Goal: Task Accomplishment & Management: Manage account settings

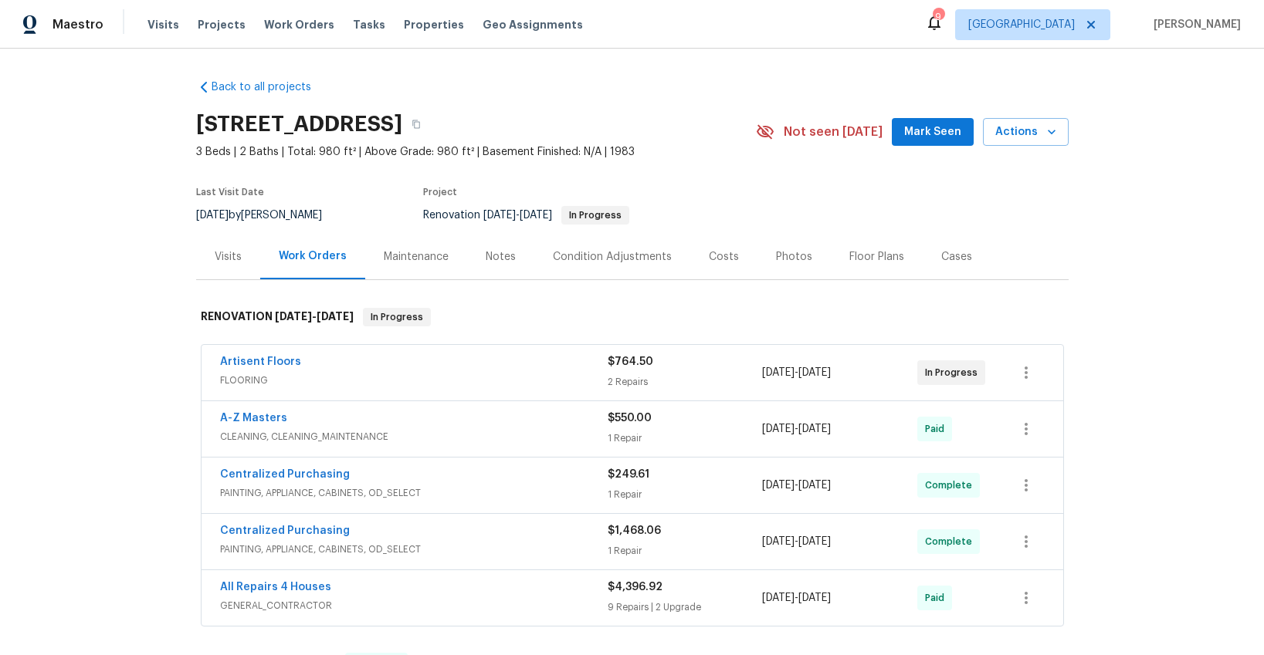
scroll to position [5, 0]
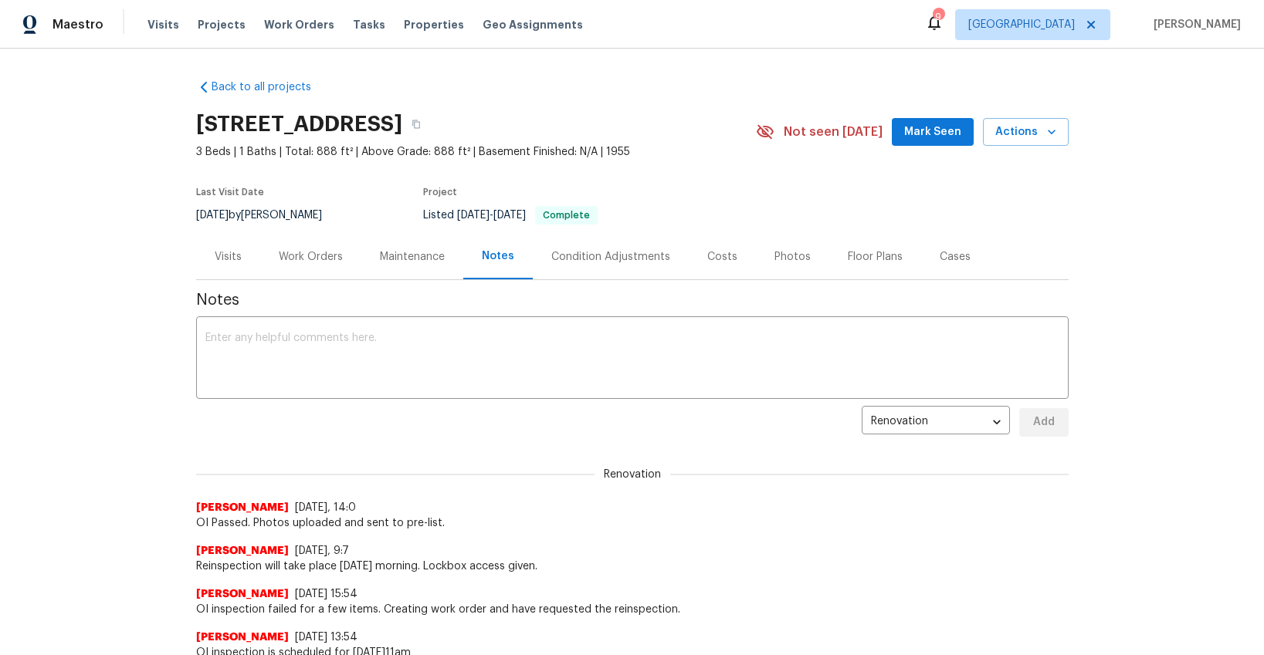
scroll to position [577, 0]
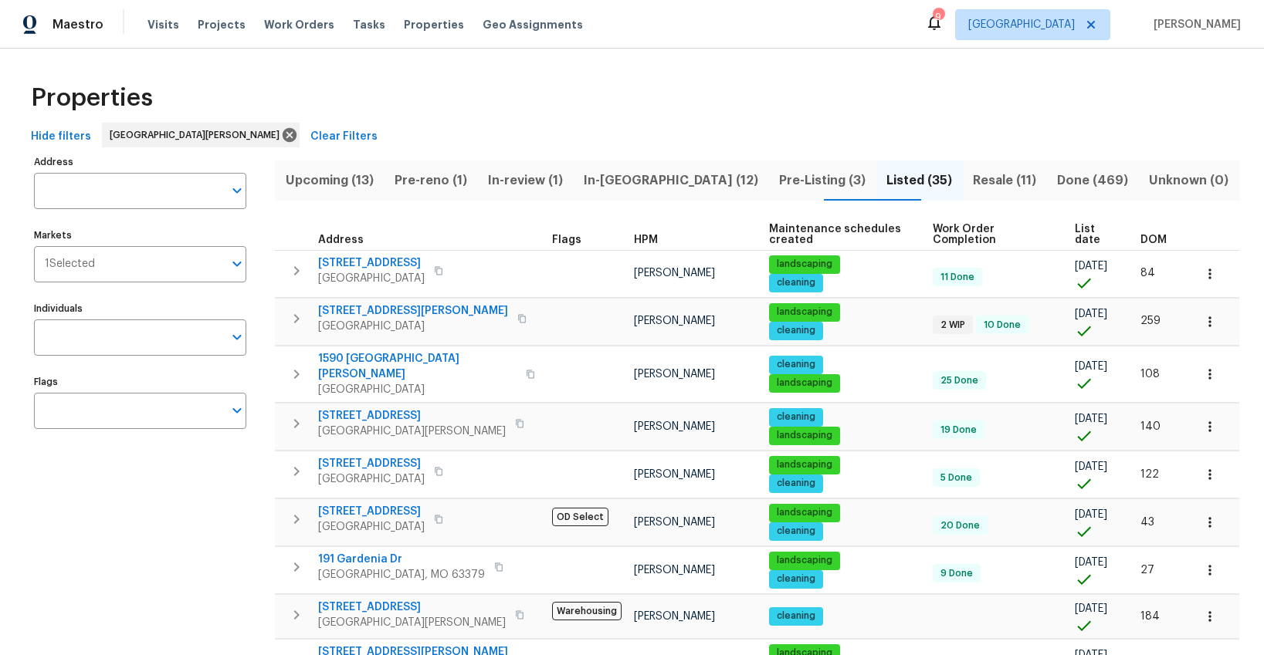
click at [333, 29] on div "Visits Projects Work Orders Tasks Properties Geo Assignments" at bounding box center [374, 24] width 454 height 31
click at [353, 25] on span "Tasks" at bounding box center [369, 24] width 32 height 11
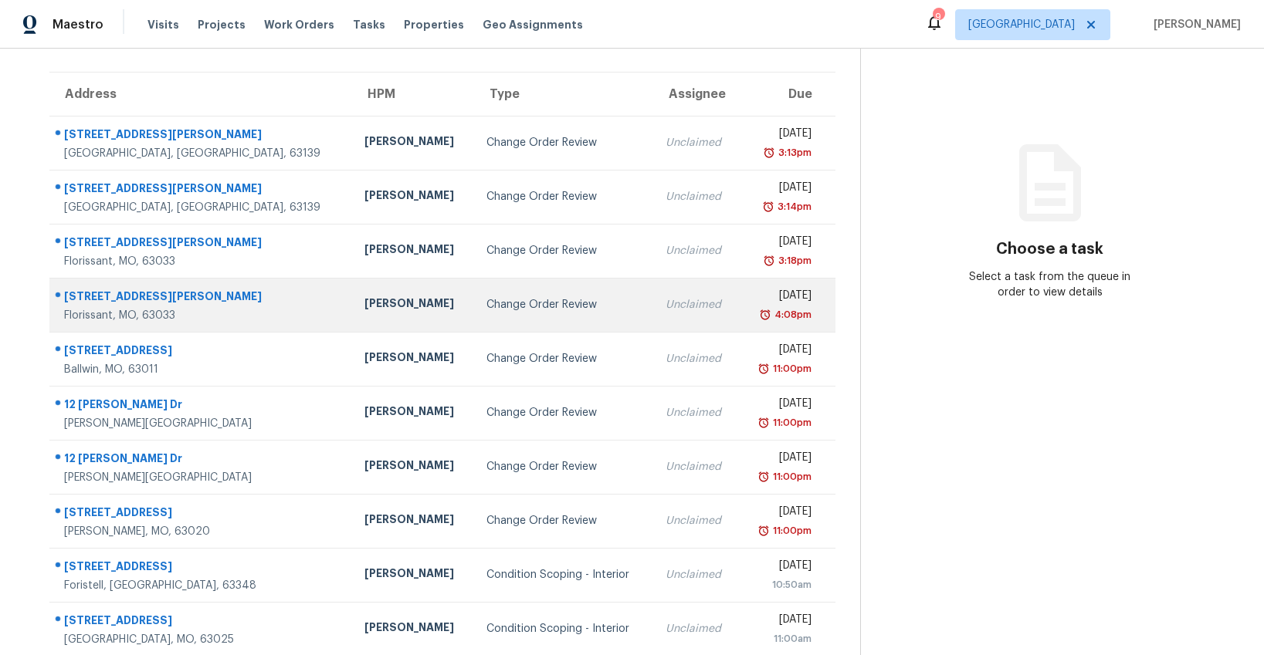
scroll to position [149, 0]
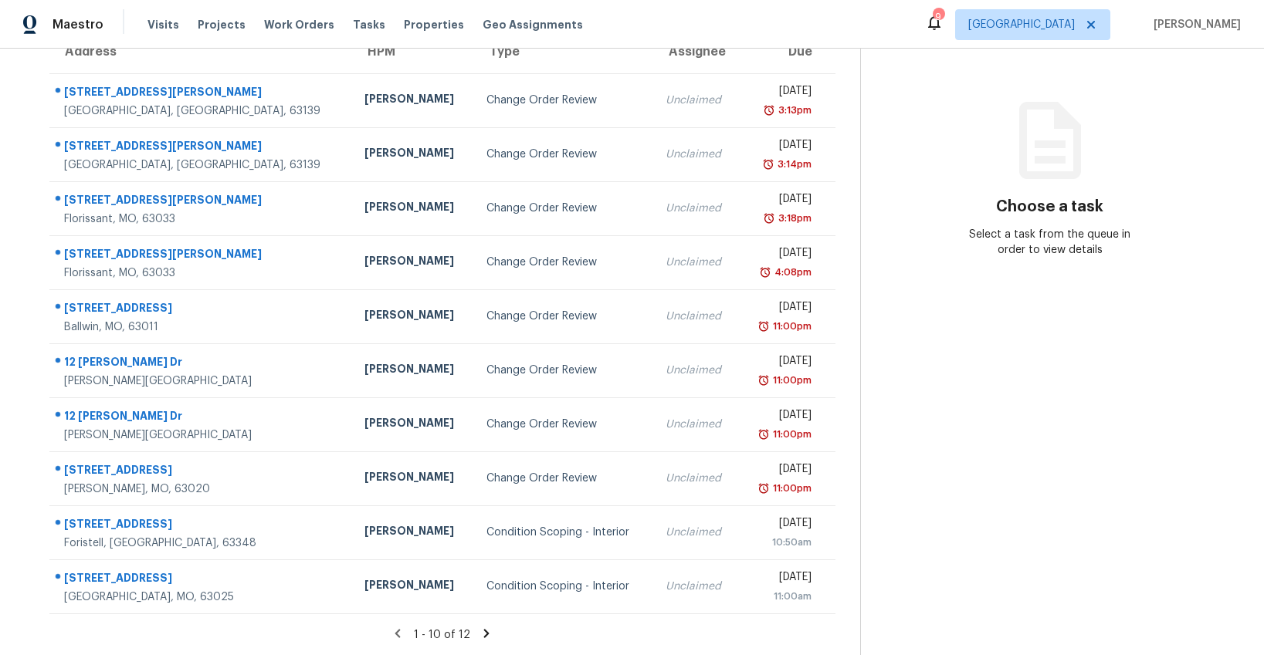
click at [479, 631] on icon at bounding box center [486, 634] width 14 height 14
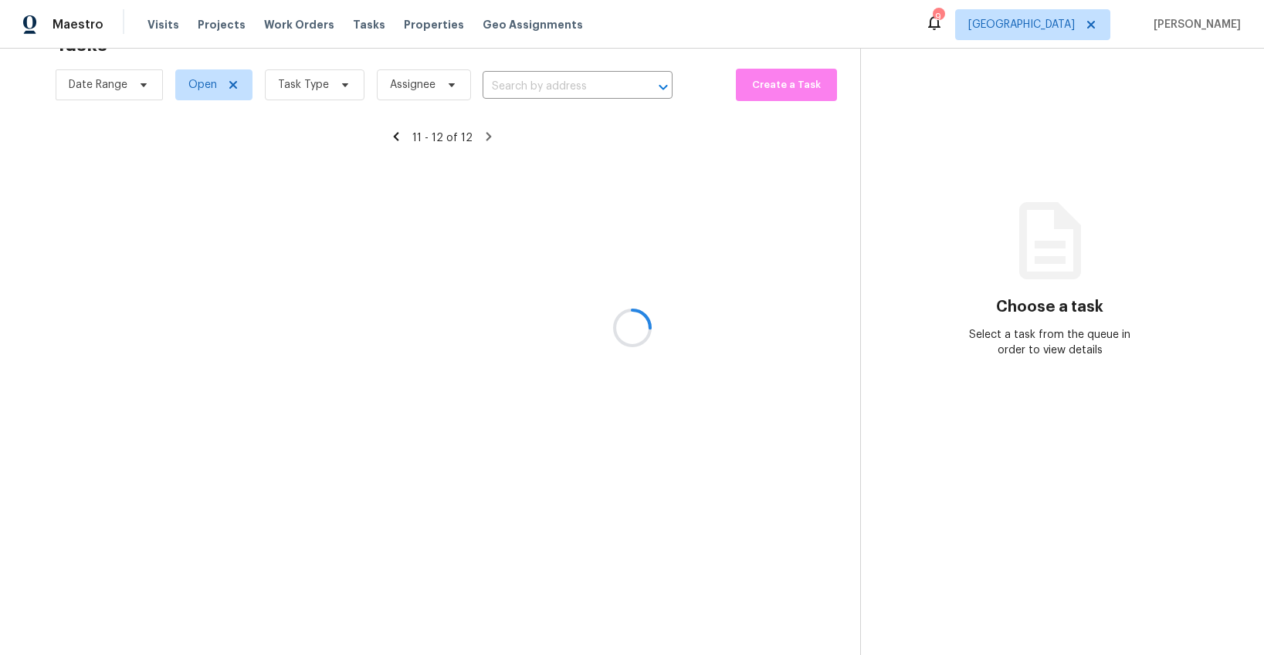
scroll to position [49, 0]
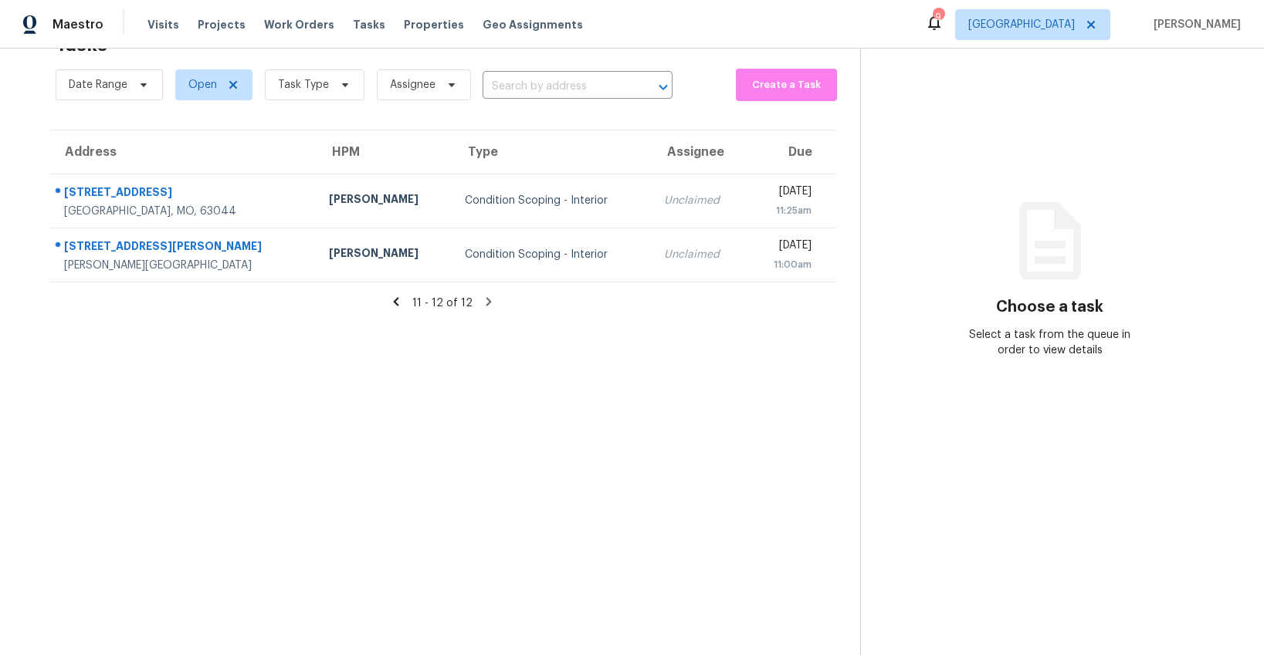
click at [395, 301] on icon at bounding box center [396, 302] width 14 height 14
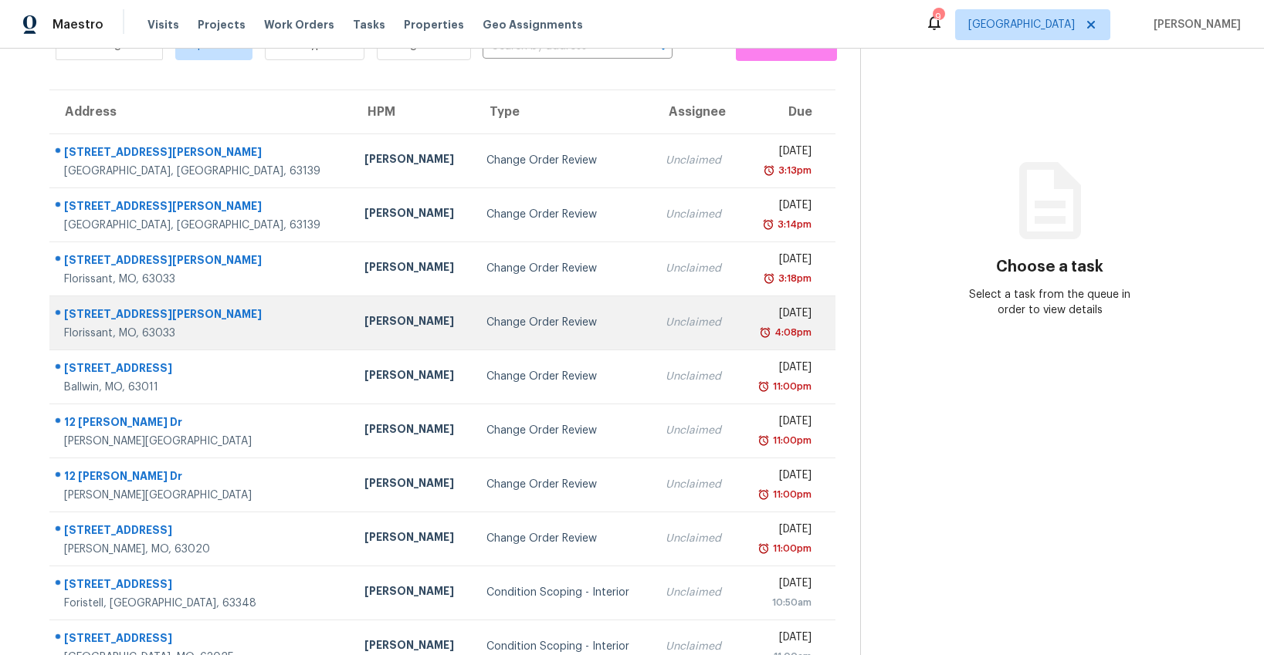
scroll to position [90, 0]
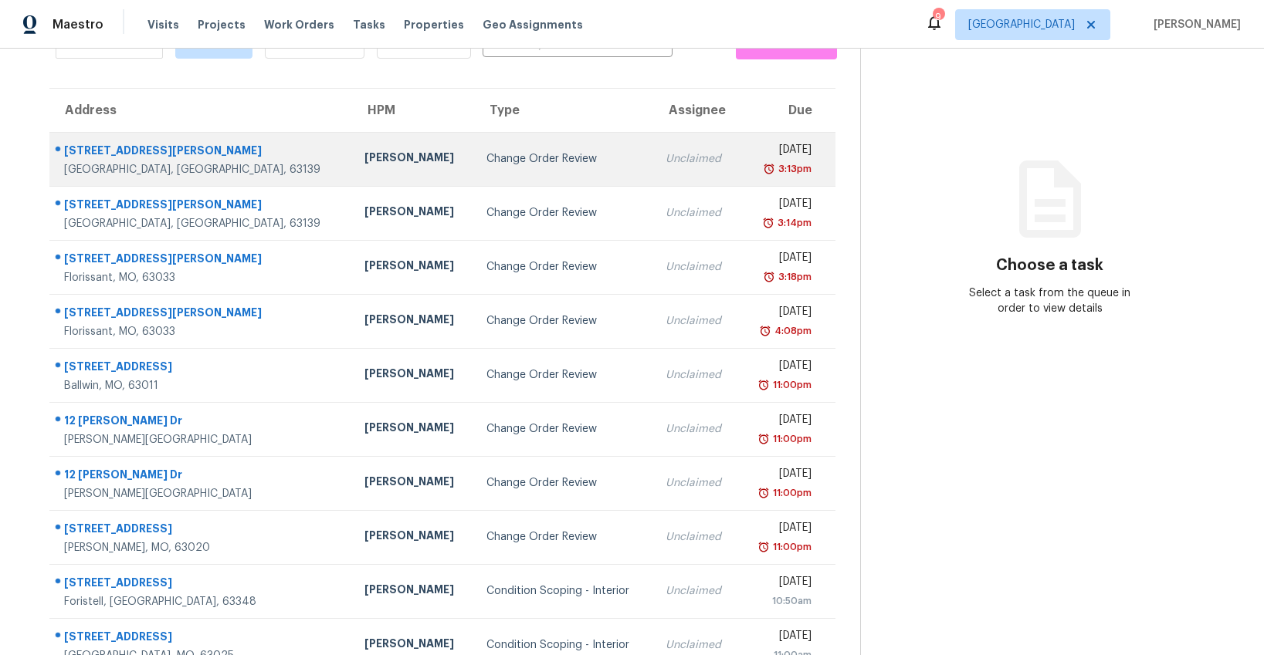
click at [486, 160] on div "Change Order Review" at bounding box center [563, 158] width 154 height 15
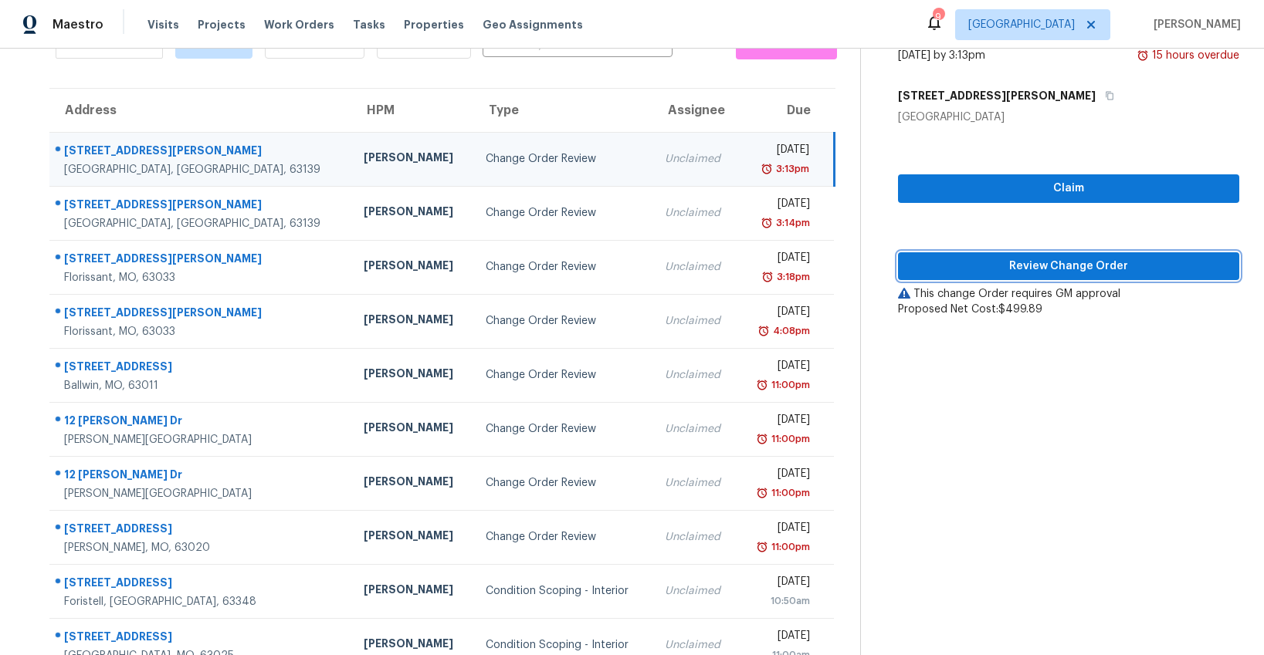
click at [1056, 275] on span "Review Change Order" at bounding box center [1068, 266] width 317 height 19
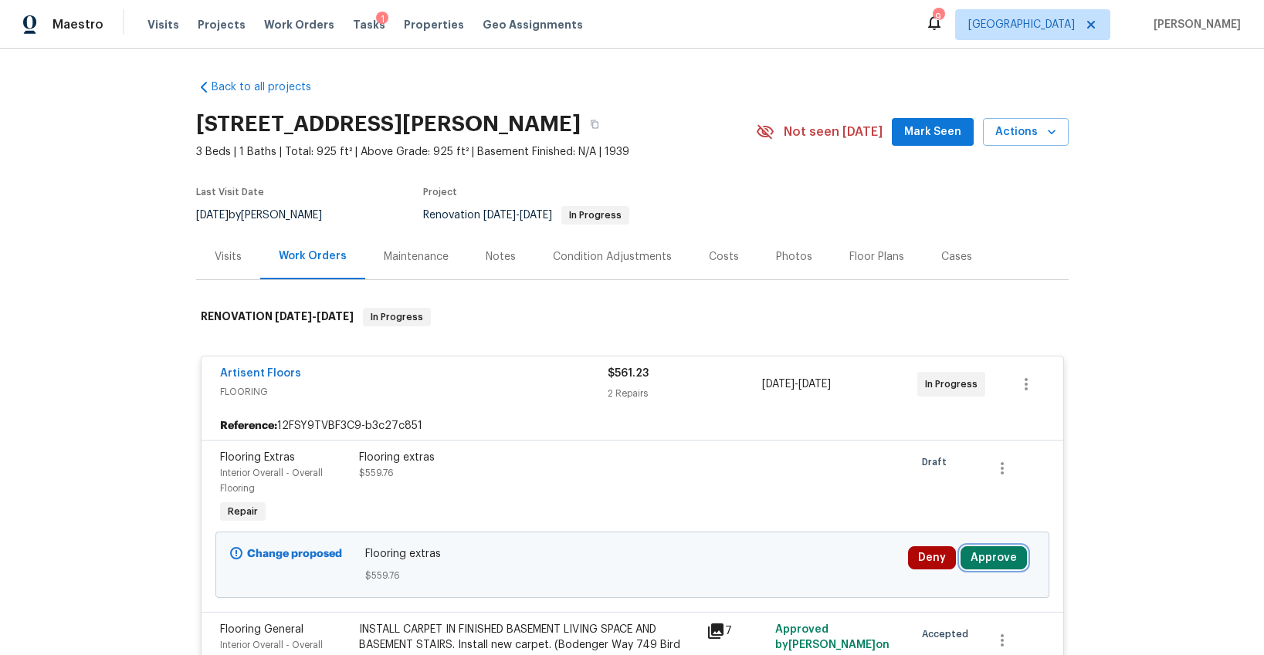
click at [977, 547] on button "Approve" at bounding box center [993, 558] width 66 height 23
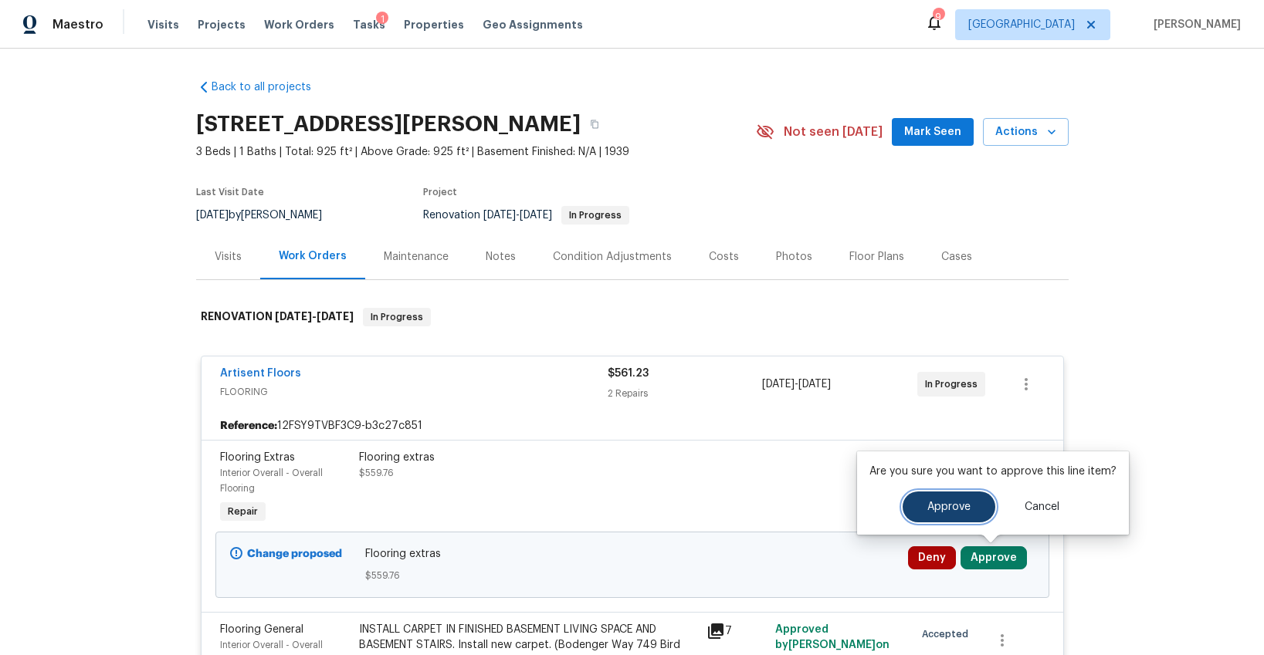
click at [934, 513] on button "Approve" at bounding box center [949, 507] width 93 height 31
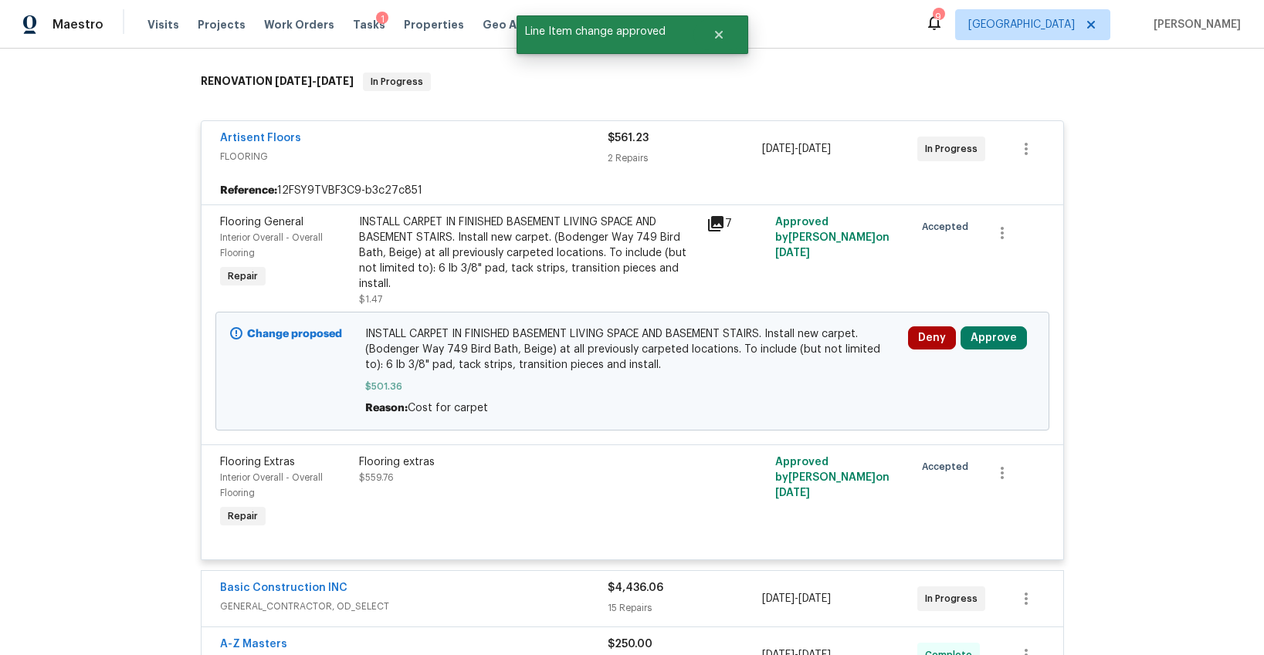
scroll to position [267, 0]
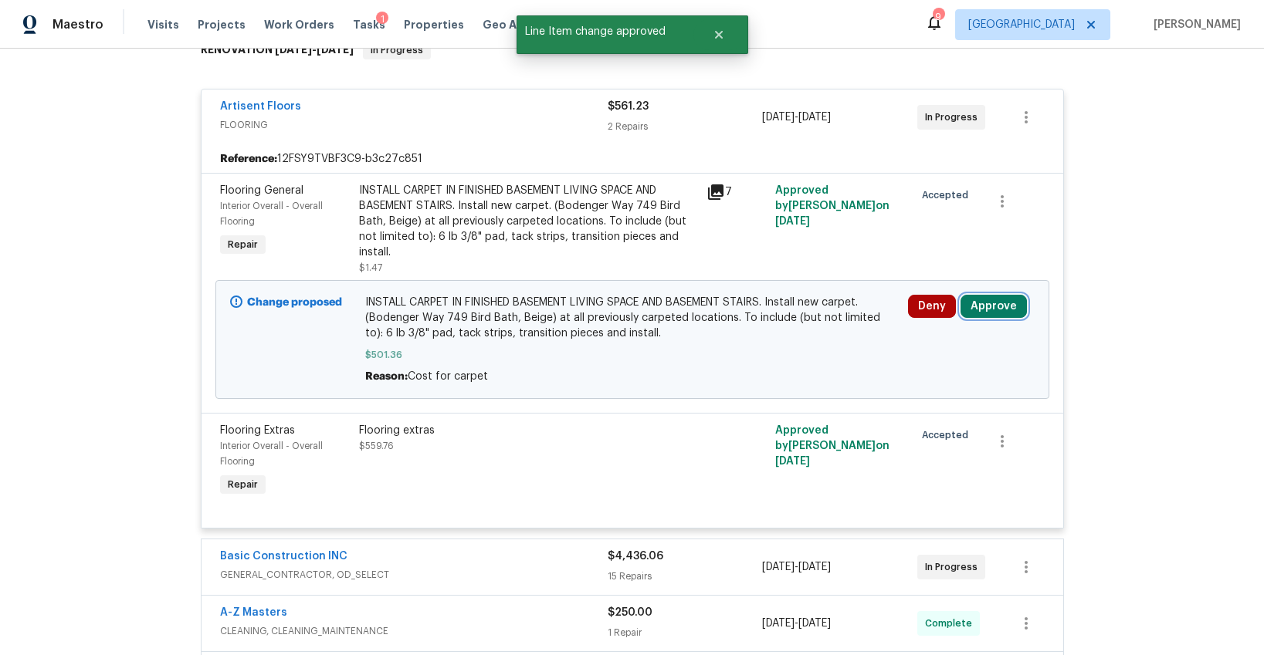
click at [984, 299] on button "Approve" at bounding box center [993, 306] width 66 height 23
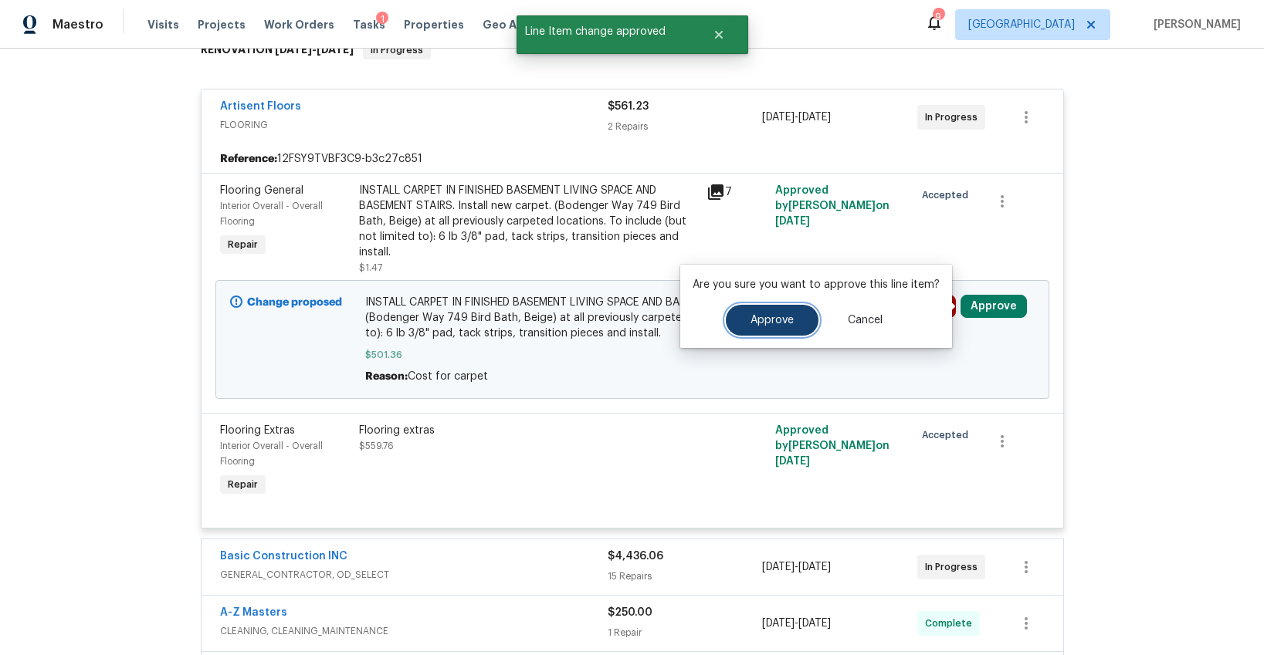
click at [798, 317] on button "Approve" at bounding box center [772, 320] width 93 height 31
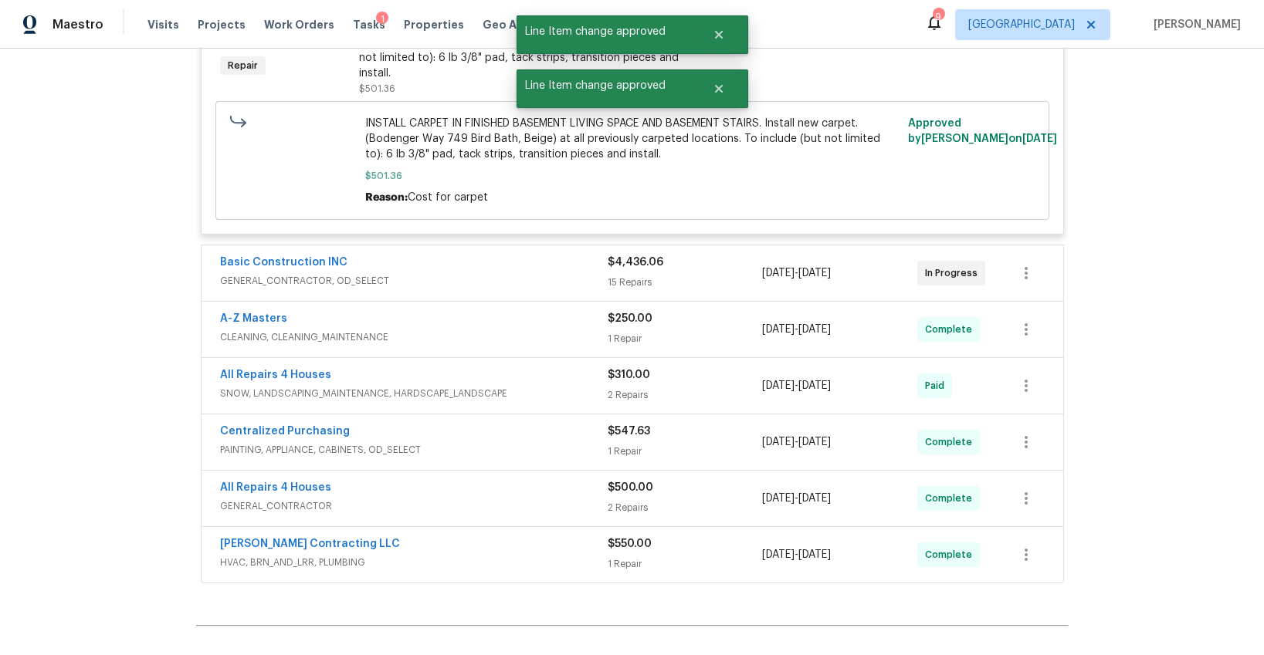
scroll to position [731, 0]
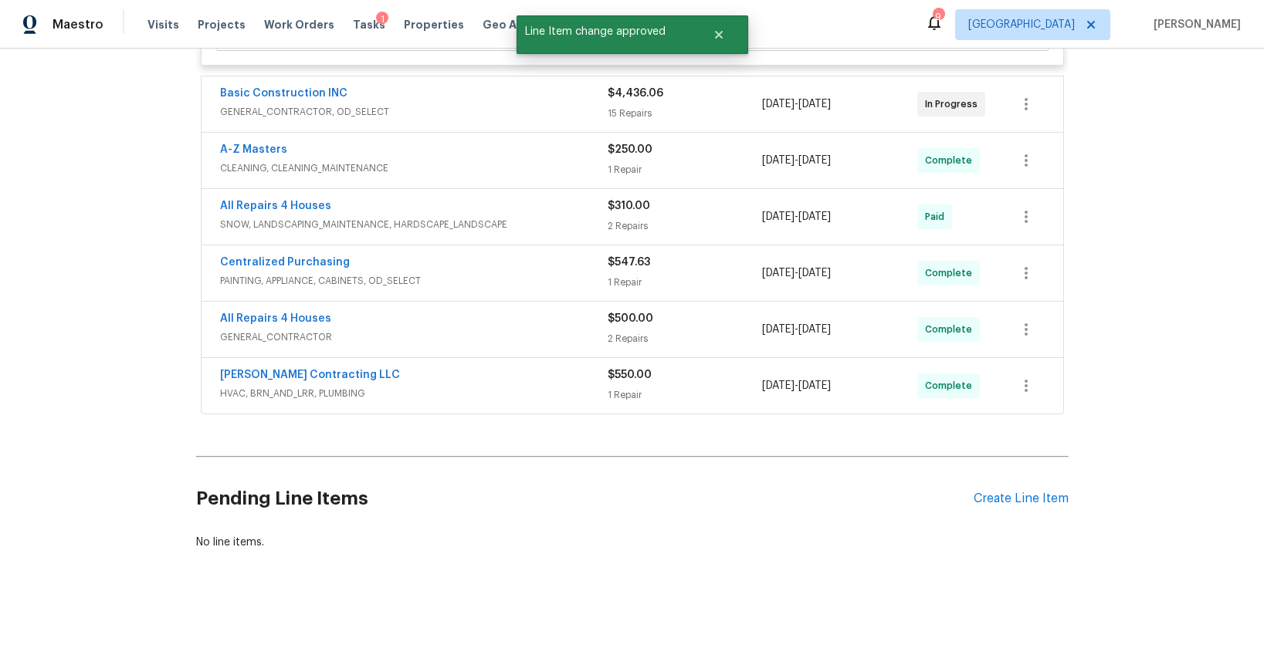
click at [425, 118] on span "GENERAL_CONTRACTOR, OD_SELECT" at bounding box center [414, 111] width 388 height 15
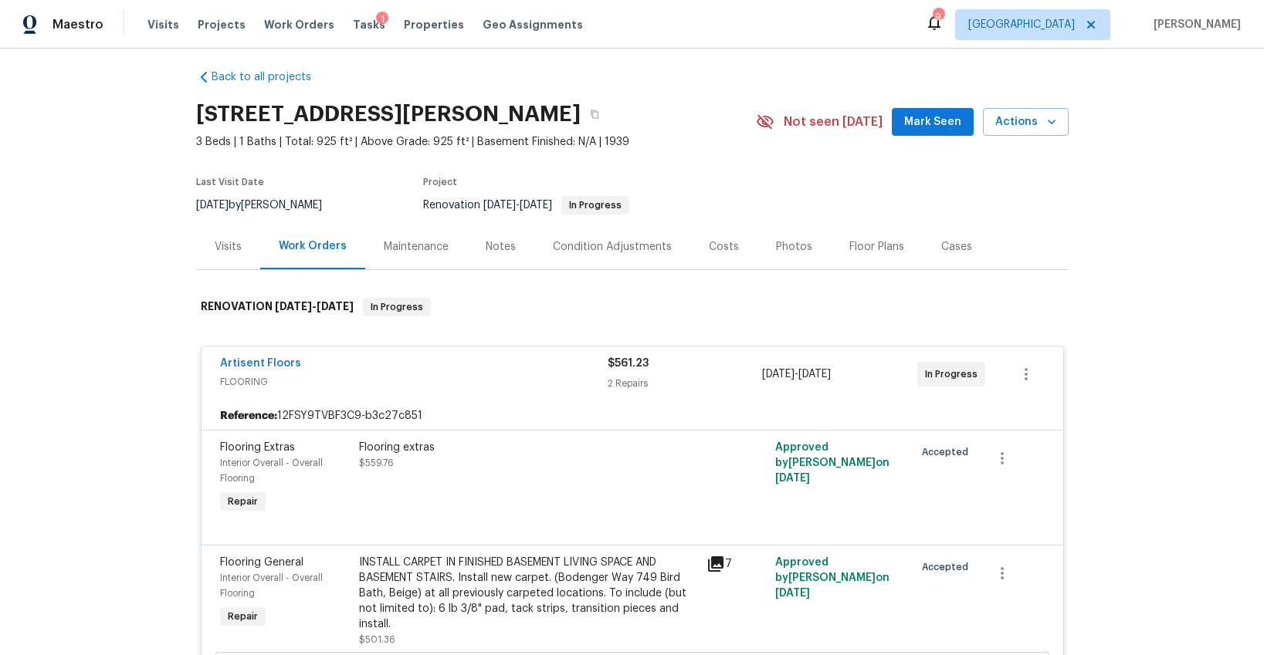
scroll to position [0, 0]
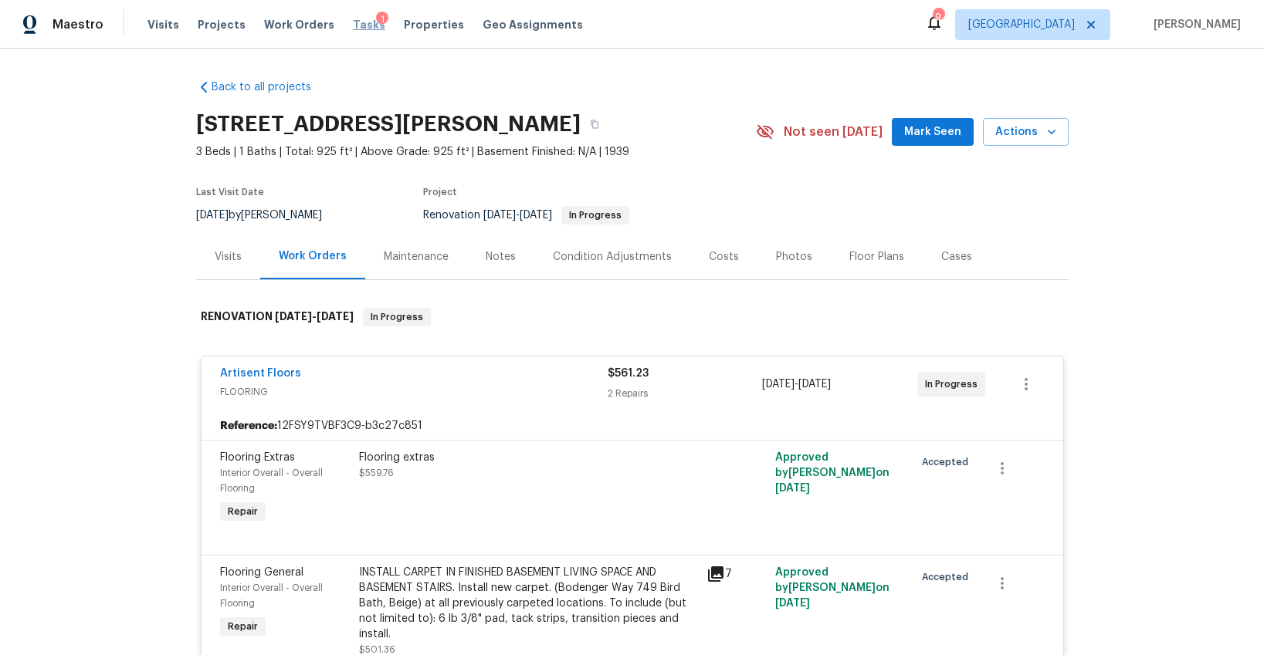
click at [354, 25] on span "Tasks" at bounding box center [369, 24] width 32 height 11
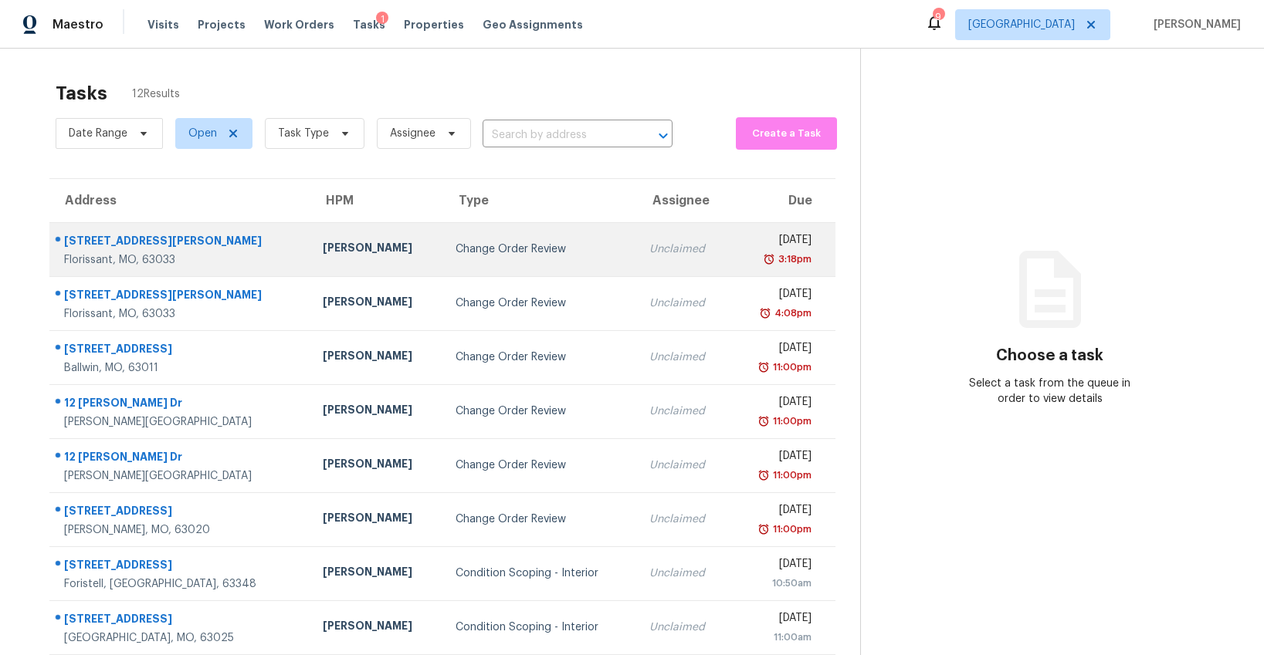
click at [323, 249] on div "Michael Gruener" at bounding box center [377, 249] width 108 height 19
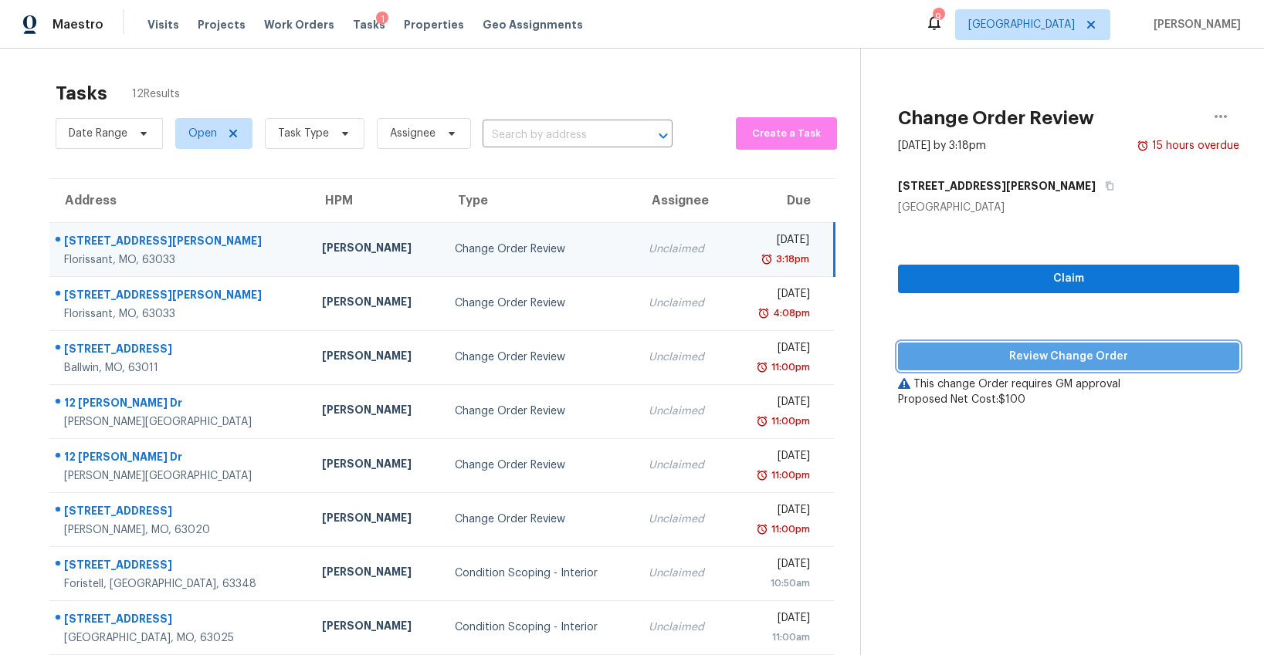
click at [1047, 359] on span "Review Change Order" at bounding box center [1068, 356] width 317 height 19
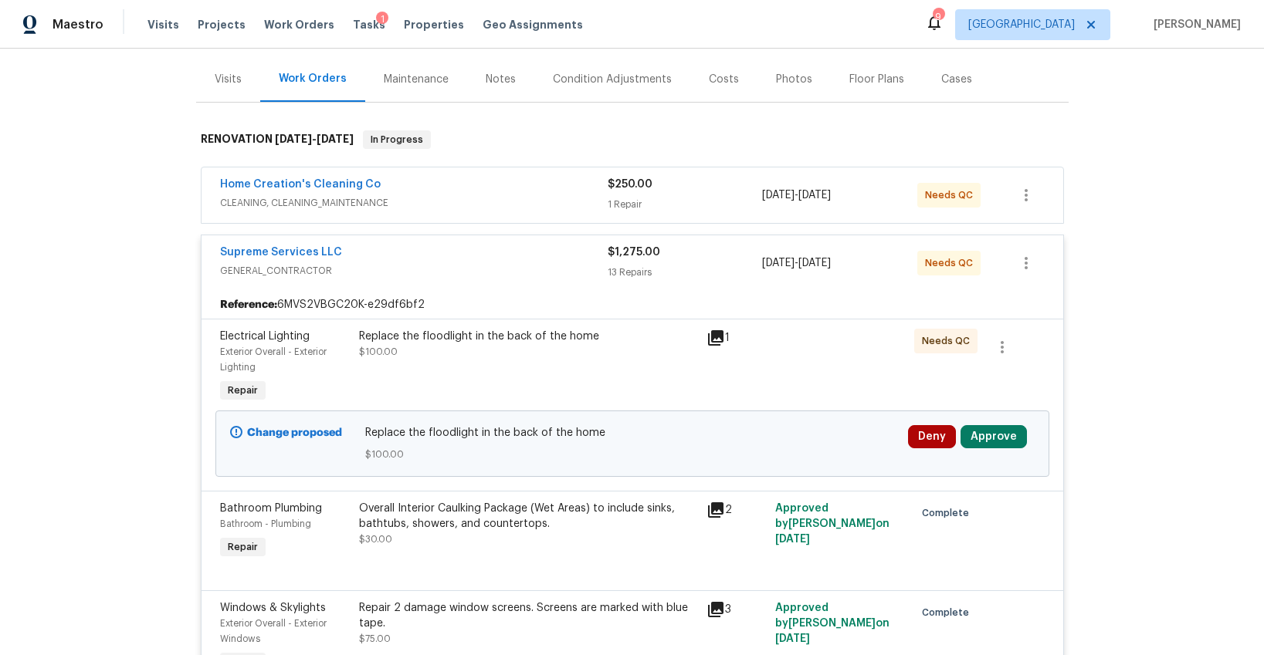
scroll to position [188, 0]
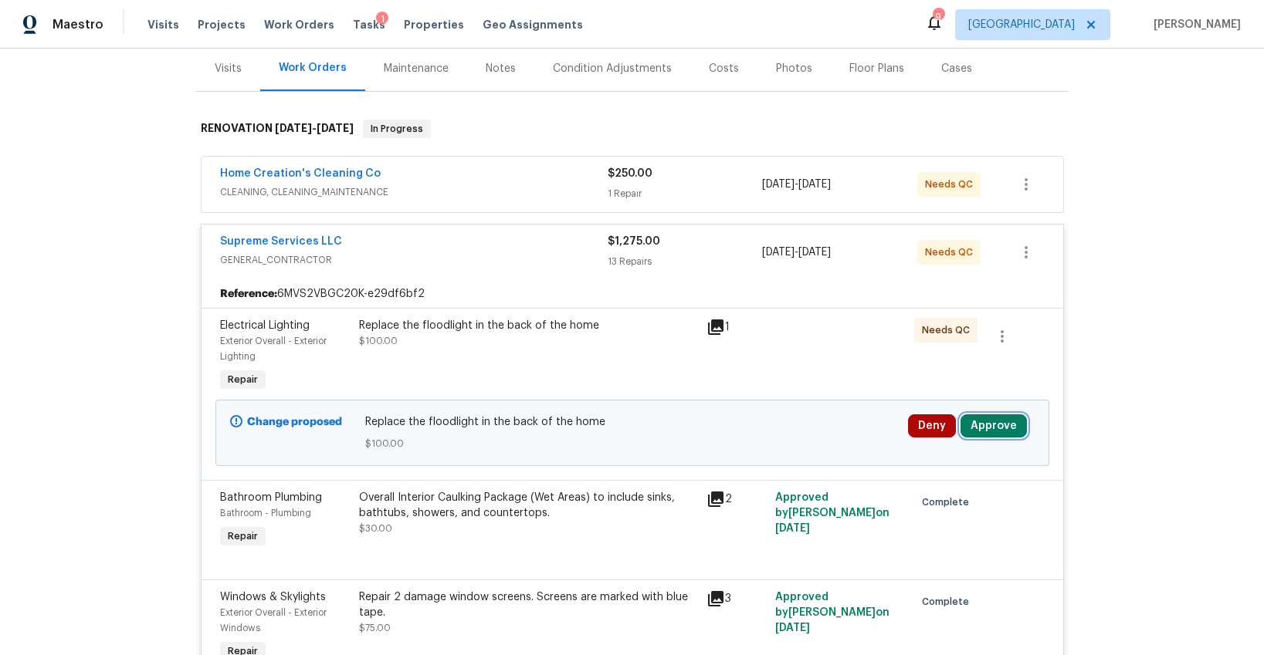
click at [994, 427] on button "Approve" at bounding box center [993, 426] width 66 height 23
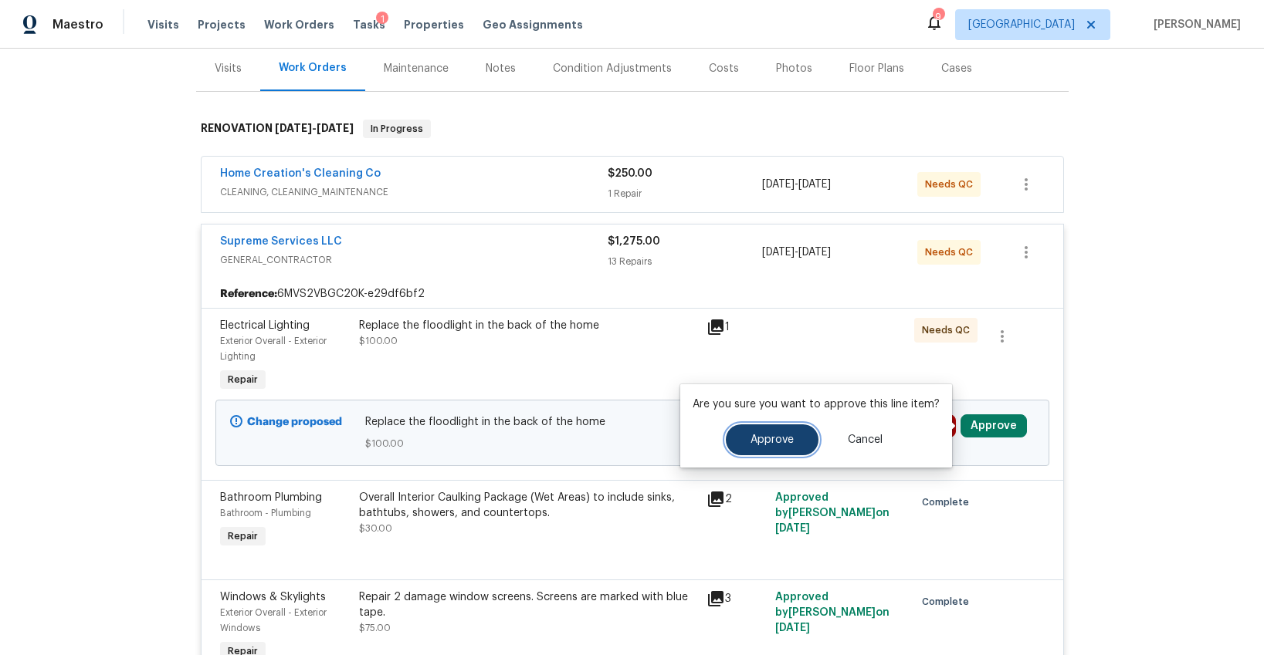
click at [788, 435] on span "Approve" at bounding box center [771, 441] width 43 height 12
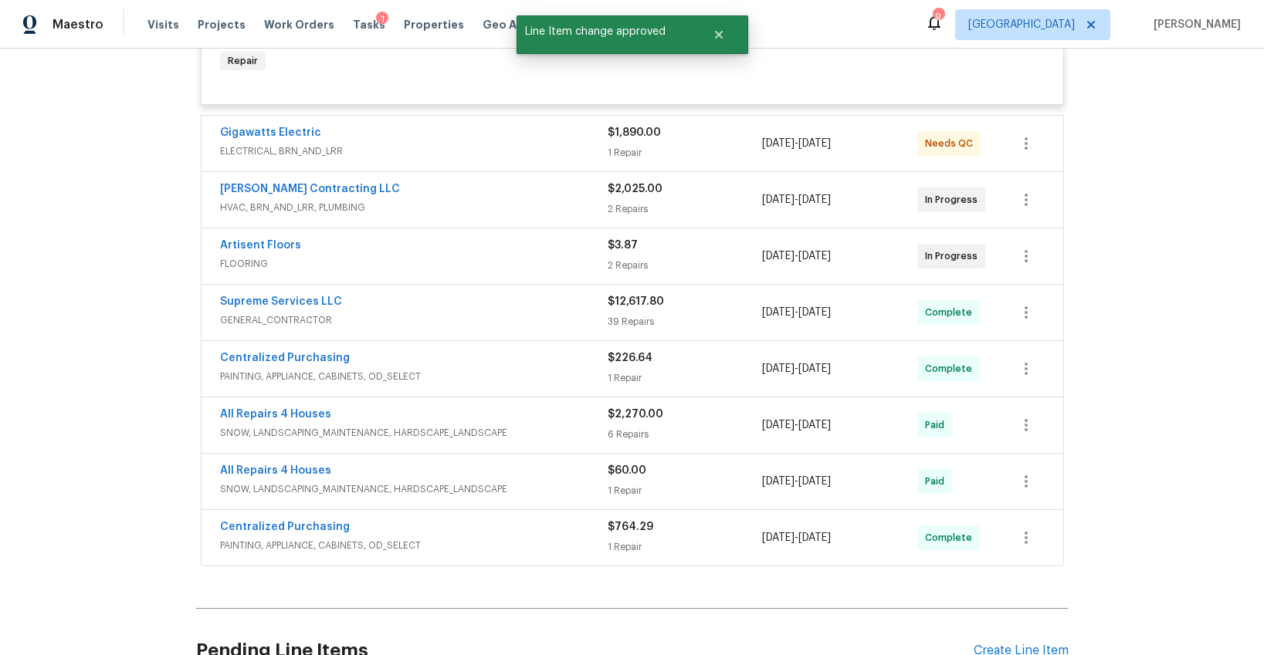
scroll to position [1746, 0]
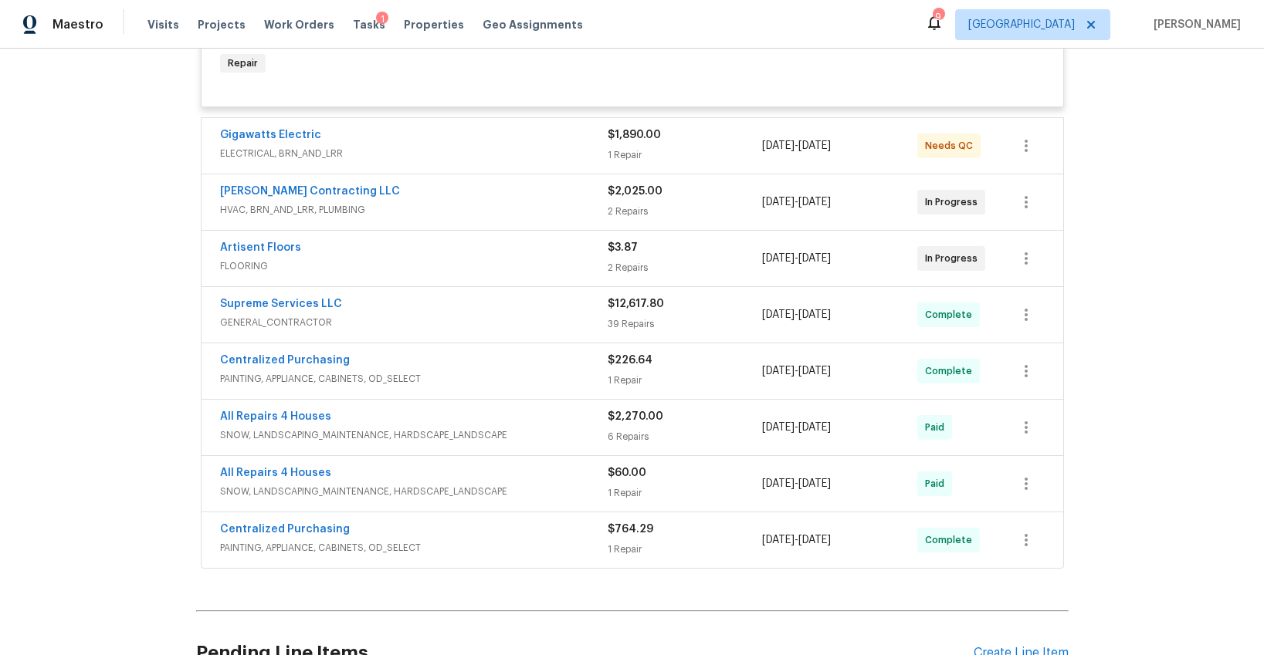
click at [544, 147] on span "ELECTRICAL, BRN_AND_LRR" at bounding box center [414, 153] width 388 height 15
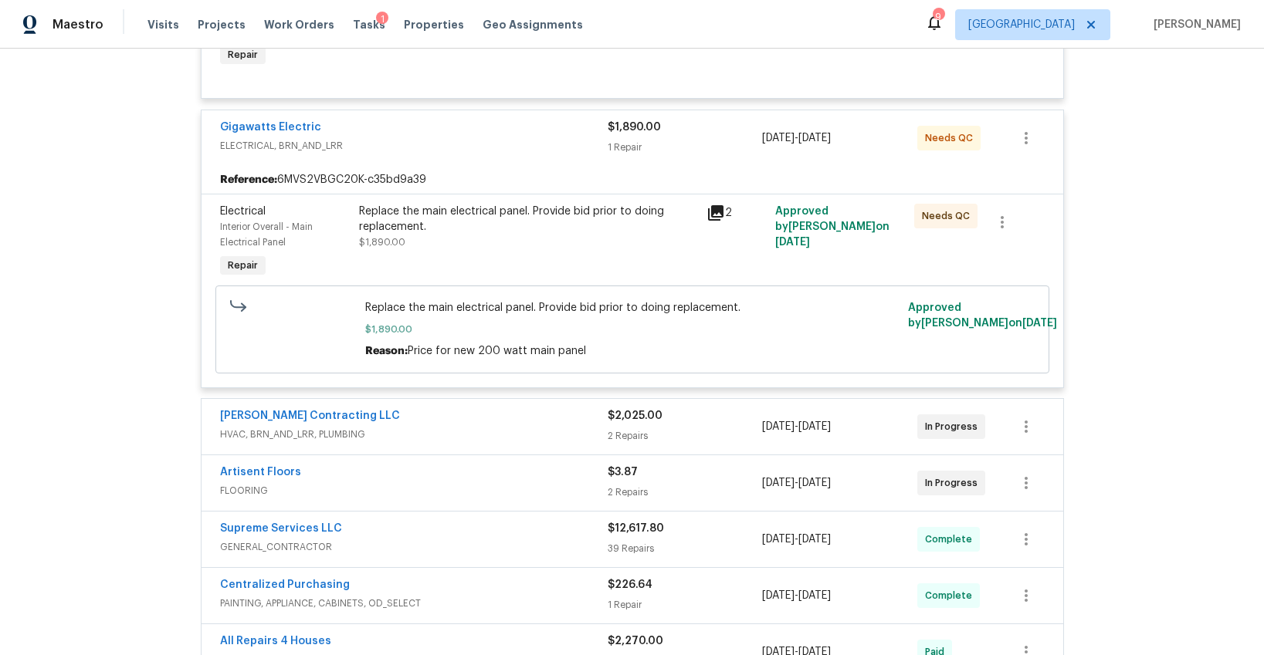
scroll to position [1756, 0]
click at [486, 438] on span "HVAC, BRN_AND_LRR, PLUMBING" at bounding box center [414, 433] width 388 height 15
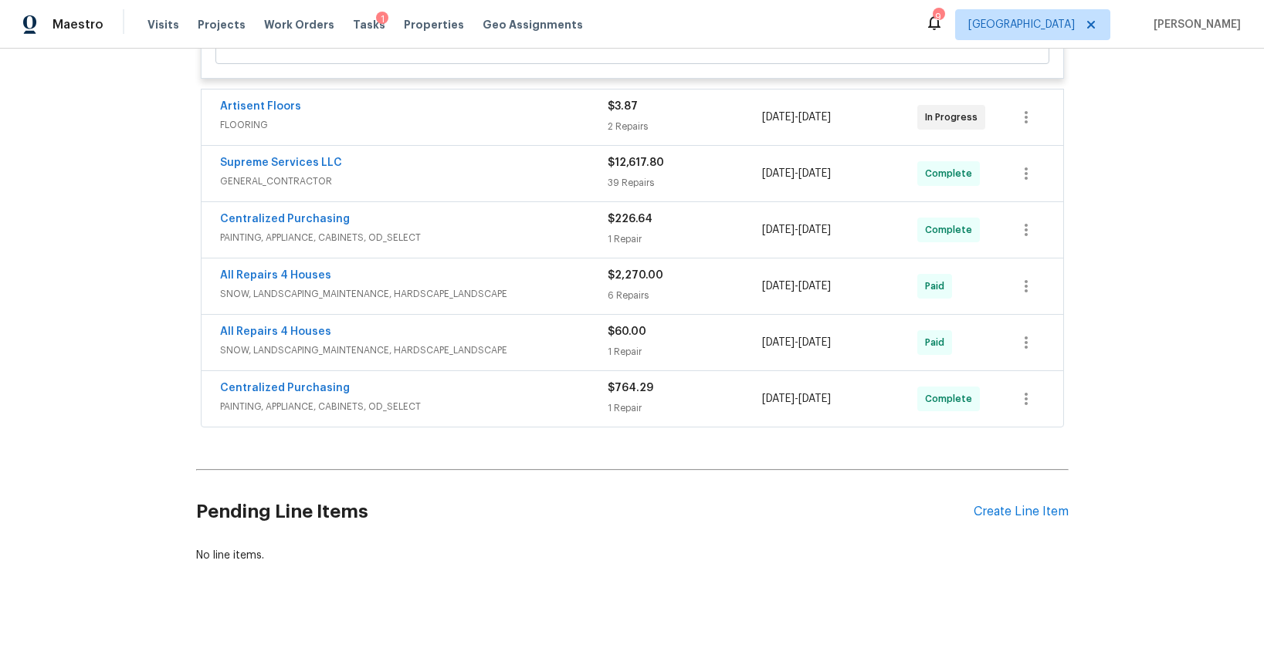
scroll to position [2592, 0]
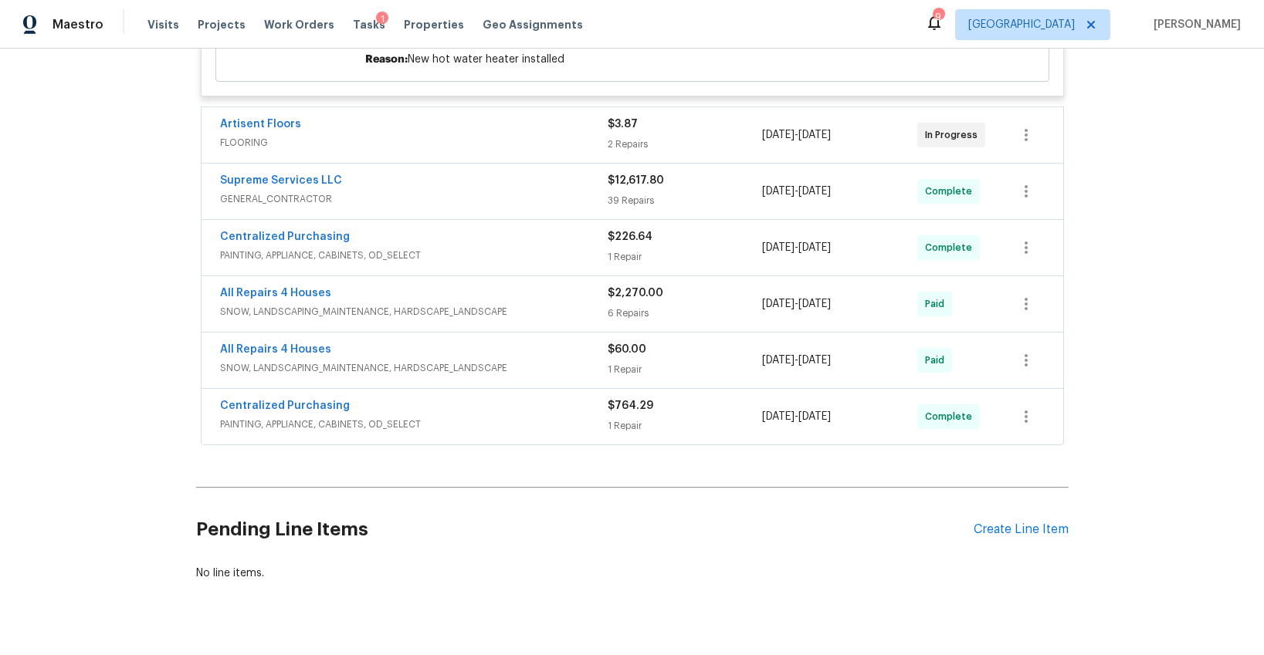
click at [484, 135] on span "FLOORING" at bounding box center [414, 142] width 388 height 15
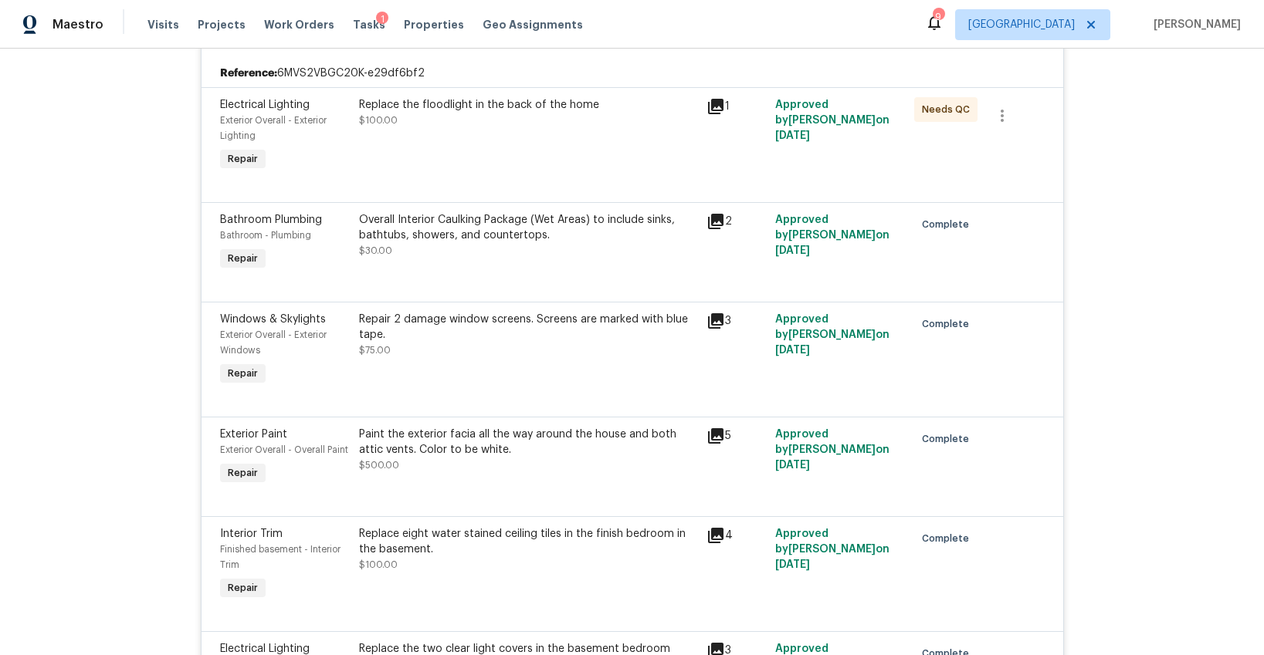
scroll to position [0, 0]
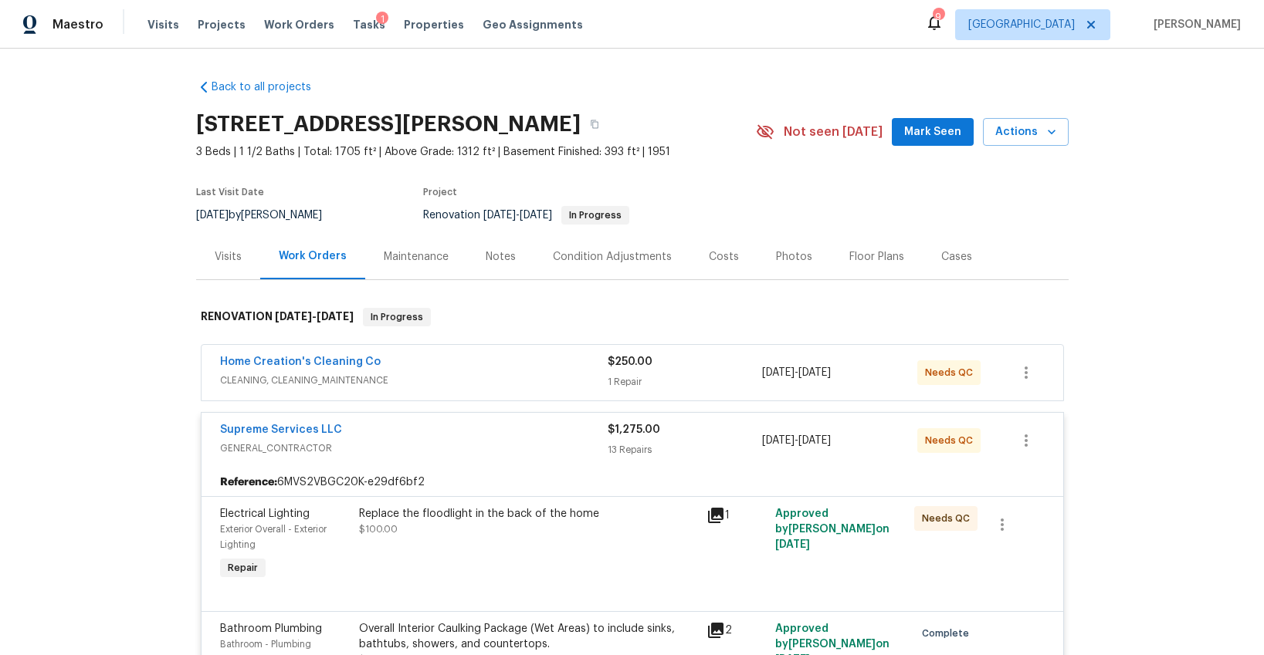
click at [522, 368] on div "Home Creation's Cleaning Co" at bounding box center [414, 363] width 388 height 19
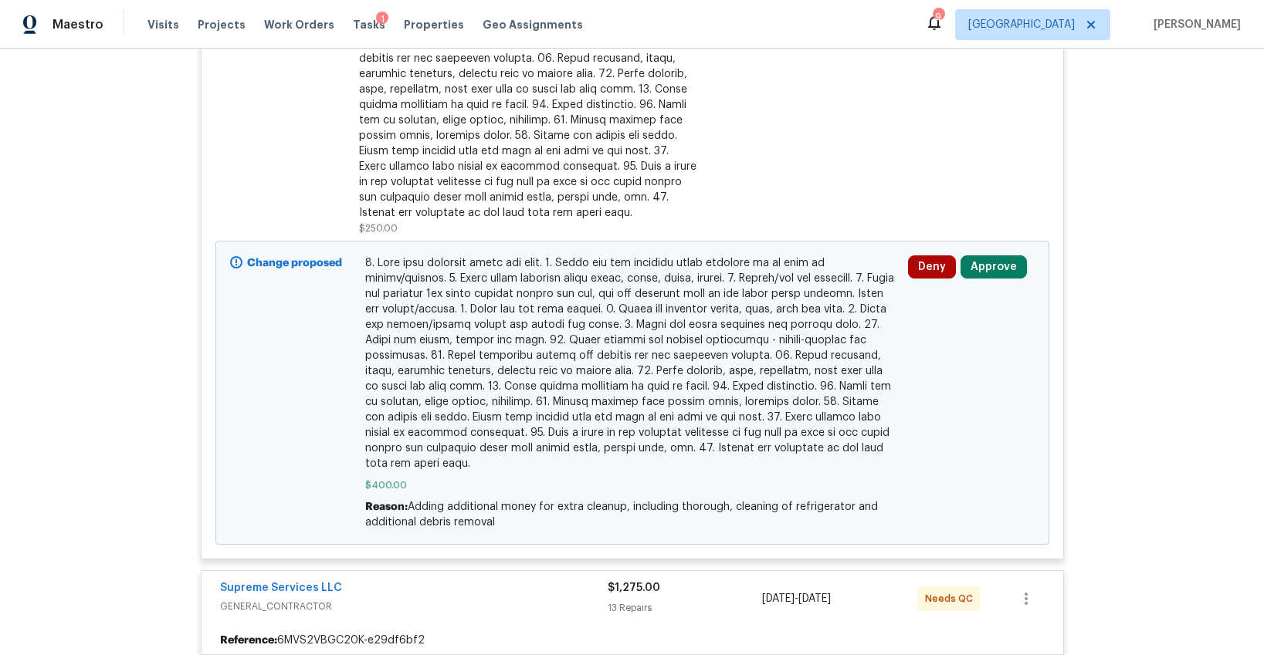
scroll to position [561, 0]
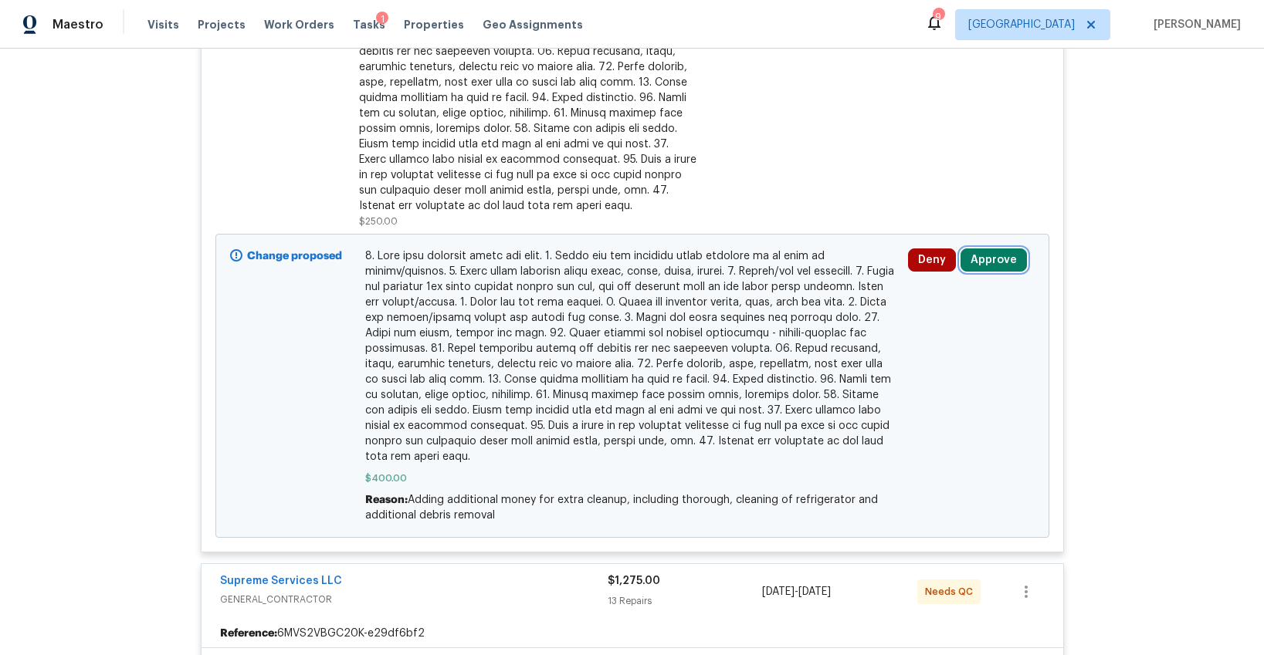
click at [974, 264] on button "Approve" at bounding box center [993, 260] width 66 height 23
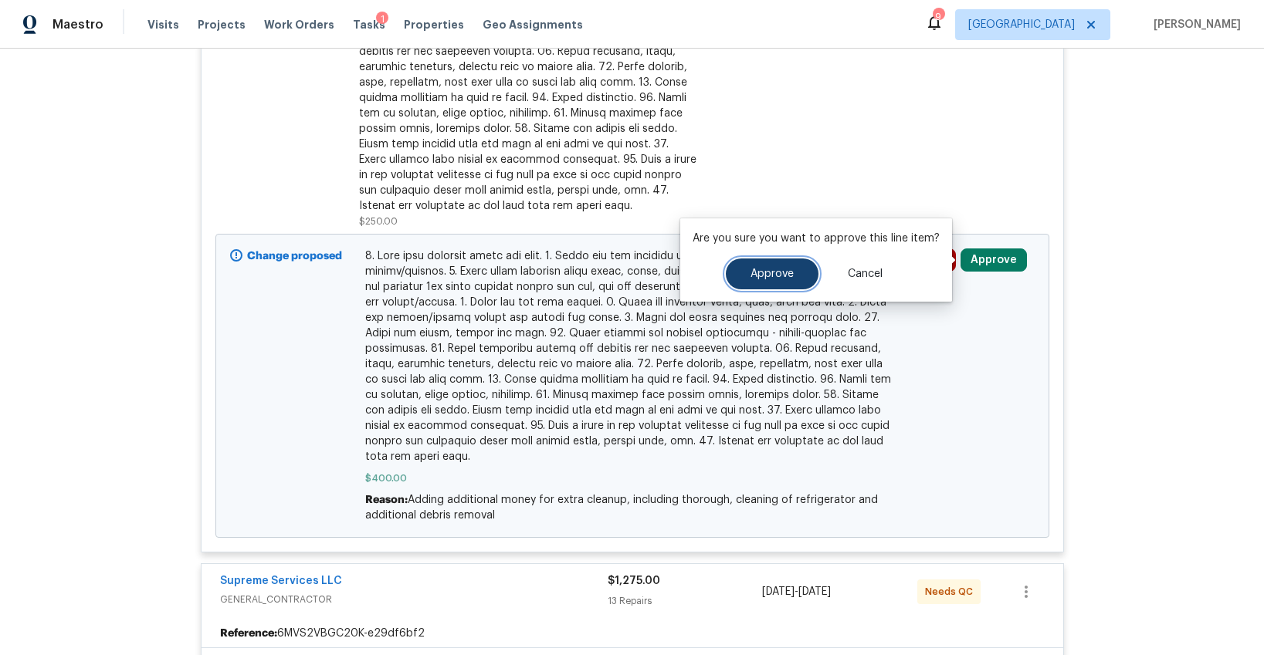
click at [754, 286] on button "Approve" at bounding box center [772, 274] width 93 height 31
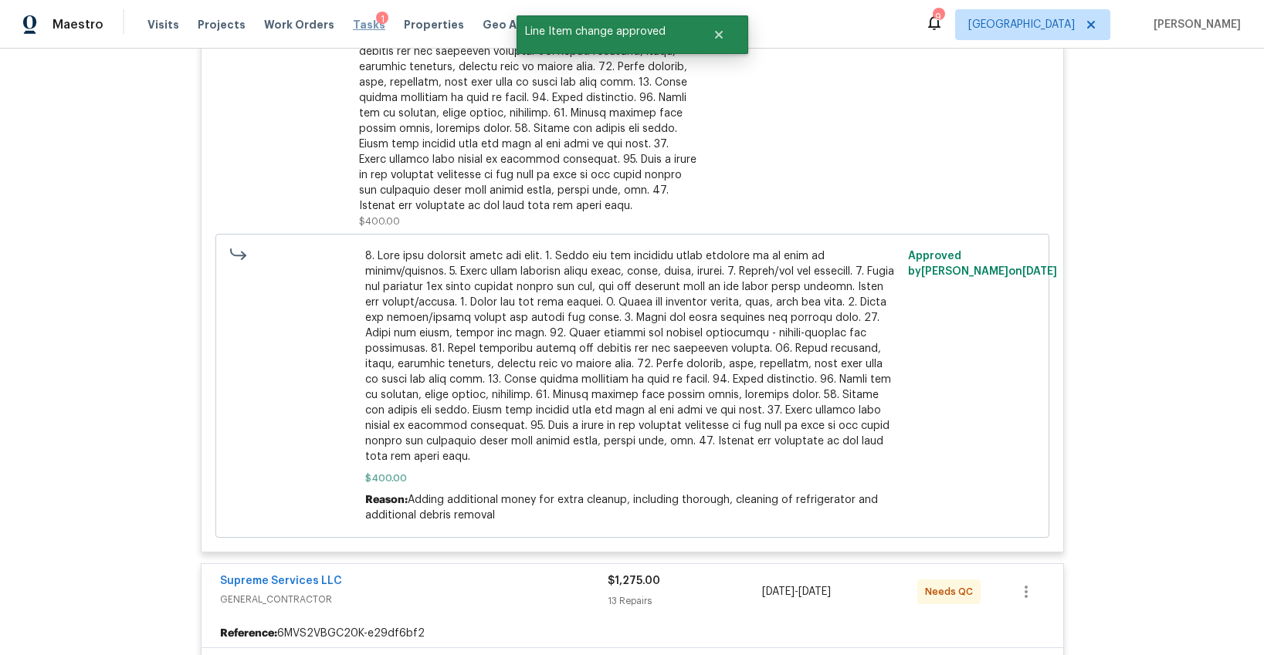
click at [353, 25] on span "Tasks" at bounding box center [369, 24] width 32 height 11
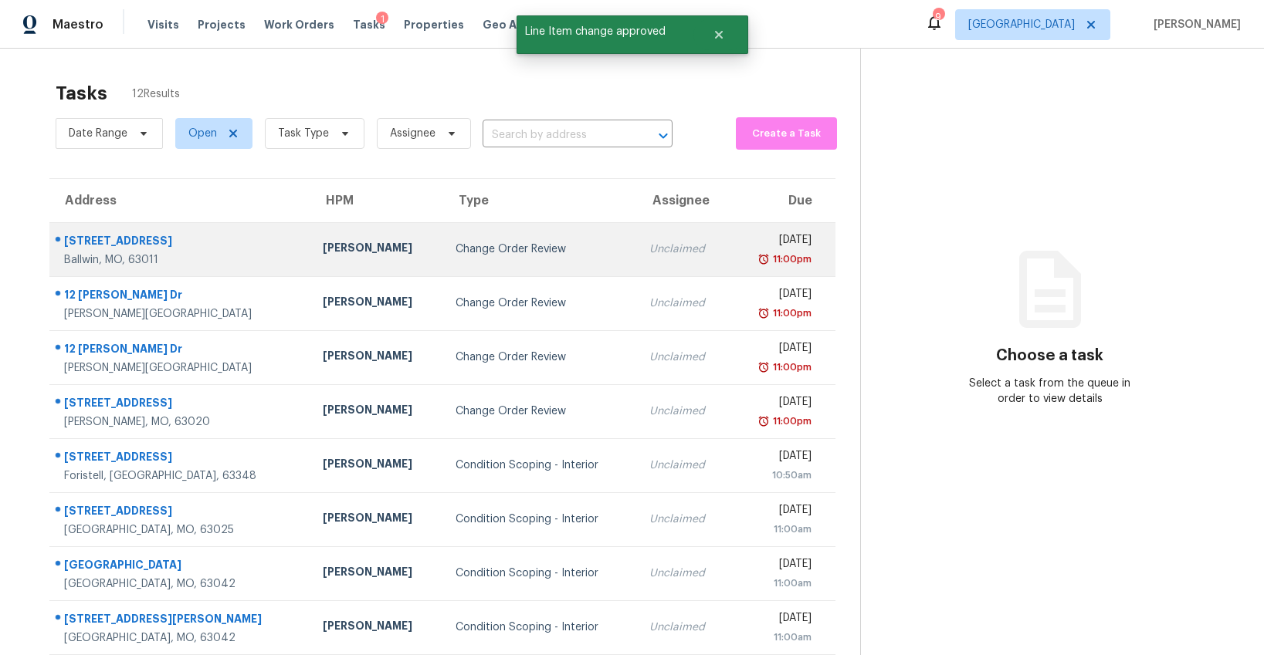
click at [323, 247] on div "James Nolting" at bounding box center [377, 249] width 108 height 19
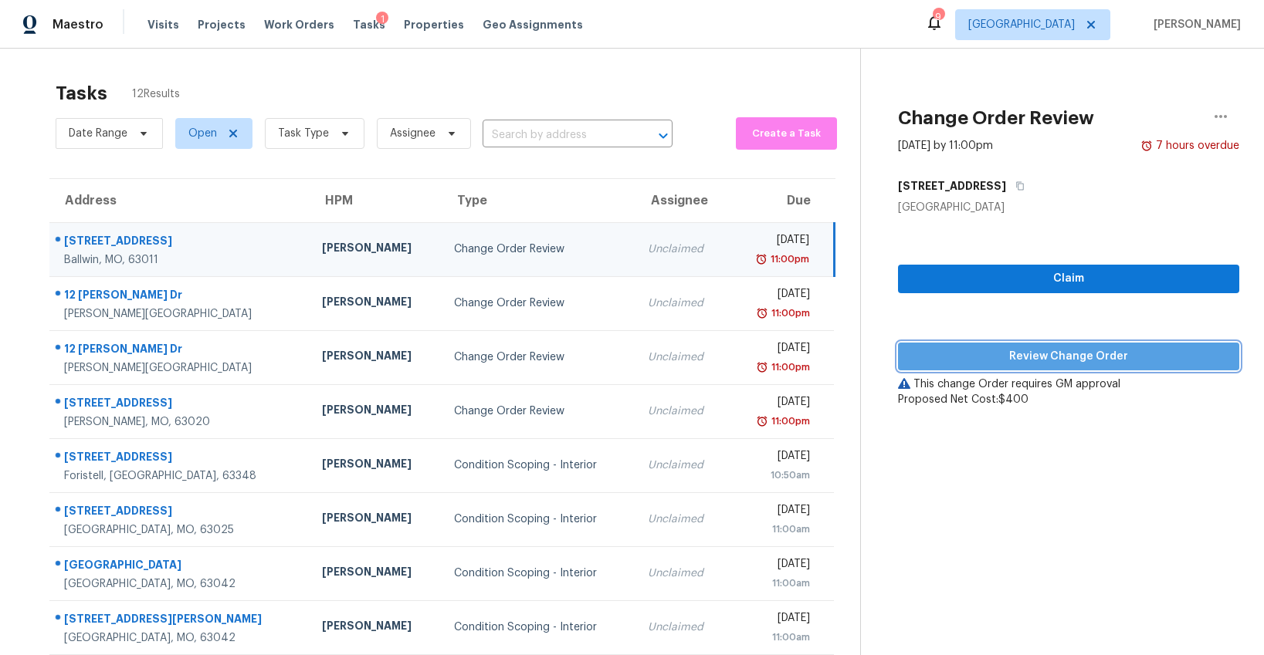
click at [977, 354] on span "Review Change Order" at bounding box center [1068, 356] width 317 height 19
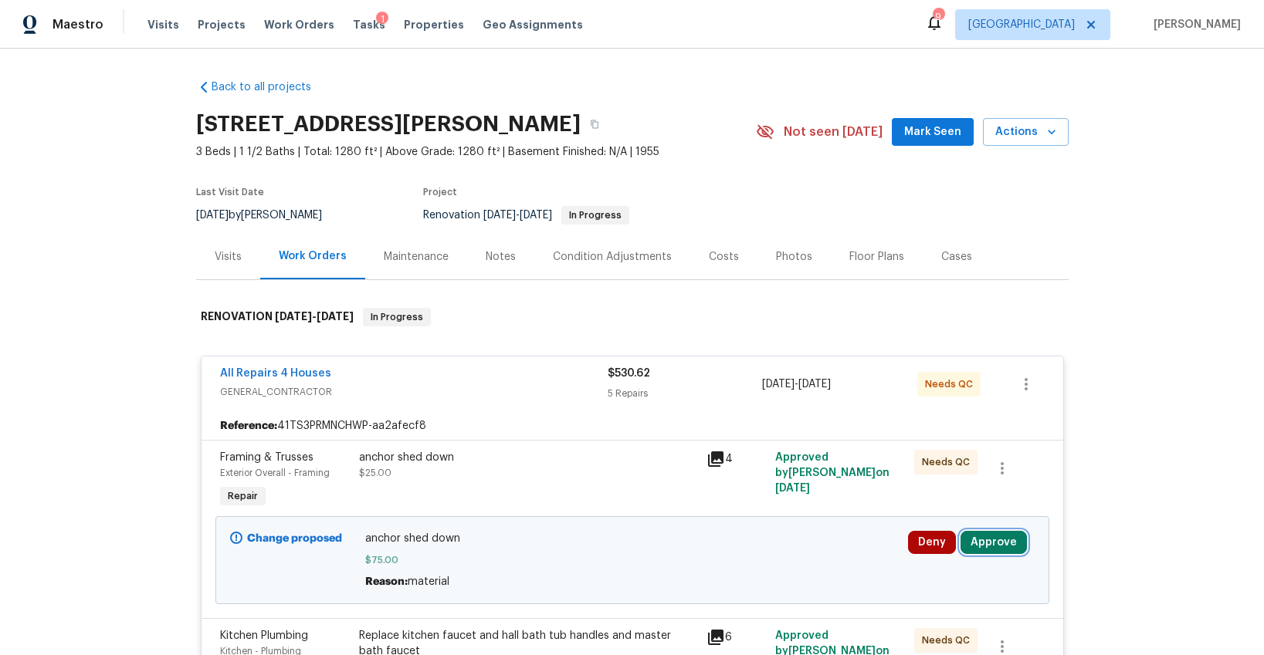
click at [991, 547] on button "Approve" at bounding box center [993, 542] width 66 height 23
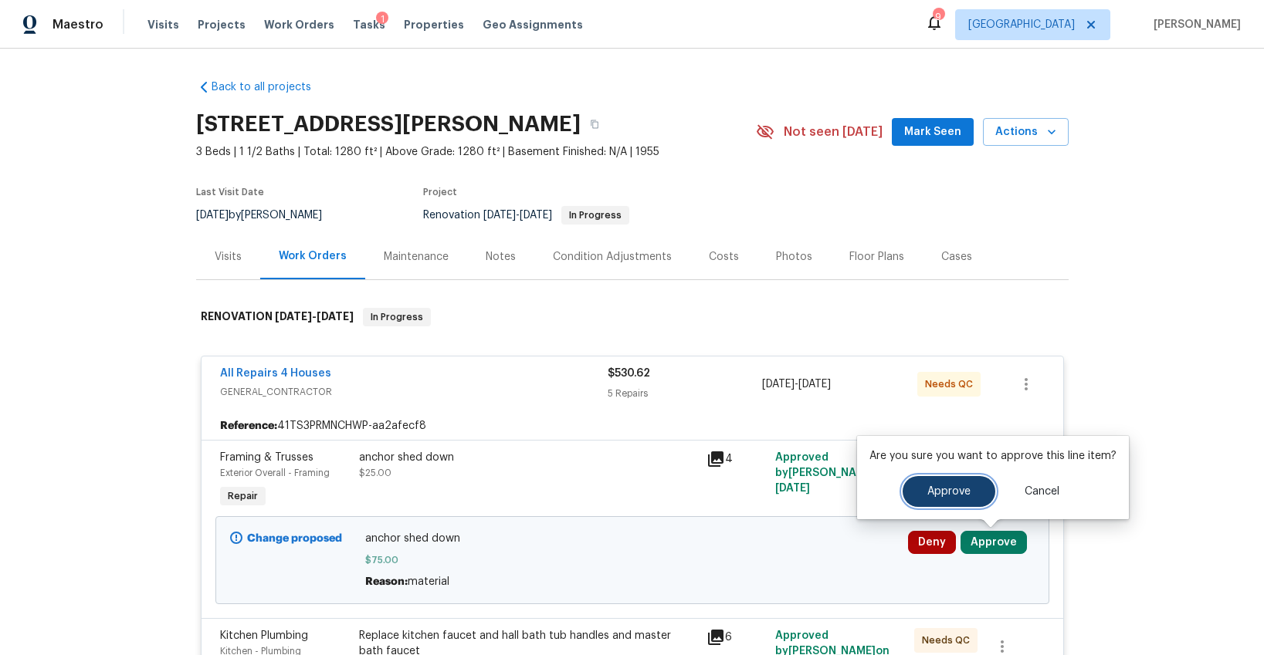
click at [948, 493] on span "Approve" at bounding box center [948, 492] width 43 height 12
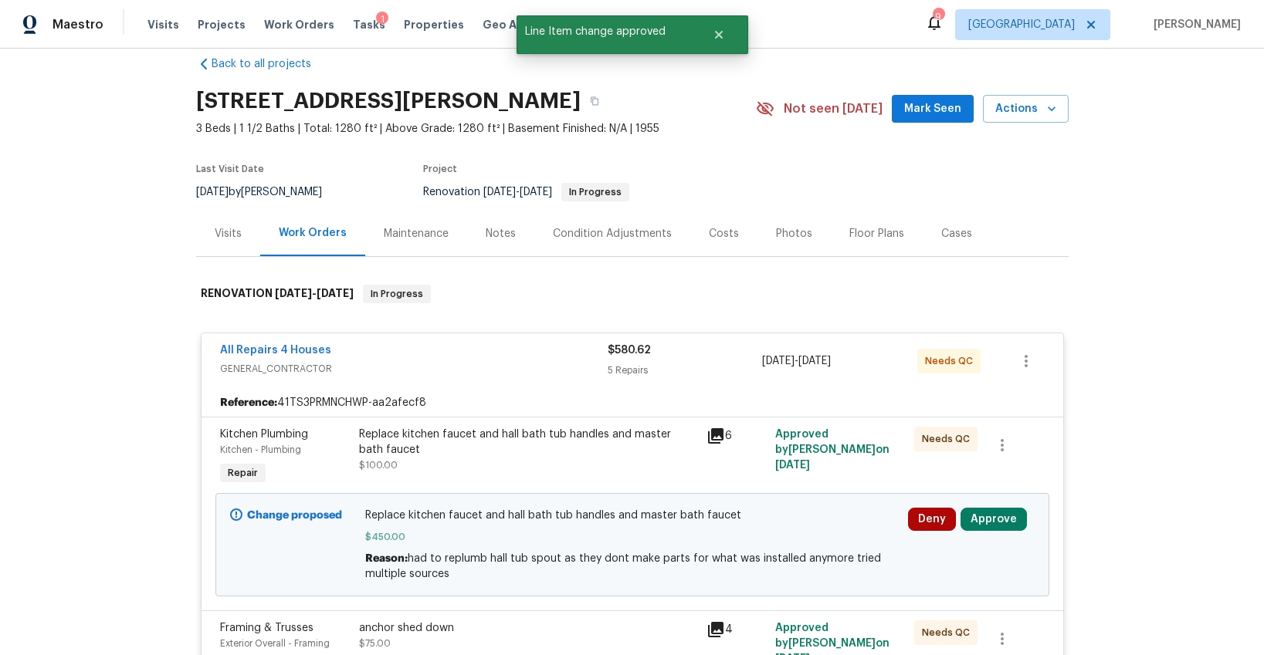
scroll to position [29, 0]
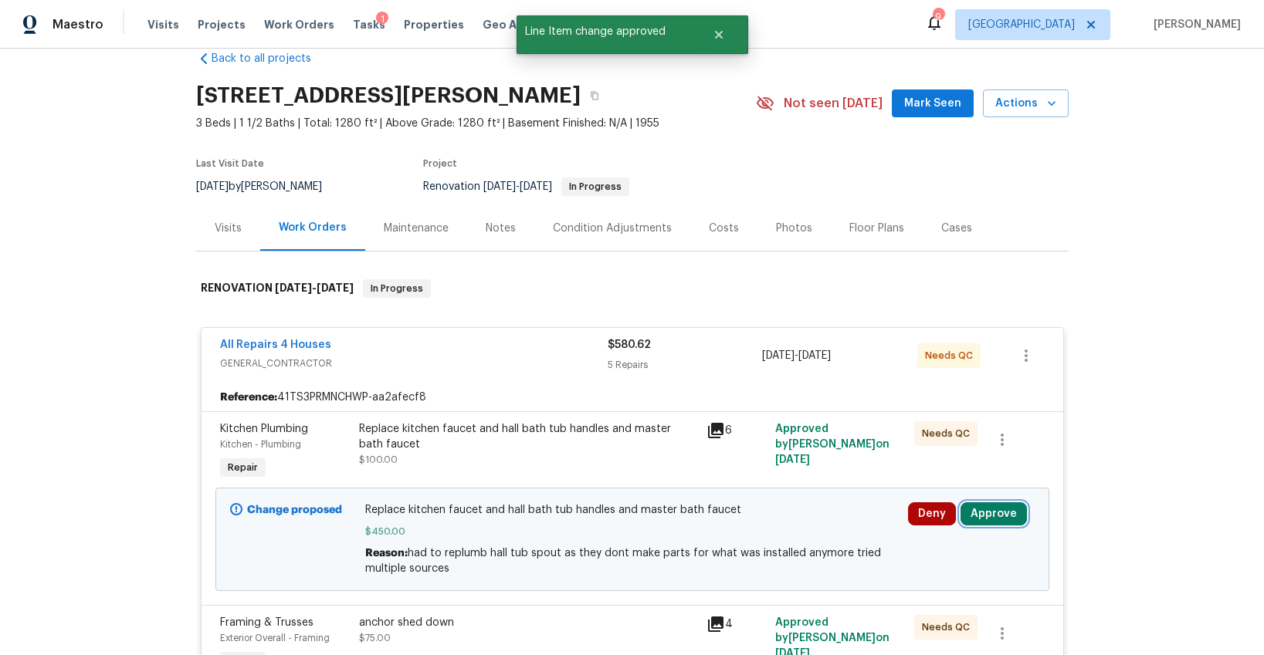
click at [997, 525] on button "Approve" at bounding box center [993, 514] width 66 height 23
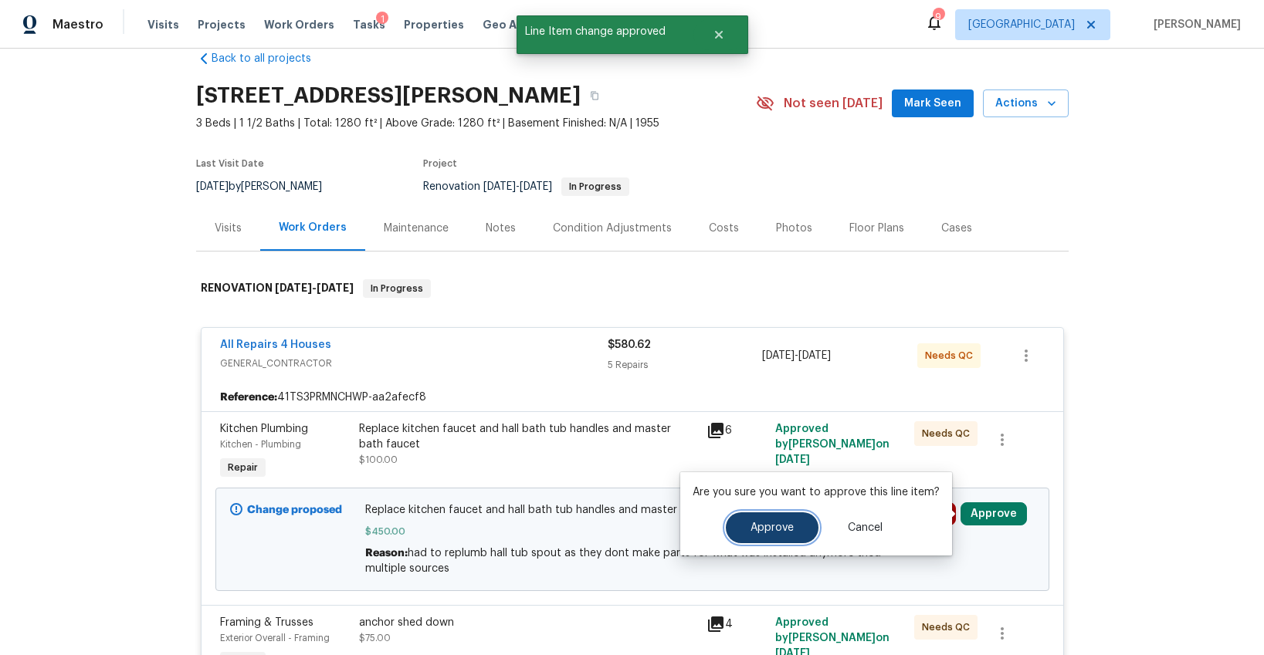
click at [777, 525] on span "Approve" at bounding box center [771, 529] width 43 height 12
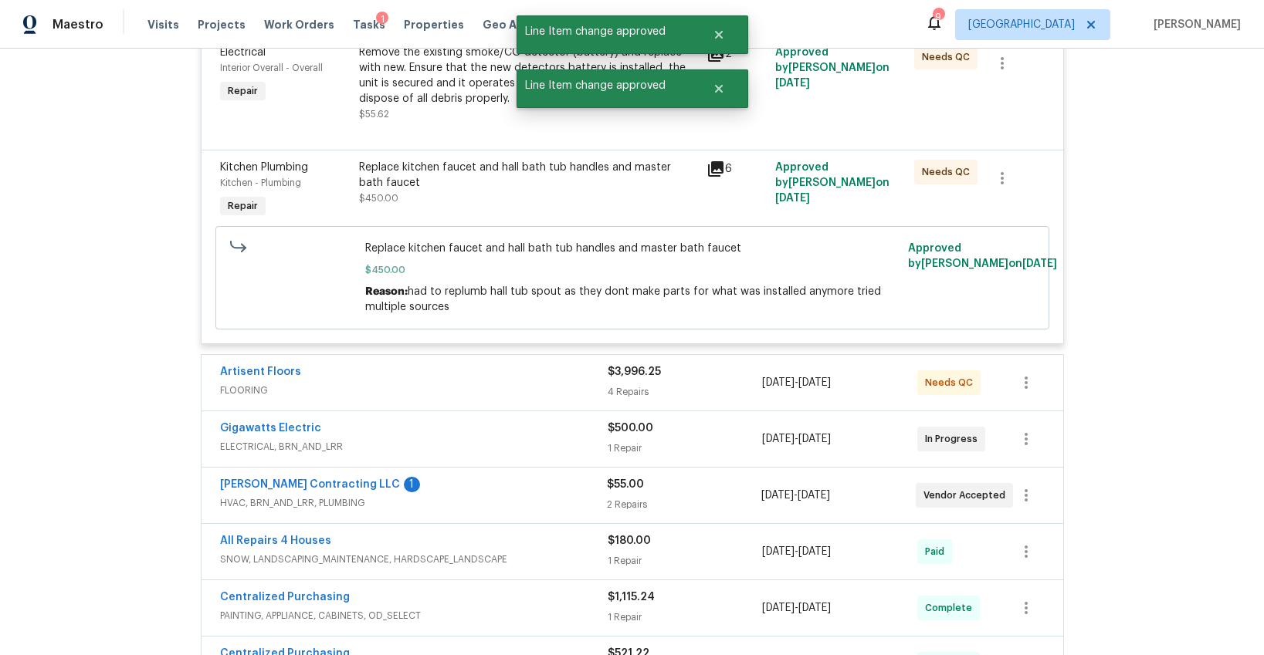
scroll to position [868, 0]
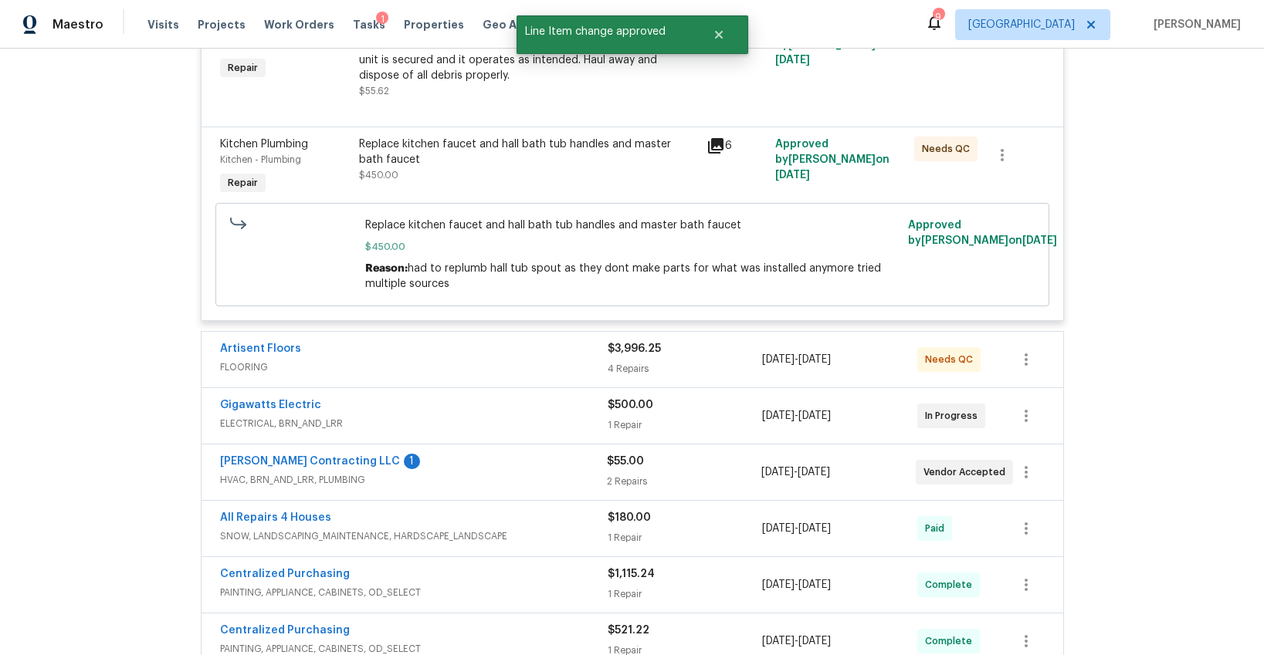
click at [540, 369] on span "FLOORING" at bounding box center [414, 367] width 388 height 15
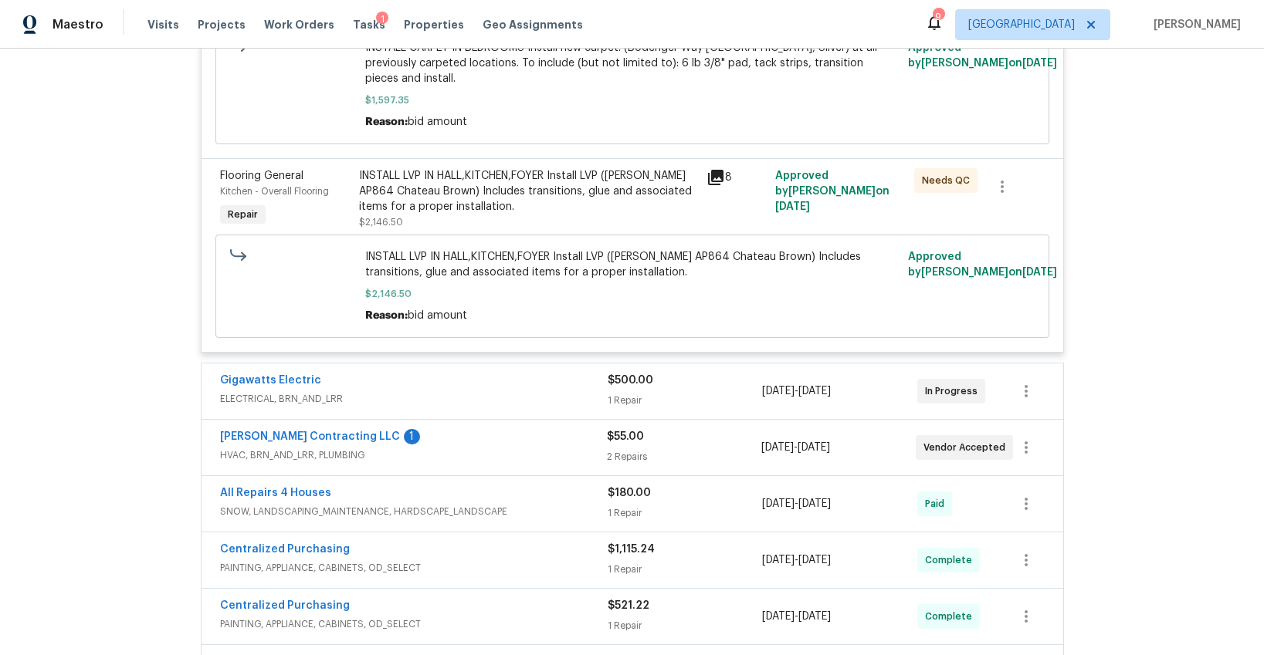
scroll to position [1691, 0]
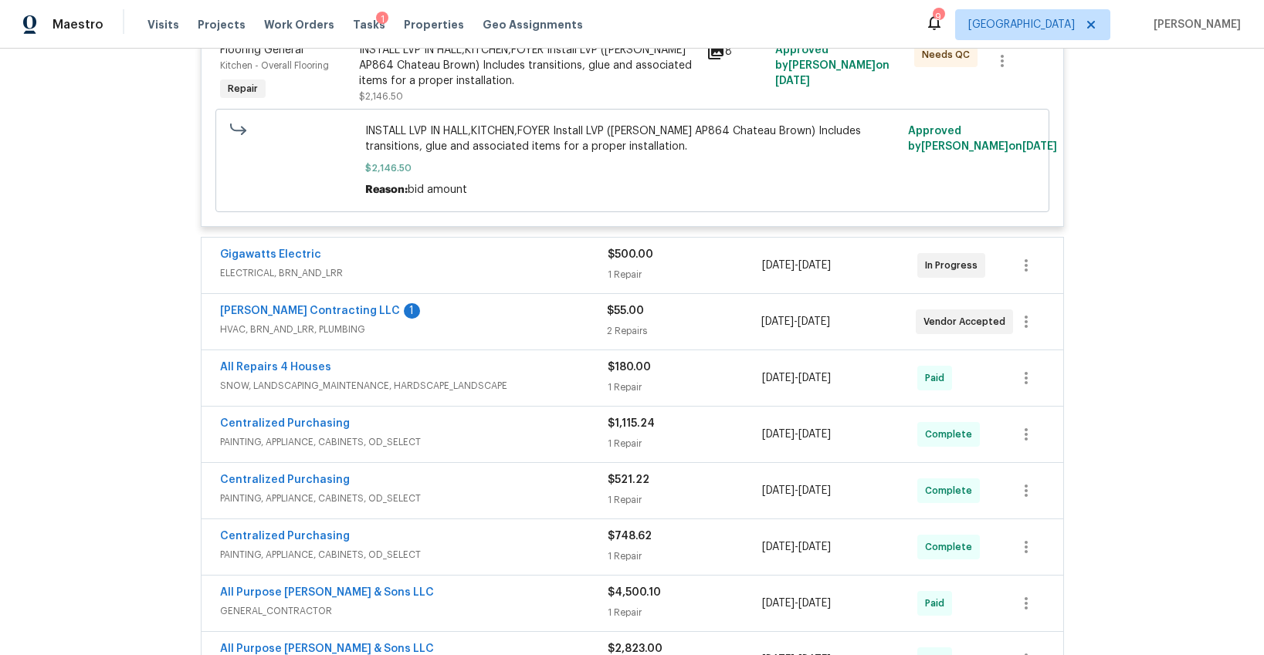
click at [462, 275] on span "ELECTRICAL, BRN_AND_LRR" at bounding box center [414, 273] width 388 height 15
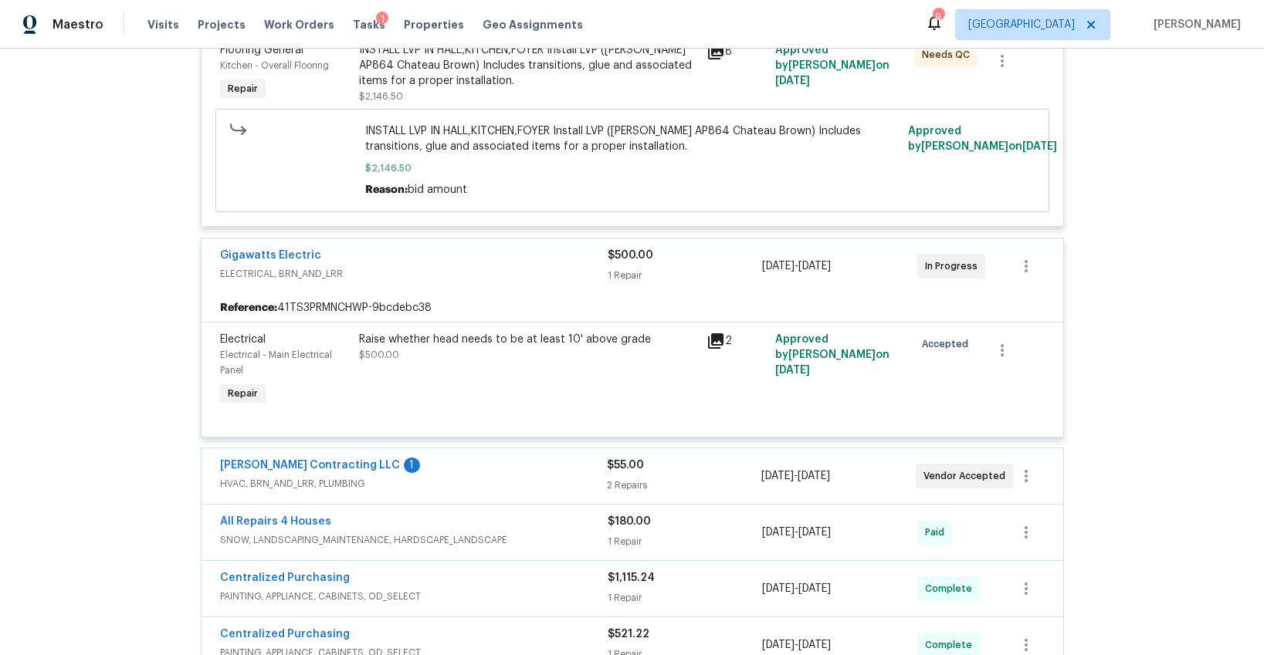
click at [550, 460] on div "Loftin Contracting LLC 1" at bounding box center [413, 467] width 387 height 19
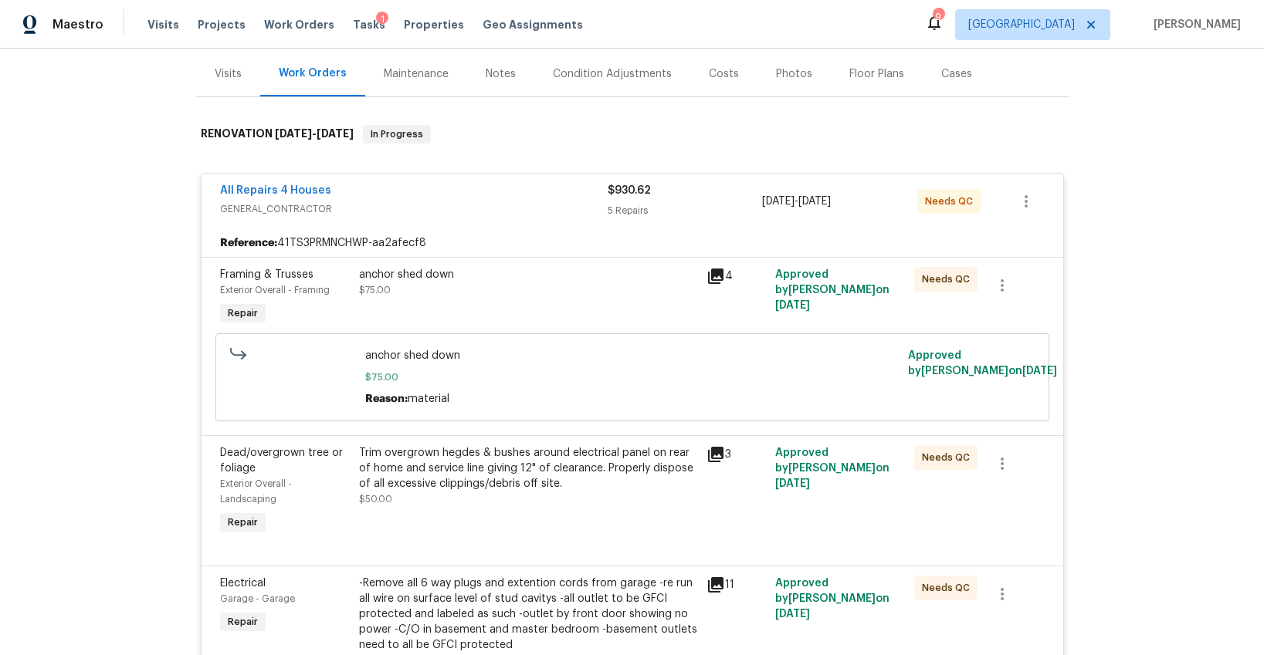
scroll to position [0, 0]
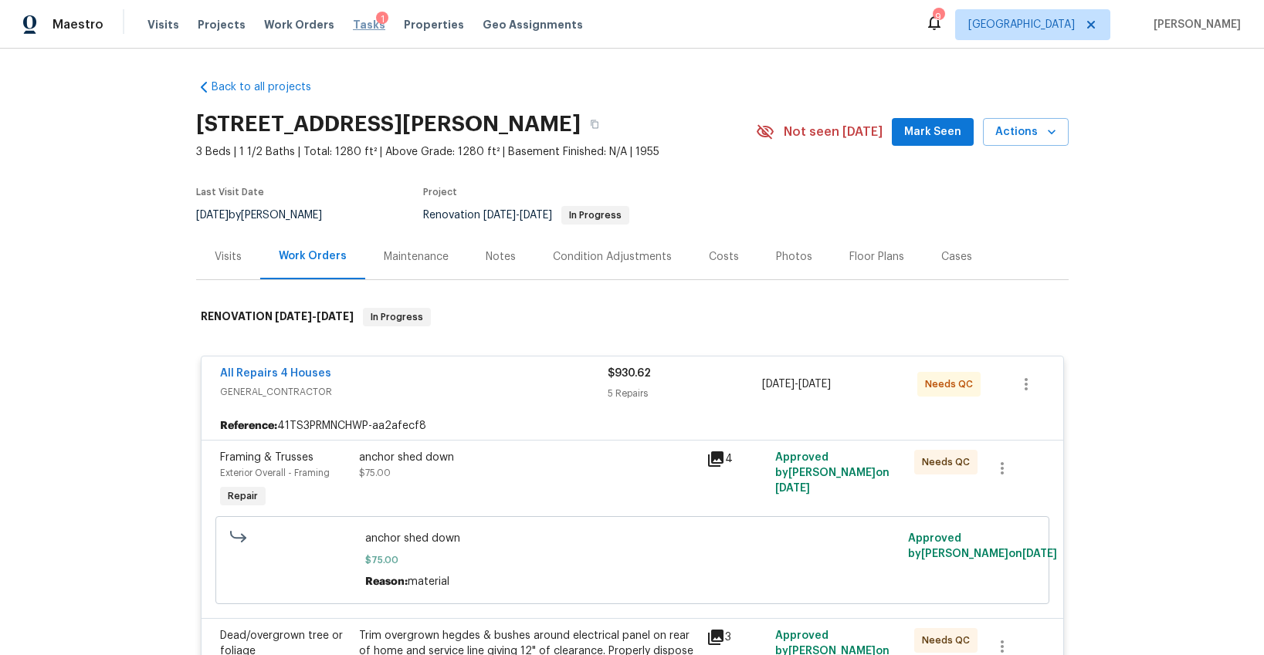
click at [353, 21] on span "Tasks" at bounding box center [369, 24] width 32 height 11
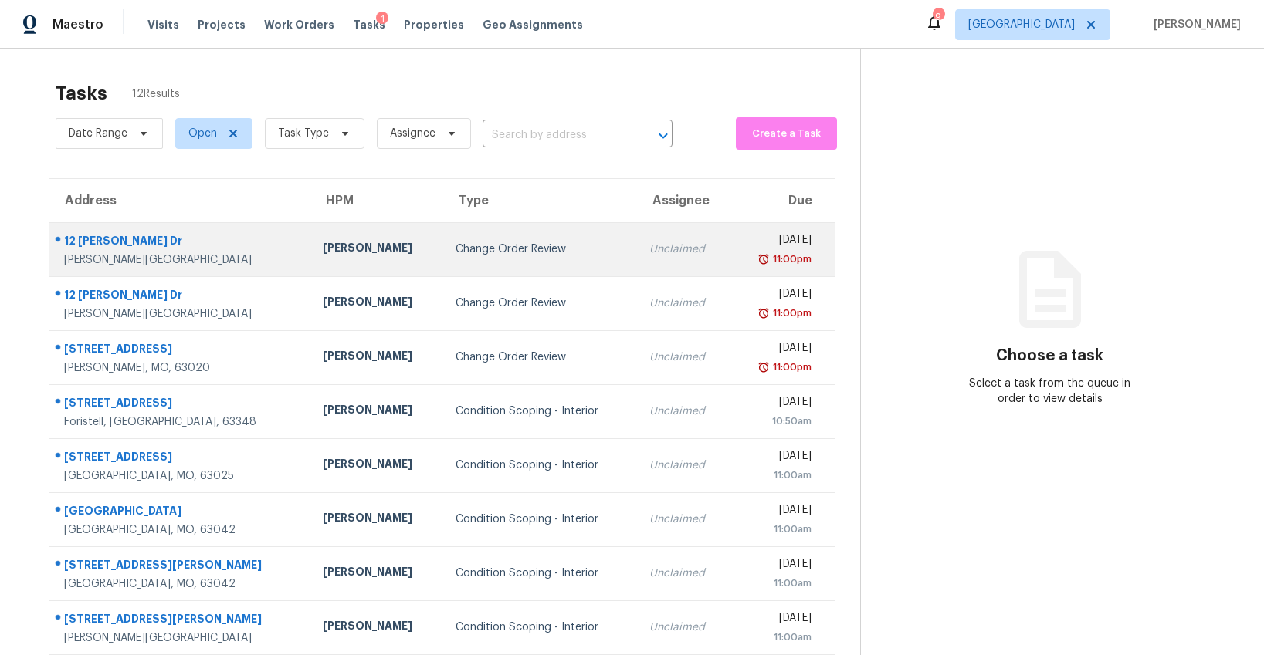
click at [323, 249] on div "James Nolting" at bounding box center [377, 249] width 108 height 19
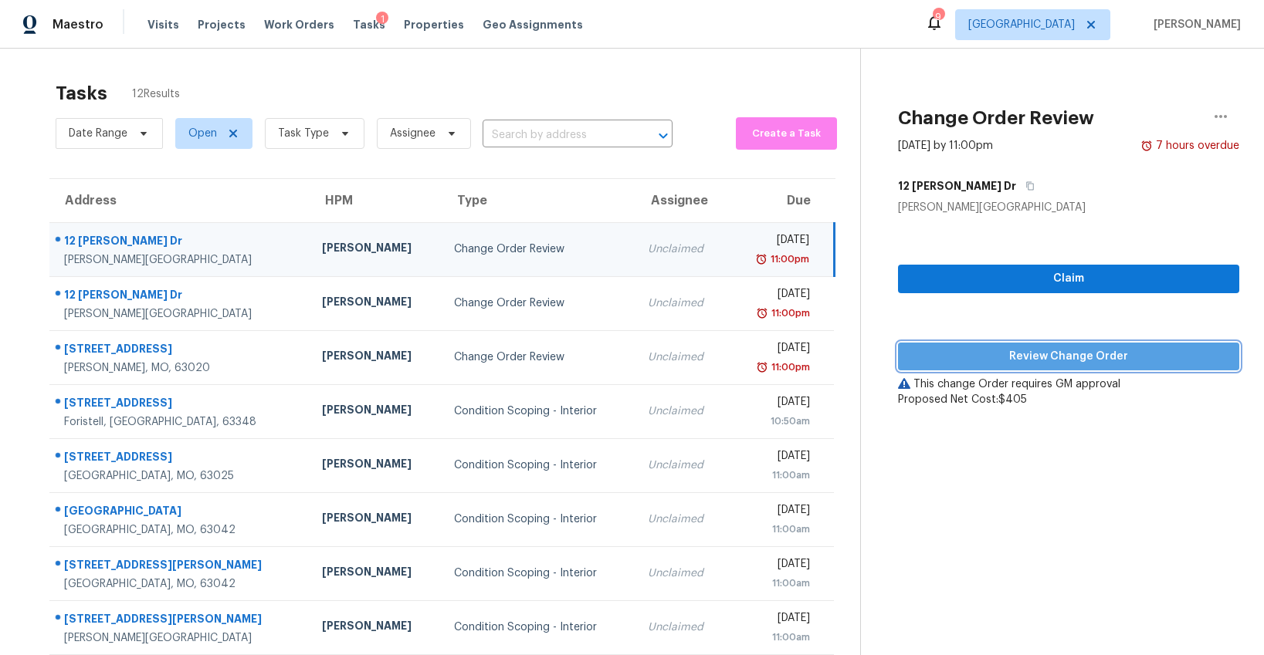
click at [970, 350] on span "Review Change Order" at bounding box center [1068, 356] width 317 height 19
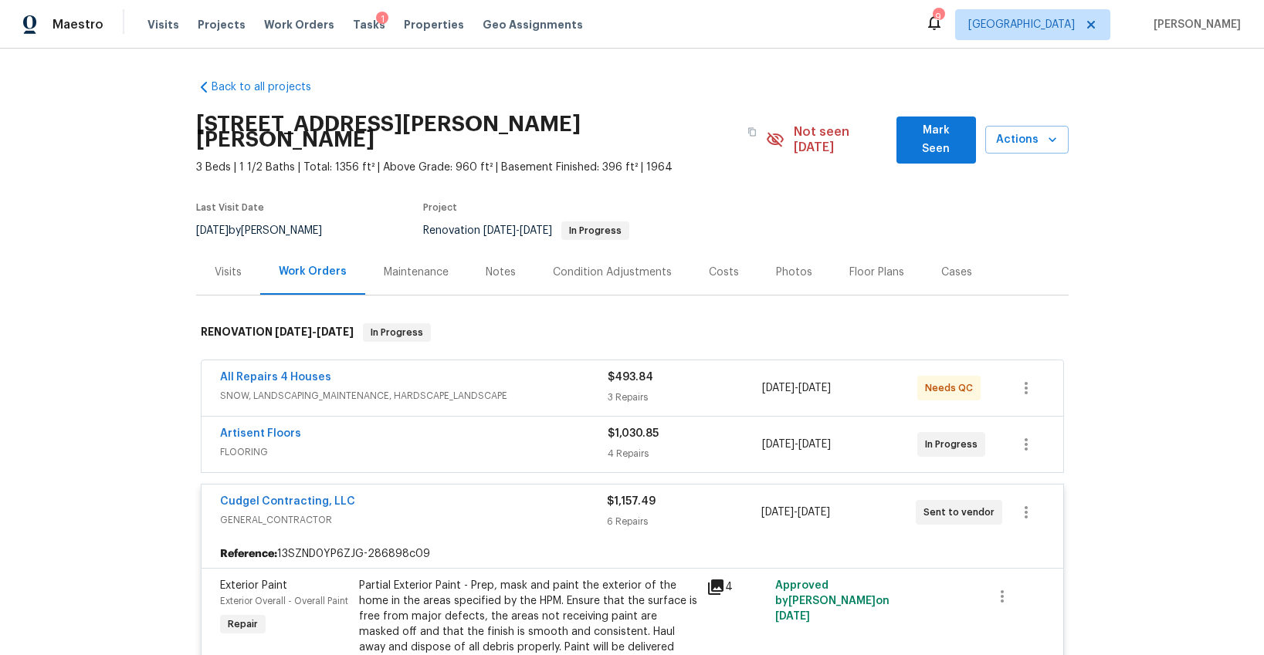
click at [689, 370] on div "$493.84" at bounding box center [685, 377] width 155 height 15
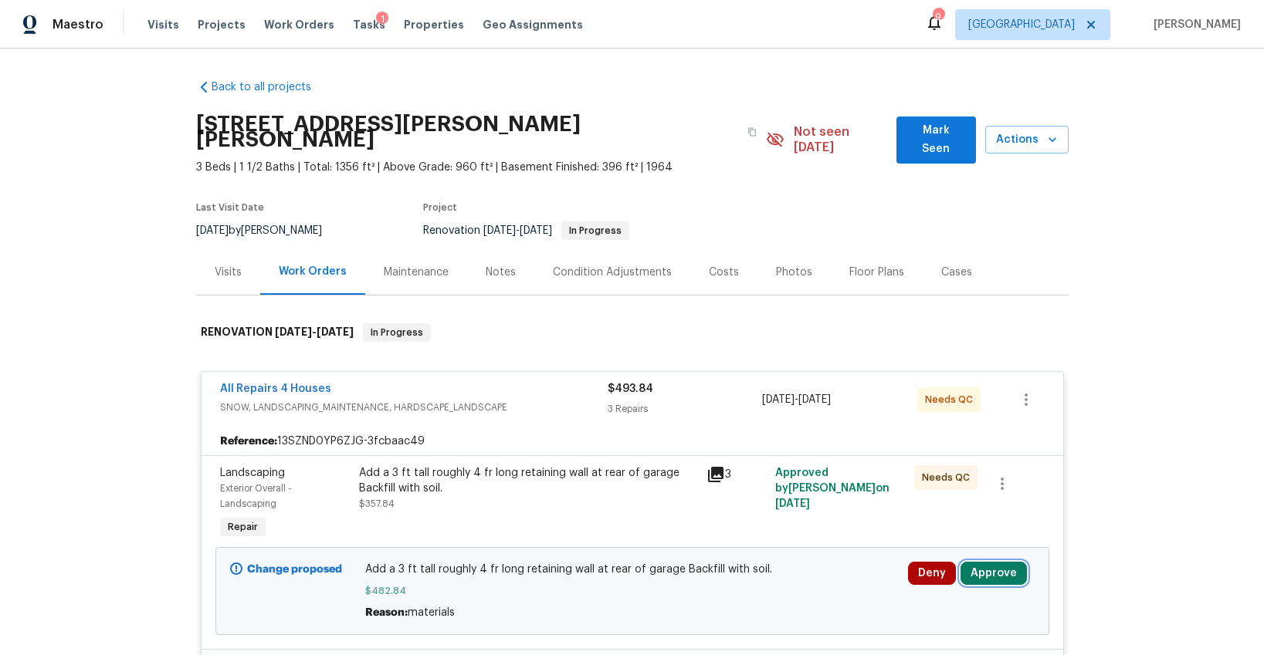
click at [984, 562] on button "Approve" at bounding box center [993, 573] width 66 height 23
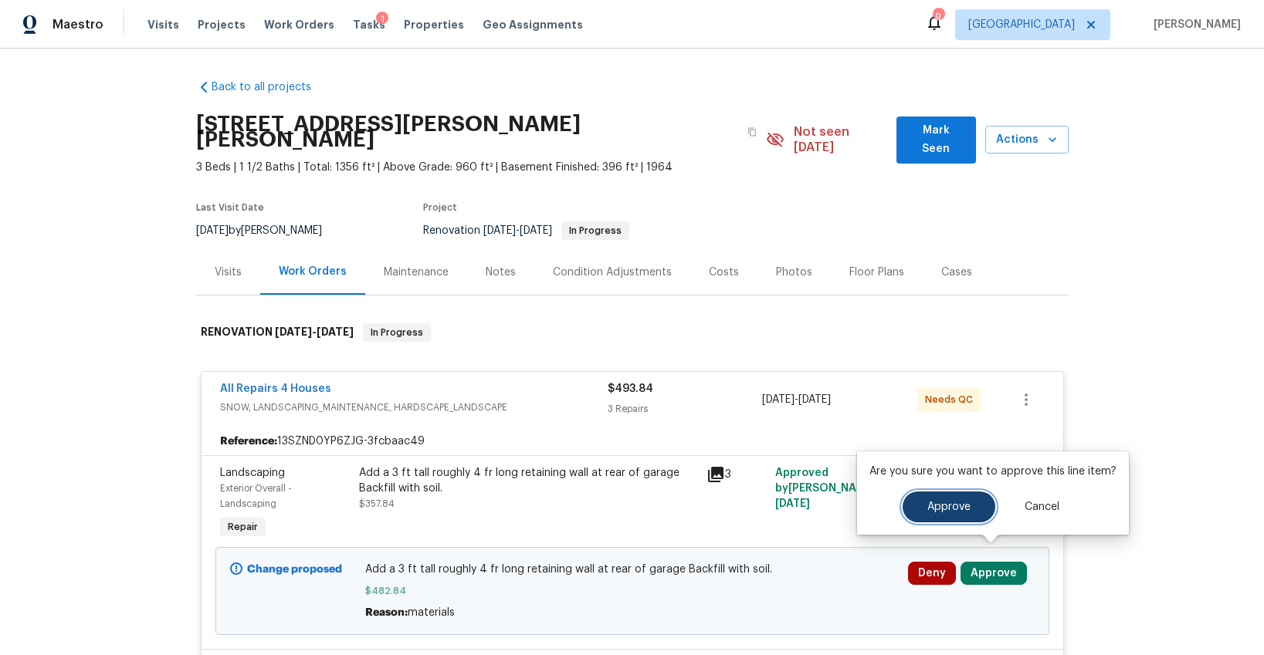
click at [916, 510] on button "Approve" at bounding box center [949, 507] width 93 height 31
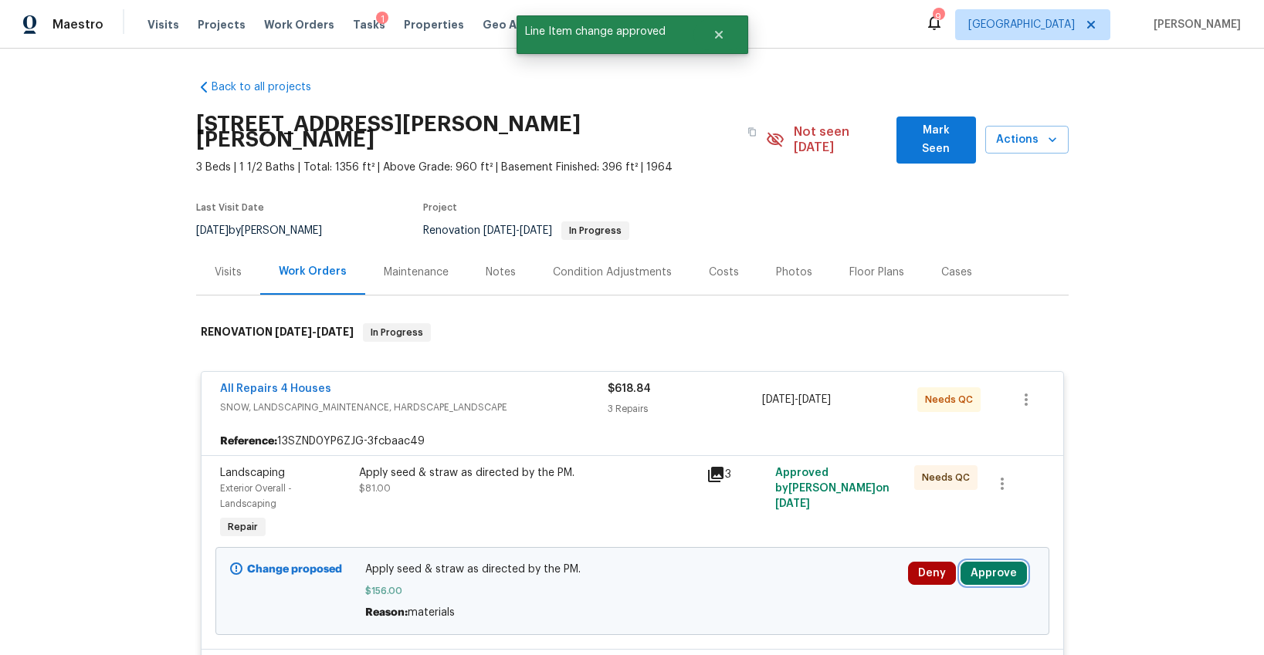
click at [983, 562] on button "Approve" at bounding box center [993, 573] width 66 height 23
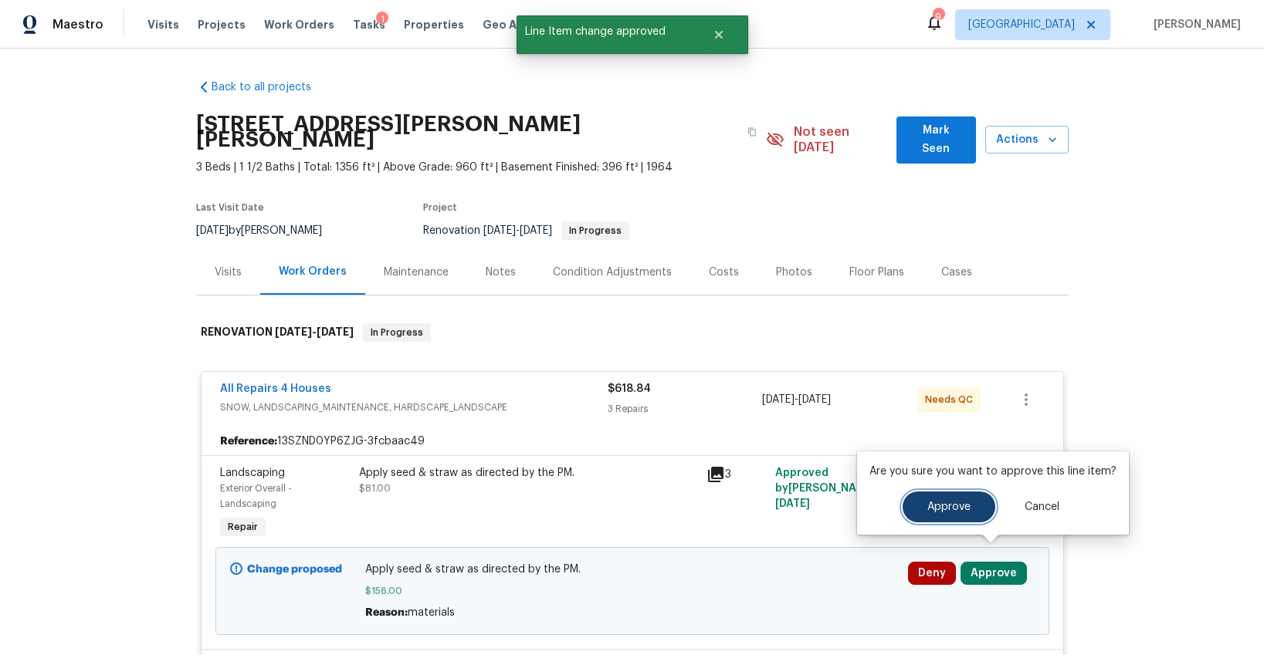
click at [932, 502] on span "Approve" at bounding box center [948, 508] width 43 height 12
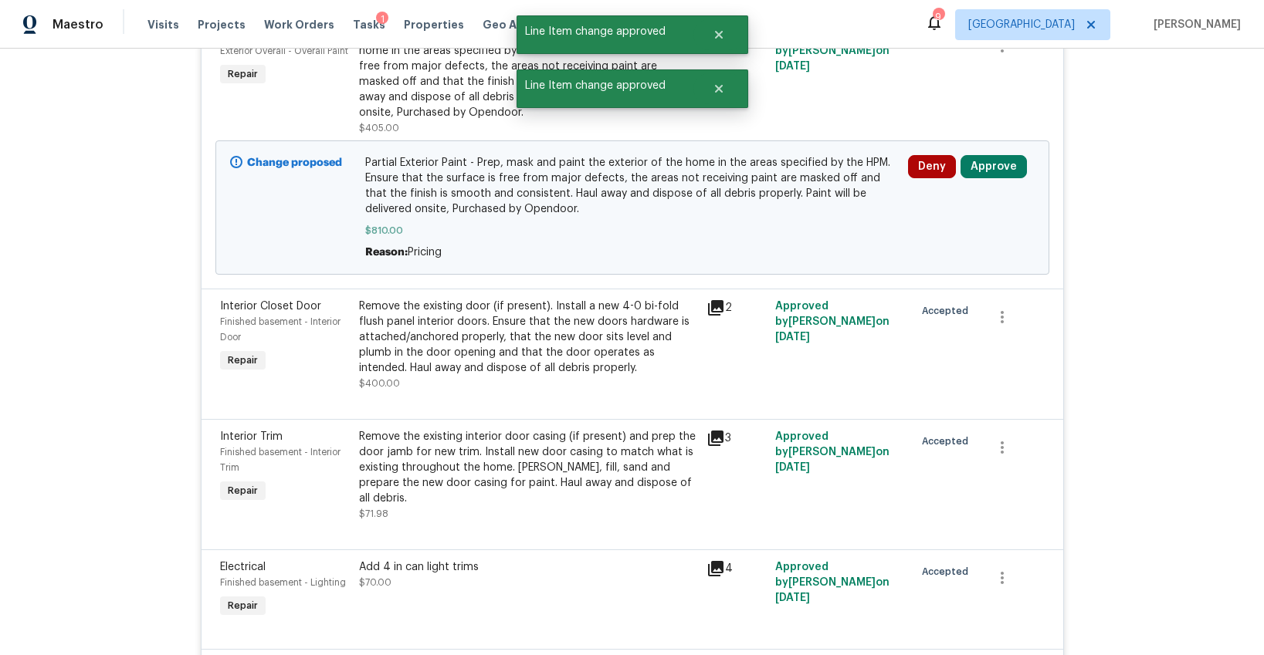
scroll to position [1131, 0]
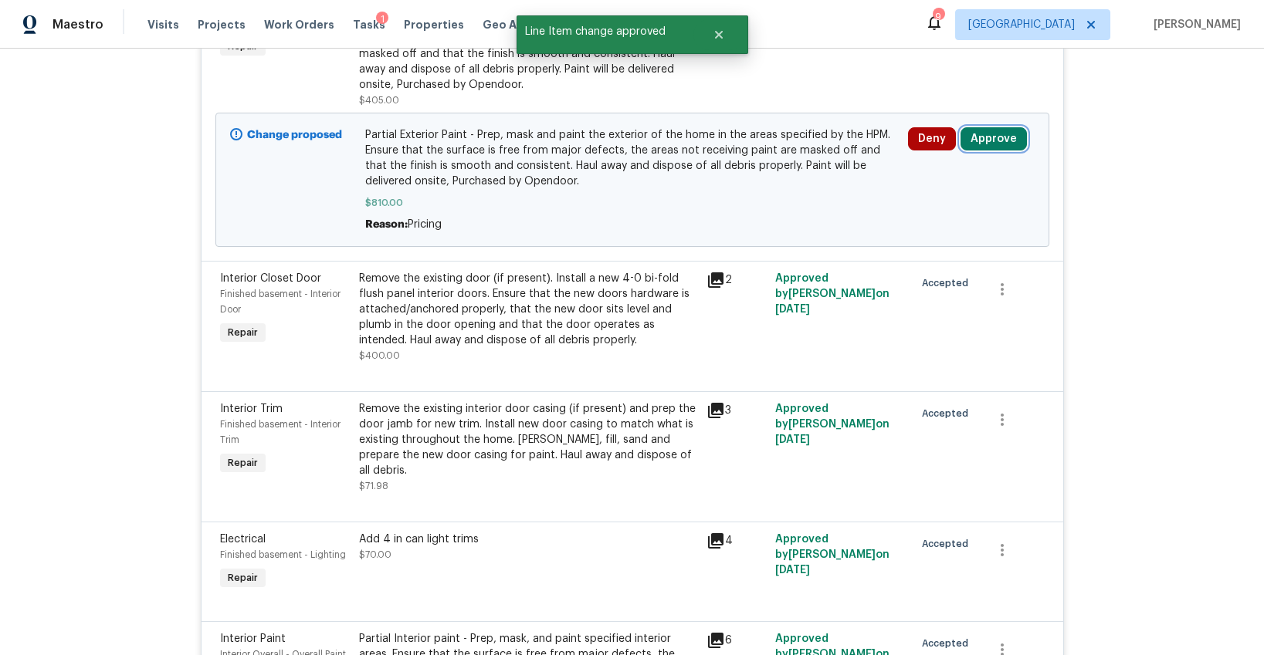
click at [993, 128] on button "Approve" at bounding box center [993, 138] width 66 height 23
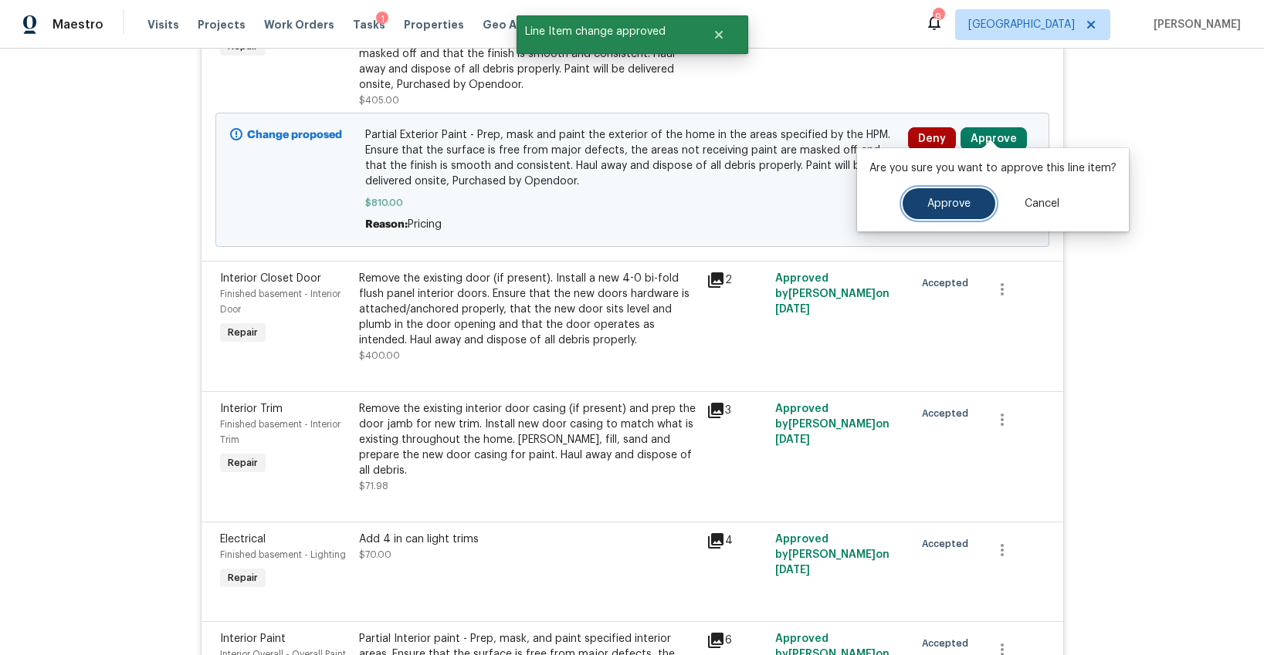
click at [943, 201] on span "Approve" at bounding box center [948, 204] width 43 height 12
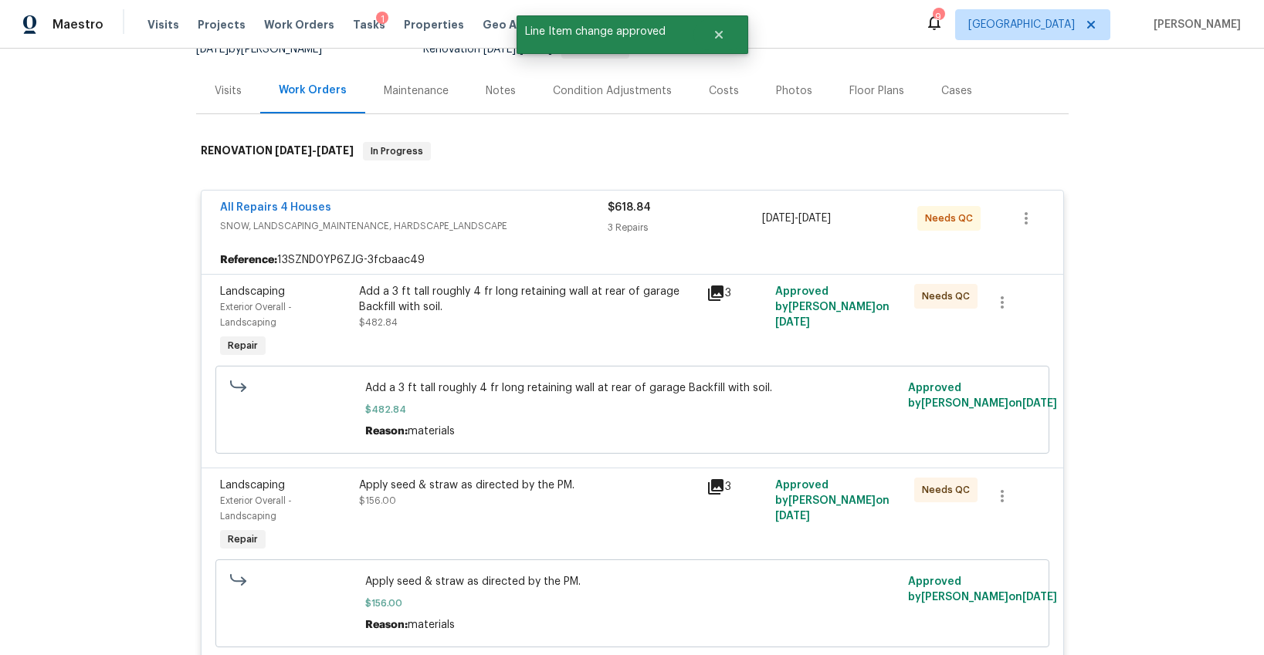
scroll to position [0, 0]
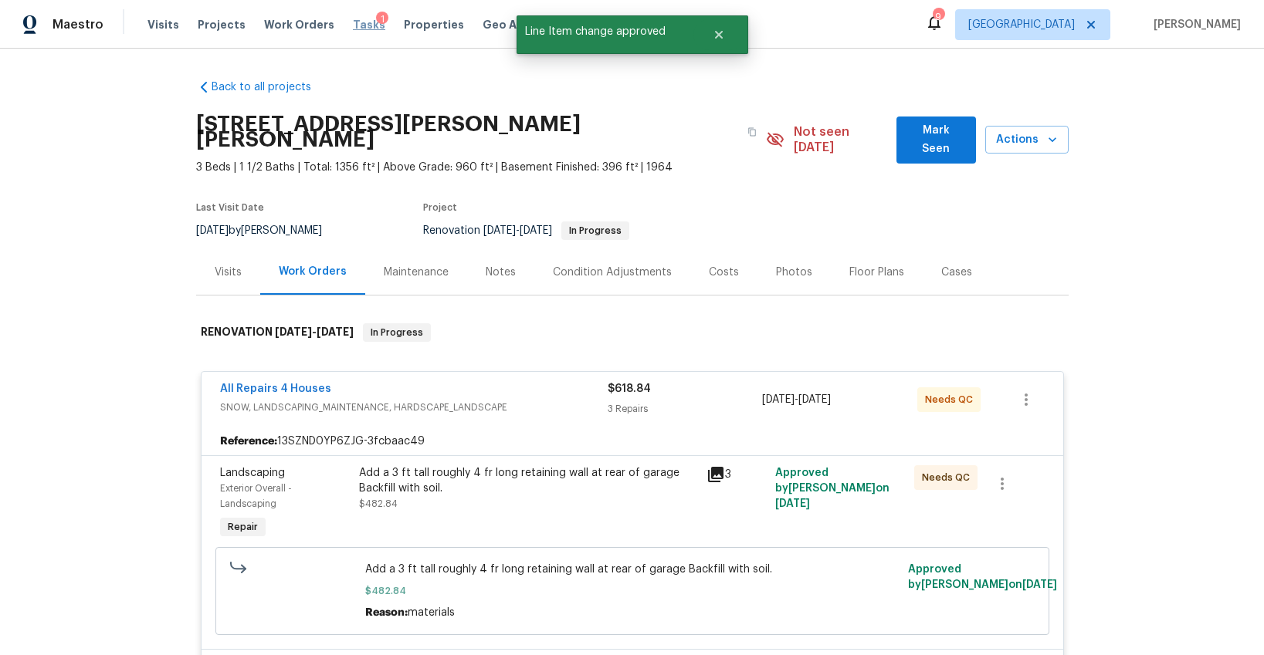
click at [353, 26] on span "Tasks" at bounding box center [369, 24] width 32 height 11
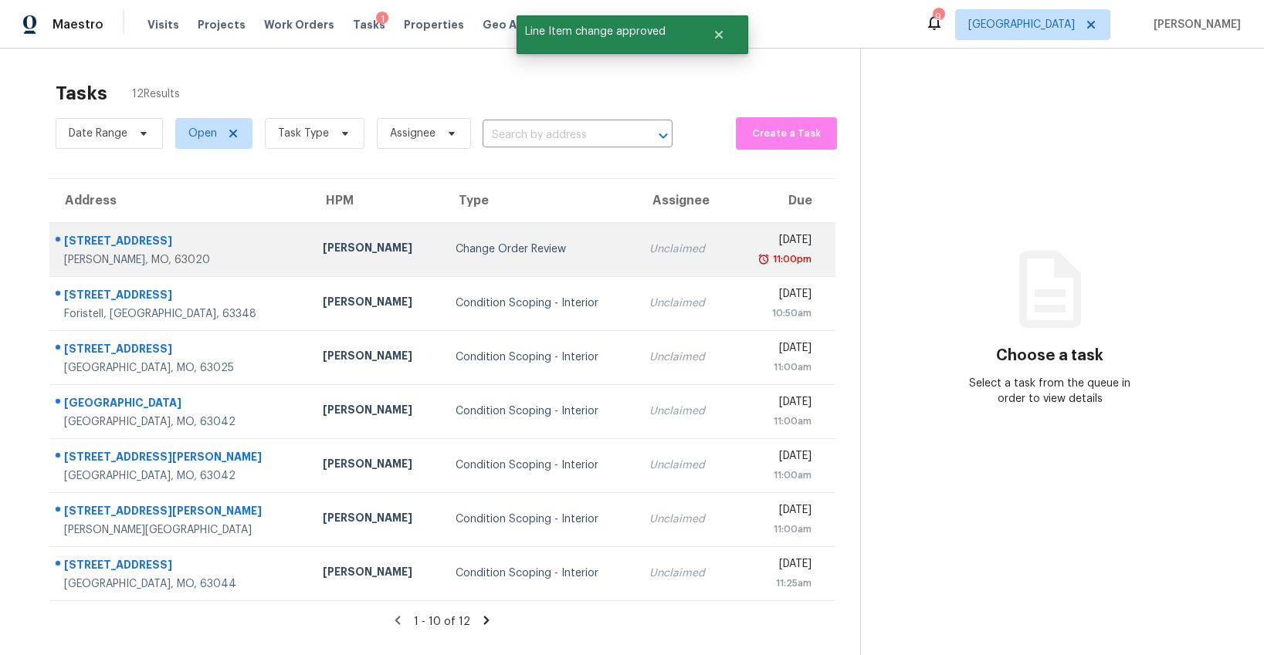
click at [456, 252] on div "Change Order Review" at bounding box center [541, 249] width 170 height 15
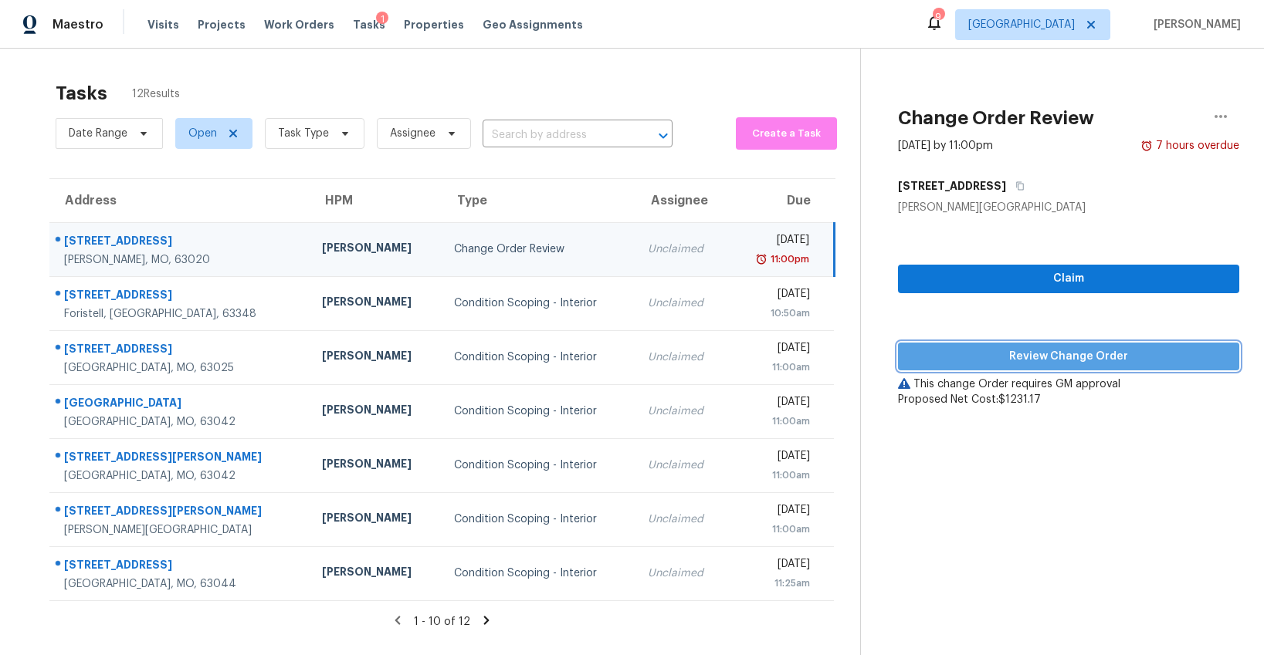
click at [1016, 357] on span "Review Change Order" at bounding box center [1068, 356] width 317 height 19
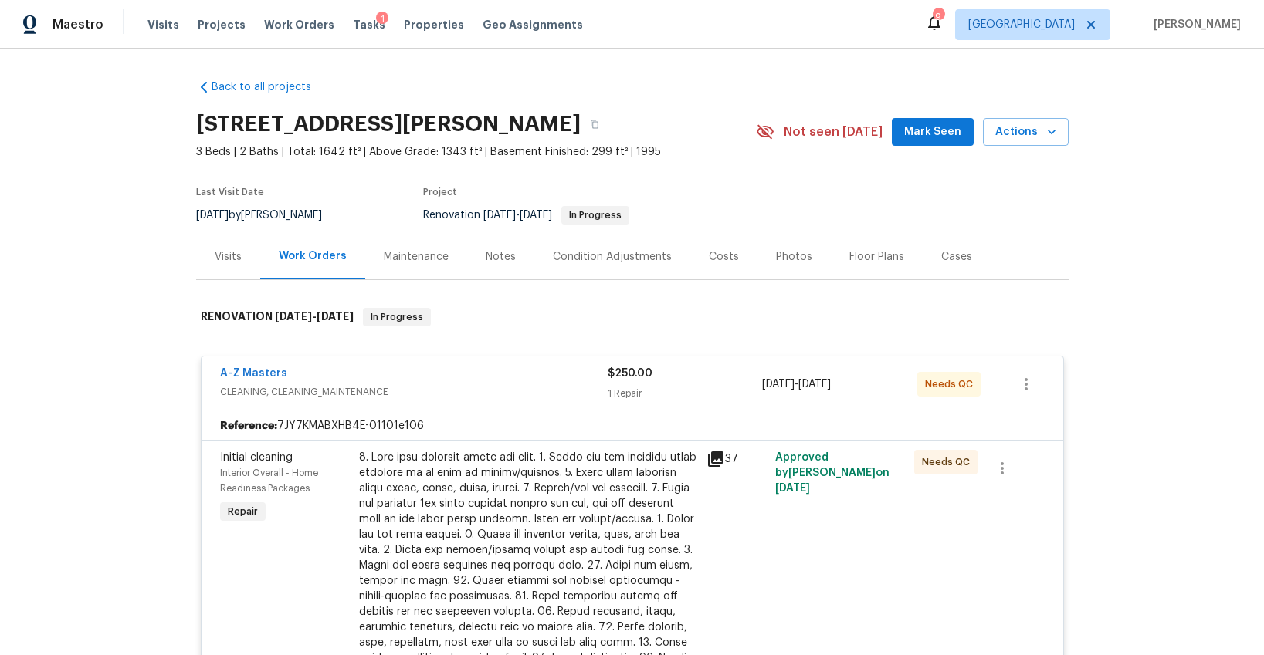
scroll to position [506, 0]
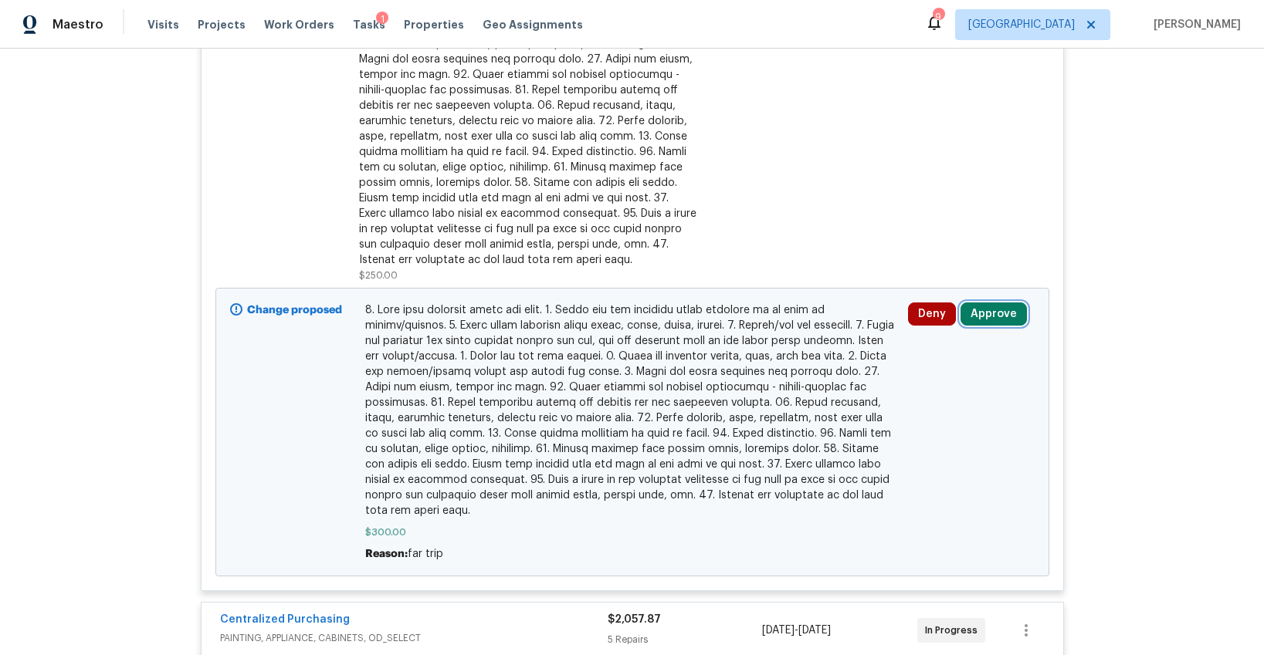
click at [996, 322] on button "Approve" at bounding box center [993, 314] width 66 height 23
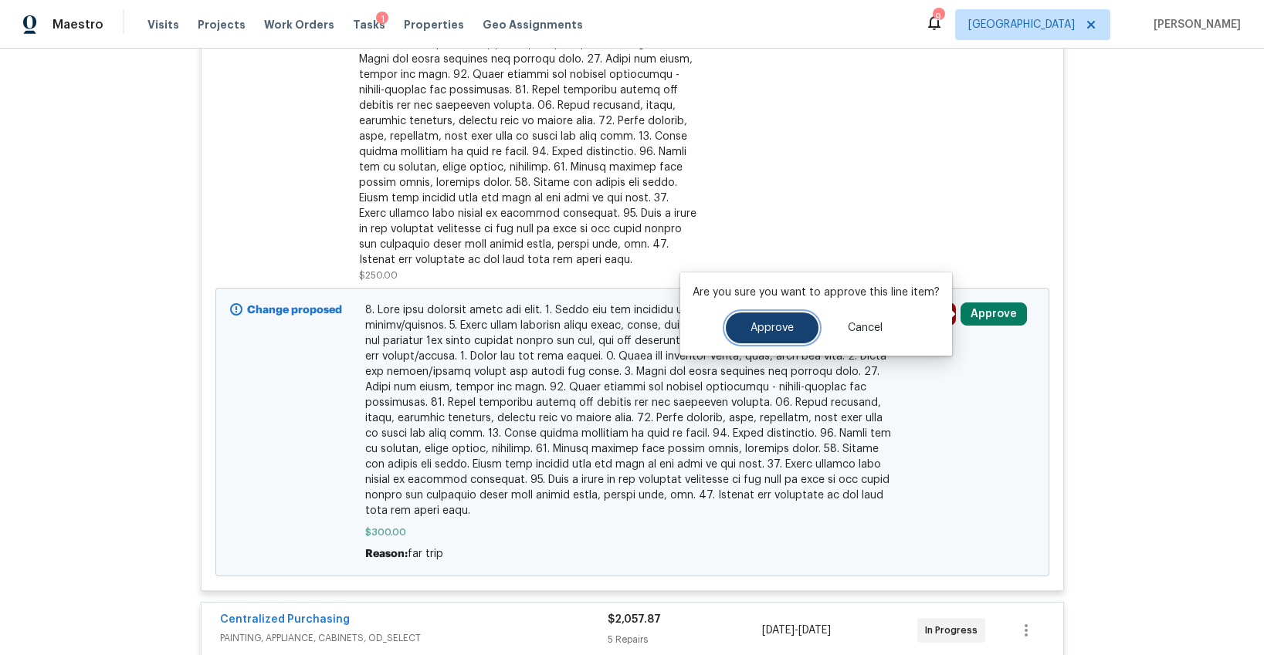
click at [785, 329] on span "Approve" at bounding box center [771, 329] width 43 height 12
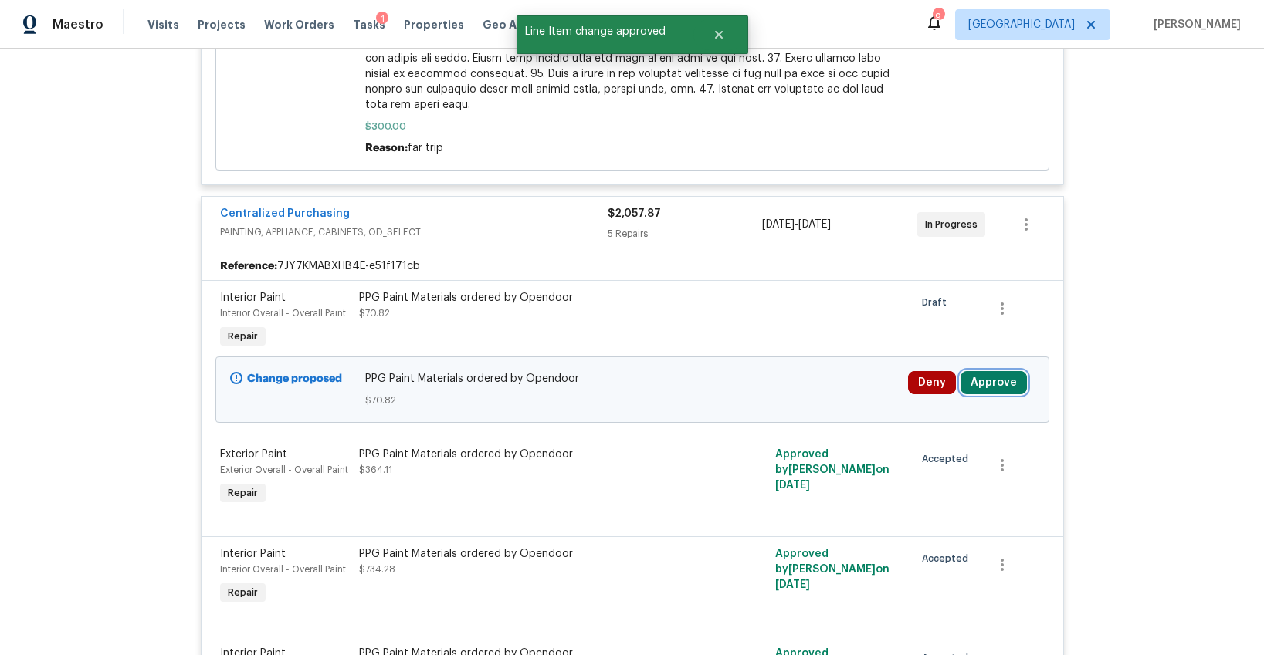
click at [1002, 380] on button "Approve" at bounding box center [993, 382] width 66 height 23
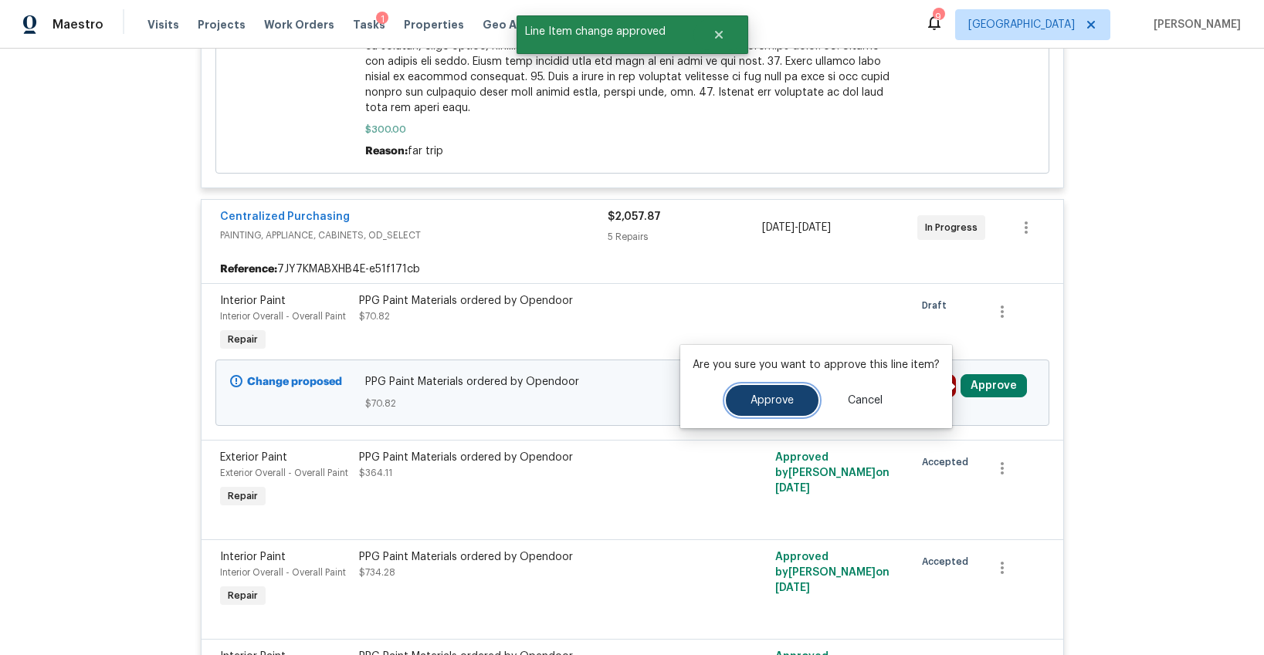
click at [782, 391] on button "Approve" at bounding box center [772, 400] width 93 height 31
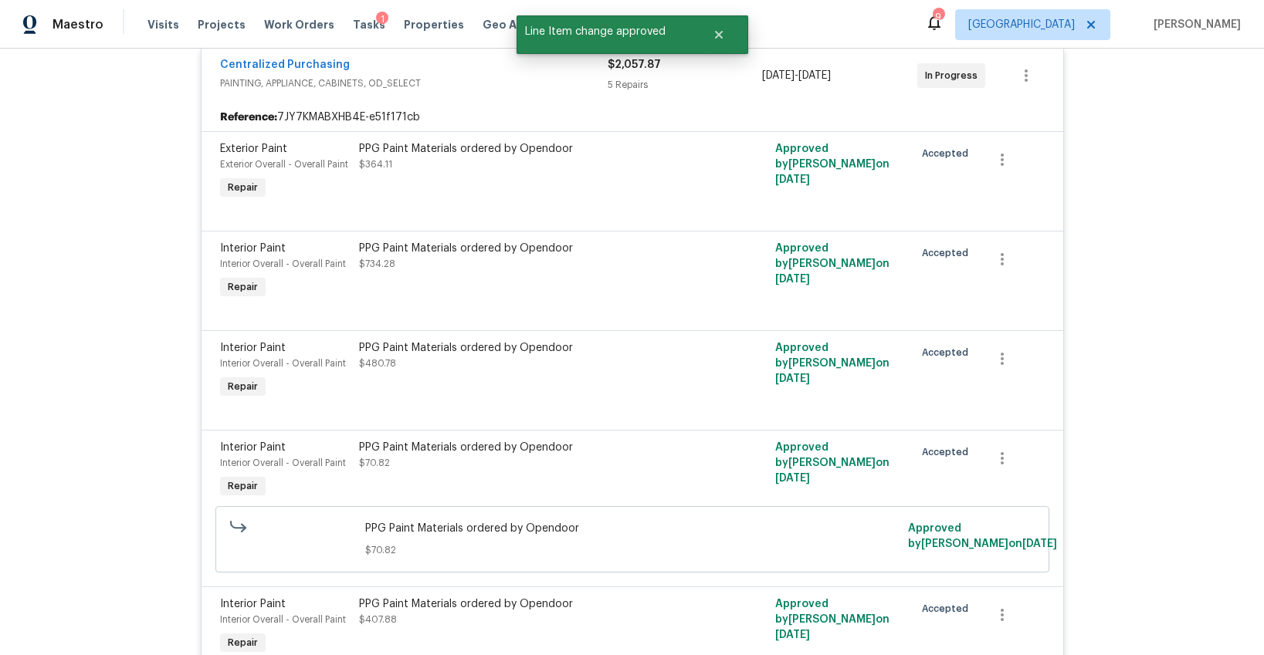
scroll to position [1912, 0]
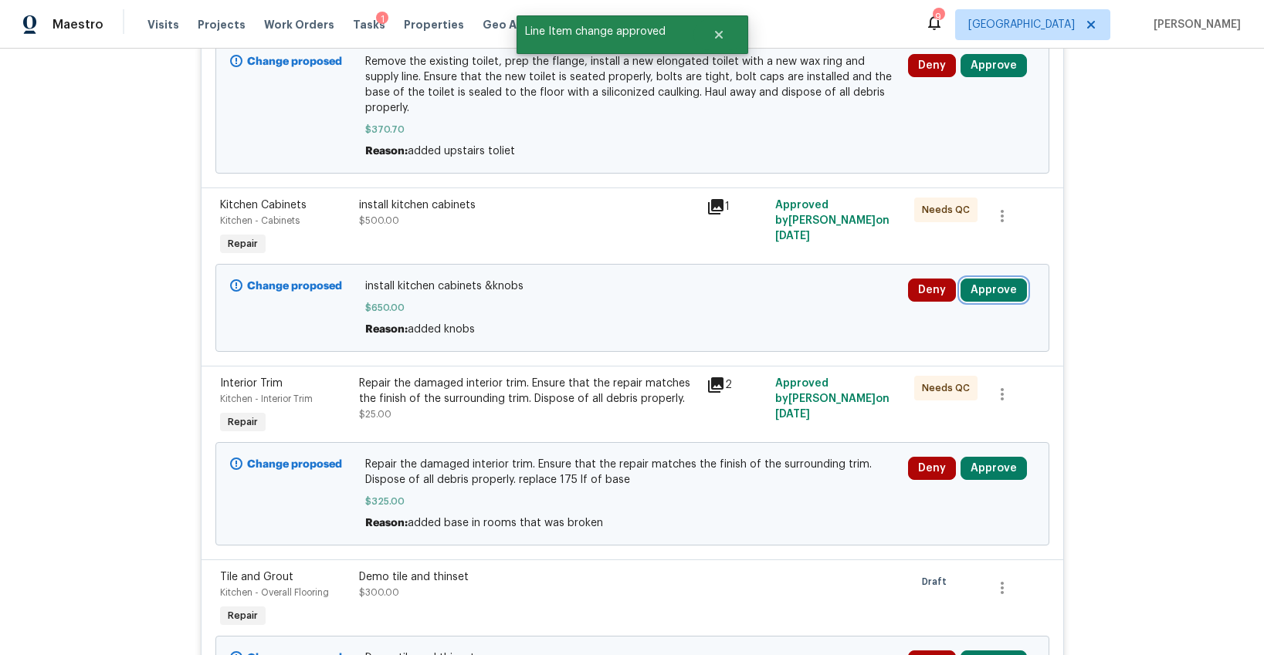
click at [994, 279] on button "Approve" at bounding box center [993, 290] width 66 height 23
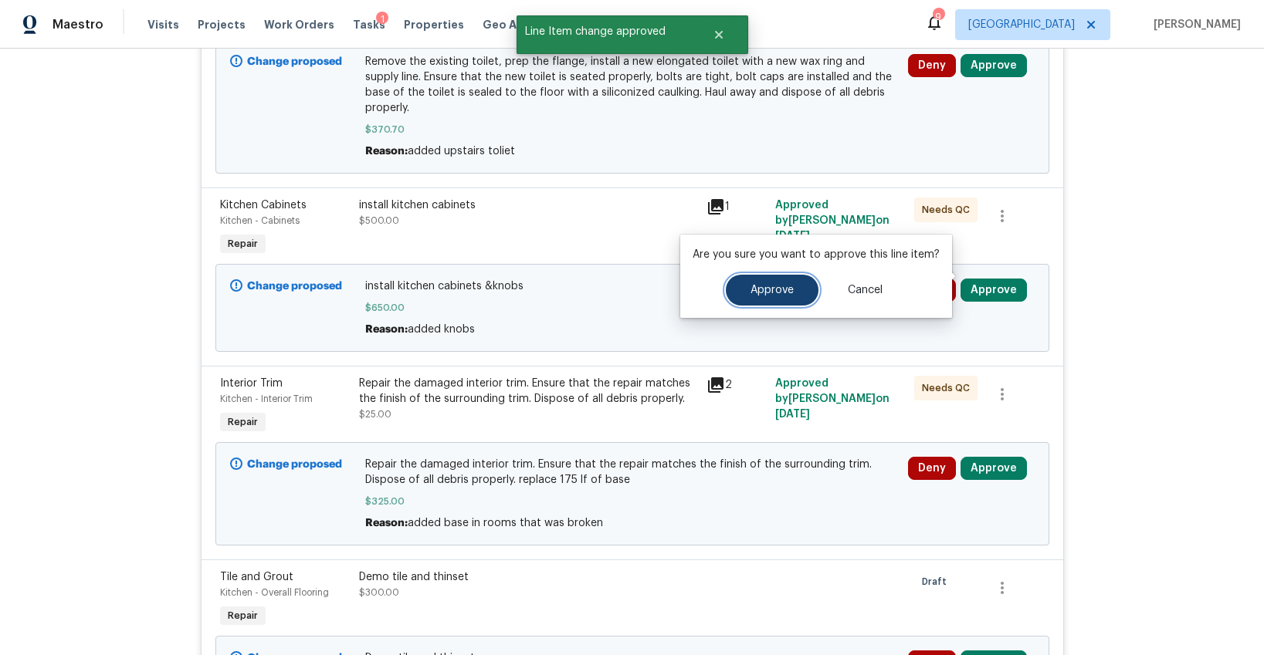
click at [789, 290] on span "Approve" at bounding box center [771, 291] width 43 height 12
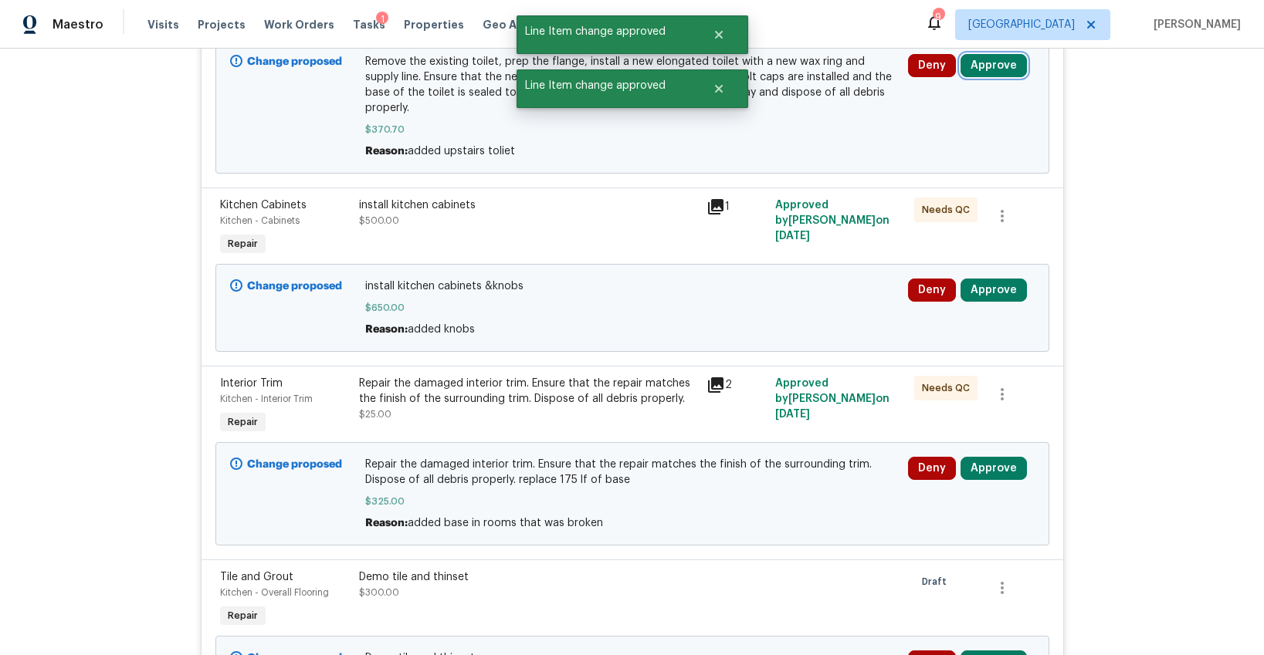
click at [989, 60] on button "Approve" at bounding box center [993, 65] width 66 height 23
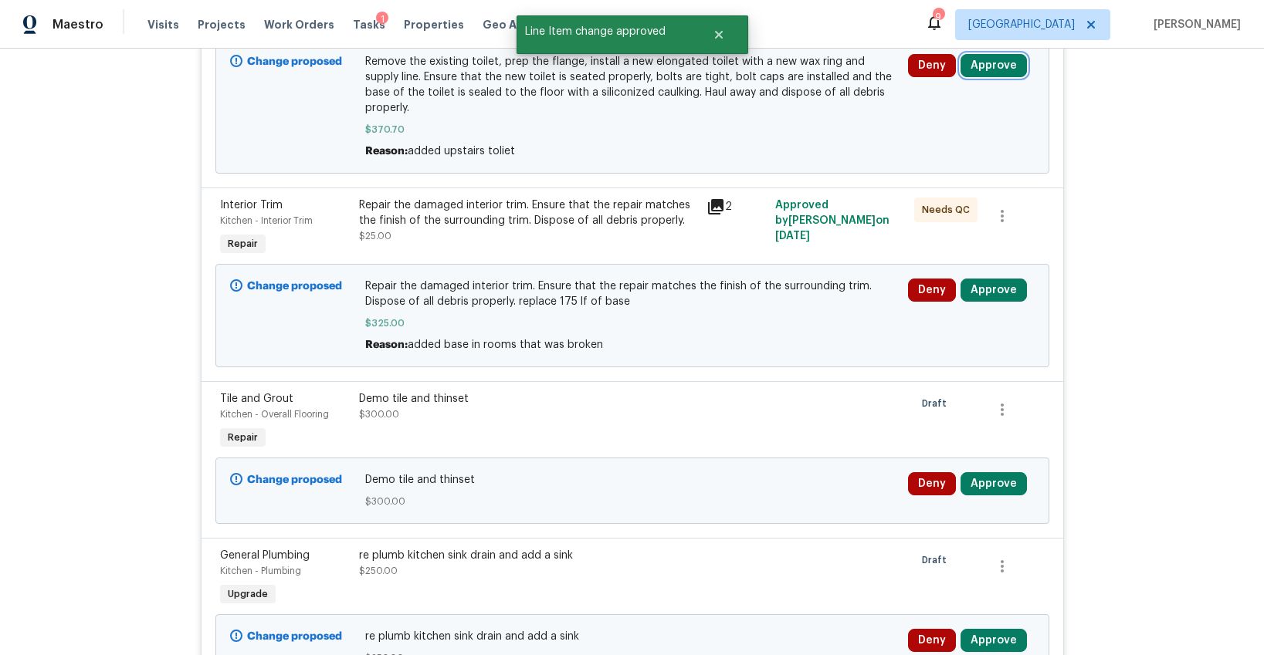
click at [1020, 69] on button "Approve" at bounding box center [993, 65] width 66 height 23
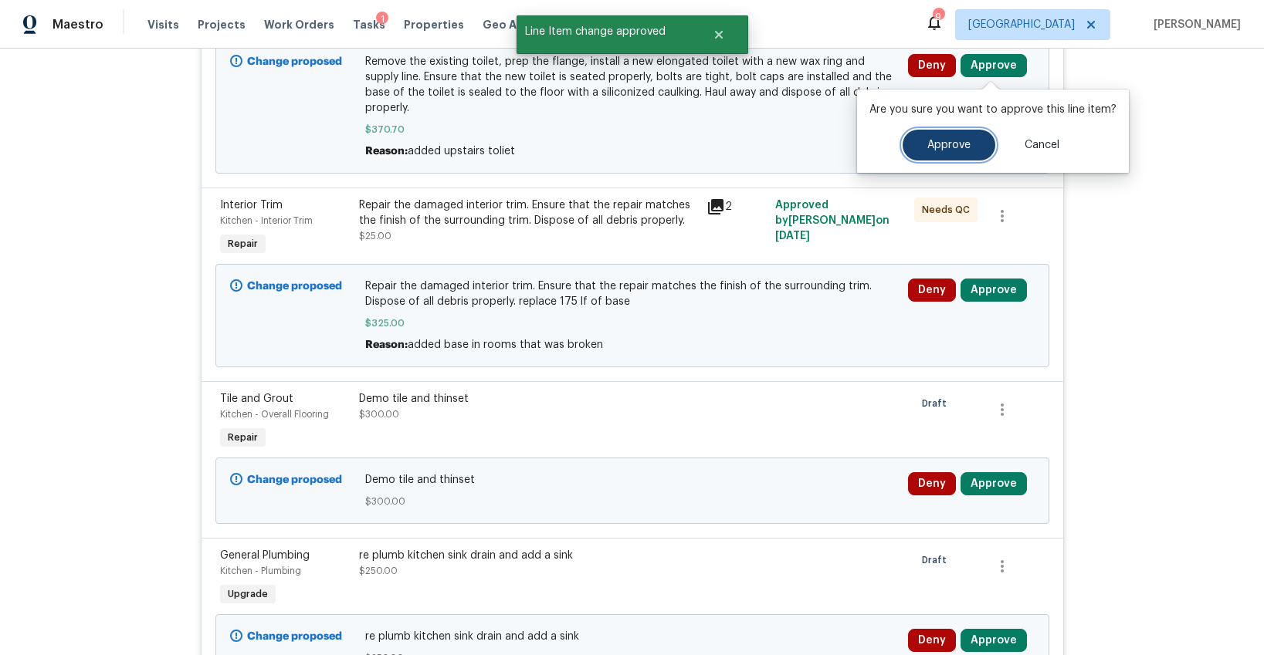
click at [934, 142] on span "Approve" at bounding box center [948, 146] width 43 height 12
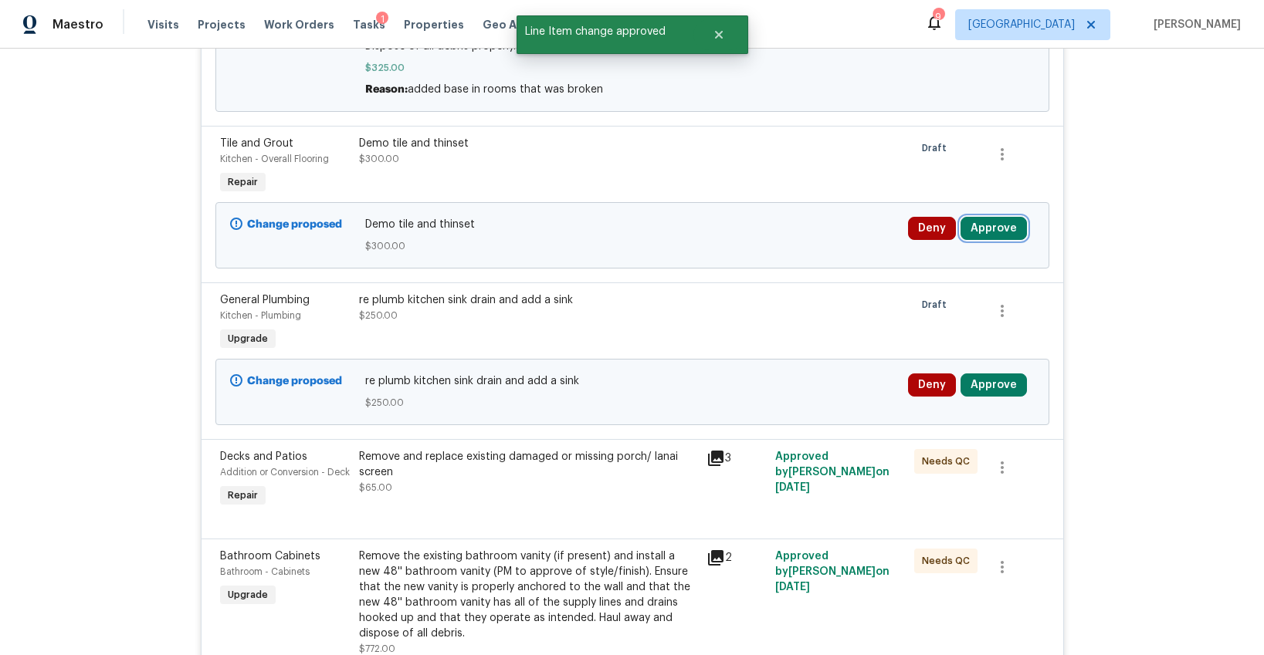
click at [966, 226] on button "Approve" at bounding box center [993, 228] width 66 height 23
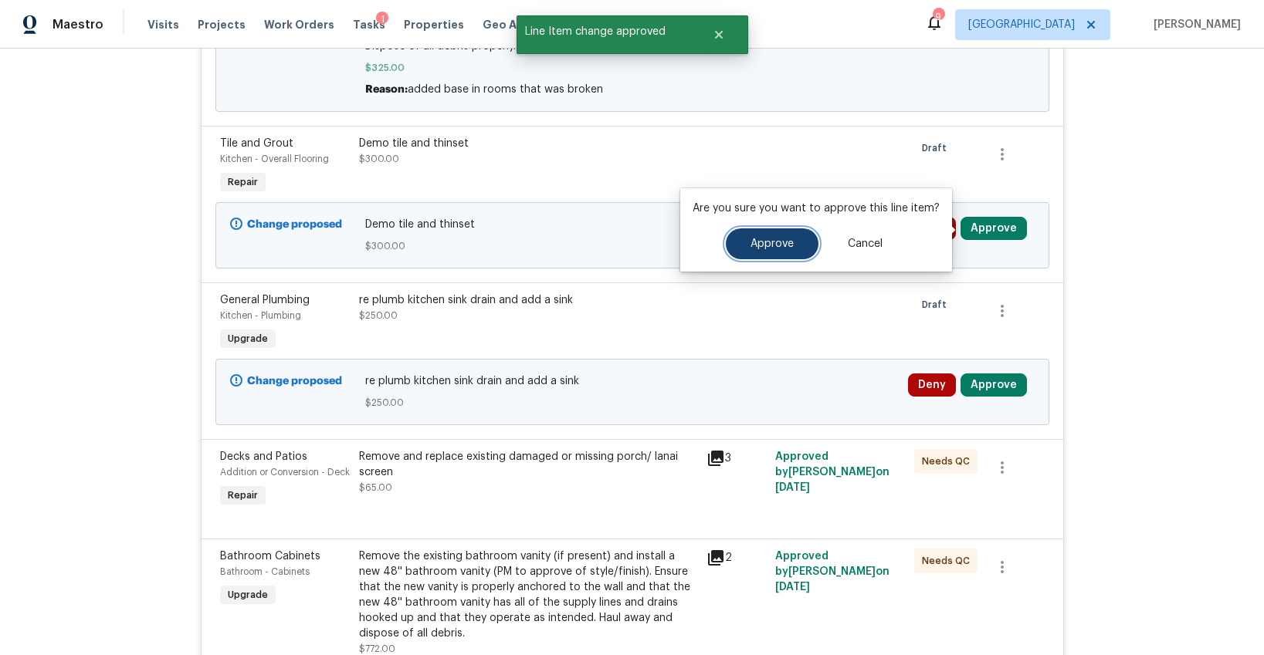
click at [782, 249] on span "Approve" at bounding box center [771, 245] width 43 height 12
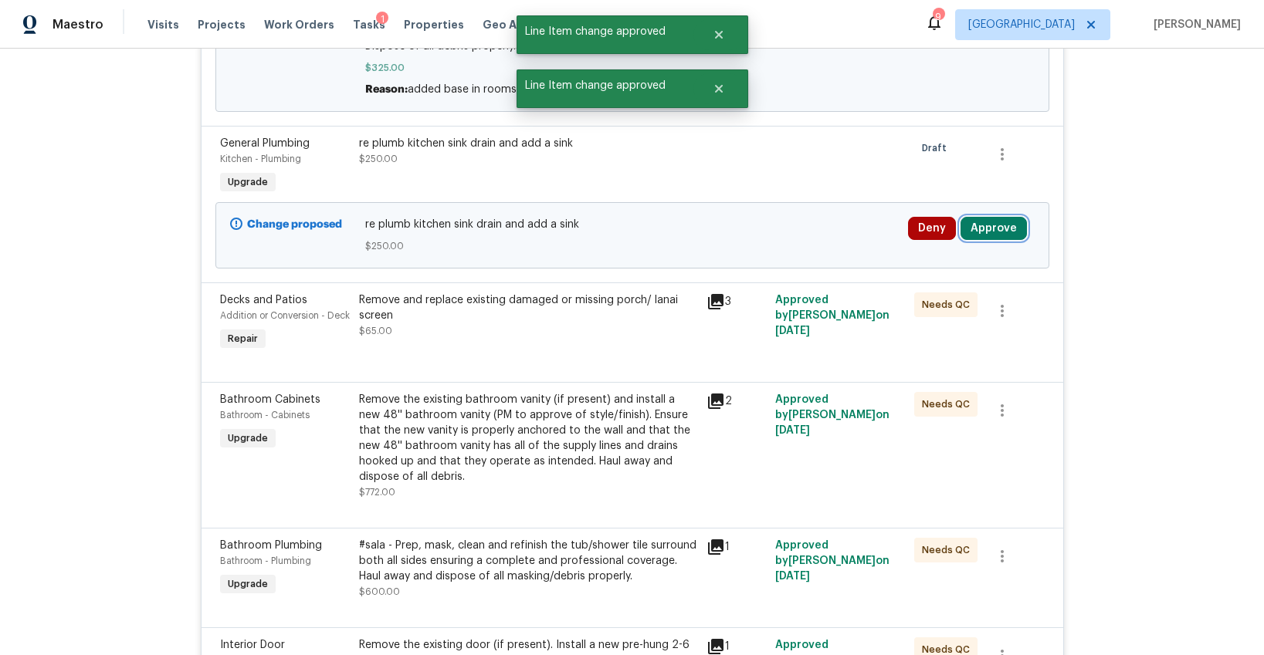
click at [986, 235] on button "Approve" at bounding box center [993, 228] width 66 height 23
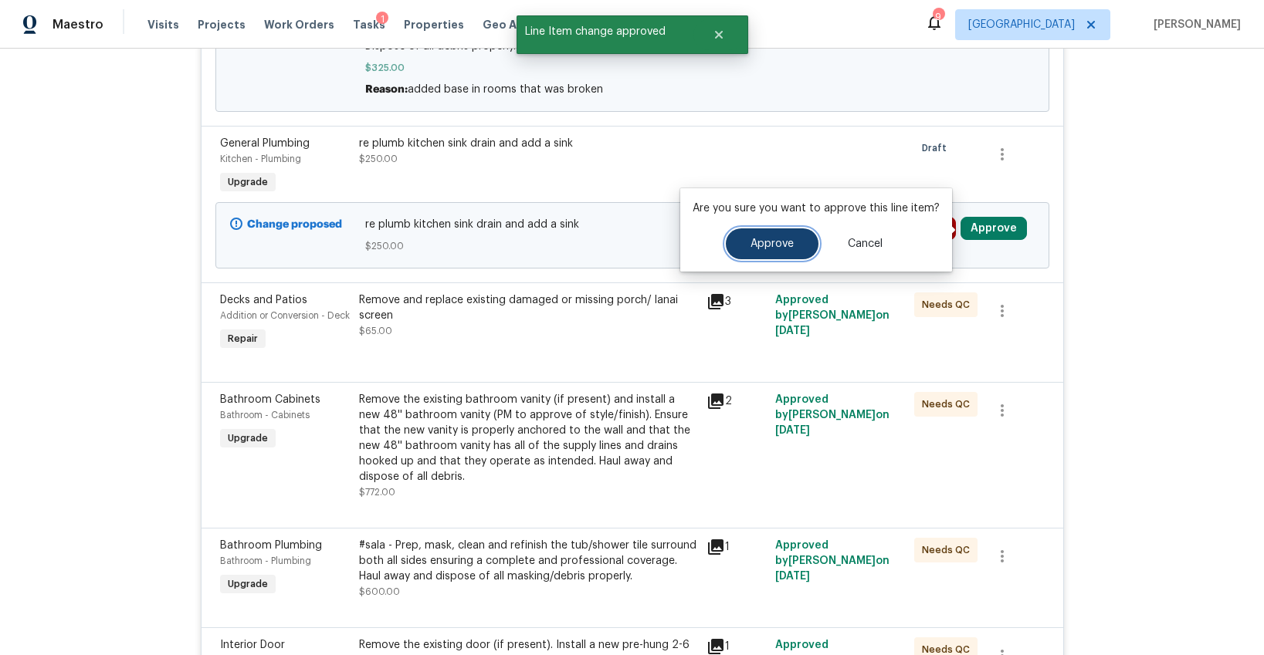
click at [798, 247] on button "Approve" at bounding box center [772, 244] width 93 height 31
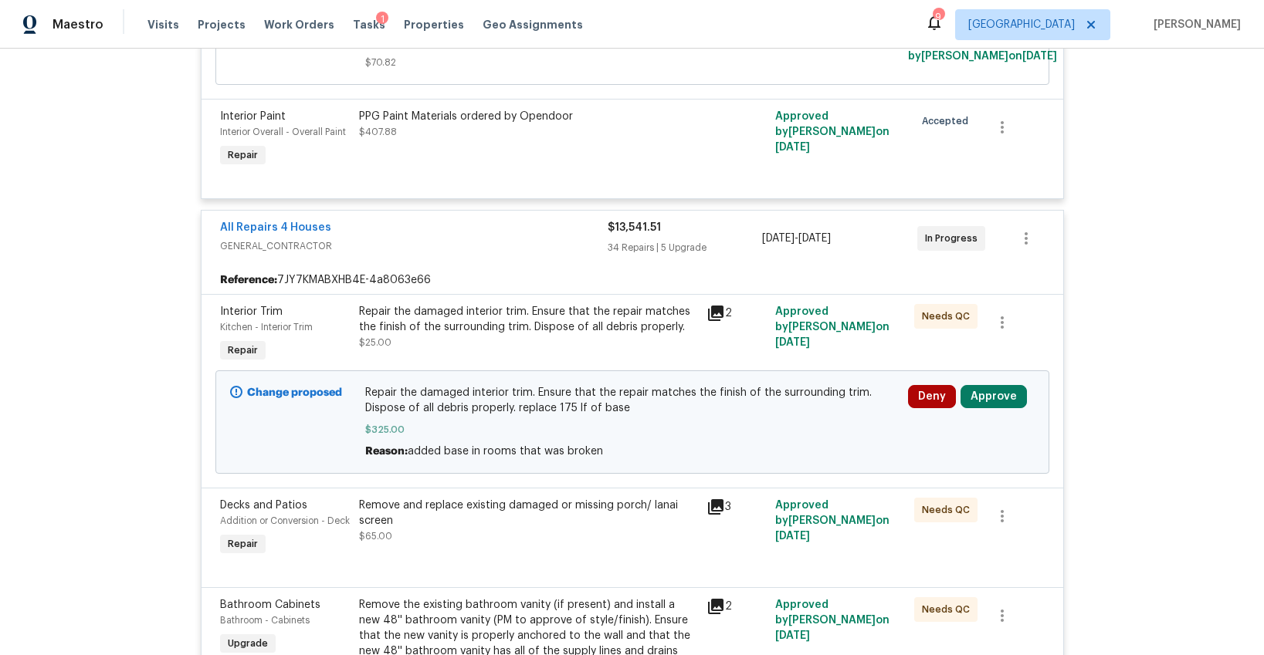
scroll to position [1780, 0]
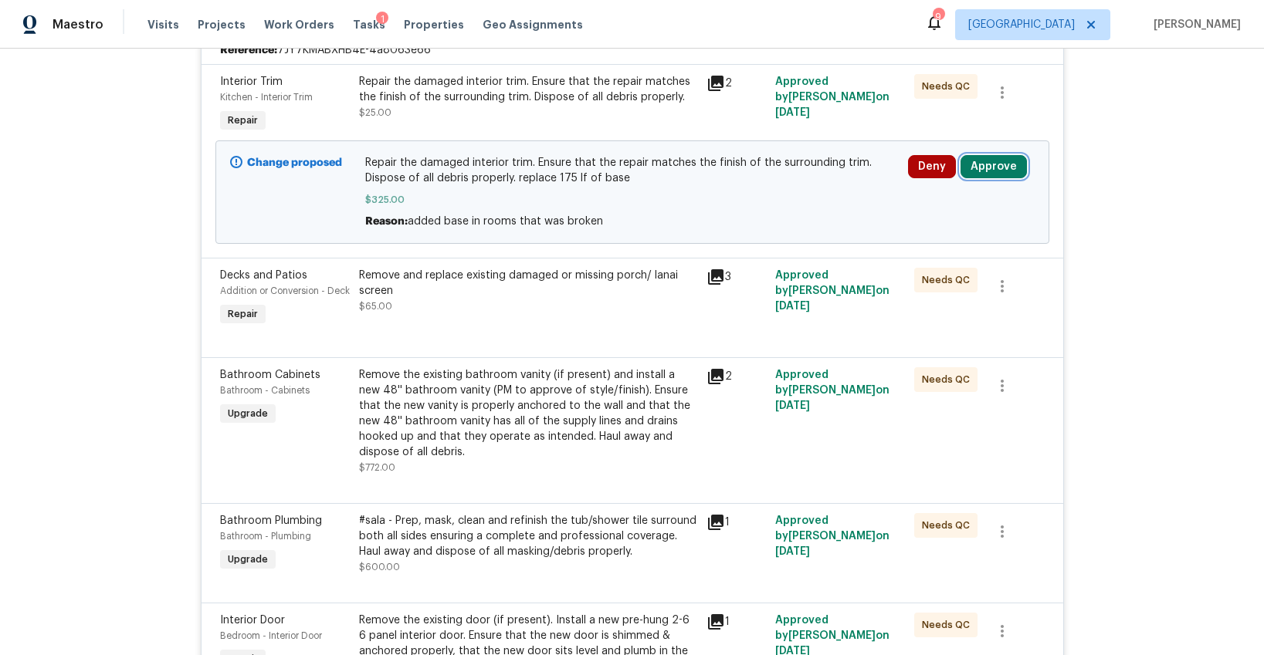
click at [981, 168] on button "Approve" at bounding box center [993, 166] width 66 height 23
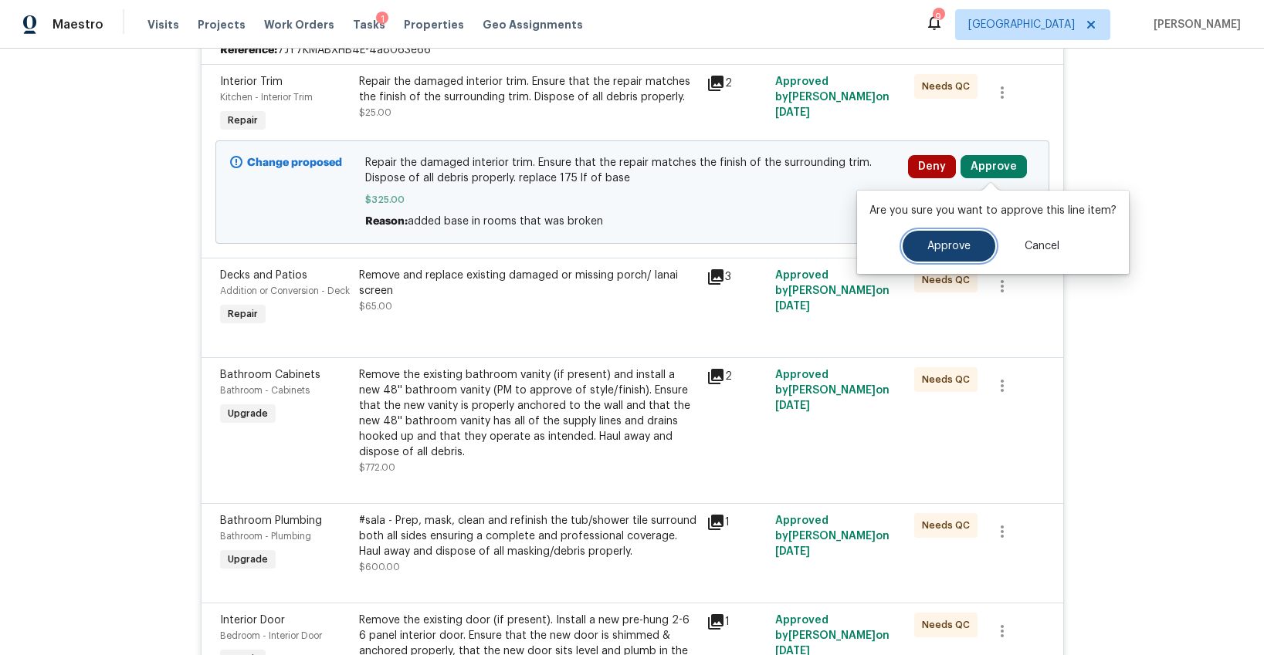
click at [929, 239] on button "Approve" at bounding box center [949, 246] width 93 height 31
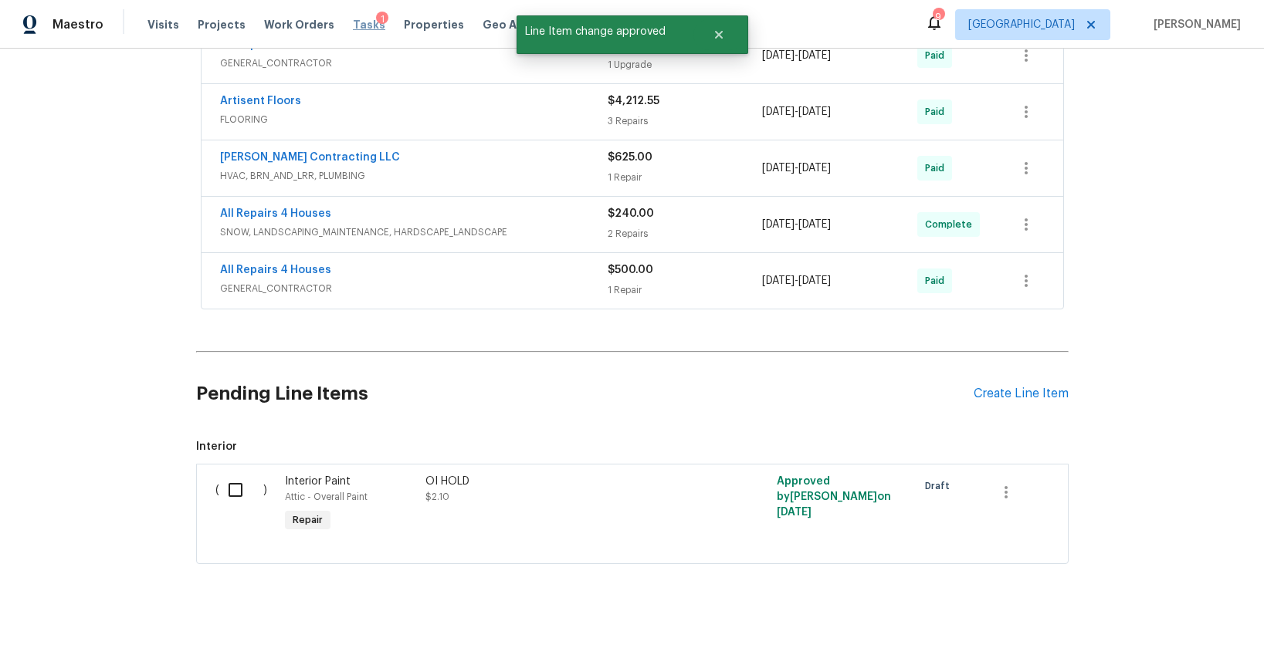
scroll to position [1723, 0]
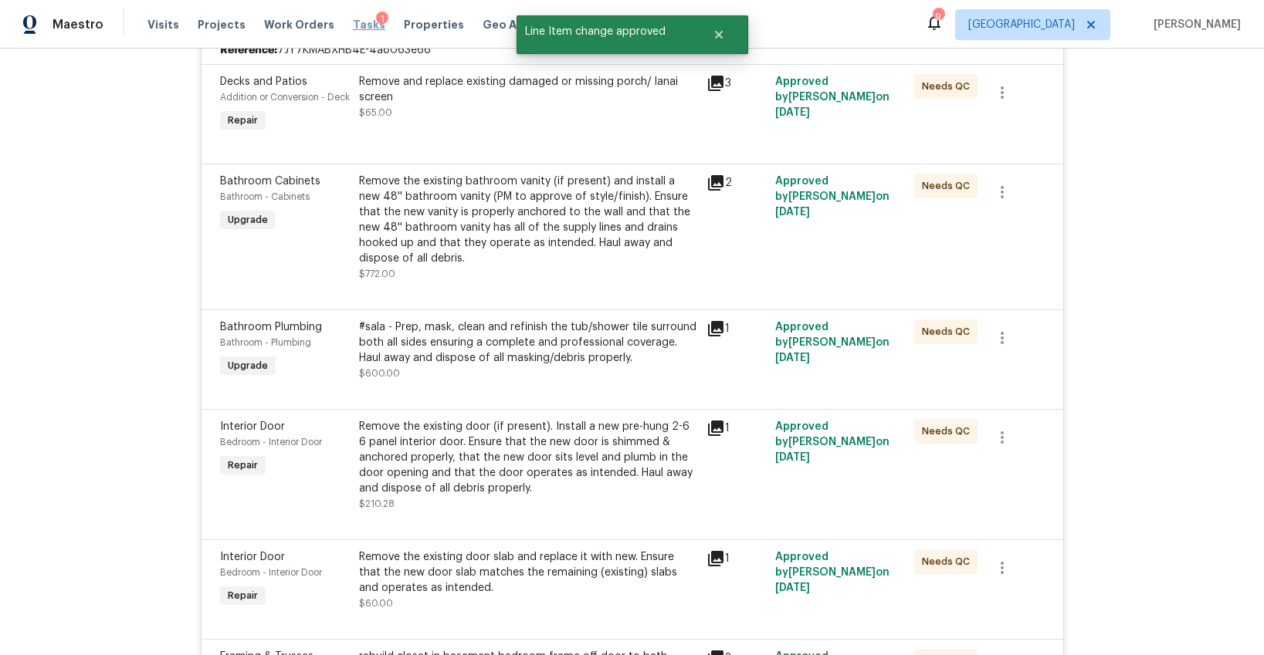
click at [353, 23] on span "Tasks" at bounding box center [369, 24] width 32 height 11
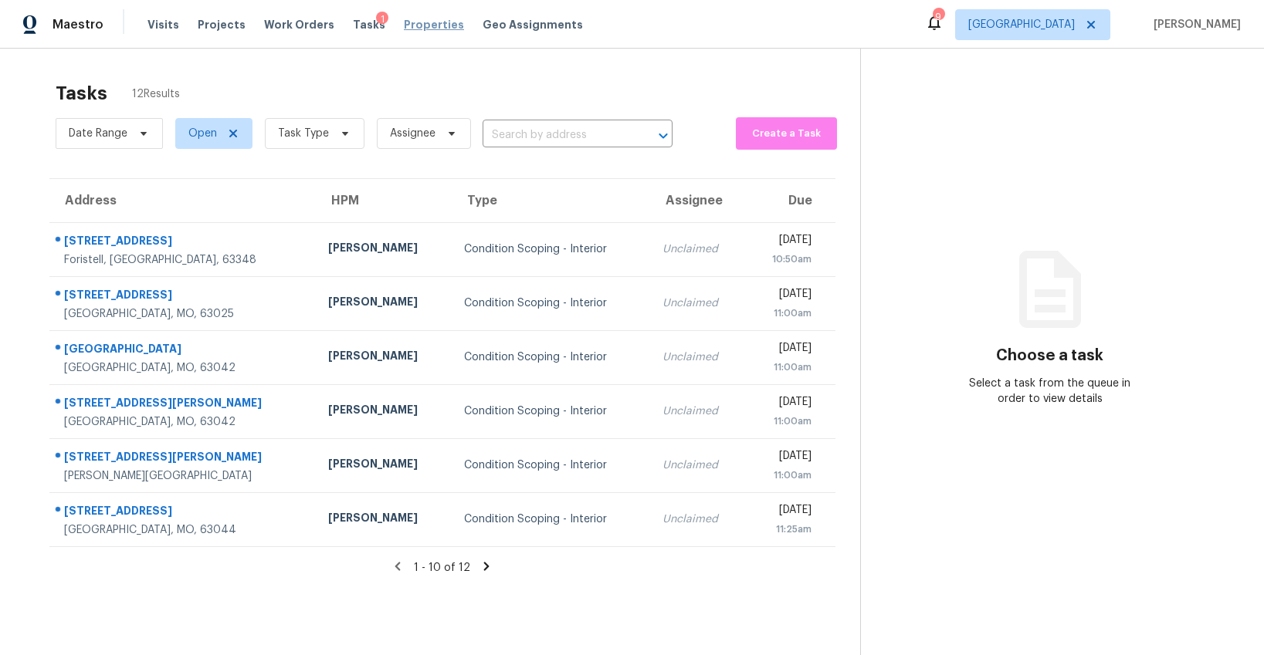
click at [404, 22] on span "Properties" at bounding box center [434, 24] width 60 height 15
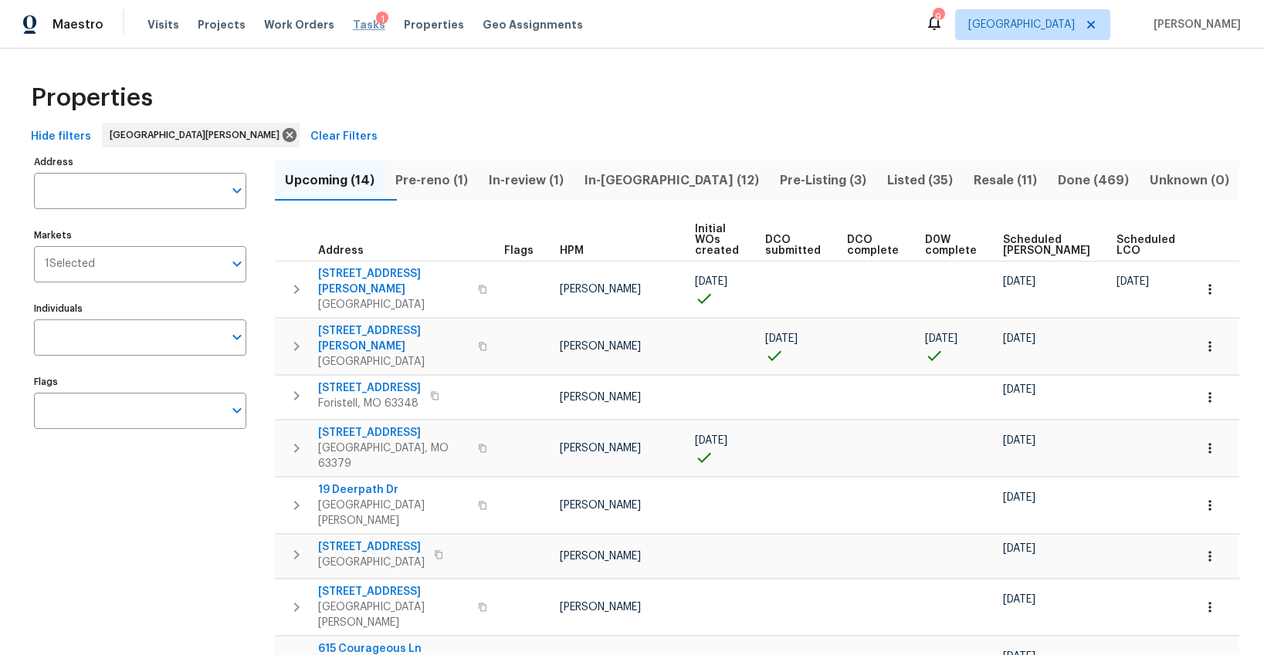
click at [353, 22] on span "Tasks" at bounding box center [369, 24] width 32 height 11
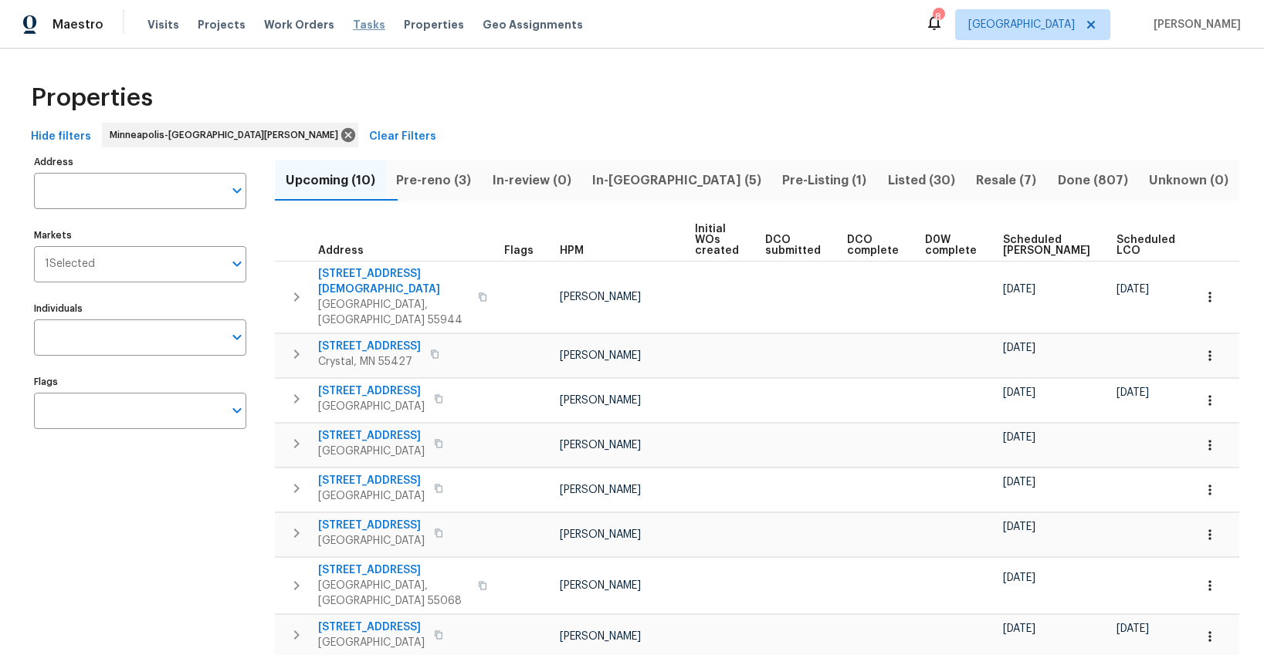
click at [353, 25] on span "Tasks" at bounding box center [369, 24] width 32 height 11
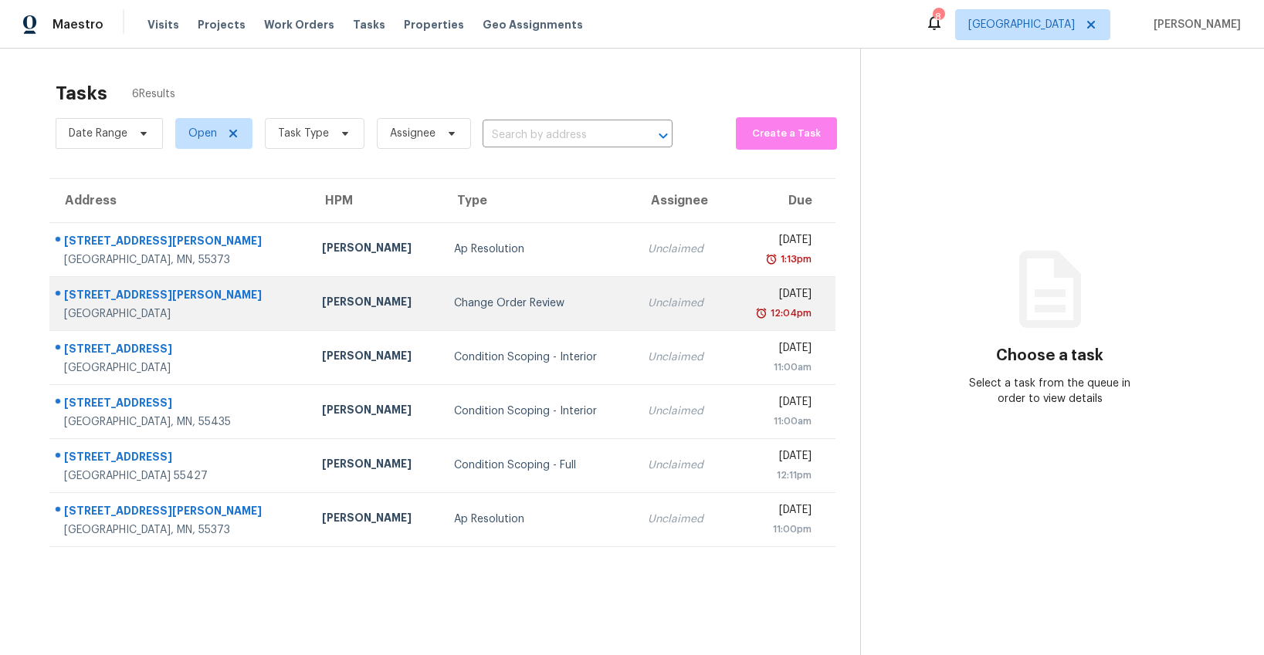
click at [454, 307] on div "Change Order Review" at bounding box center [538, 303] width 169 height 15
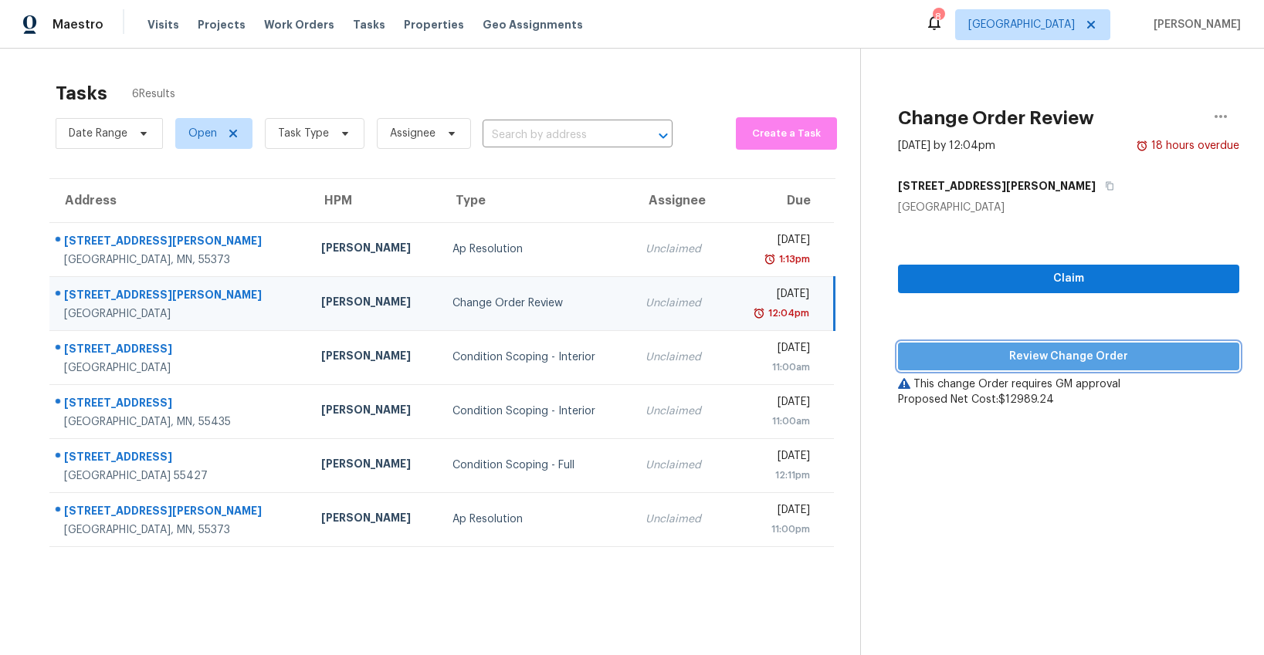
click at [948, 364] on span "Review Change Order" at bounding box center [1068, 356] width 317 height 19
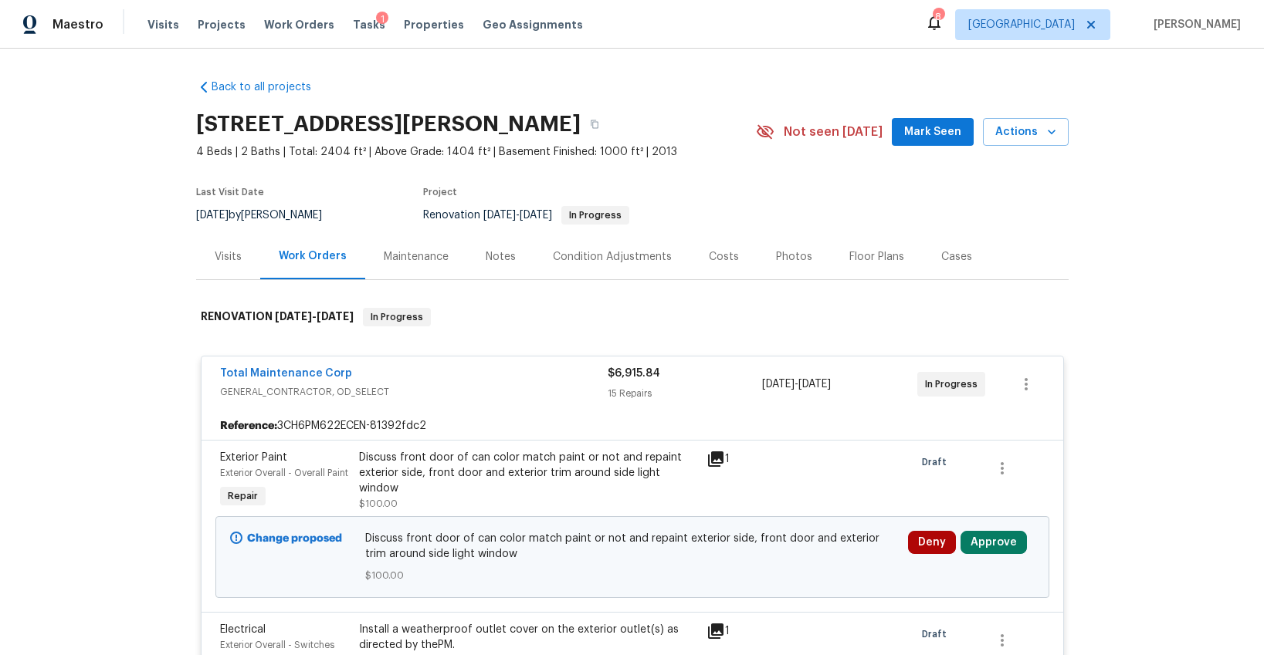
scroll to position [46, 0]
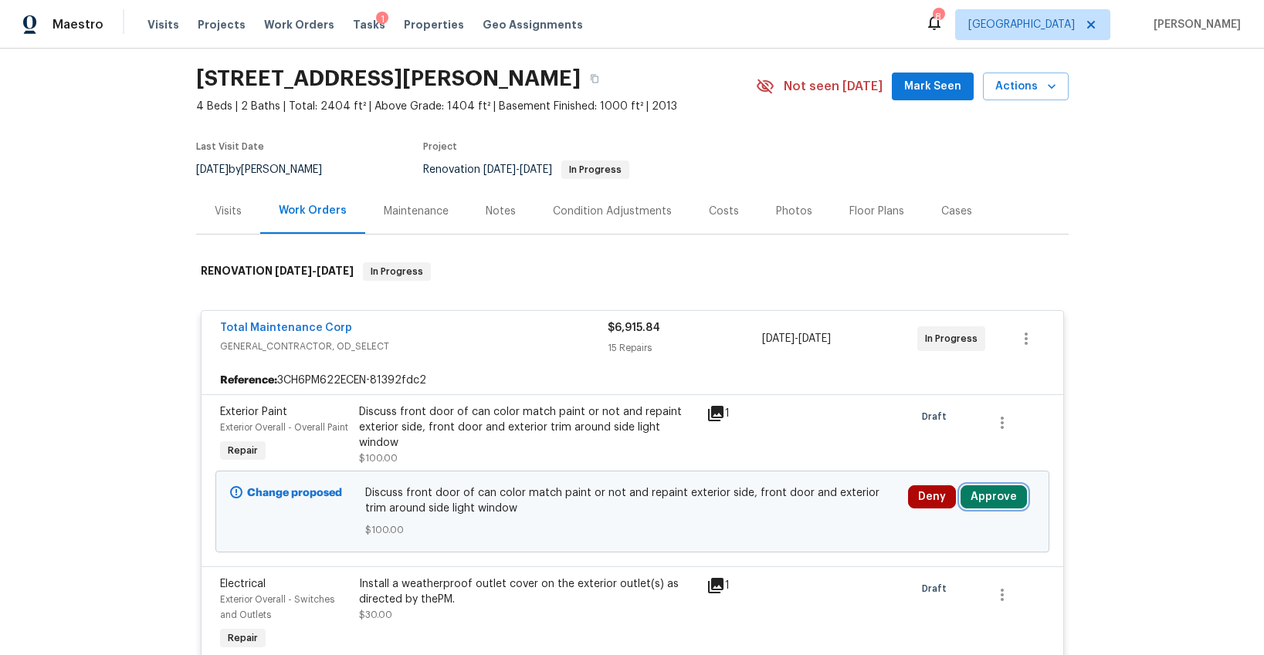
click at [994, 503] on button "Approve" at bounding box center [993, 497] width 66 height 23
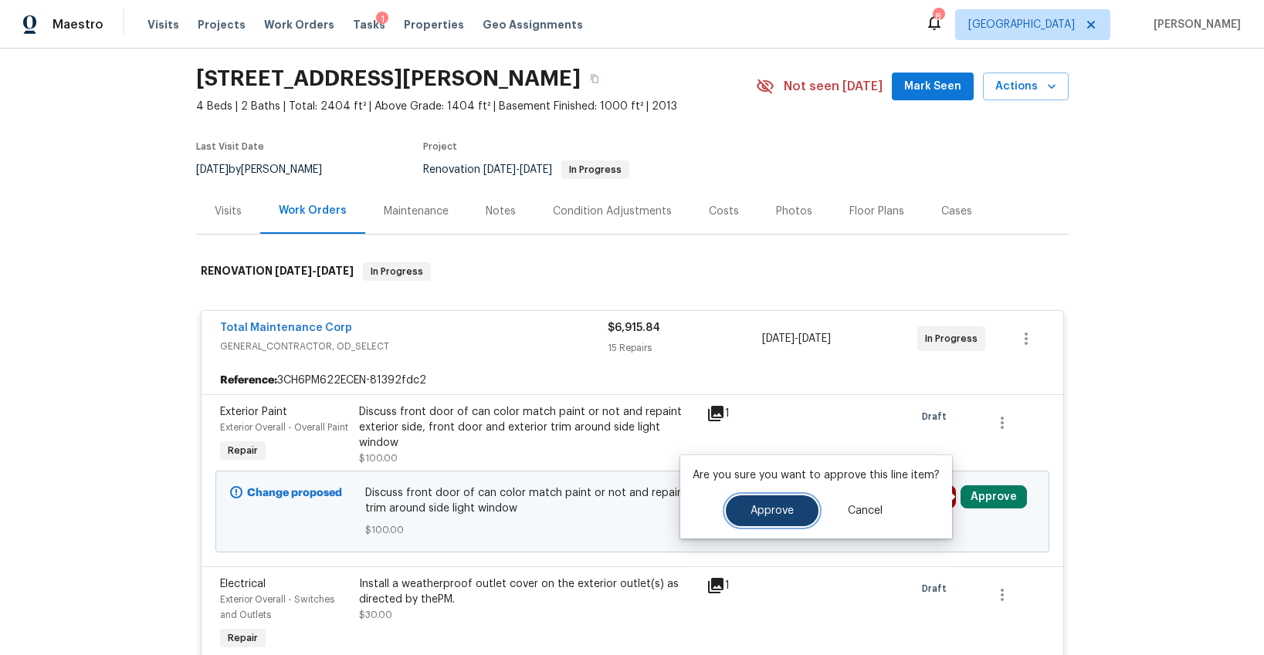
click at [787, 510] on span "Approve" at bounding box center [771, 512] width 43 height 12
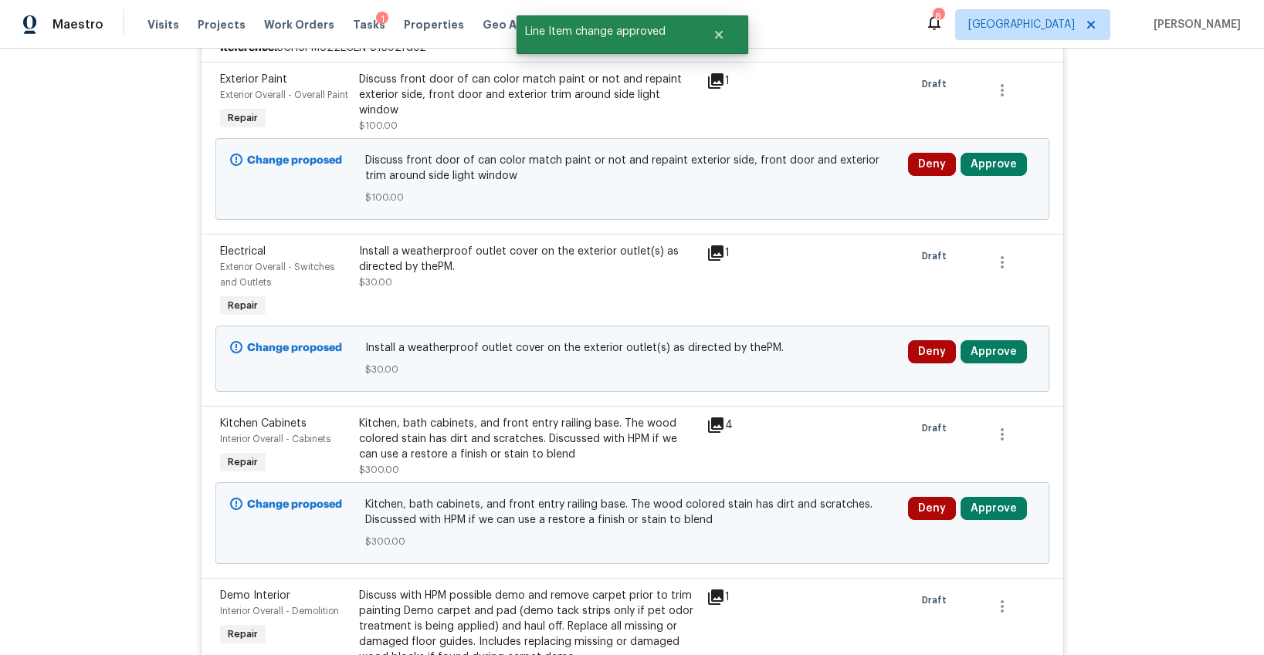
scroll to position [391, 0]
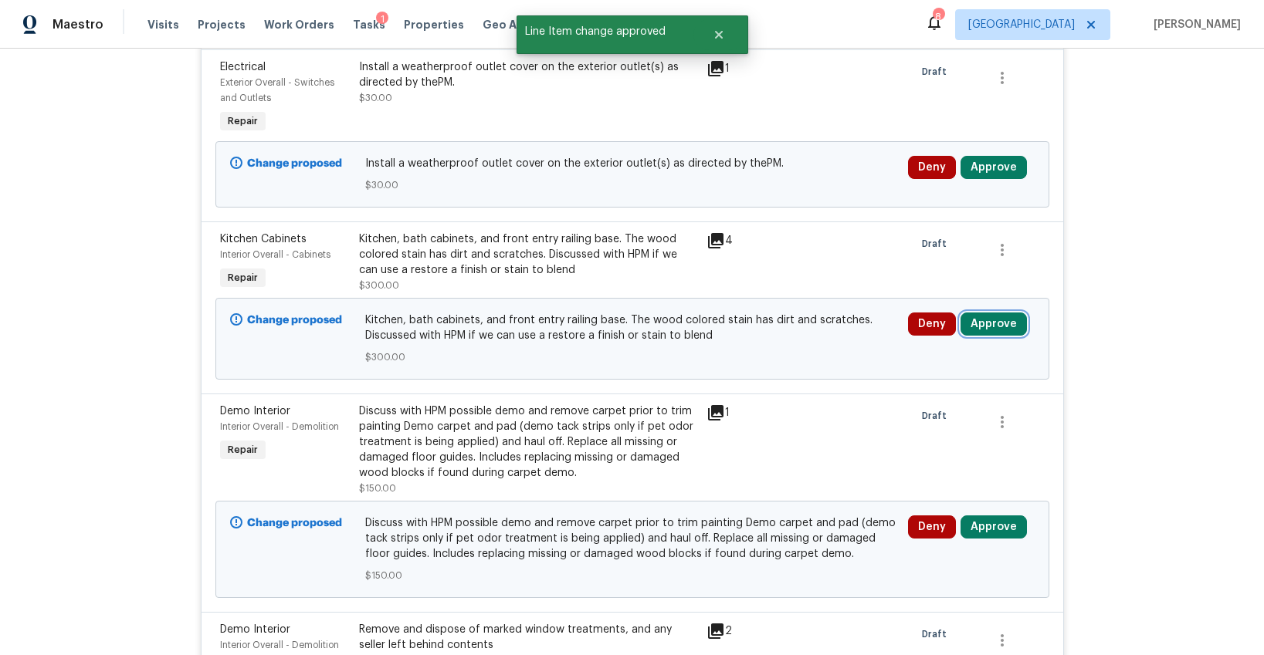
click at [982, 321] on button "Approve" at bounding box center [993, 324] width 66 height 23
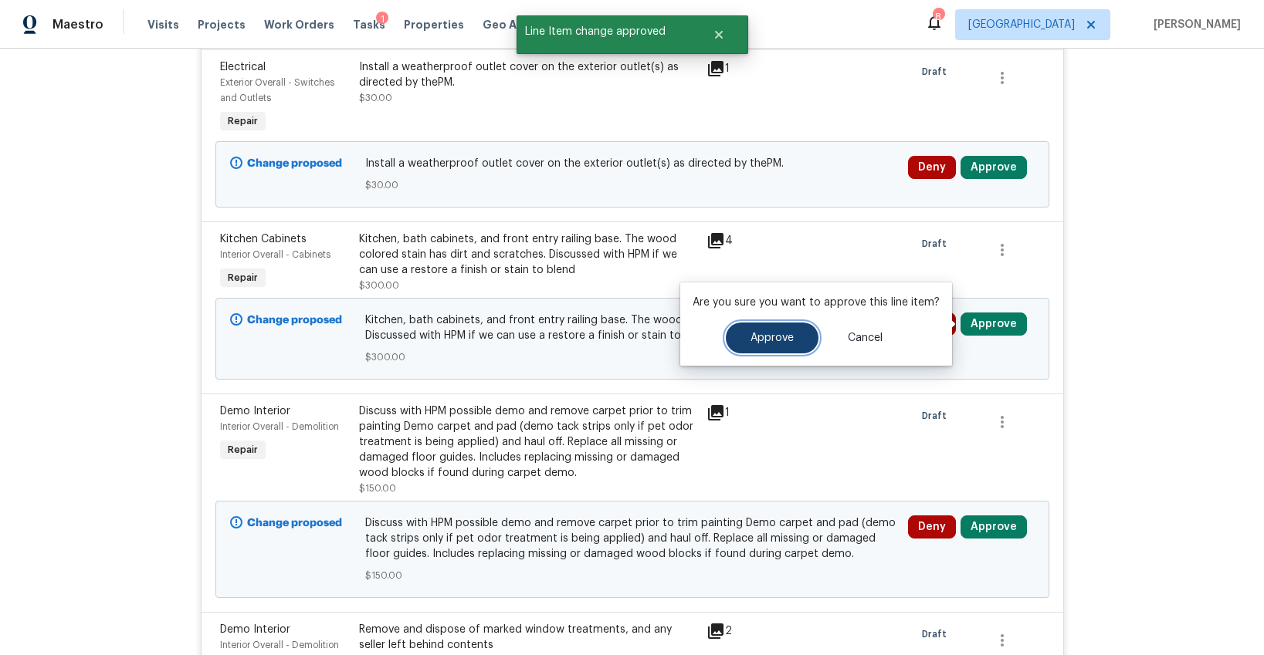
click at [768, 337] on span "Approve" at bounding box center [771, 339] width 43 height 12
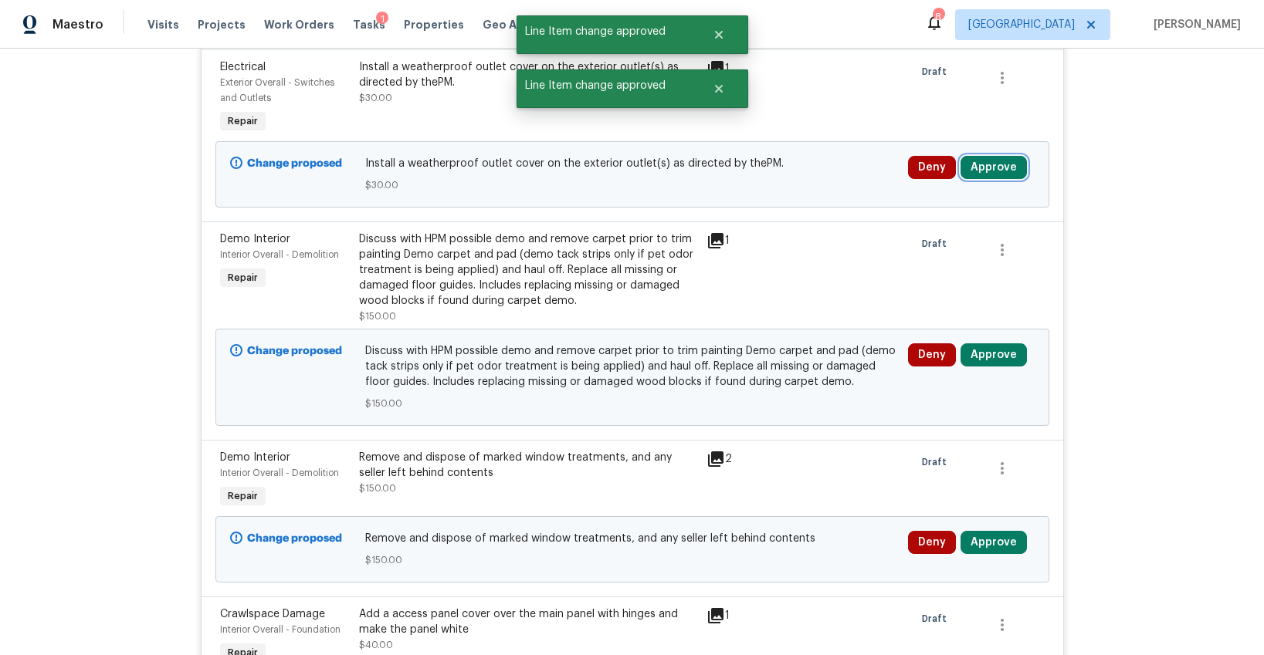
click at [978, 168] on button "Approve" at bounding box center [993, 167] width 66 height 23
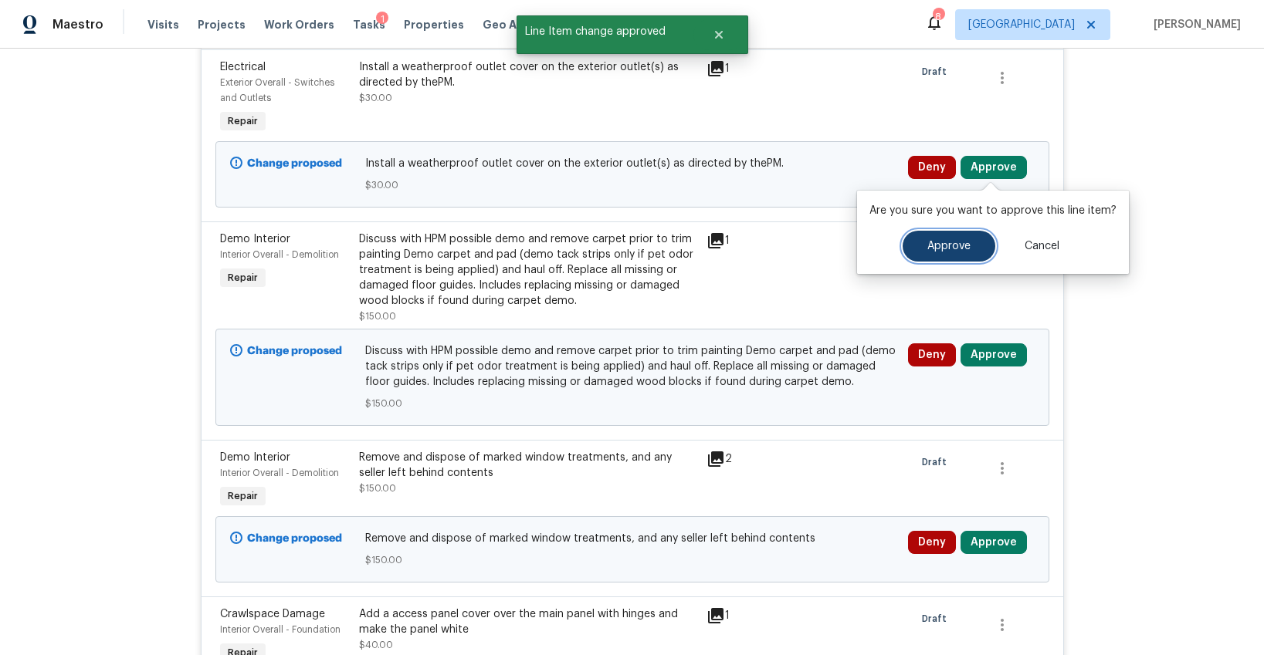
click at [933, 241] on span "Approve" at bounding box center [948, 247] width 43 height 12
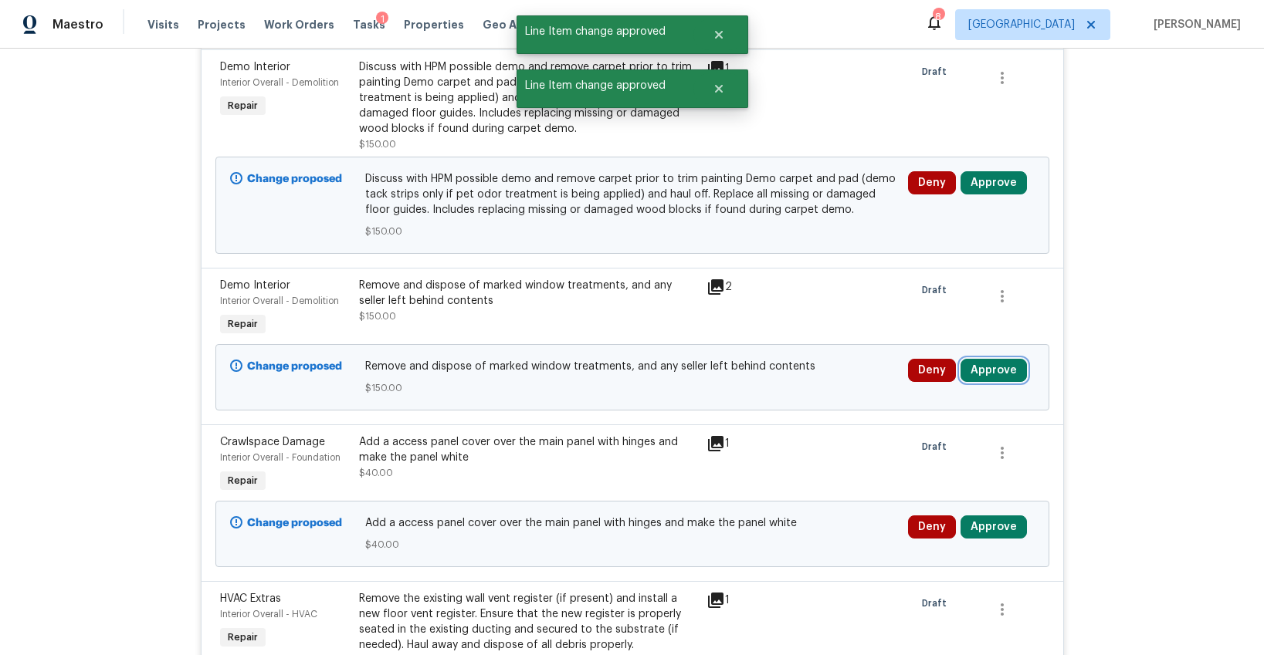
click at [985, 371] on button "Approve" at bounding box center [993, 370] width 66 height 23
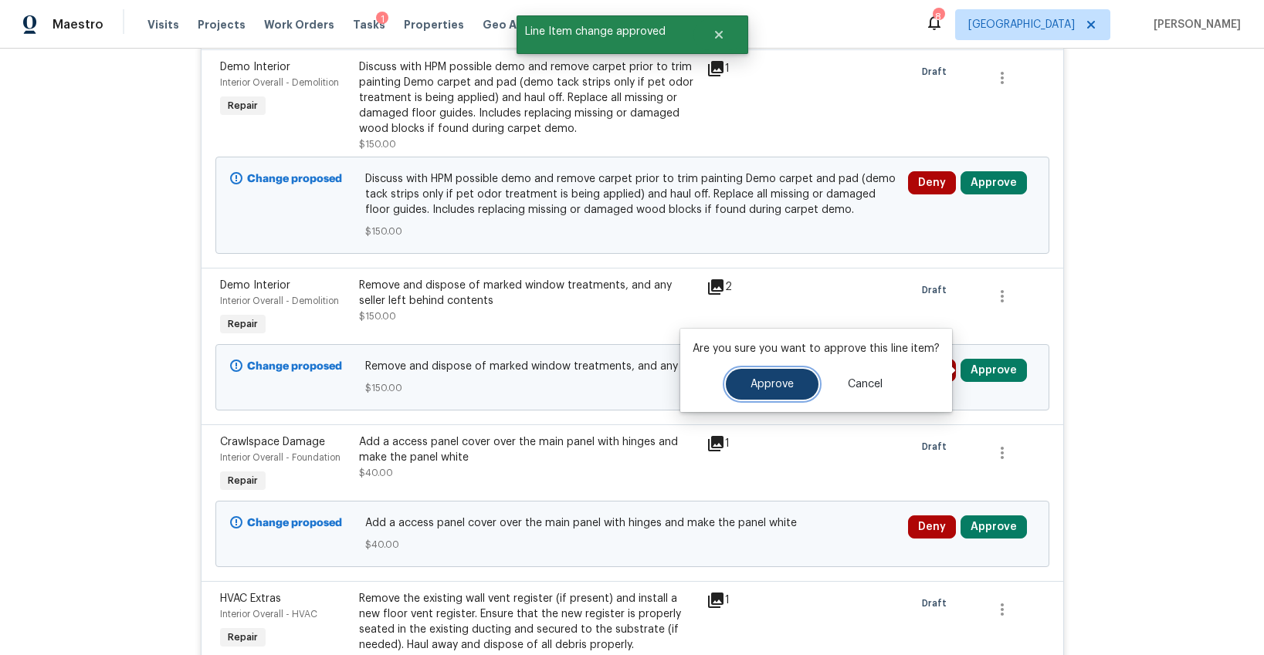
click at [801, 379] on button "Approve" at bounding box center [772, 384] width 93 height 31
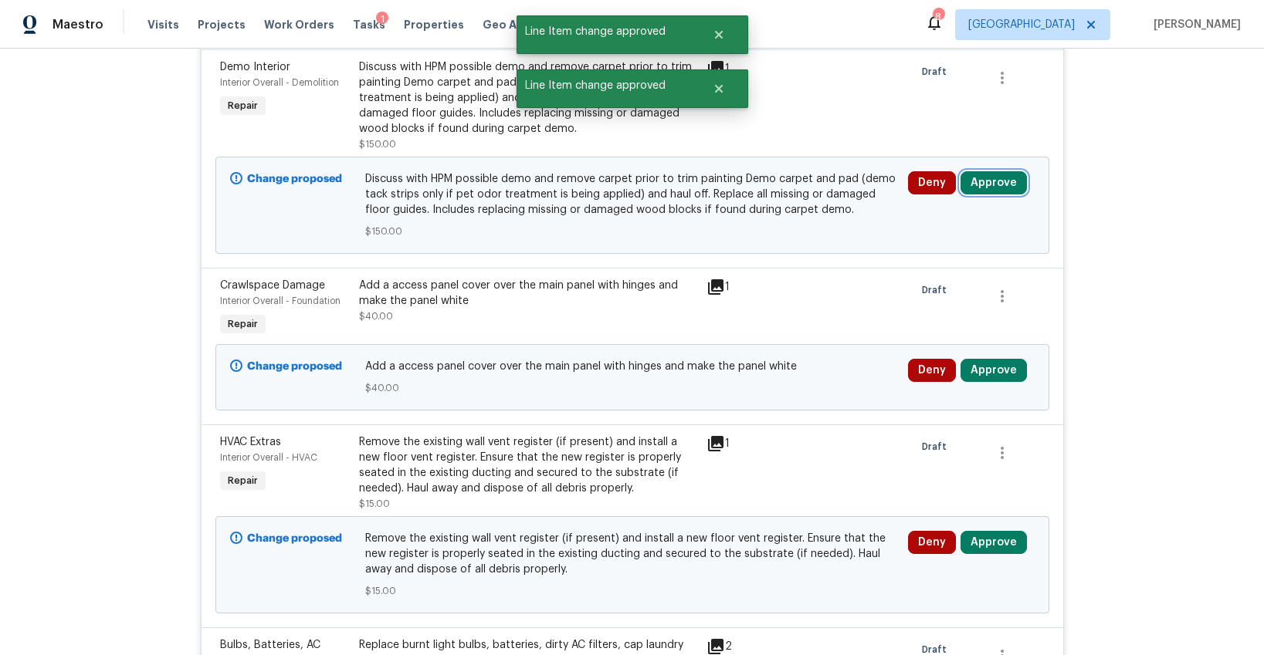
click at [987, 179] on button "Approve" at bounding box center [993, 182] width 66 height 23
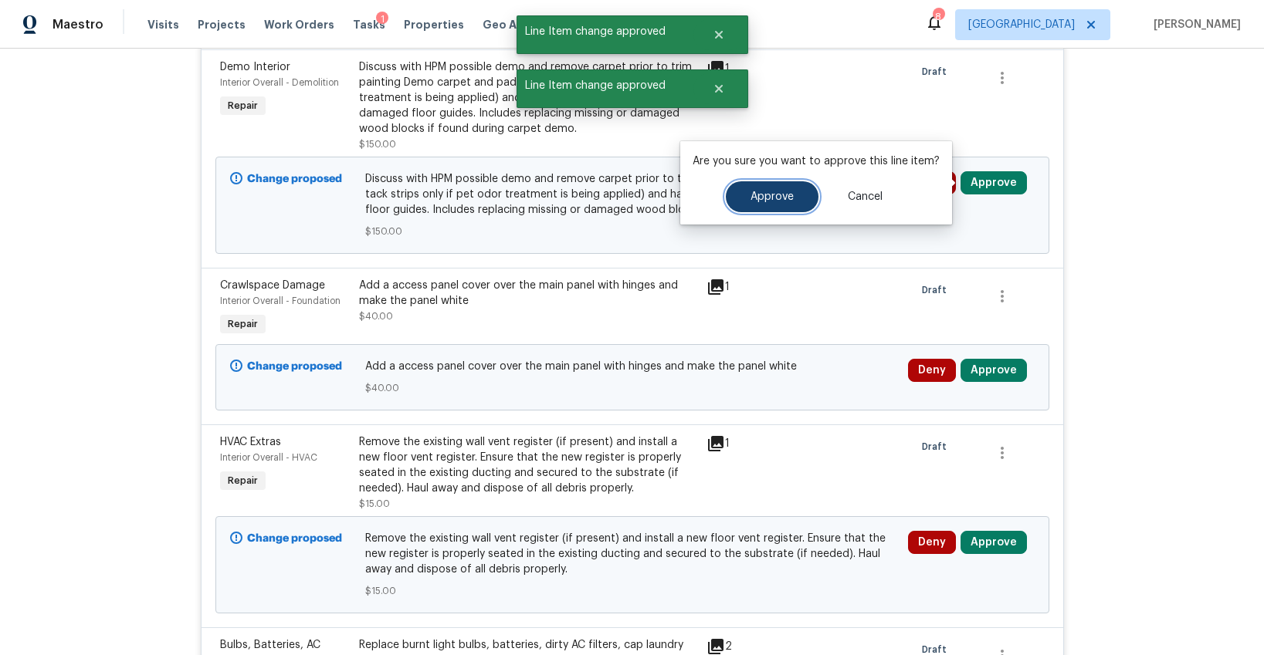
click at [785, 197] on span "Approve" at bounding box center [771, 197] width 43 height 12
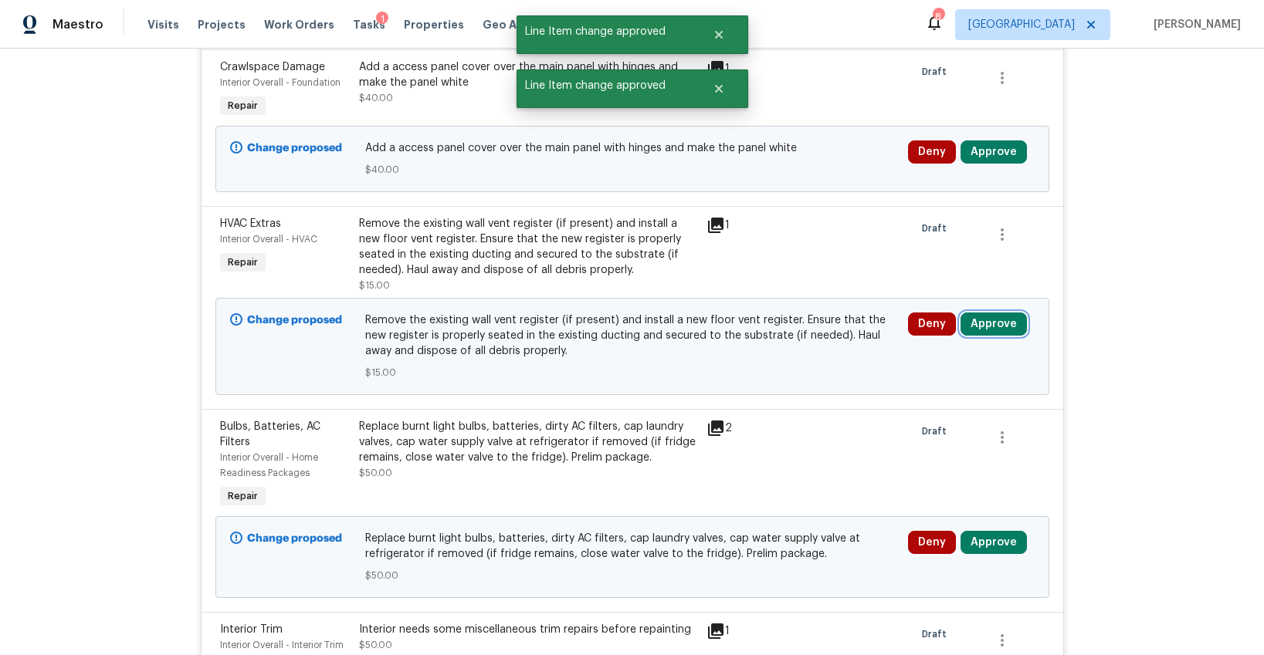
click at [987, 320] on button "Approve" at bounding box center [993, 324] width 66 height 23
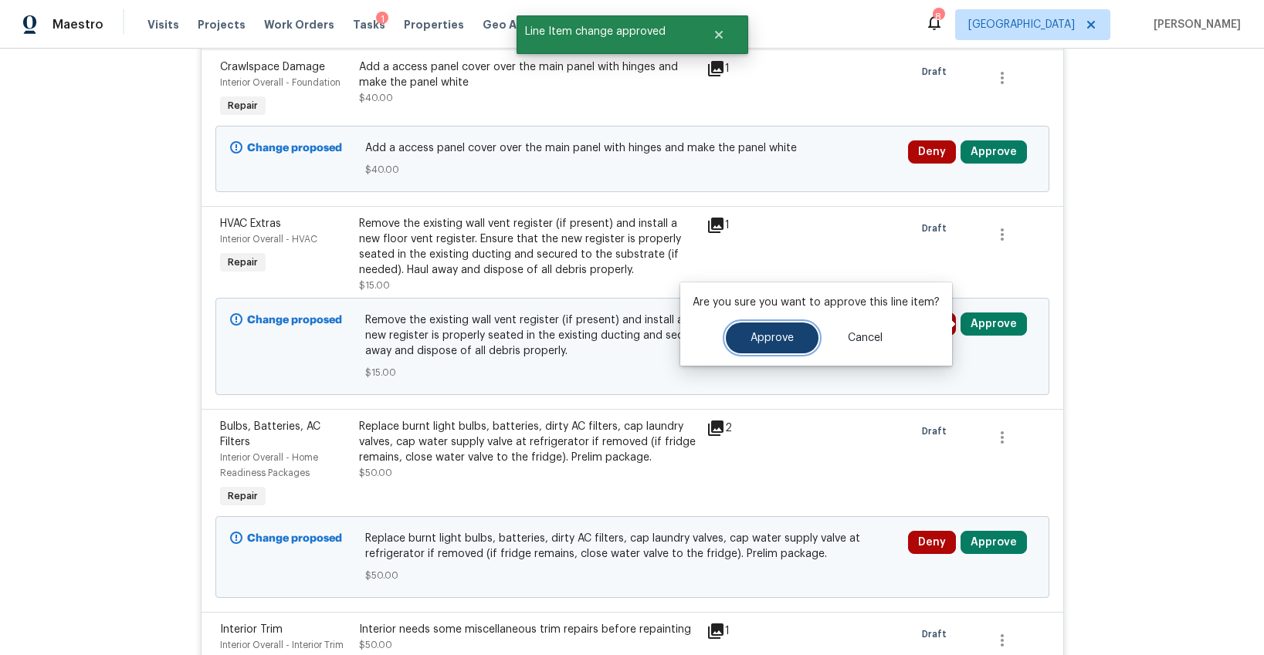
click at [786, 330] on button "Approve" at bounding box center [772, 338] width 93 height 31
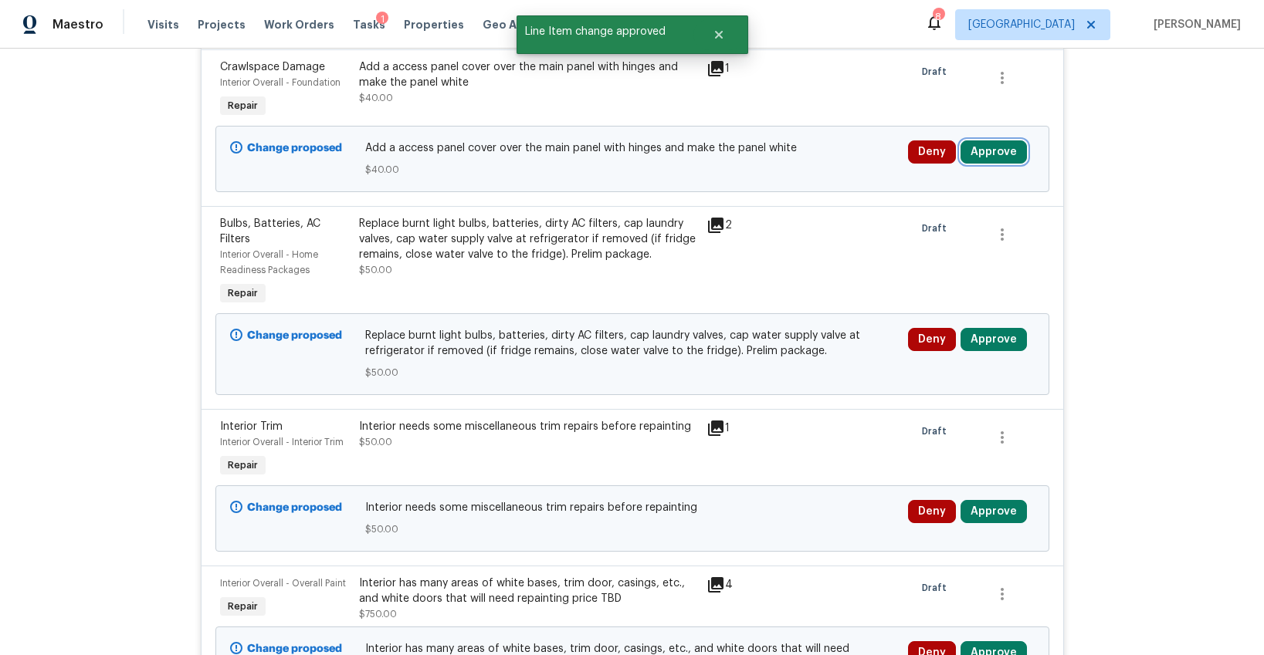
click at [981, 159] on button "Approve" at bounding box center [993, 152] width 66 height 23
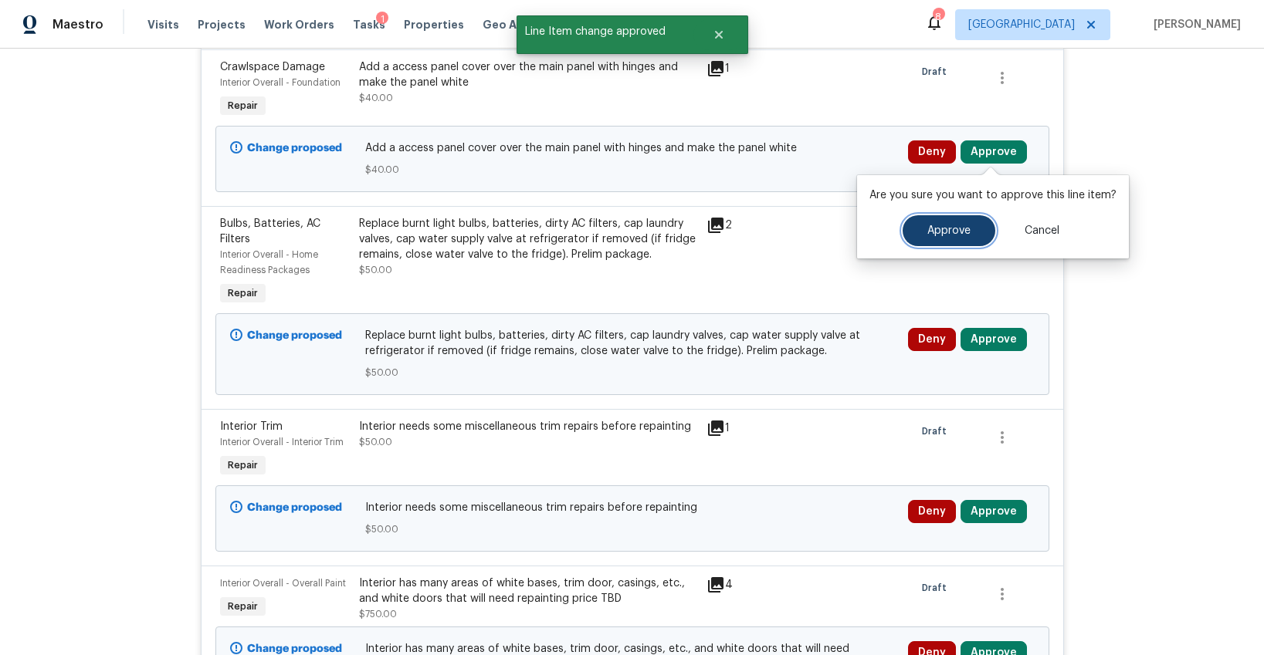
click at [933, 228] on span "Approve" at bounding box center [948, 231] width 43 height 12
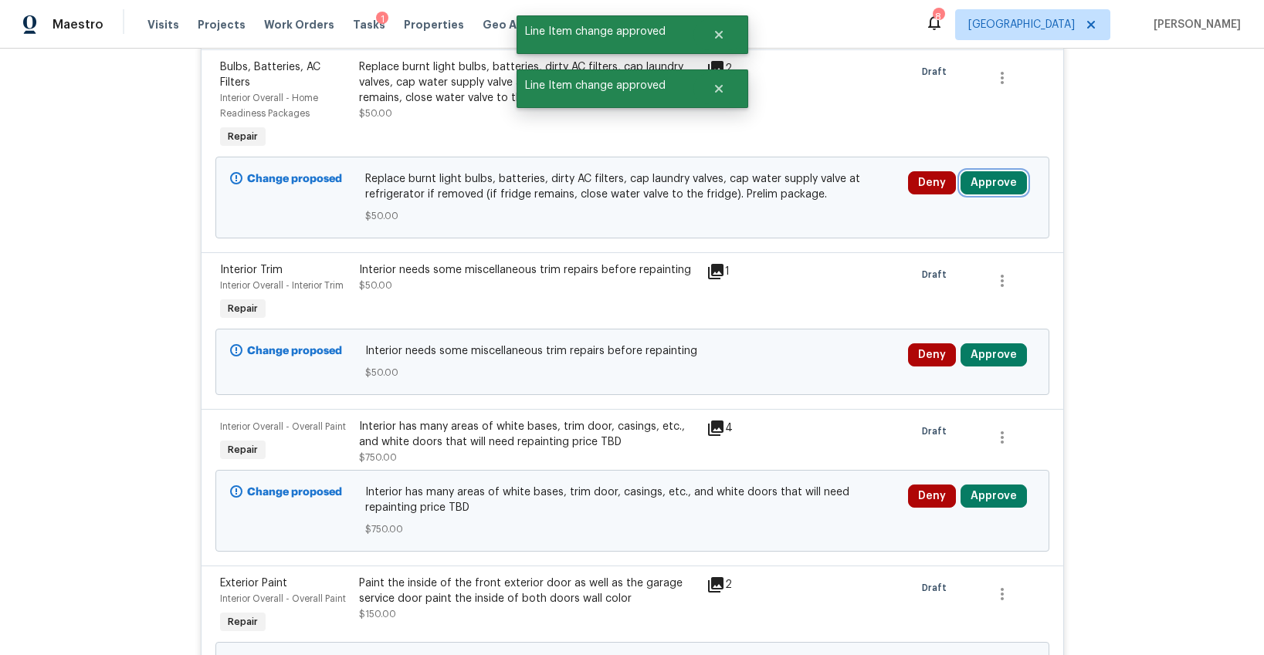
click at [981, 190] on button "Approve" at bounding box center [993, 182] width 66 height 23
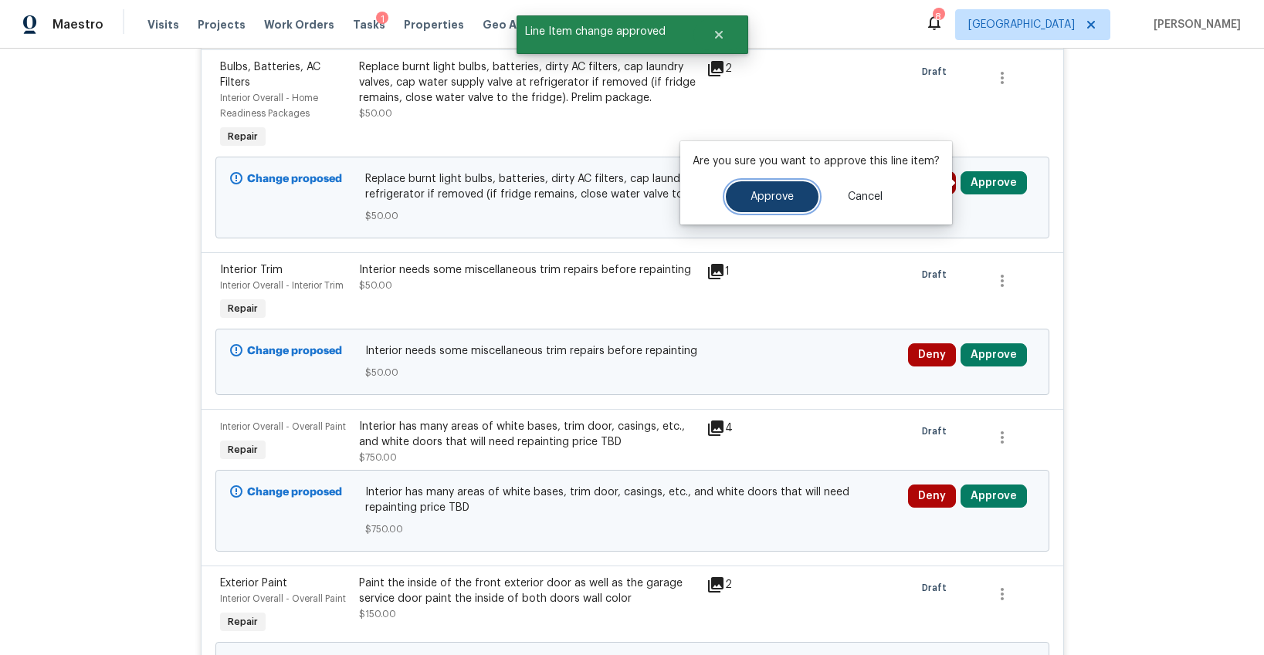
click at [781, 194] on span "Approve" at bounding box center [771, 197] width 43 height 12
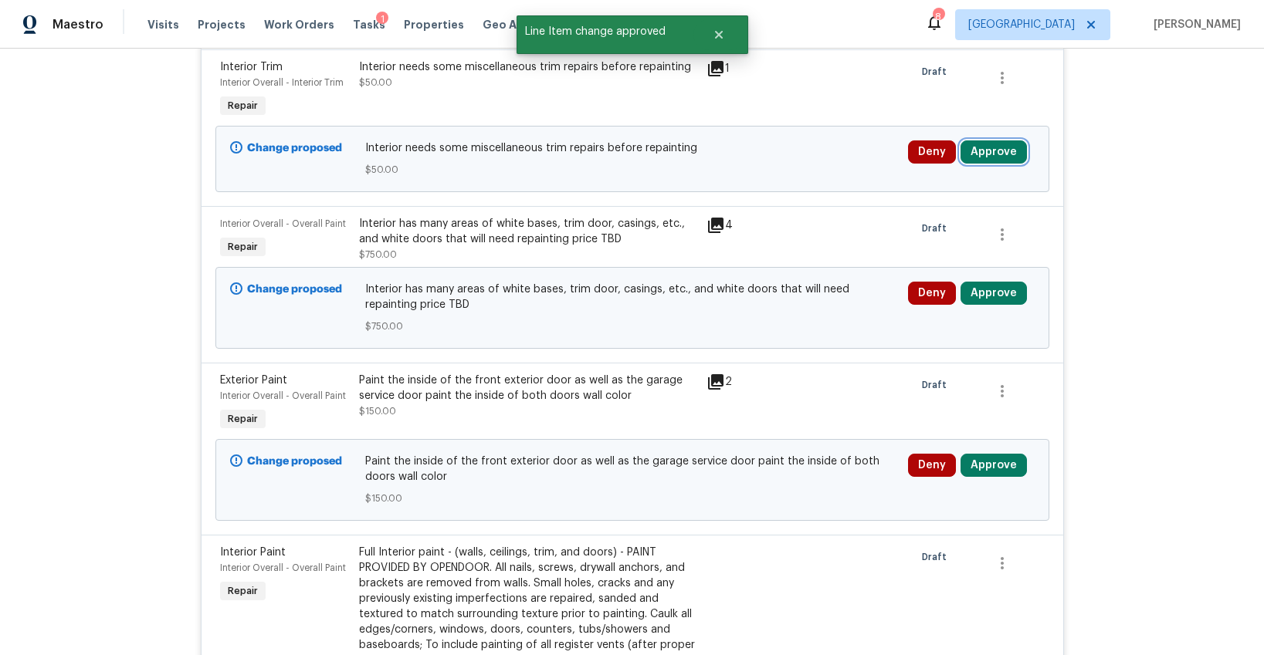
click at [987, 157] on button "Approve" at bounding box center [993, 152] width 66 height 23
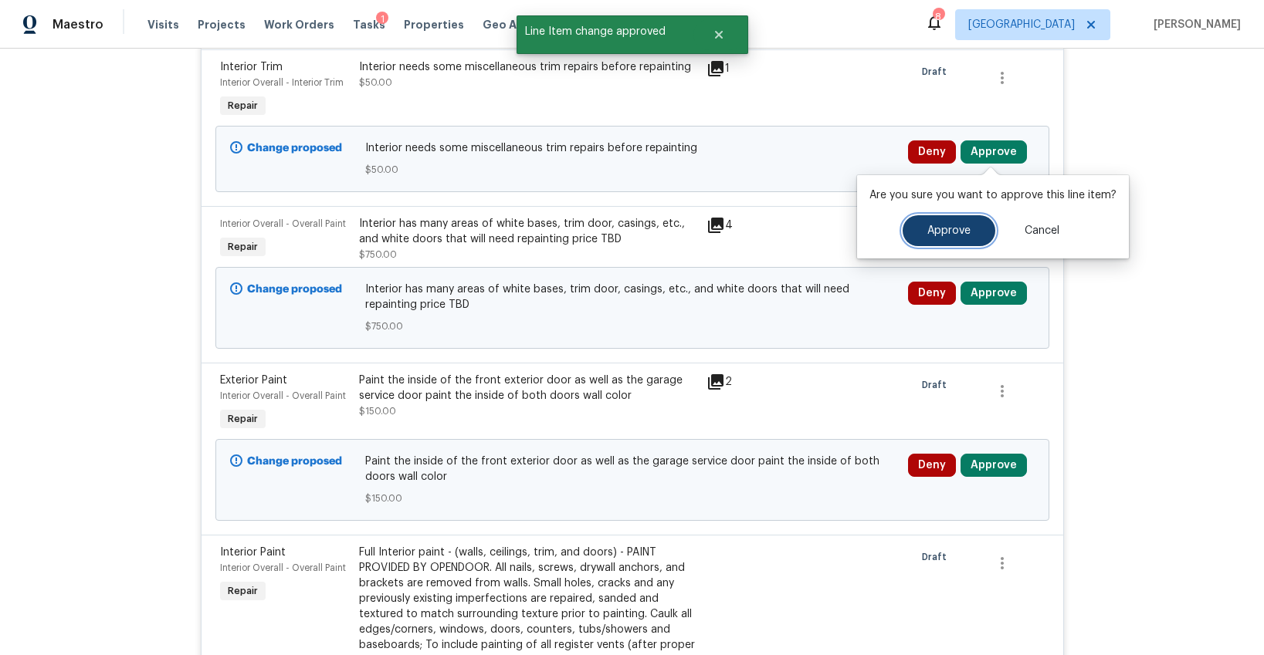
click at [914, 223] on button "Approve" at bounding box center [949, 230] width 93 height 31
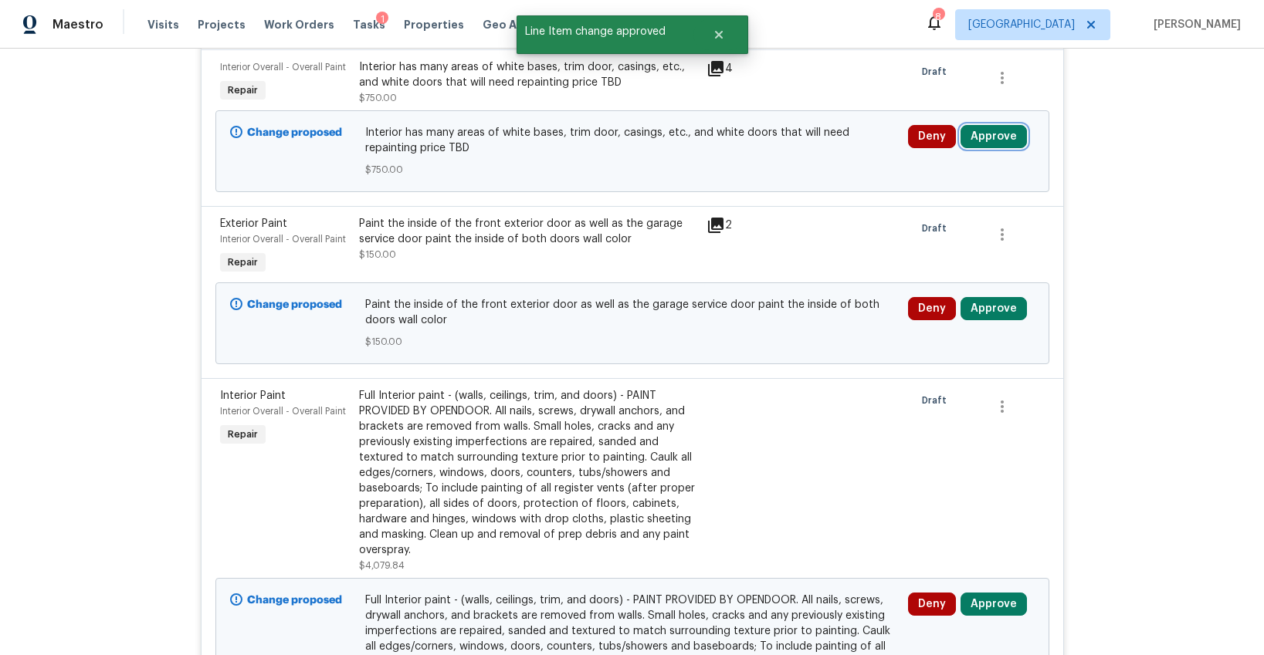
click at [991, 142] on button "Approve" at bounding box center [993, 136] width 66 height 23
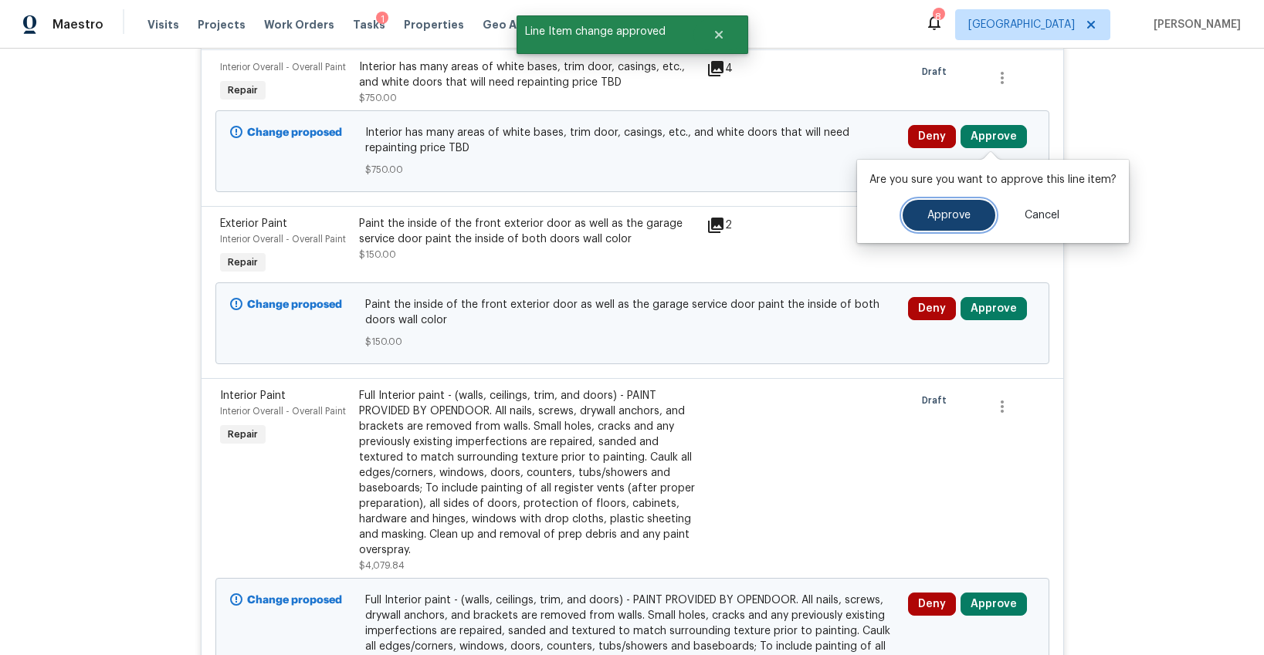
click at [909, 214] on button "Approve" at bounding box center [949, 215] width 93 height 31
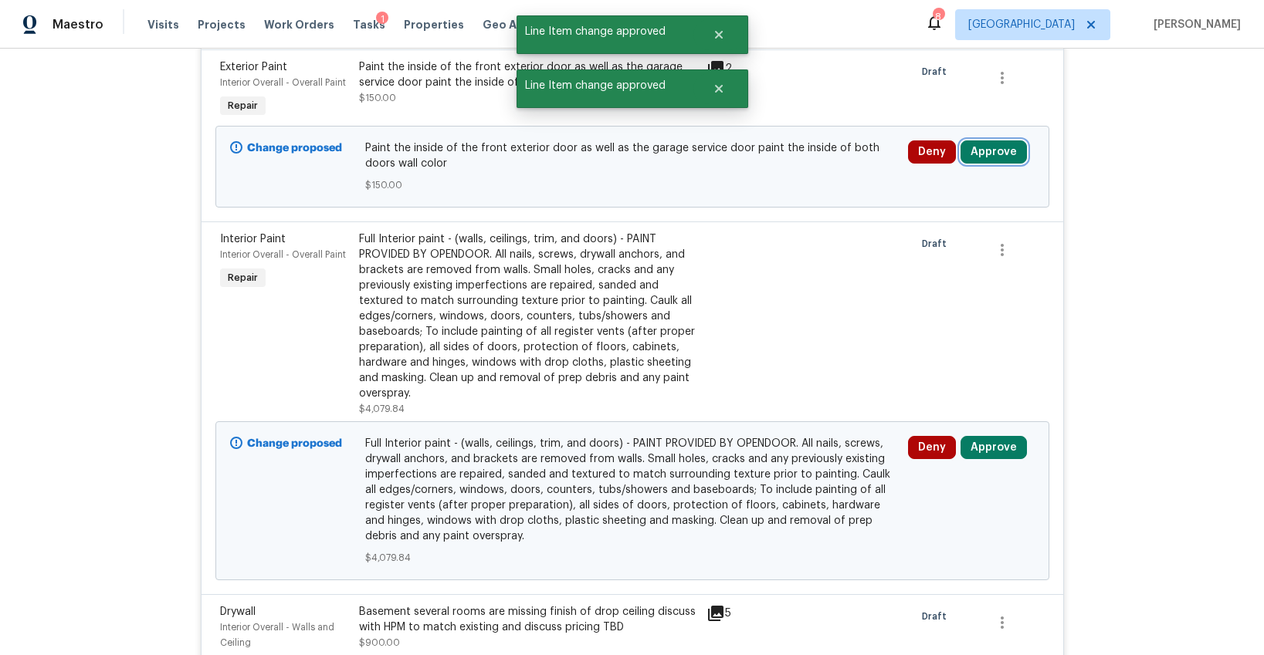
click at [983, 158] on button "Approve" at bounding box center [993, 152] width 66 height 23
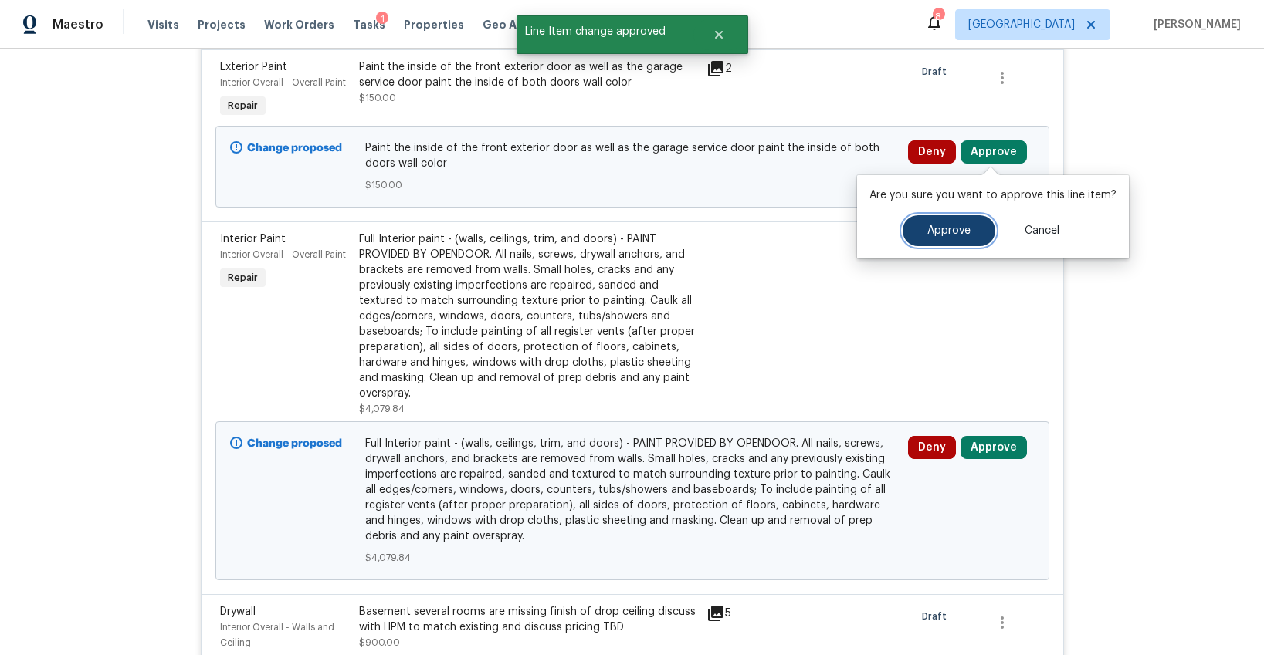
click at [929, 232] on span "Approve" at bounding box center [948, 231] width 43 height 12
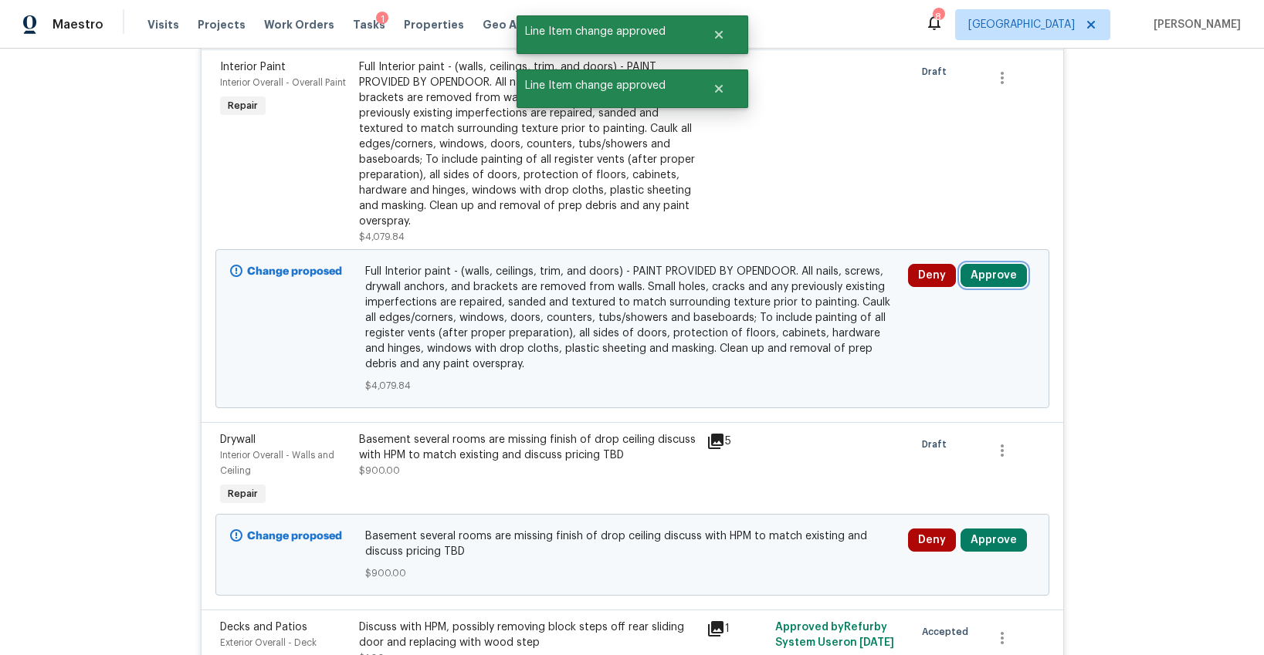
click at [981, 272] on button "Approve" at bounding box center [993, 275] width 66 height 23
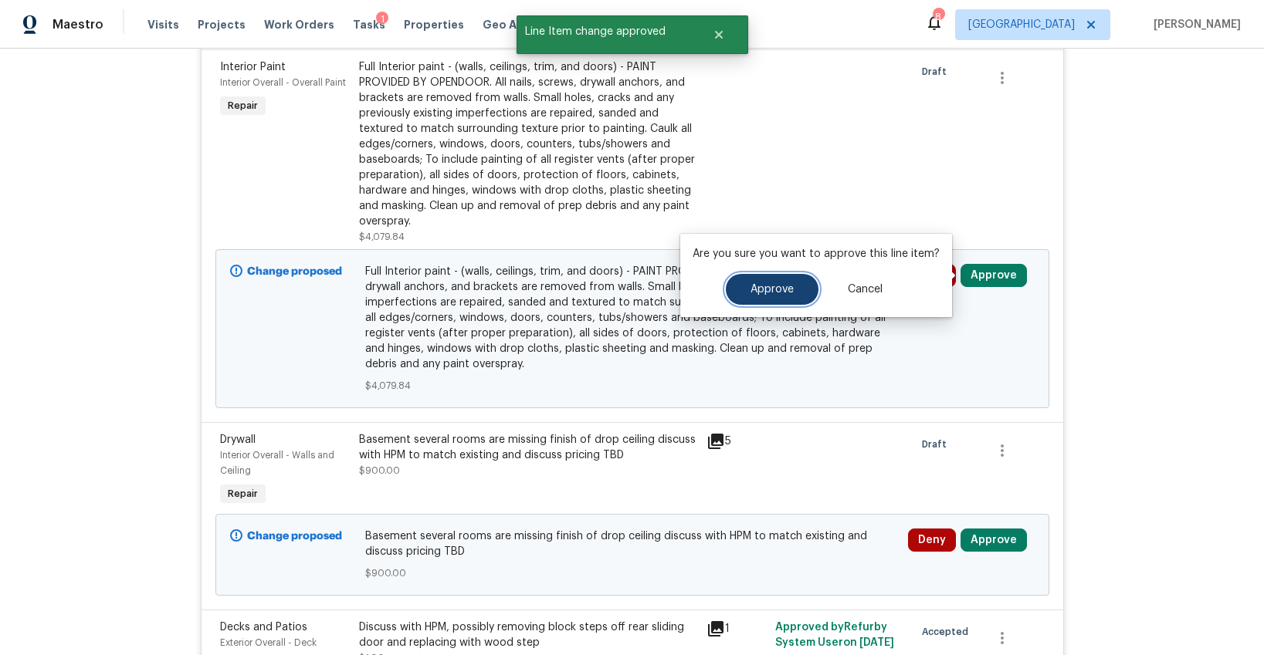
click at [768, 294] on span "Approve" at bounding box center [771, 290] width 43 height 12
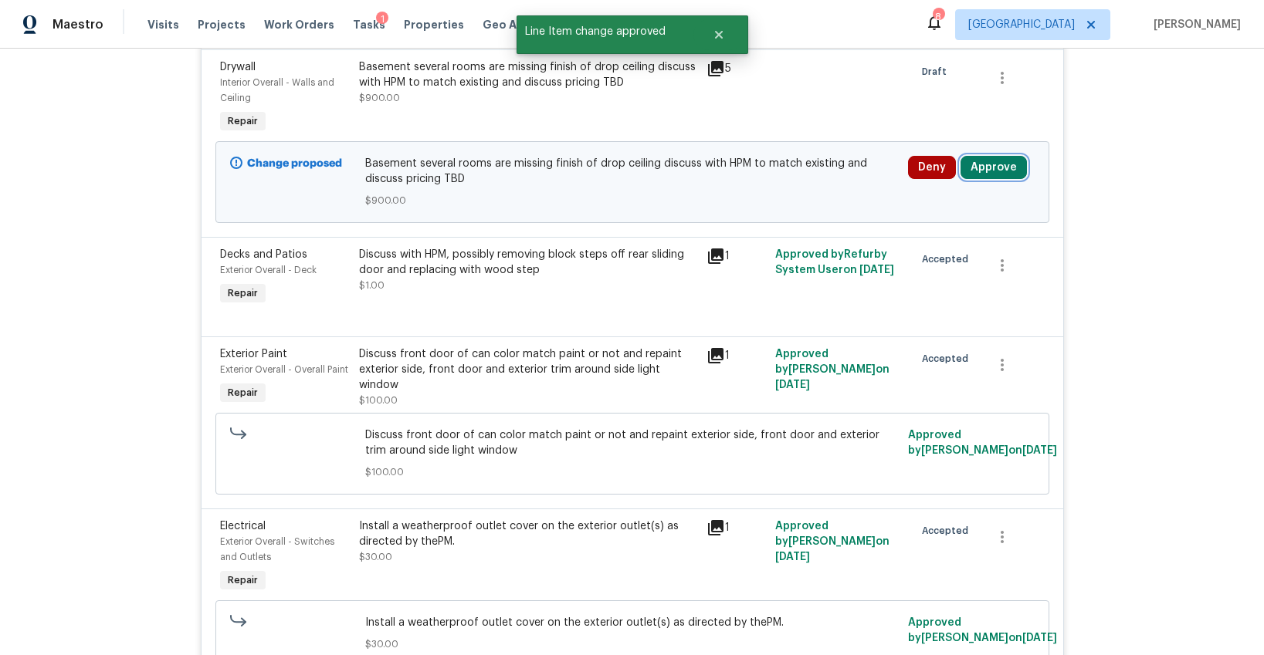
click at [964, 172] on button "Approve" at bounding box center [993, 167] width 66 height 23
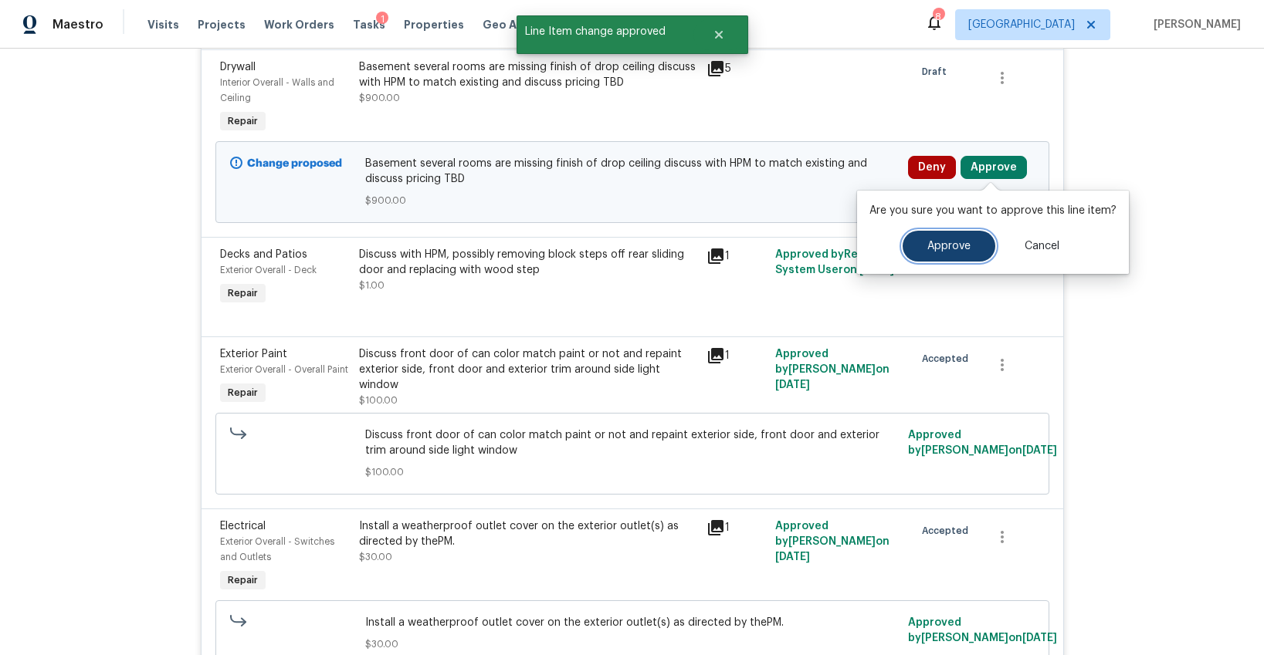
click at [940, 241] on span "Approve" at bounding box center [948, 247] width 43 height 12
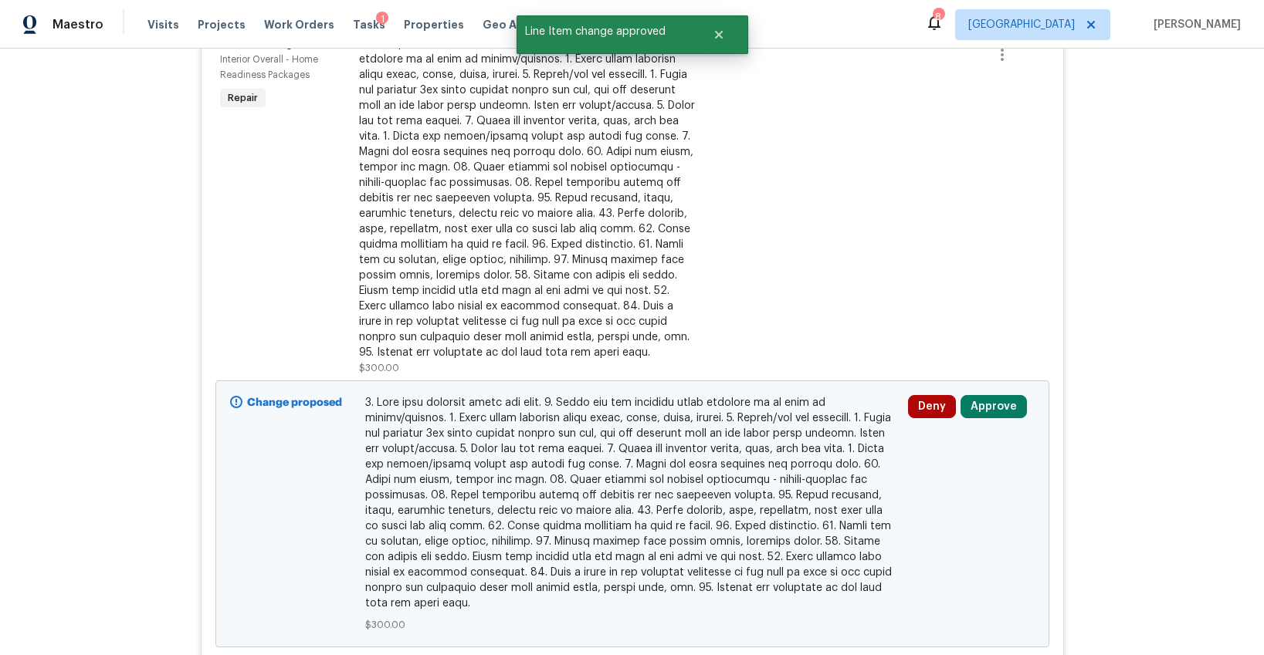
scroll to position [3398, 0]
click at [973, 398] on button "Approve" at bounding box center [993, 406] width 66 height 23
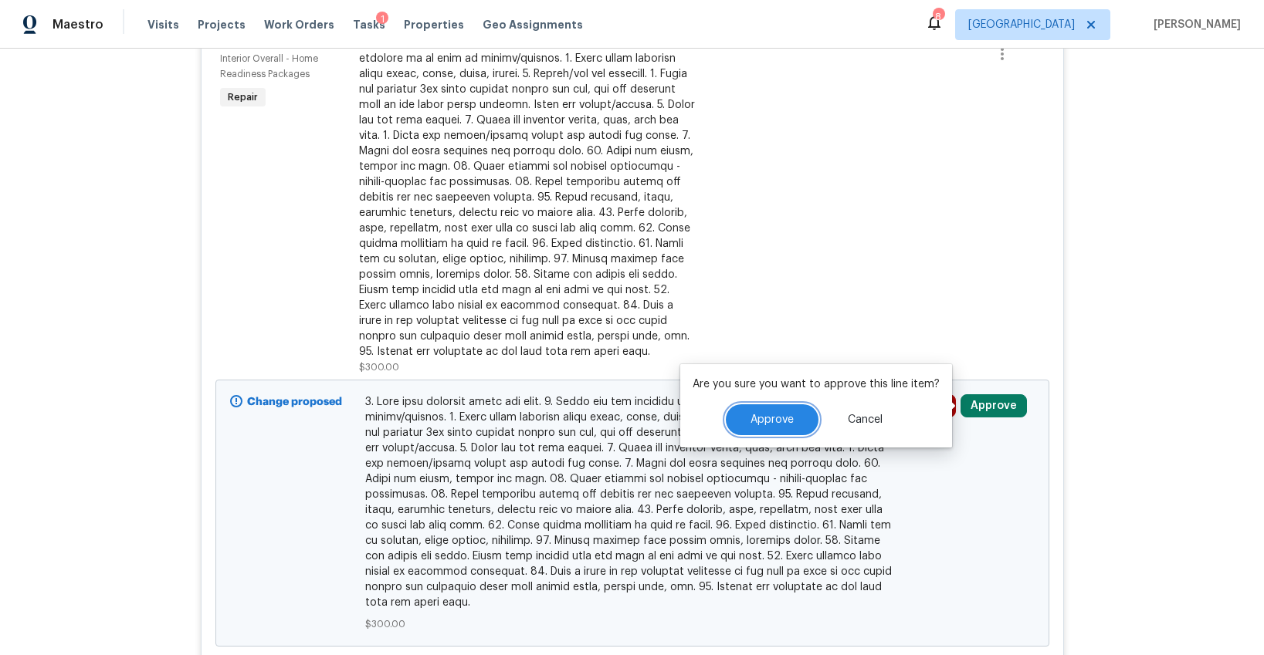
click at [756, 416] on span "Approve" at bounding box center [771, 421] width 43 height 12
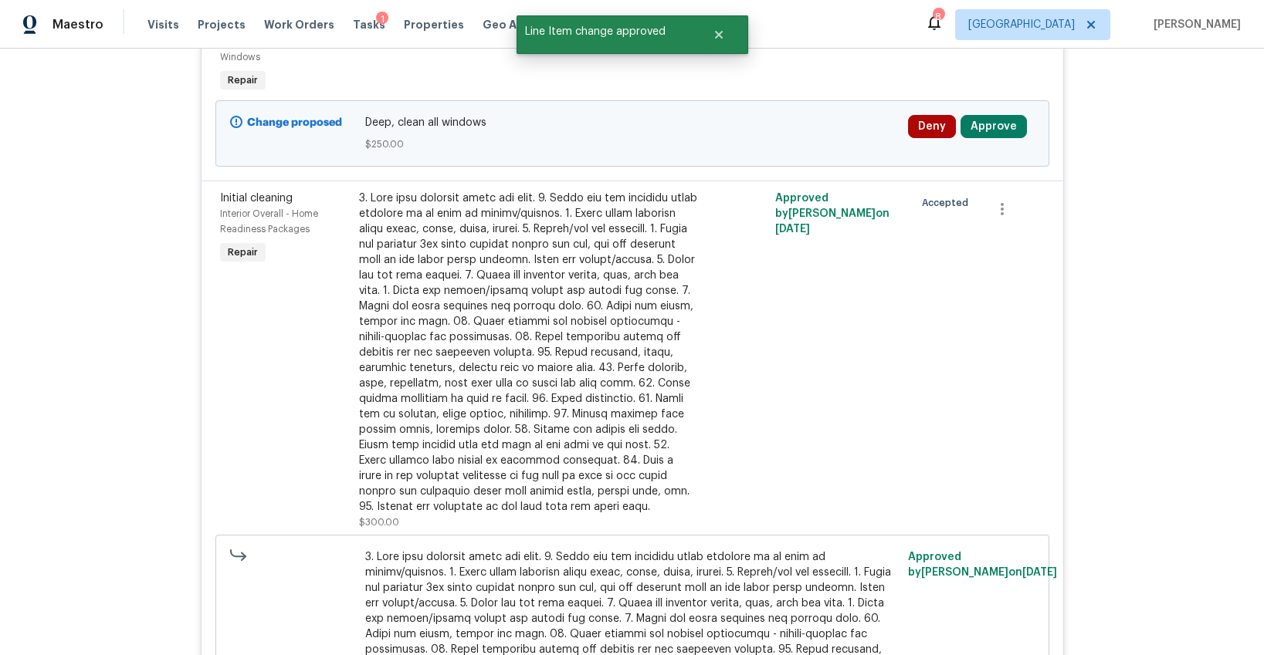
scroll to position [3241, 0]
click at [999, 128] on button "Approve" at bounding box center [993, 128] width 66 height 23
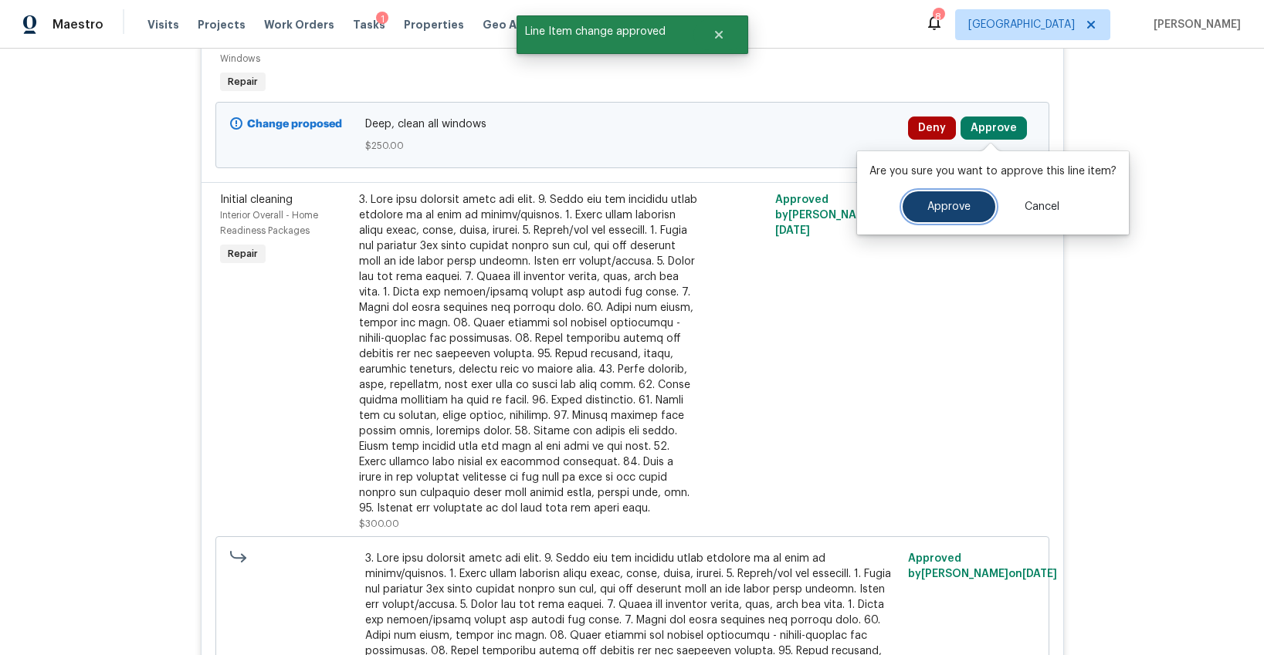
click at [930, 205] on span "Approve" at bounding box center [948, 208] width 43 height 12
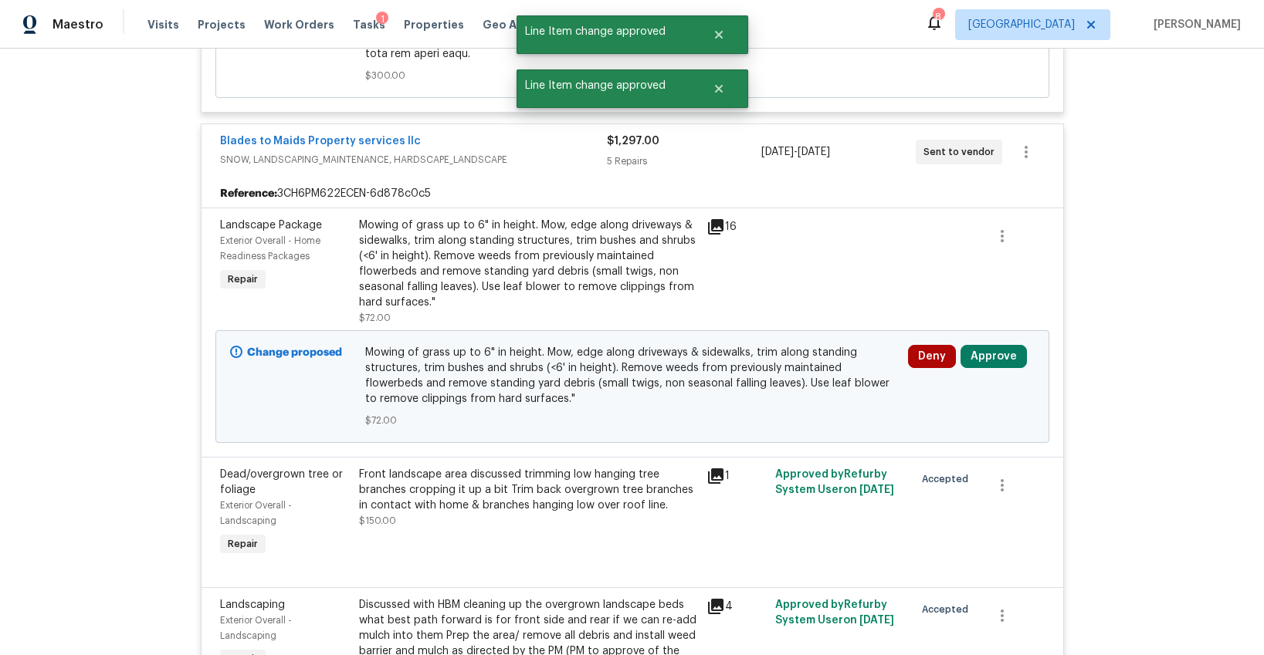
scroll to position [3950, 0]
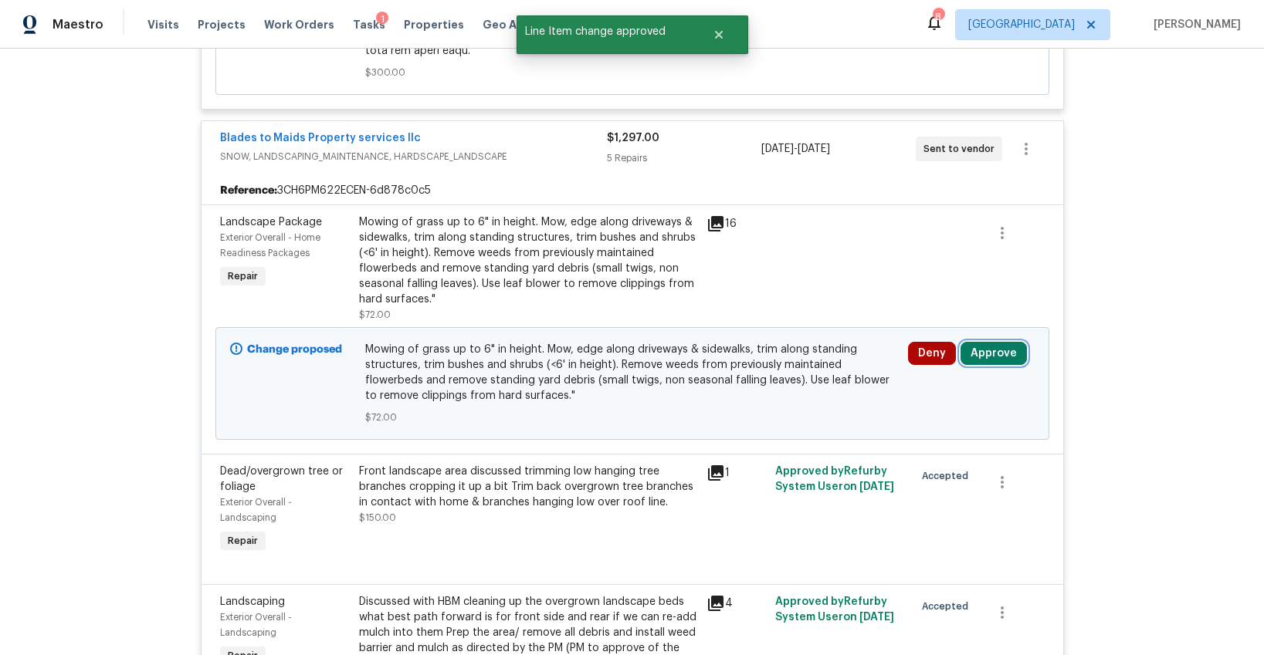
click at [984, 354] on button "Approve" at bounding box center [993, 353] width 66 height 23
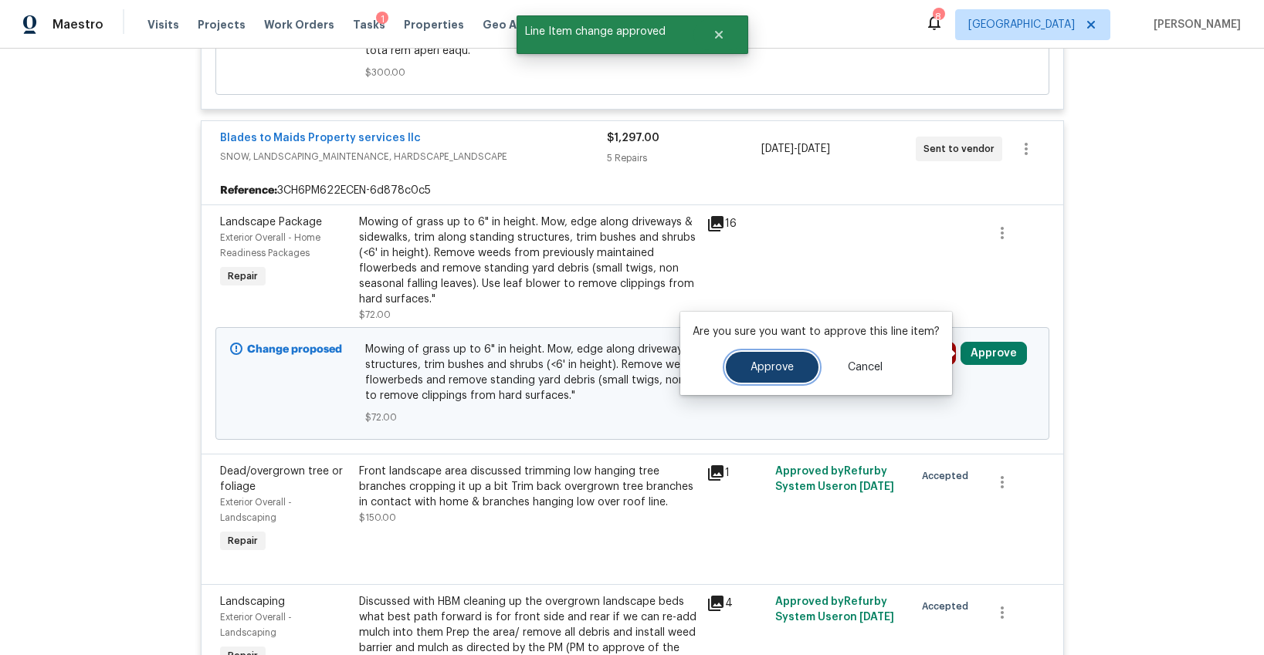
click at [796, 364] on button "Approve" at bounding box center [772, 367] width 93 height 31
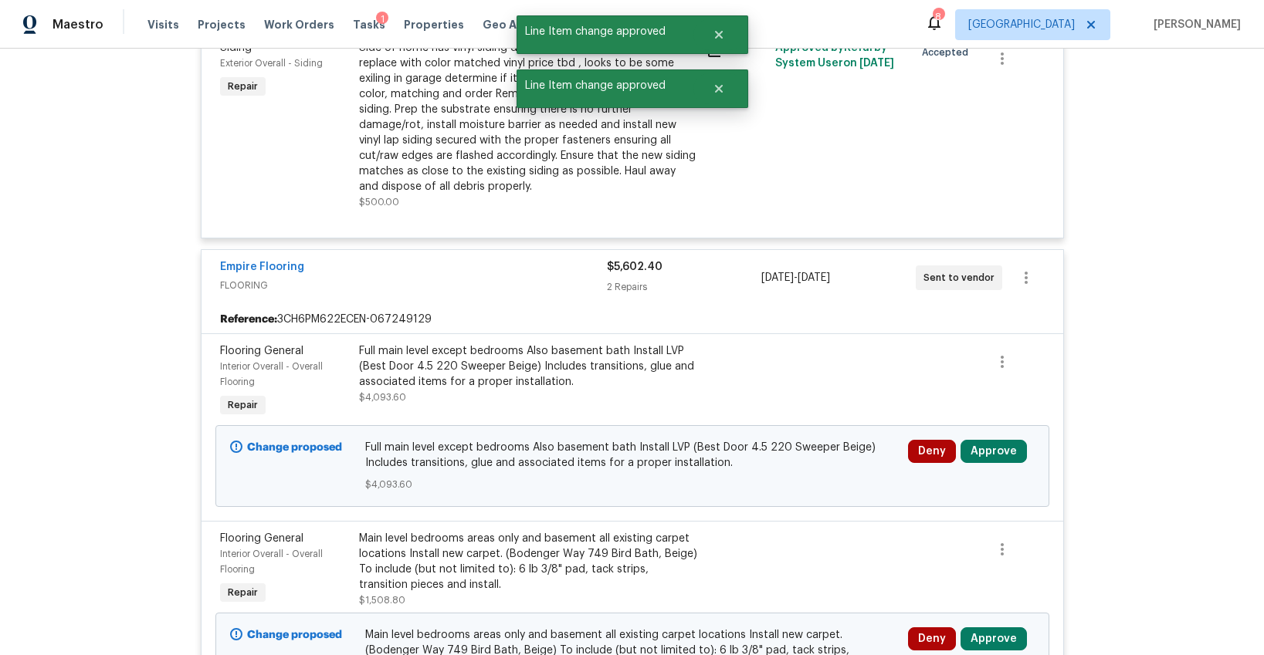
scroll to position [4751, 0]
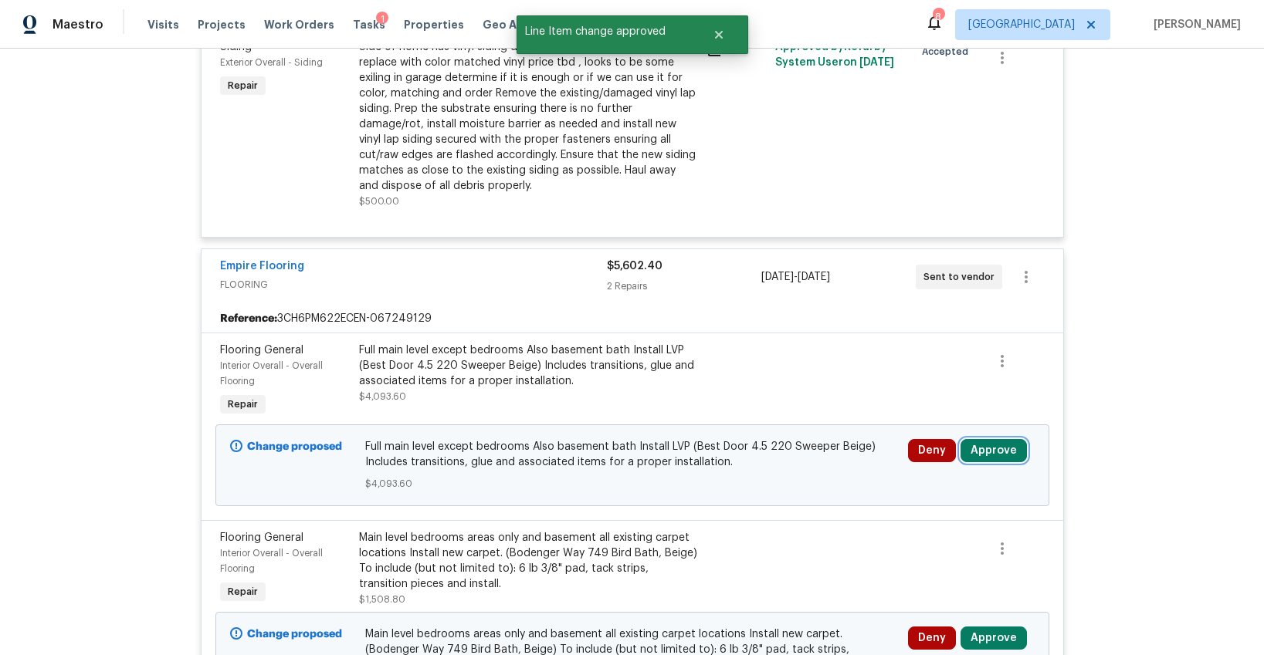
click at [987, 454] on button "Approve" at bounding box center [993, 450] width 66 height 23
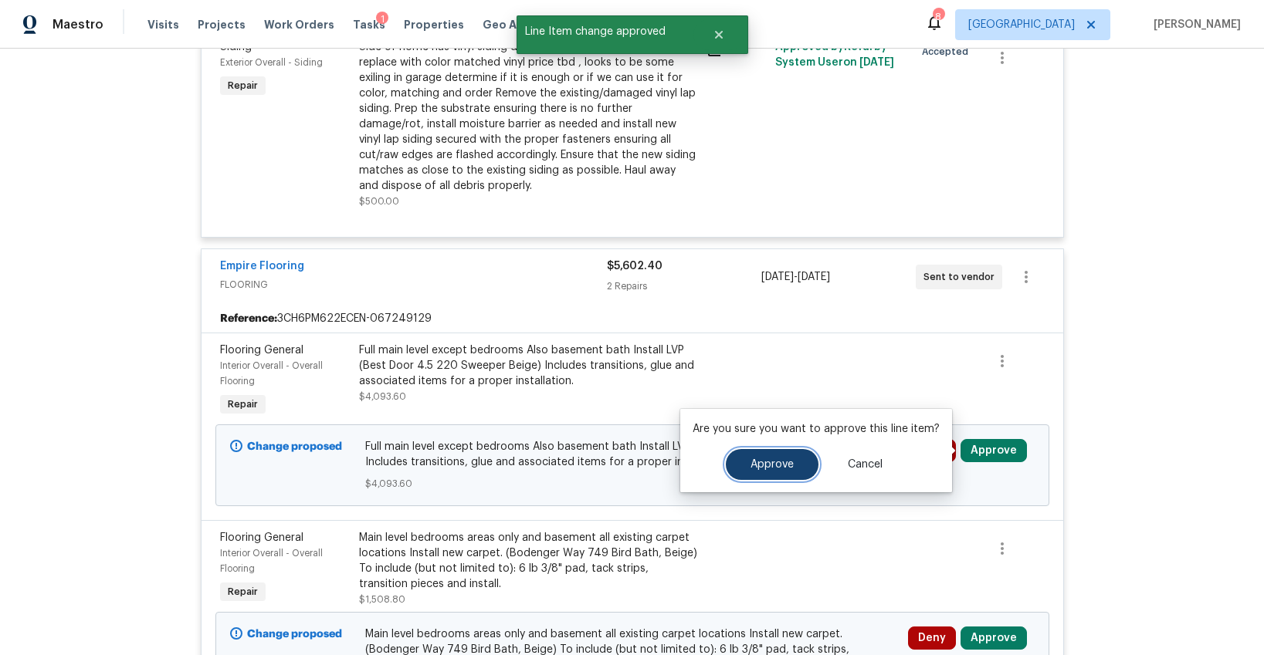
click at [784, 462] on span "Approve" at bounding box center [771, 465] width 43 height 12
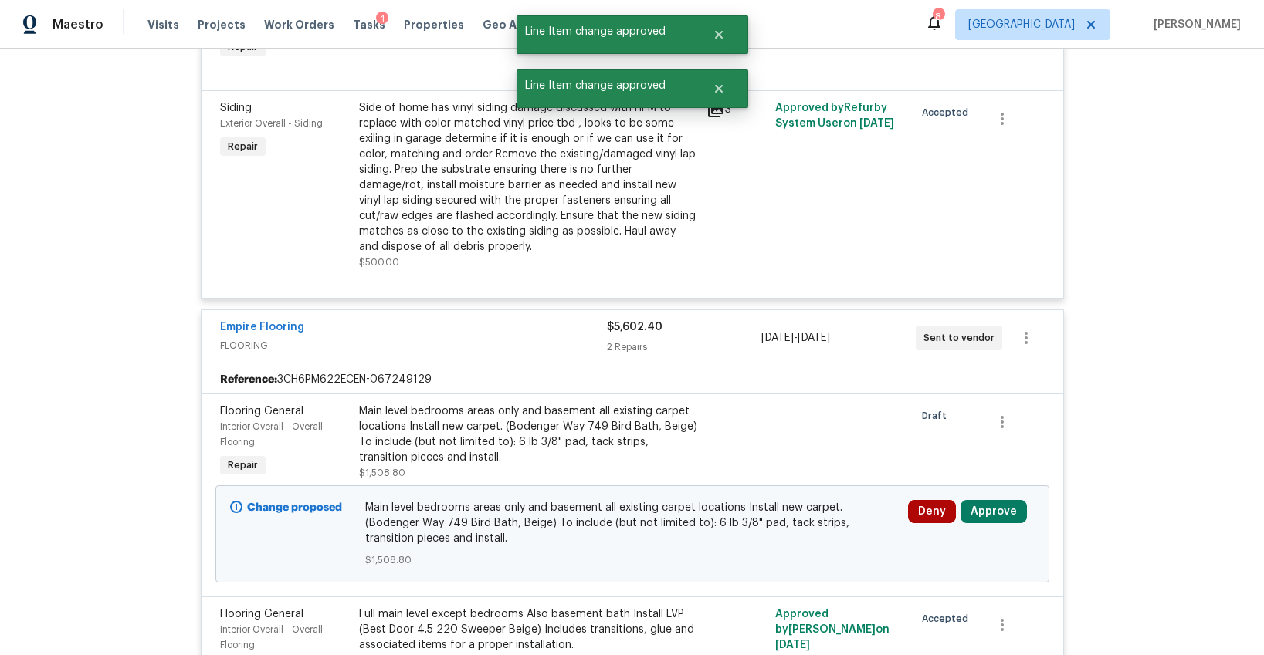
scroll to position [4750, 0]
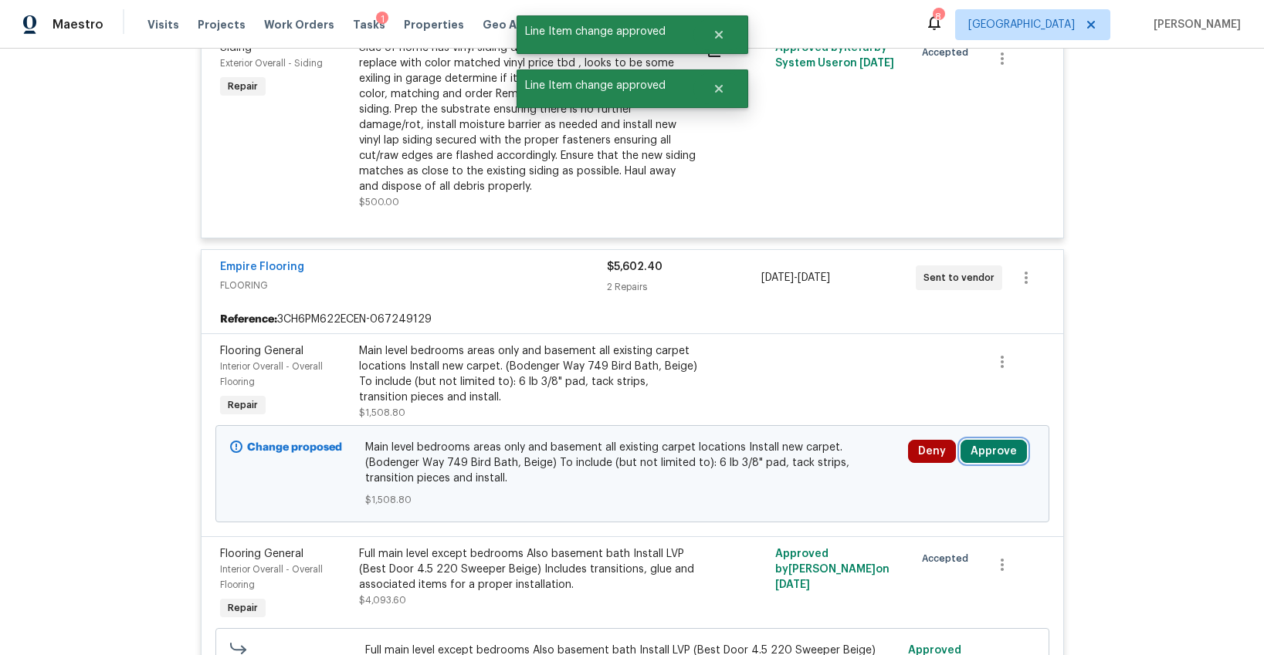
click at [984, 446] on button "Approve" at bounding box center [993, 451] width 66 height 23
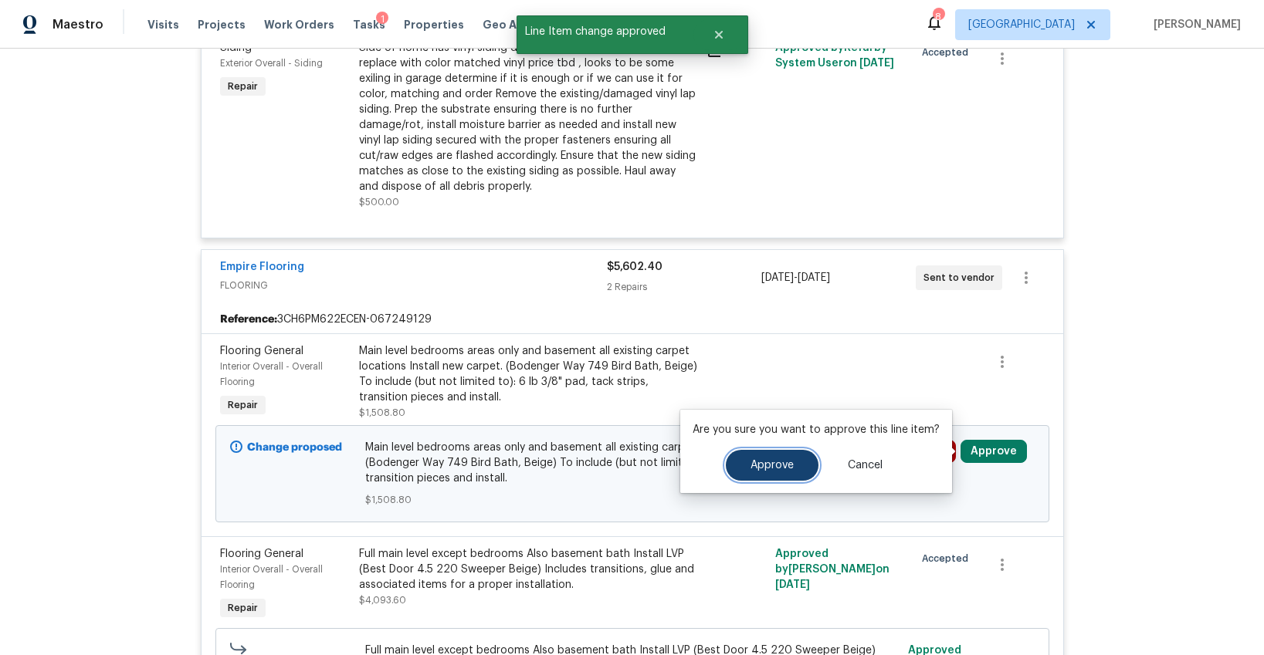
click at [754, 466] on span "Approve" at bounding box center [771, 466] width 43 height 12
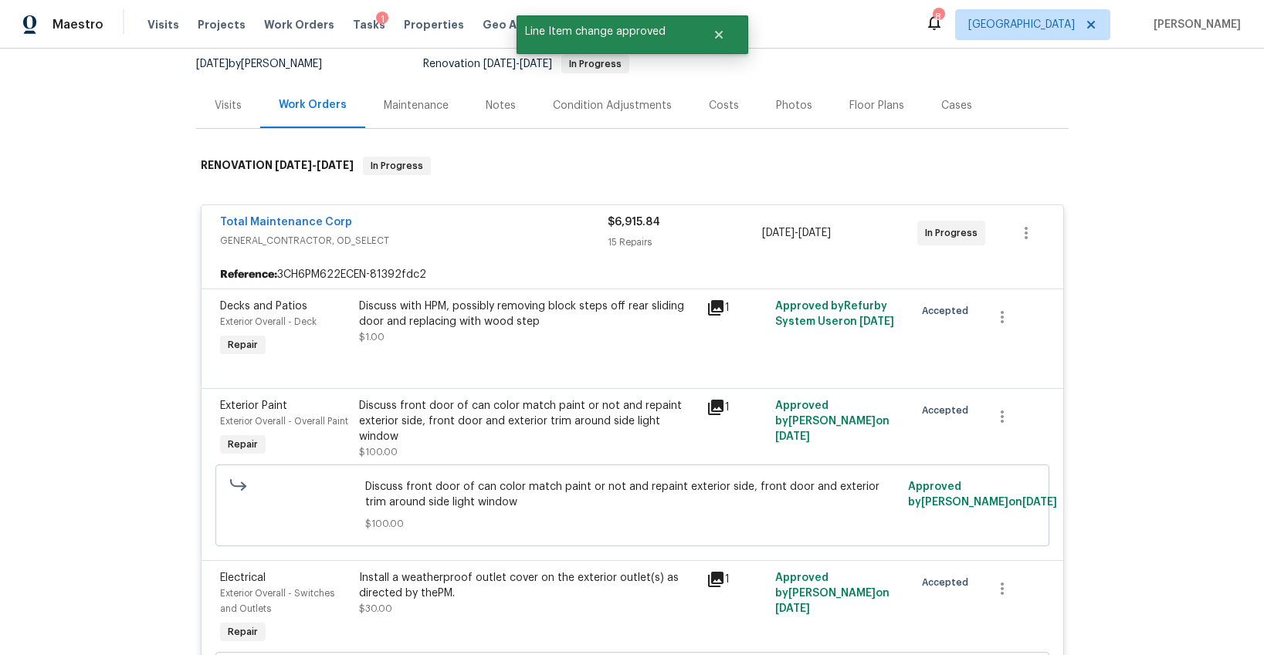
scroll to position [0, 0]
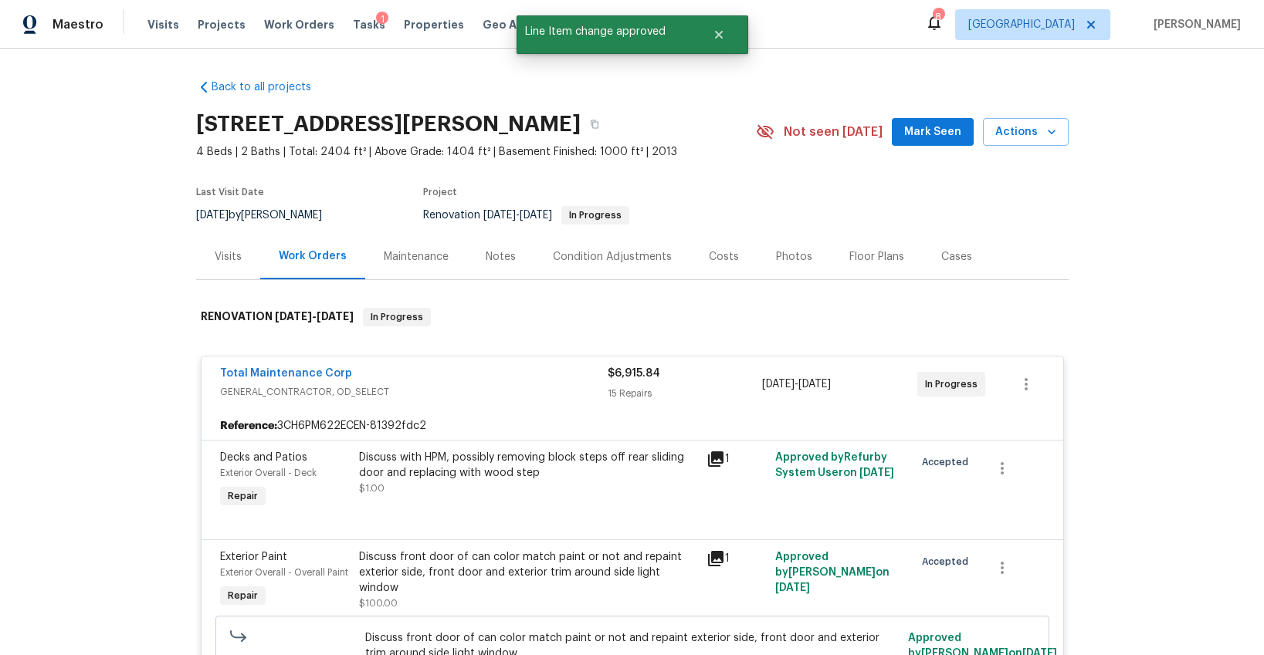
click at [355, 30] on div "Tasks 1" at bounding box center [369, 25] width 32 height 16
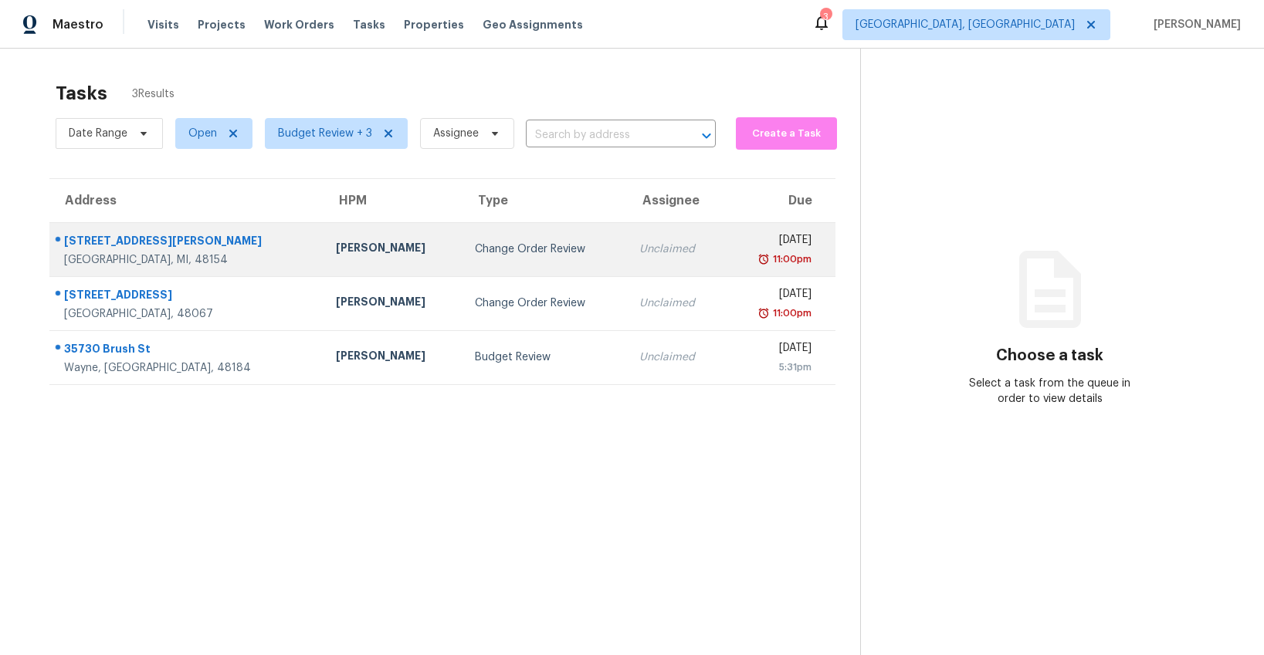
click at [462, 265] on td "Change Order Review" at bounding box center [544, 249] width 164 height 54
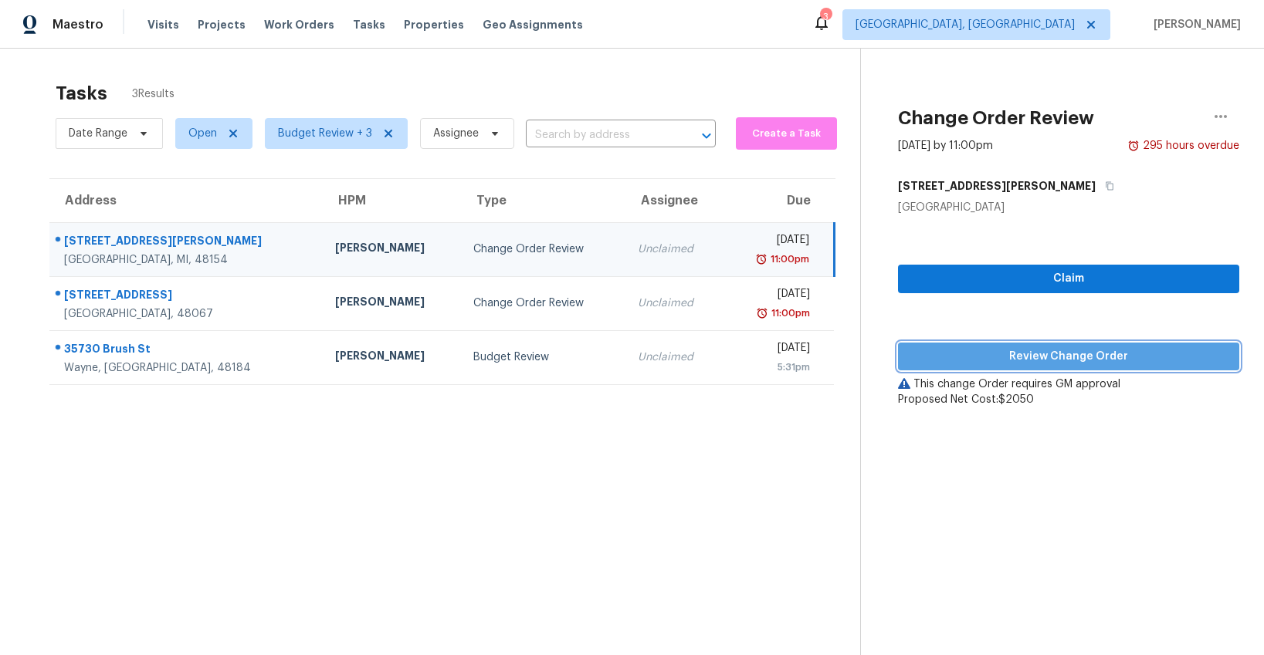
click at [1065, 354] on span "Review Change Order" at bounding box center [1068, 356] width 317 height 19
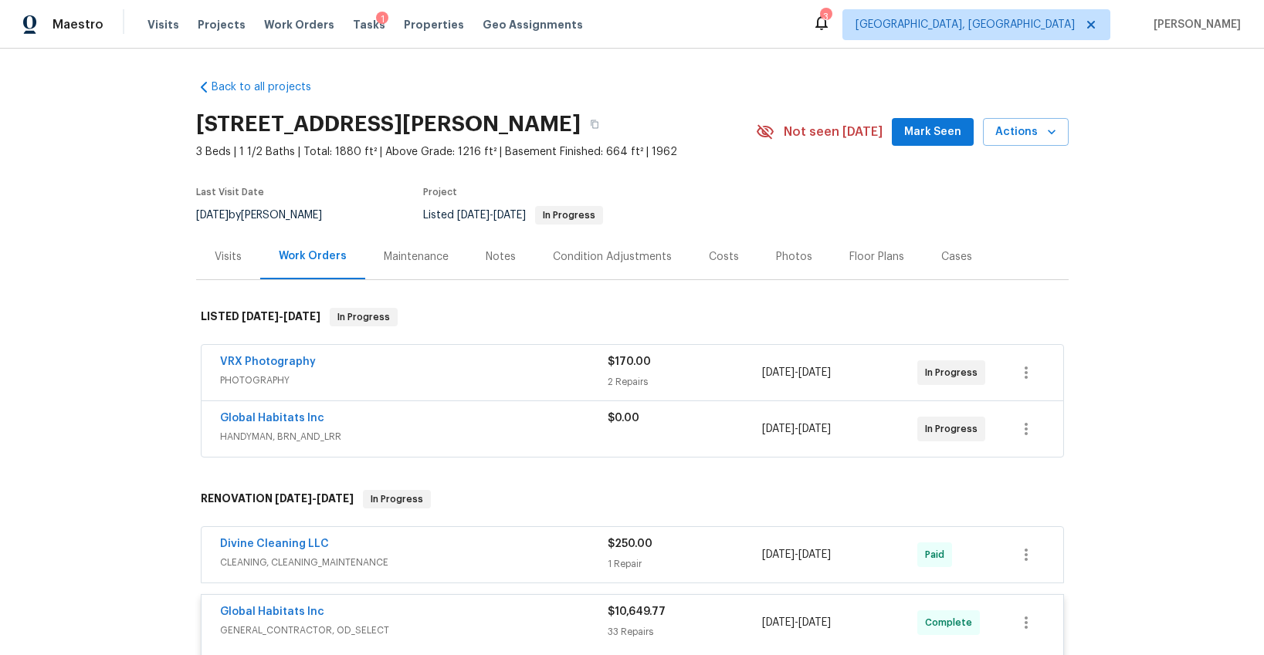
scroll to position [328, 0]
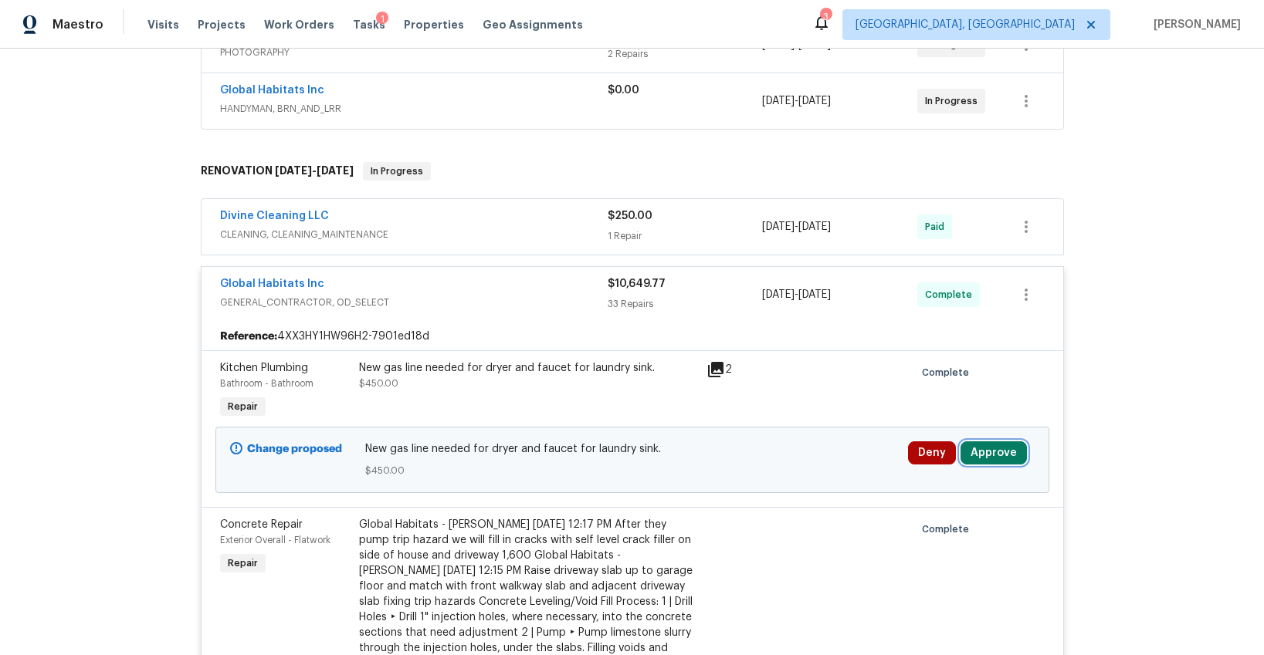
click at [997, 451] on button "Approve" at bounding box center [993, 453] width 66 height 23
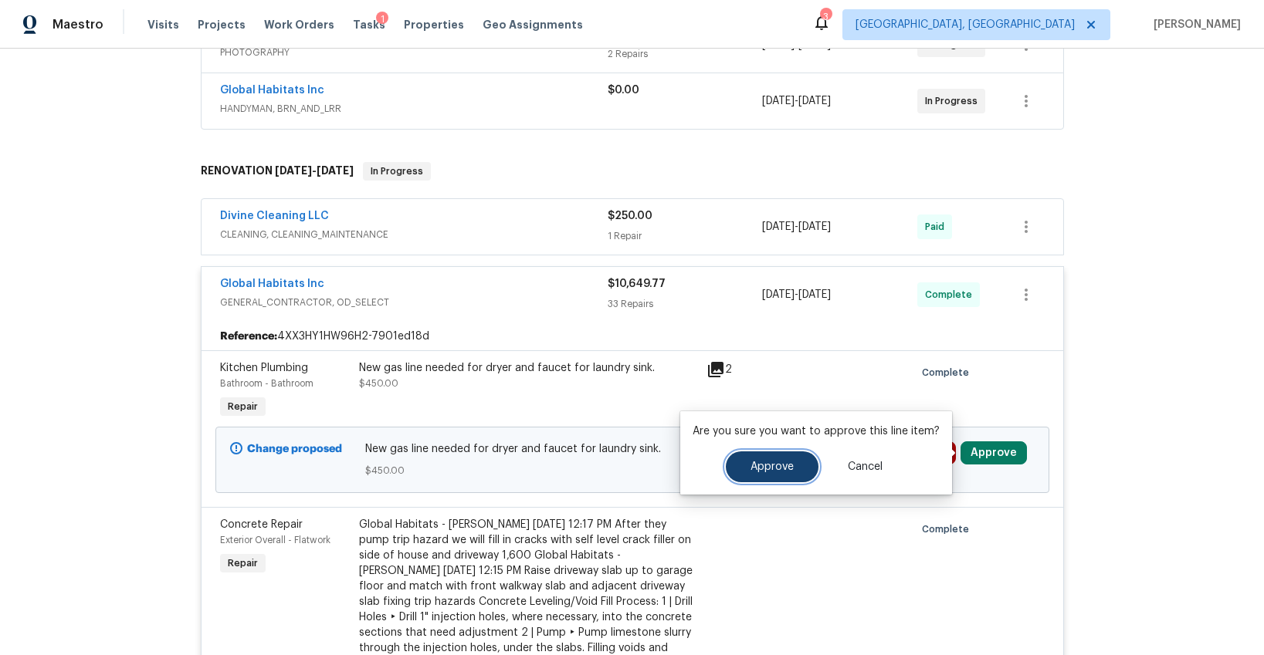
click at [796, 463] on button "Approve" at bounding box center [772, 467] width 93 height 31
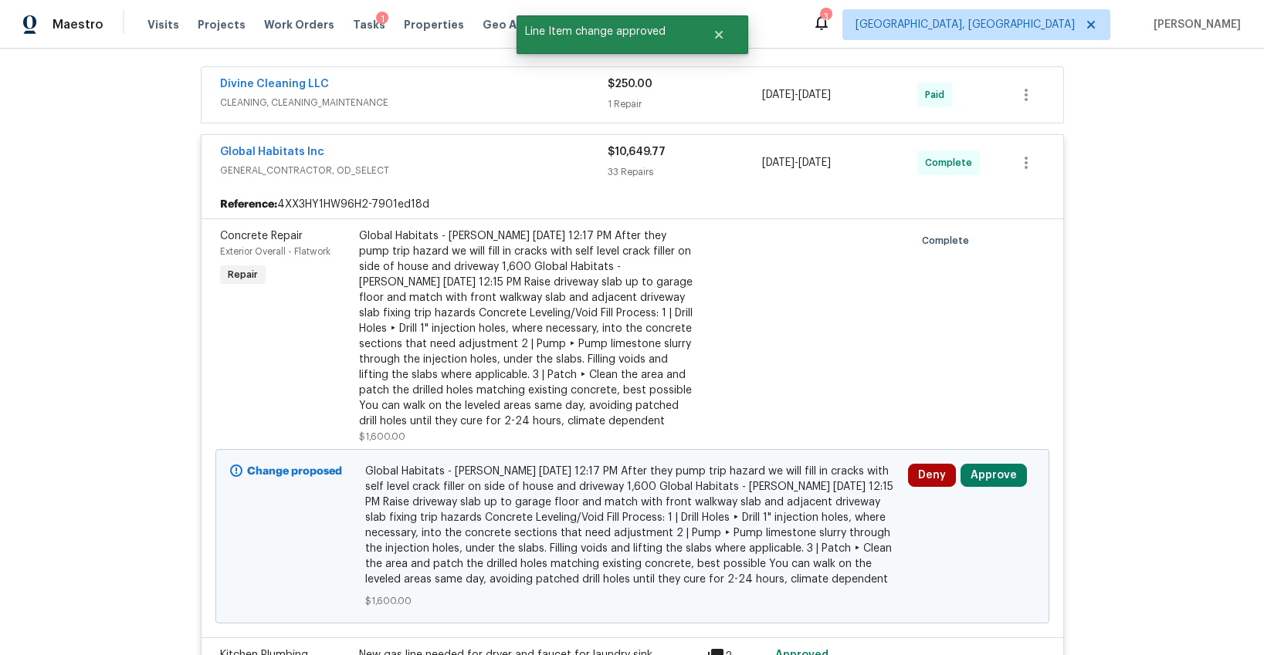
scroll to position [614, 0]
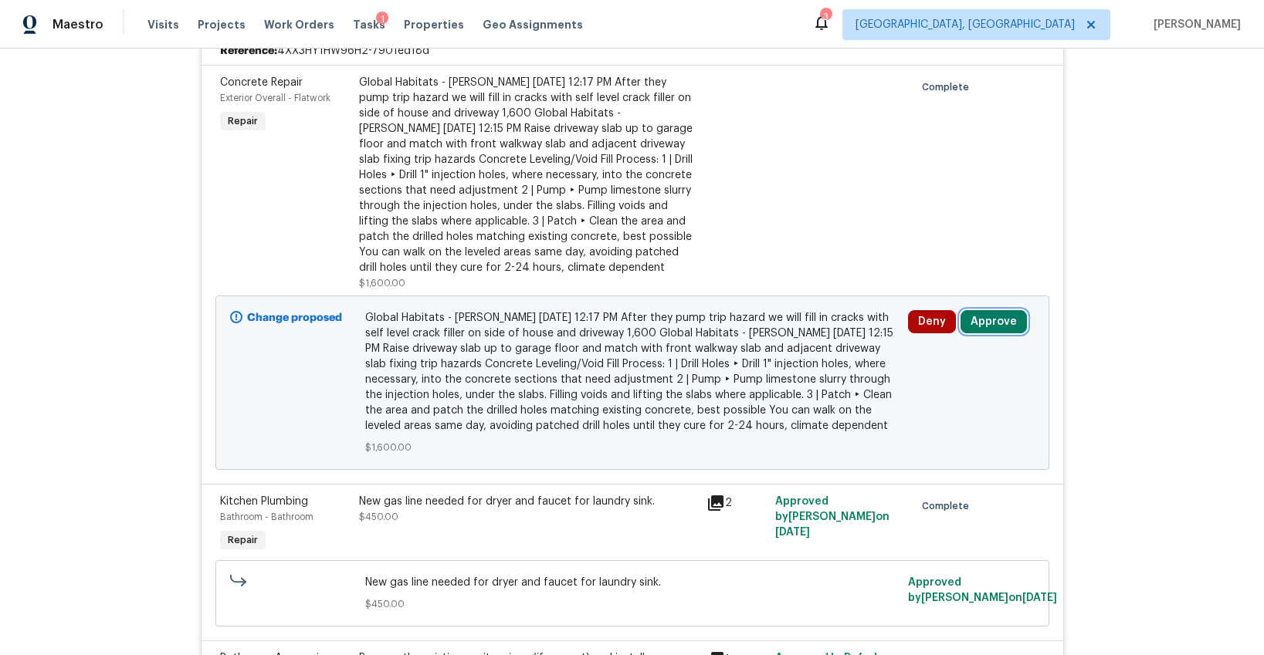
click at [985, 324] on button "Approve" at bounding box center [993, 321] width 66 height 23
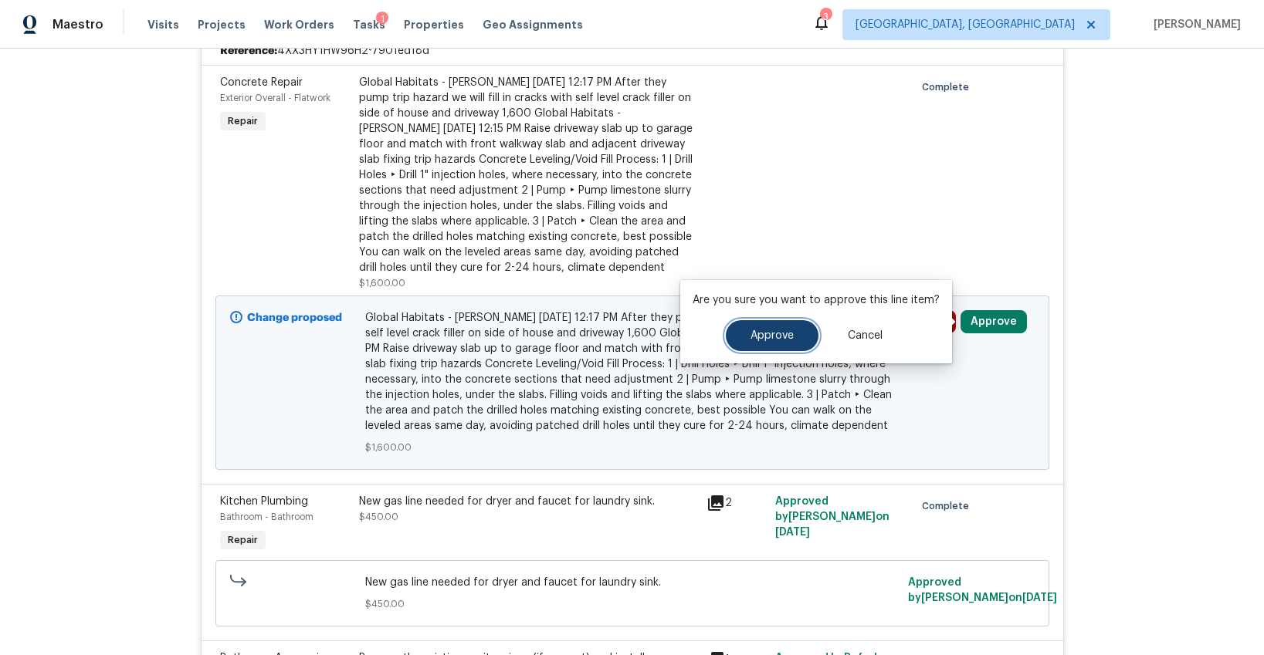
click at [798, 343] on button "Approve" at bounding box center [772, 335] width 93 height 31
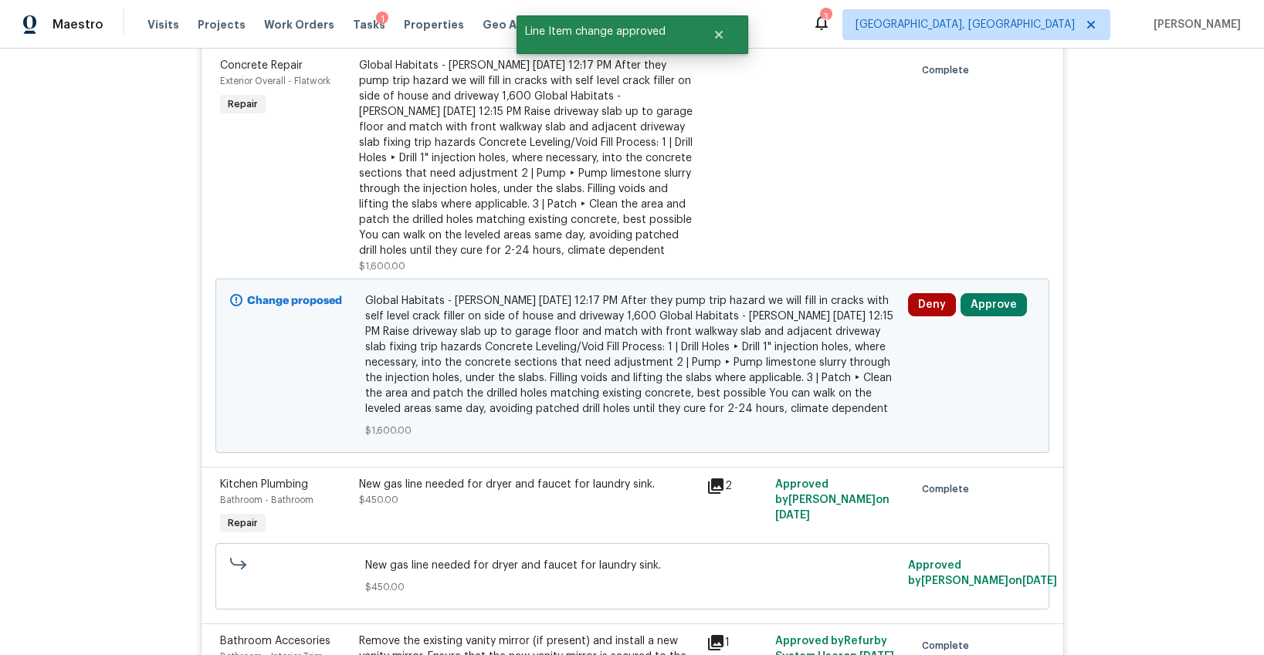
scroll to position [626, 0]
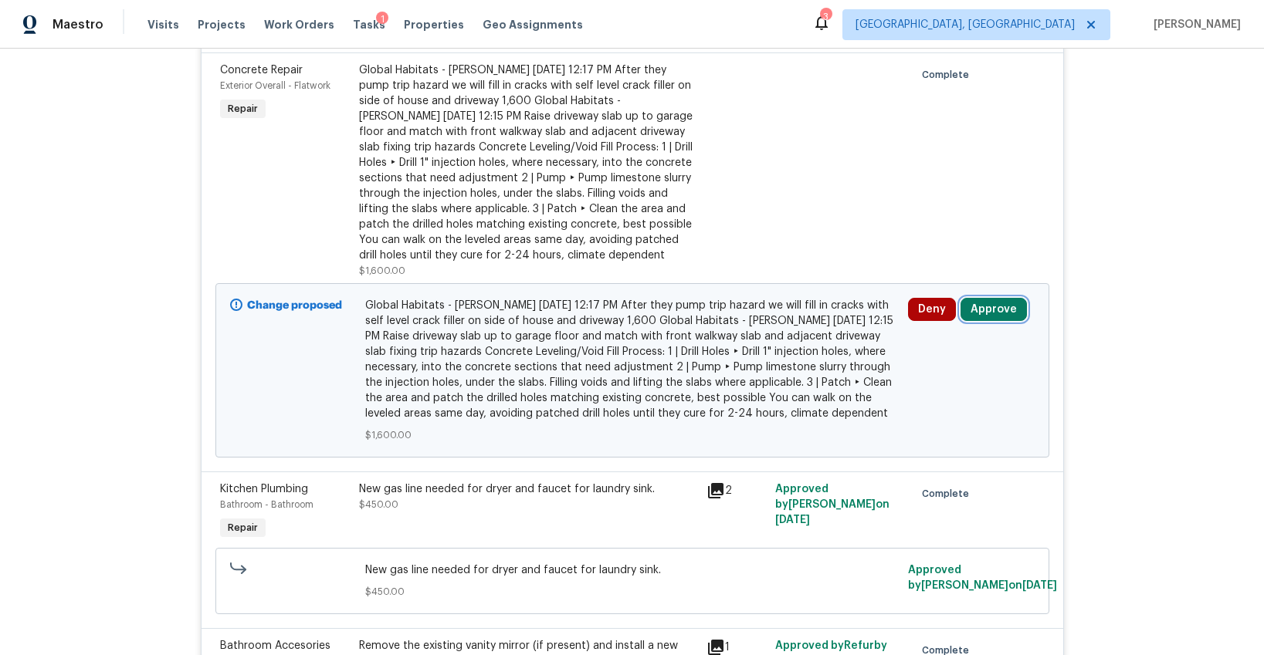
click at [991, 310] on button "Approve" at bounding box center [993, 309] width 66 height 23
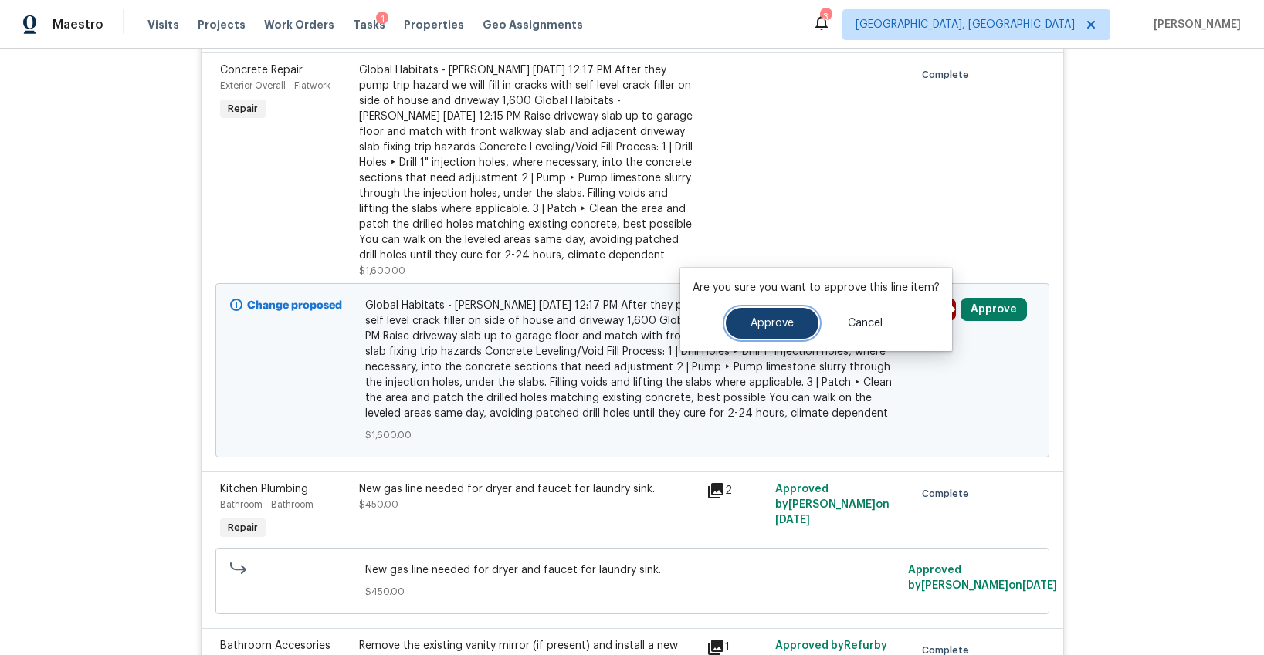
click at [750, 325] on span "Approve" at bounding box center [771, 324] width 43 height 12
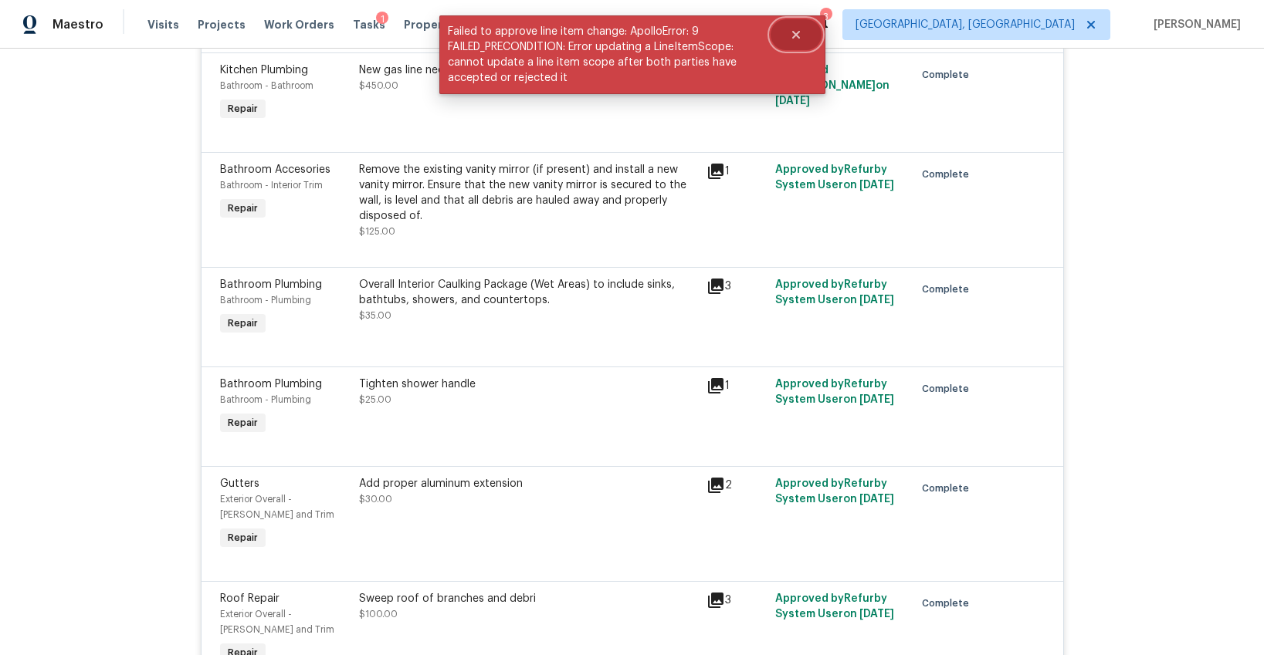
click at [800, 36] on icon "Close" at bounding box center [796, 35] width 12 height 12
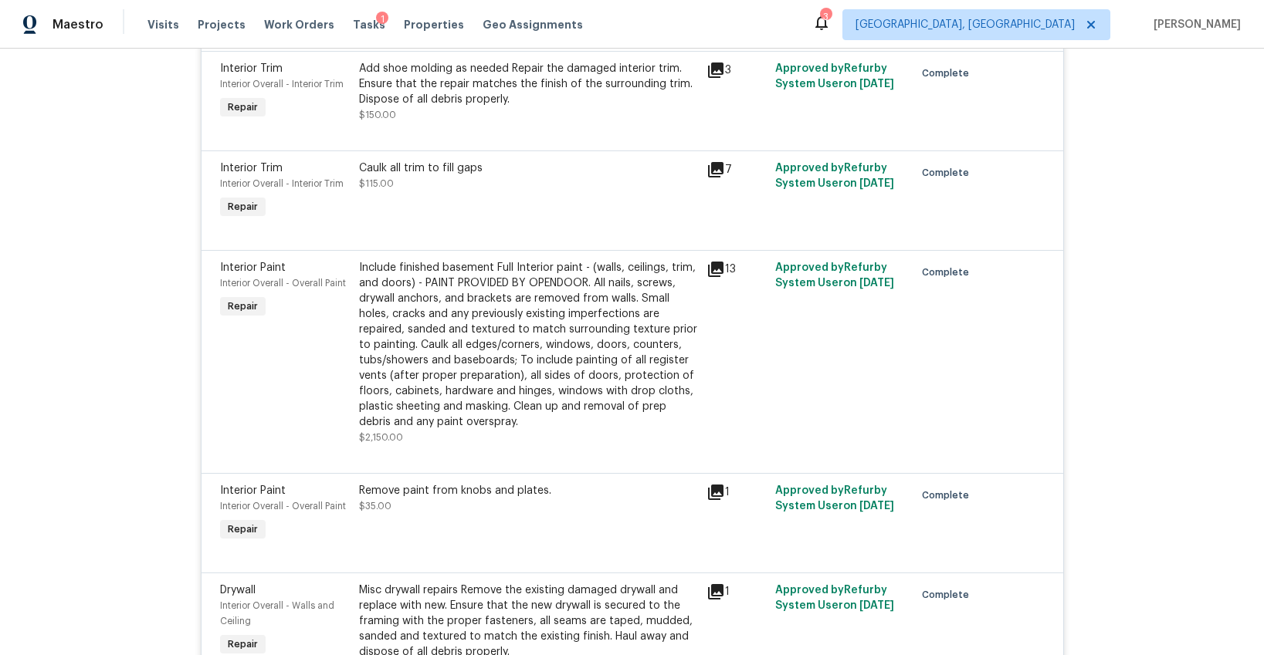
scroll to position [4805, 0]
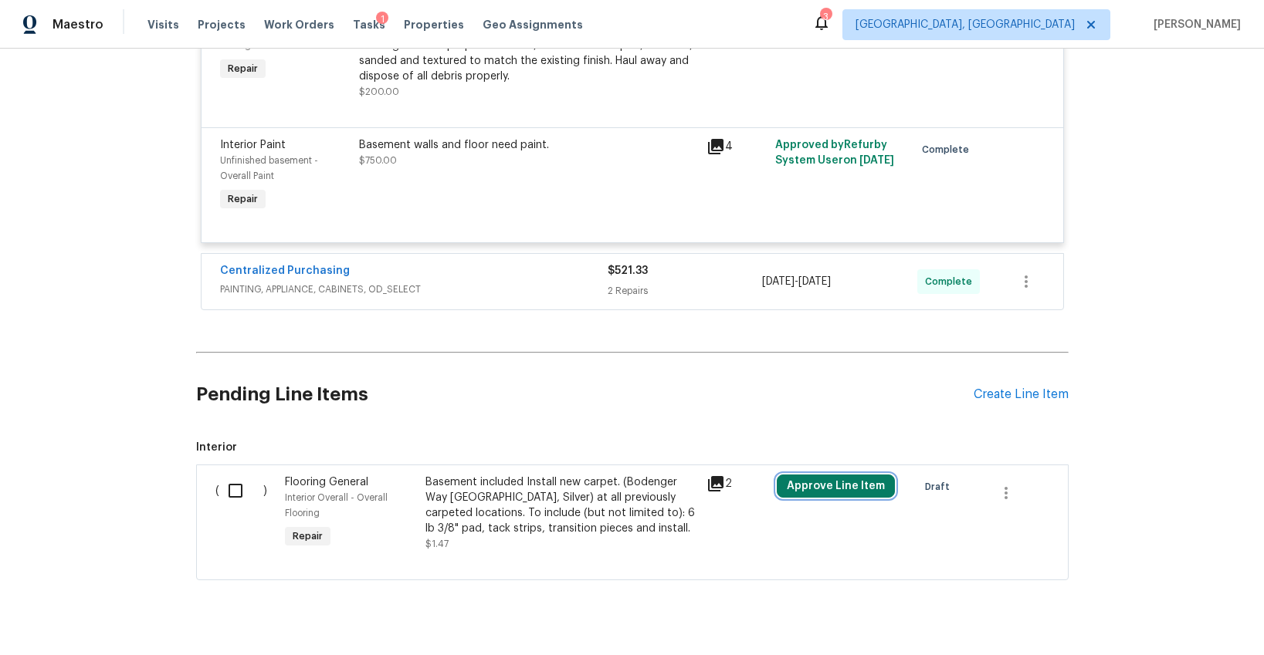
drag, startPoint x: 828, startPoint y: 460, endPoint x: 813, endPoint y: 460, distance: 15.4
click at [824, 475] on button "Approve Line Item" at bounding box center [836, 486] width 118 height 23
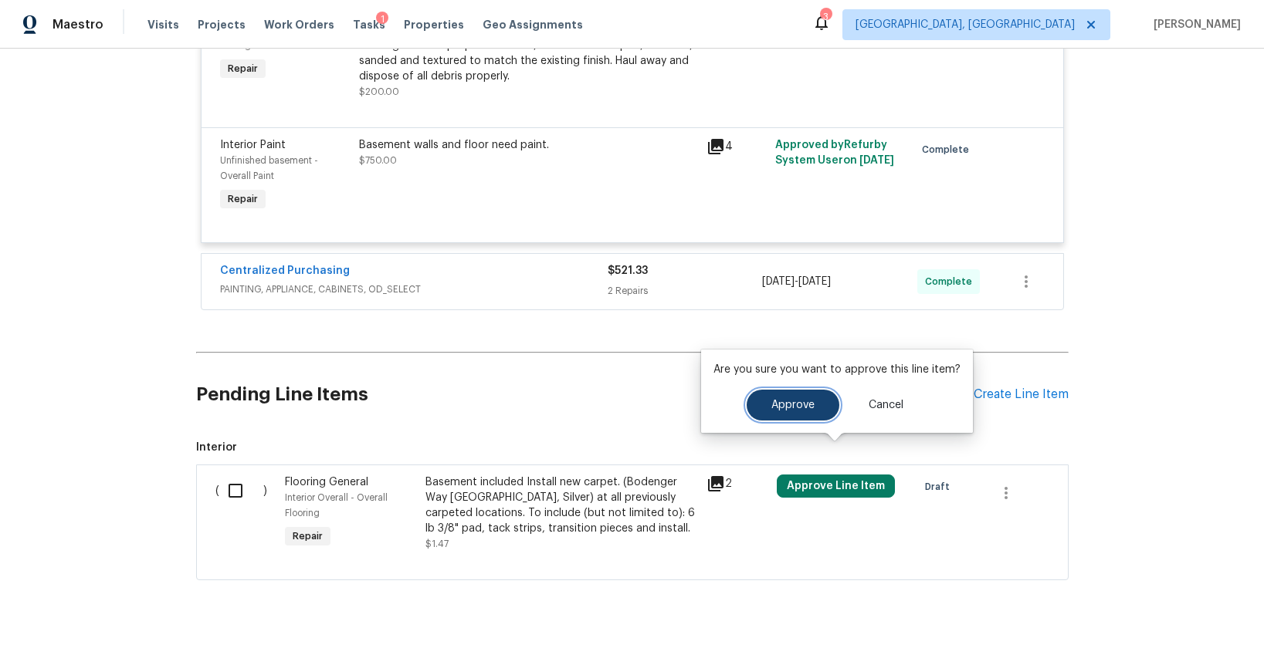
click at [763, 400] on button "Approve" at bounding box center [793, 405] width 93 height 31
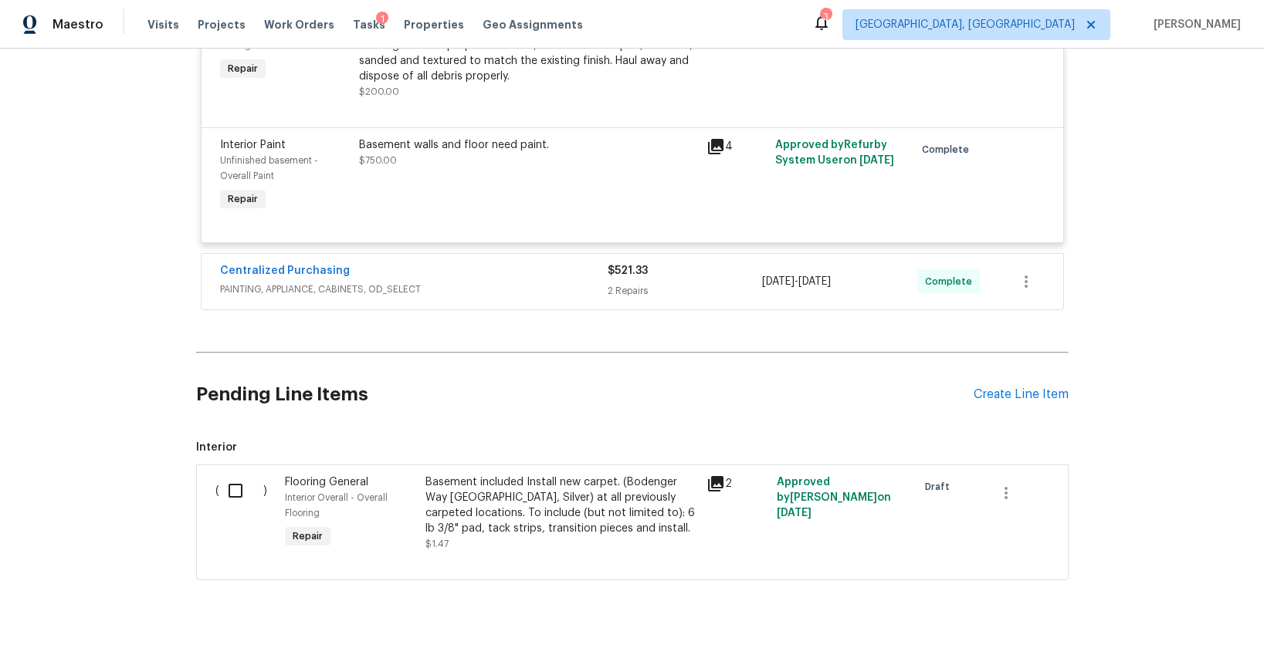
click at [353, 32] on div "Tasks 1" at bounding box center [369, 25] width 32 height 16
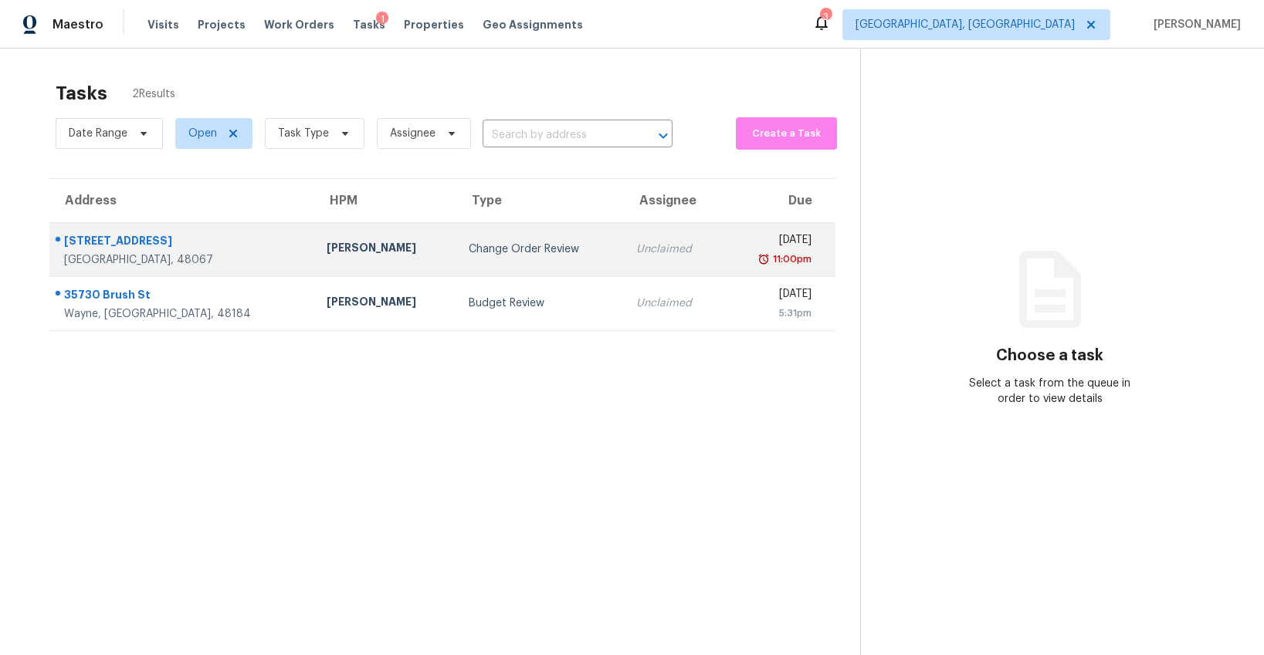
click at [469, 251] on div "Change Order Review" at bounding box center [540, 249] width 143 height 15
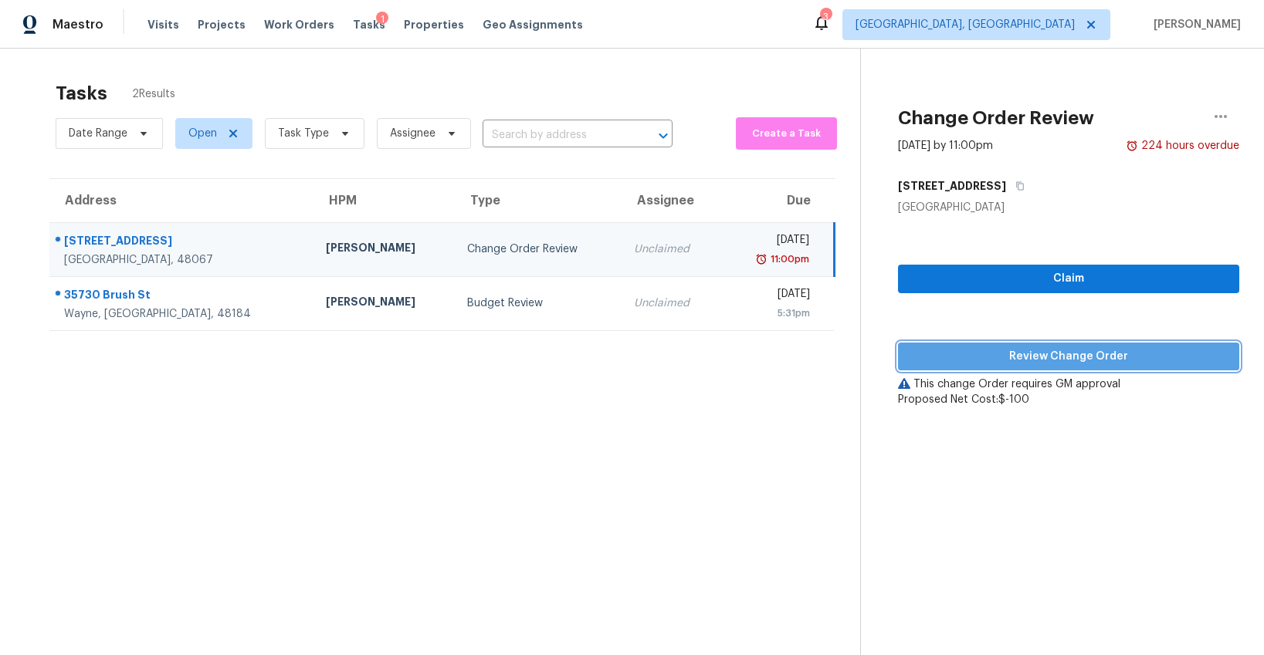
click at [976, 352] on span "Review Change Order" at bounding box center [1068, 356] width 317 height 19
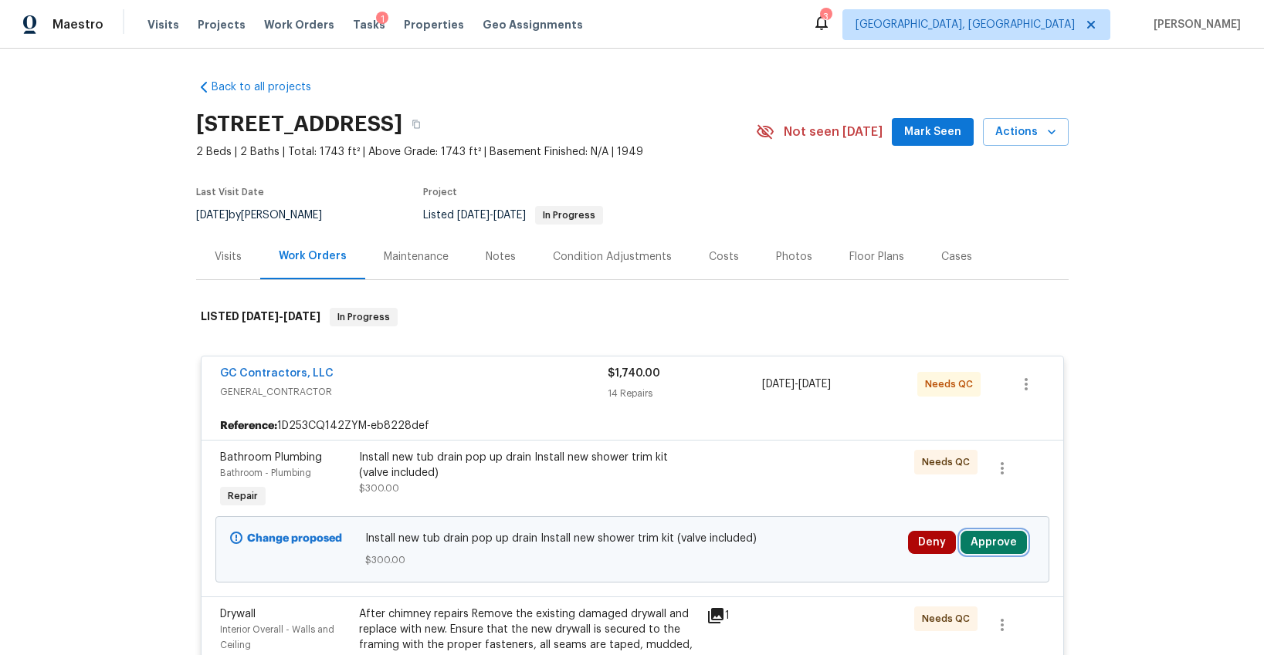
click at [992, 545] on button "Approve" at bounding box center [993, 542] width 66 height 23
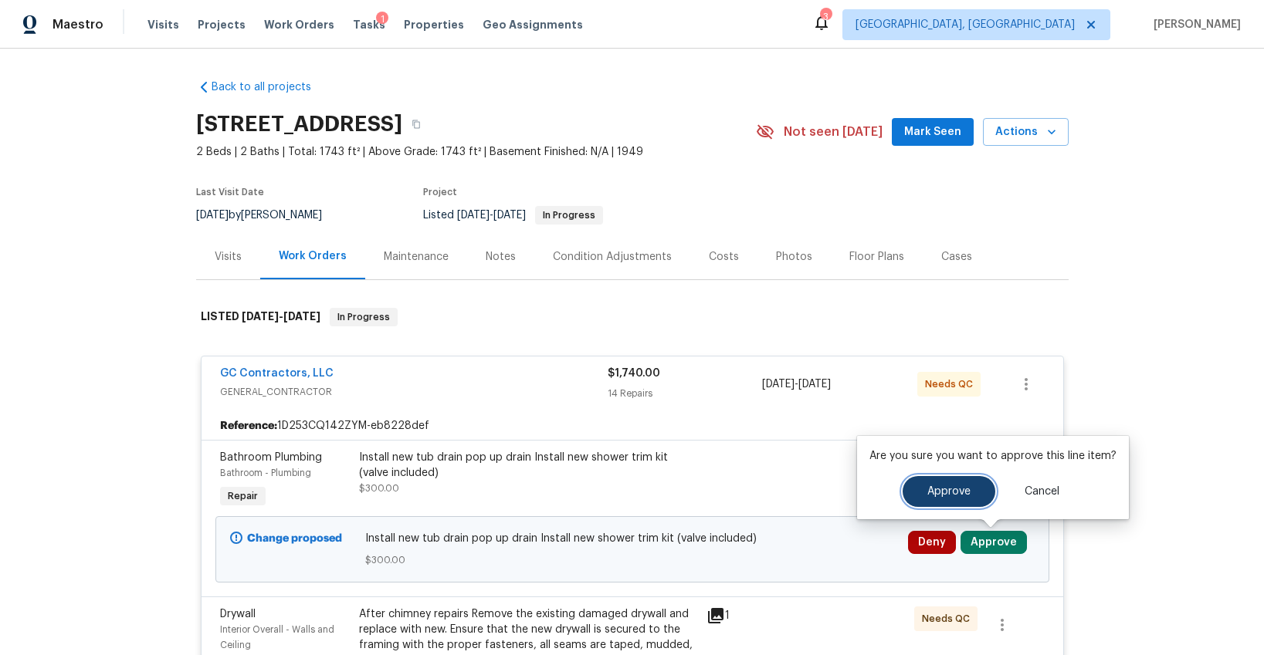
click at [927, 486] on span "Approve" at bounding box center [948, 492] width 43 height 12
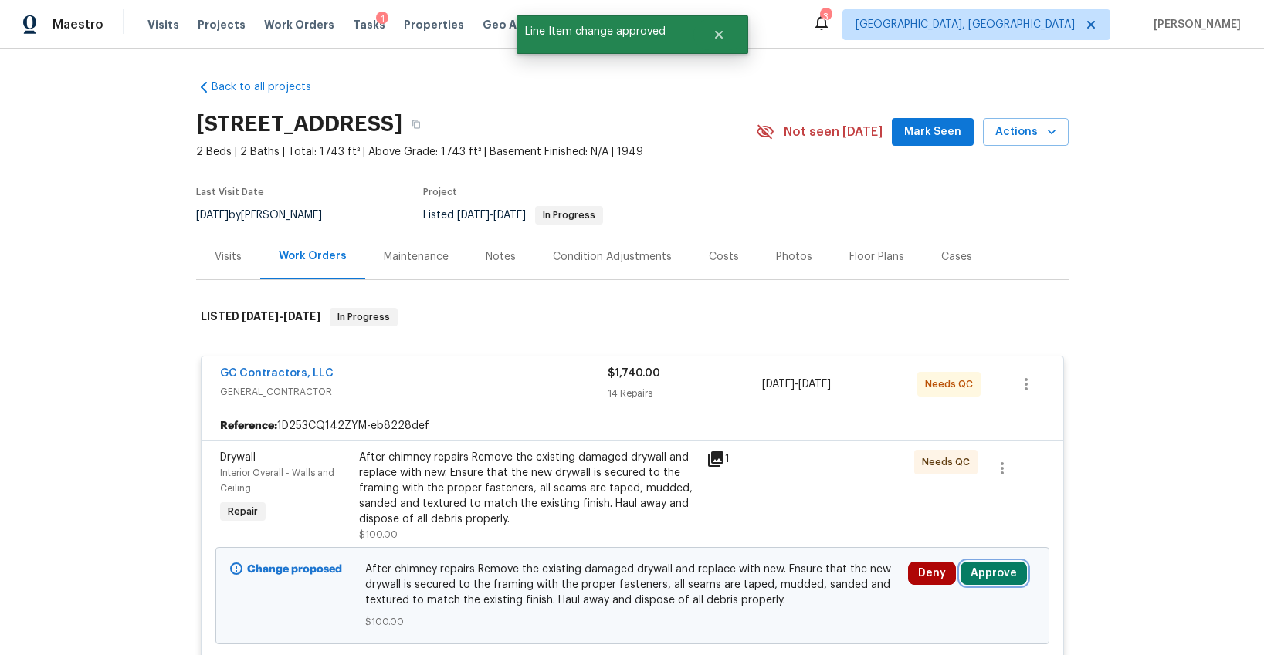
click at [995, 570] on button "Approve" at bounding box center [993, 573] width 66 height 23
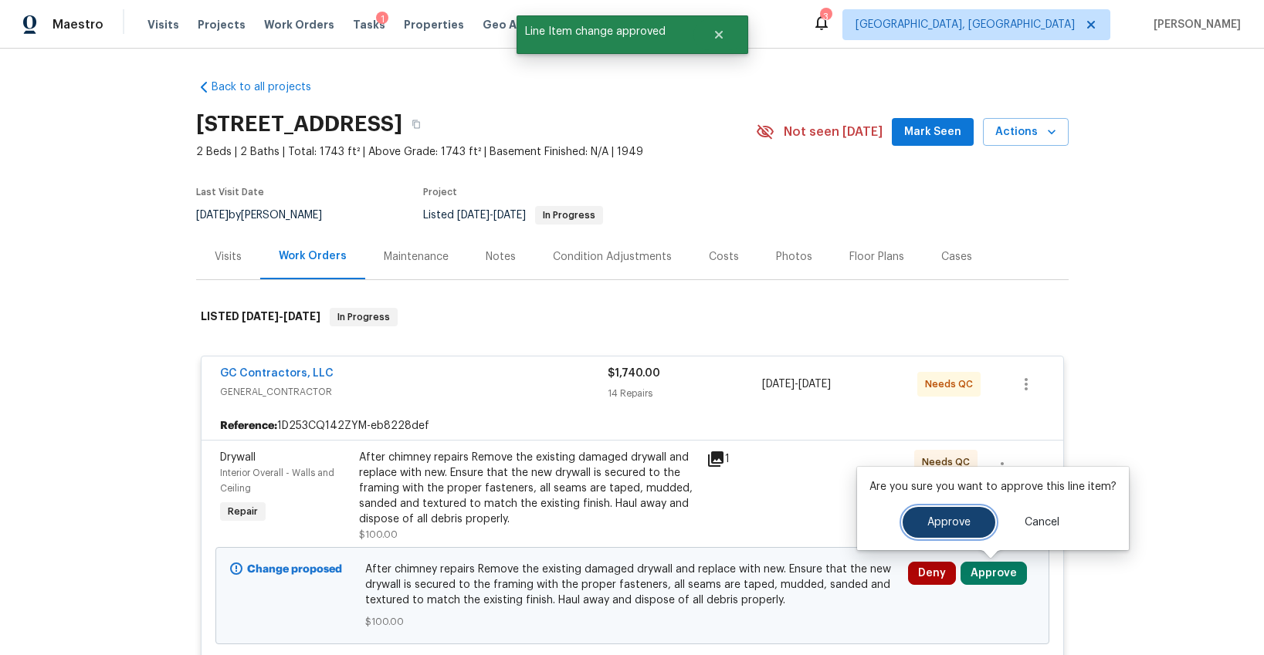
click at [920, 533] on button "Approve" at bounding box center [949, 522] width 93 height 31
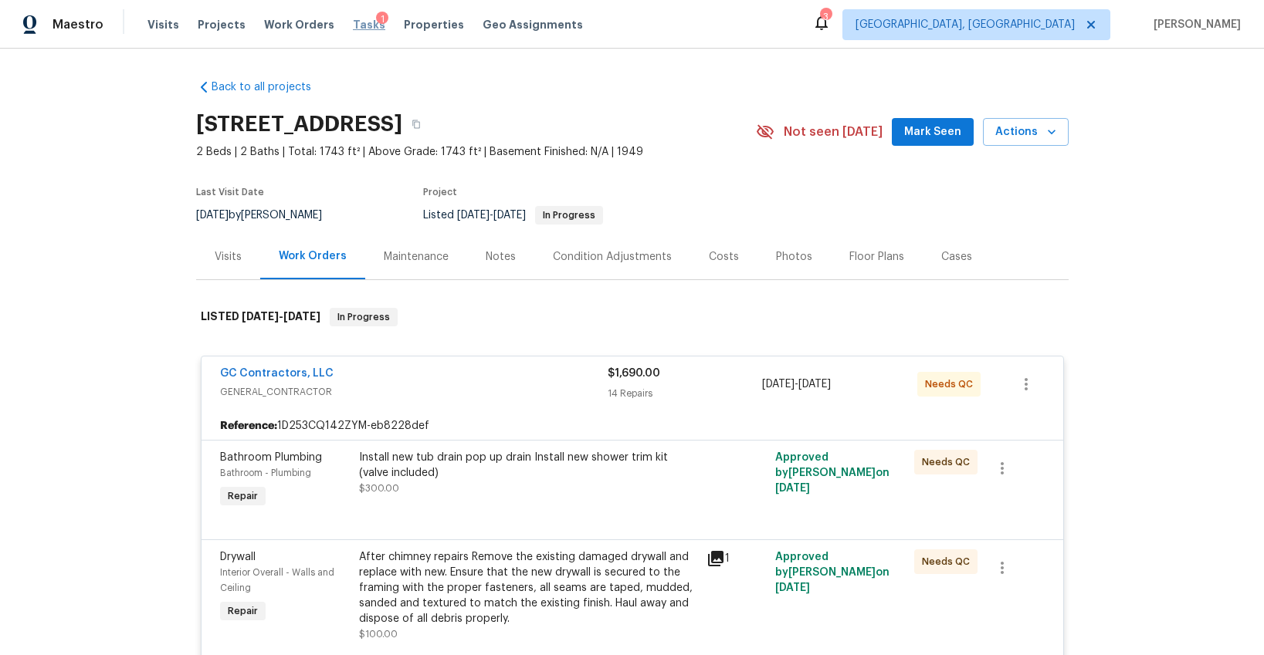
click at [353, 29] on div "Tasks 1" at bounding box center [369, 25] width 32 height 16
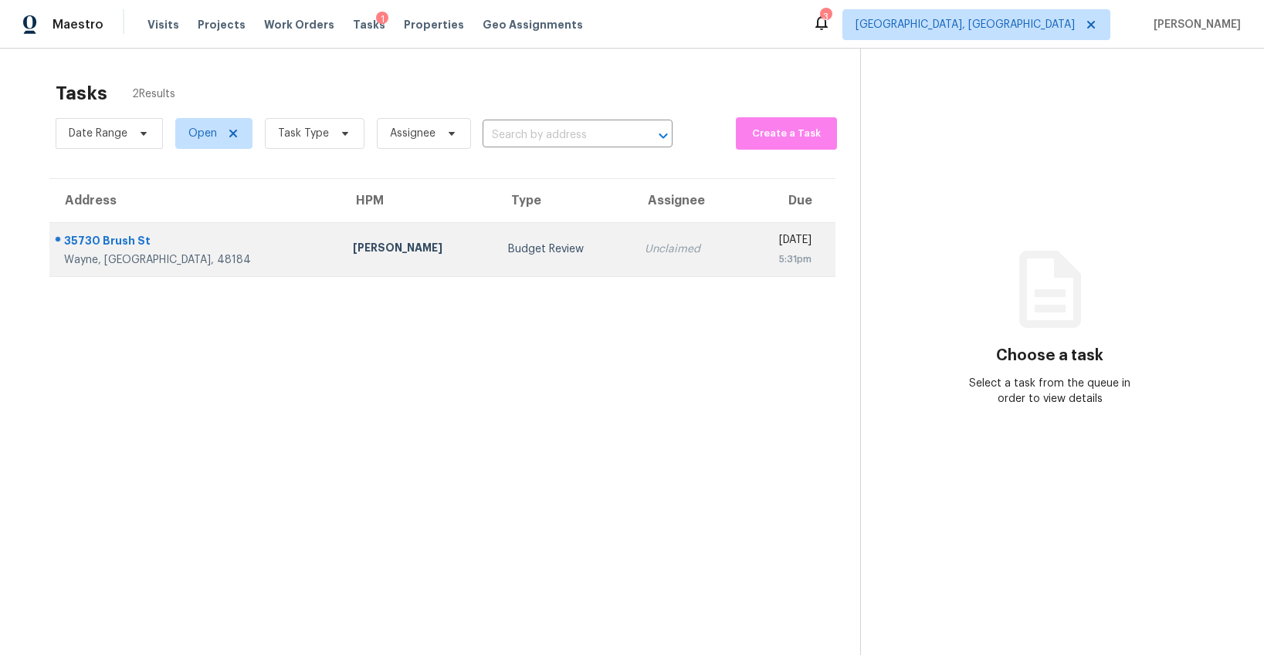
click at [508, 254] on div "Budget Review" at bounding box center [564, 249] width 112 height 15
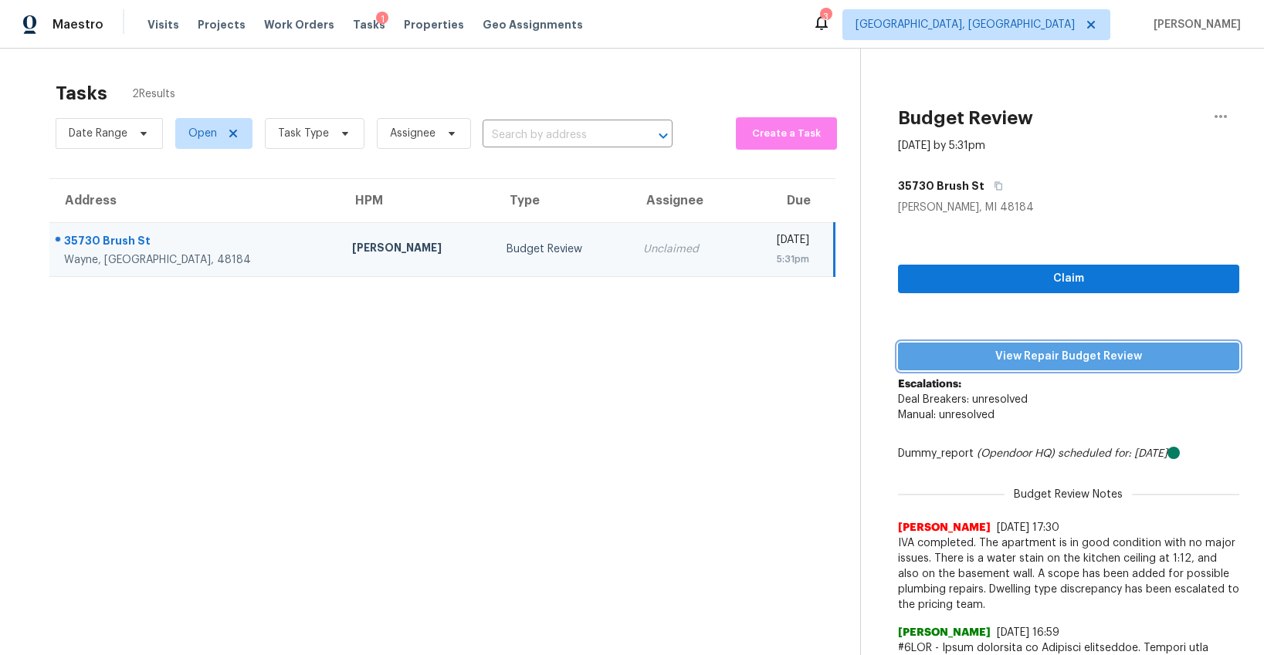
click at [1065, 363] on span "View Repair Budget Review" at bounding box center [1068, 356] width 317 height 19
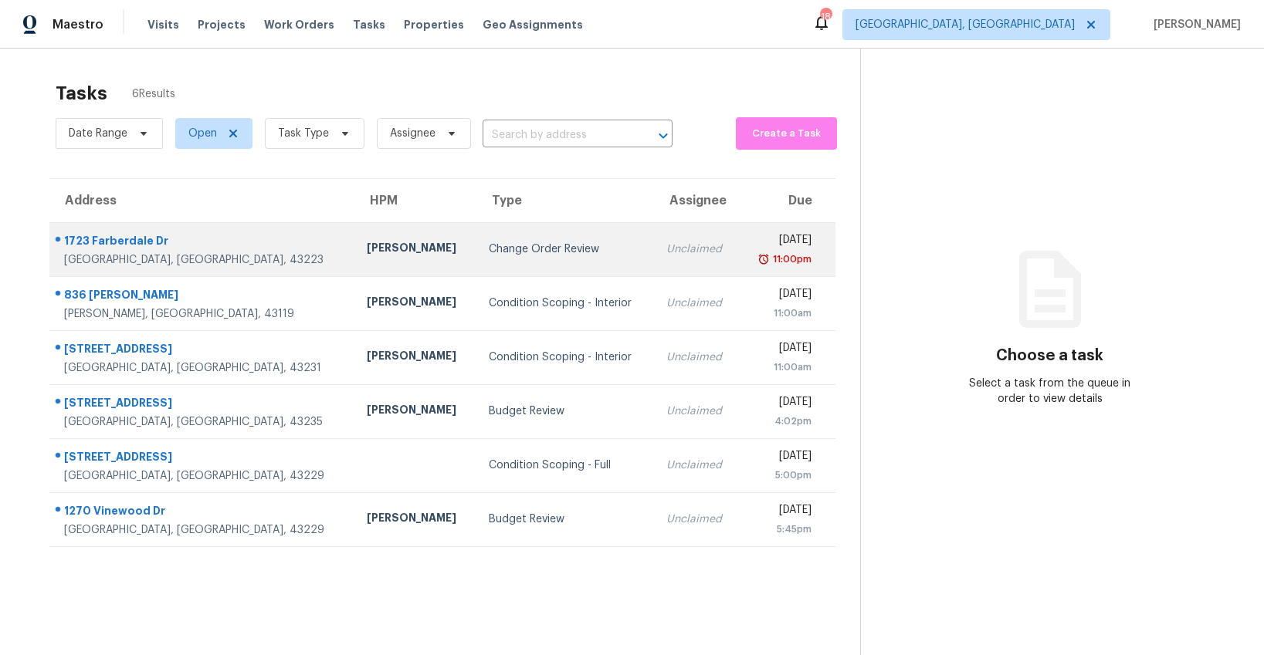
click at [489, 245] on div "Change Order Review" at bounding box center [566, 249] width 154 height 15
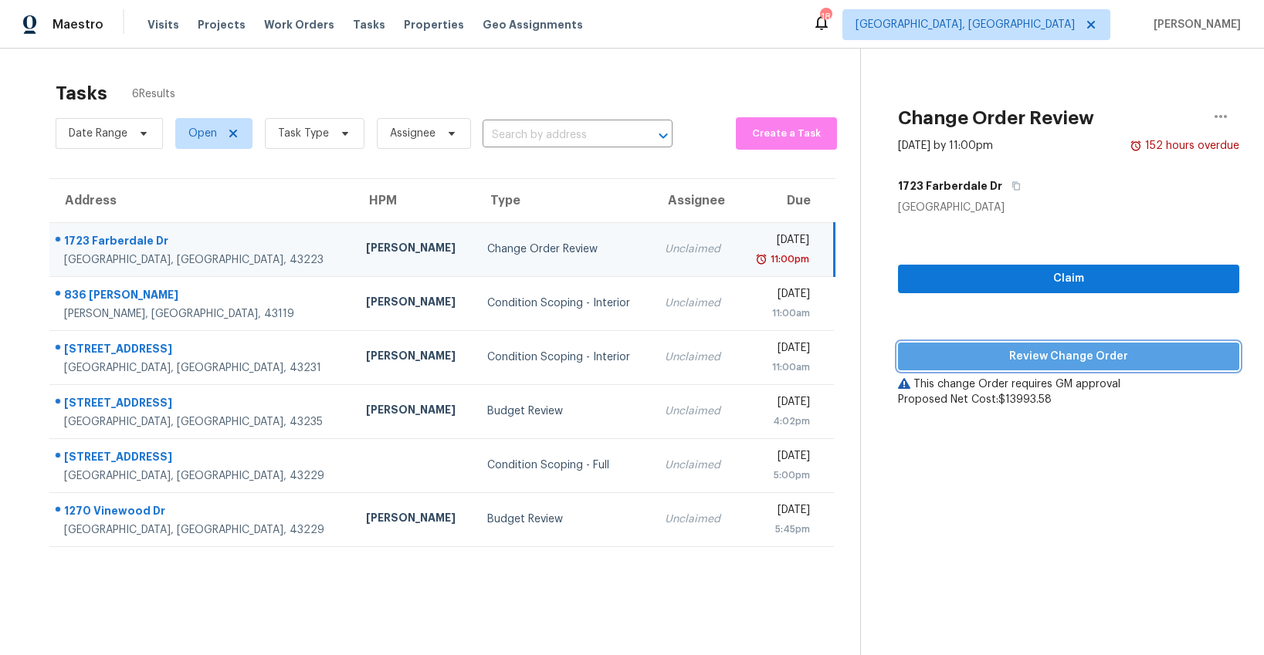
click at [1018, 364] on span "Review Change Order" at bounding box center [1068, 356] width 317 height 19
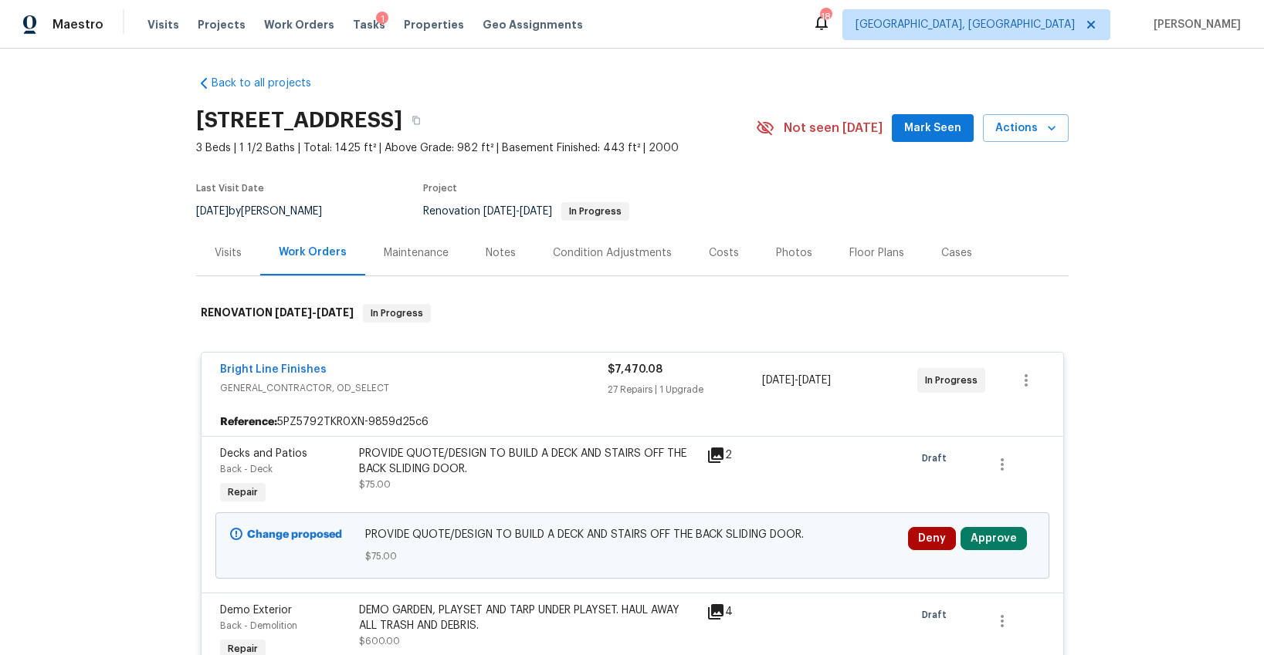
scroll to position [276, 0]
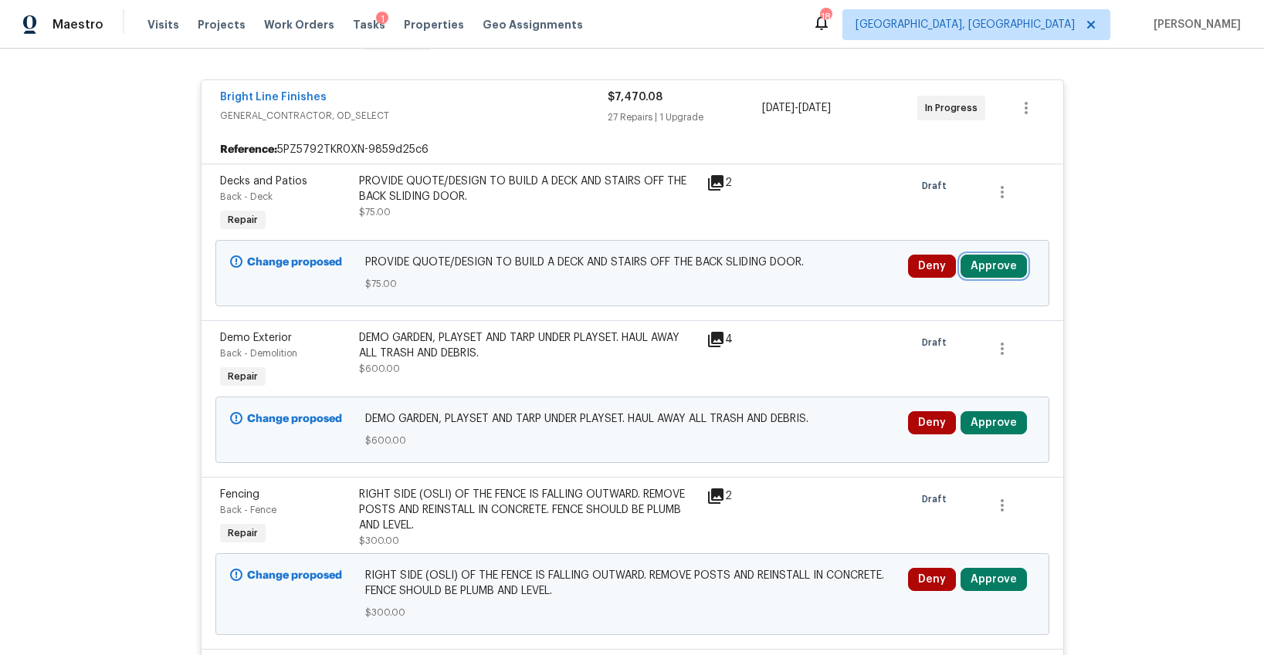
click at [995, 270] on button "Approve" at bounding box center [993, 266] width 66 height 23
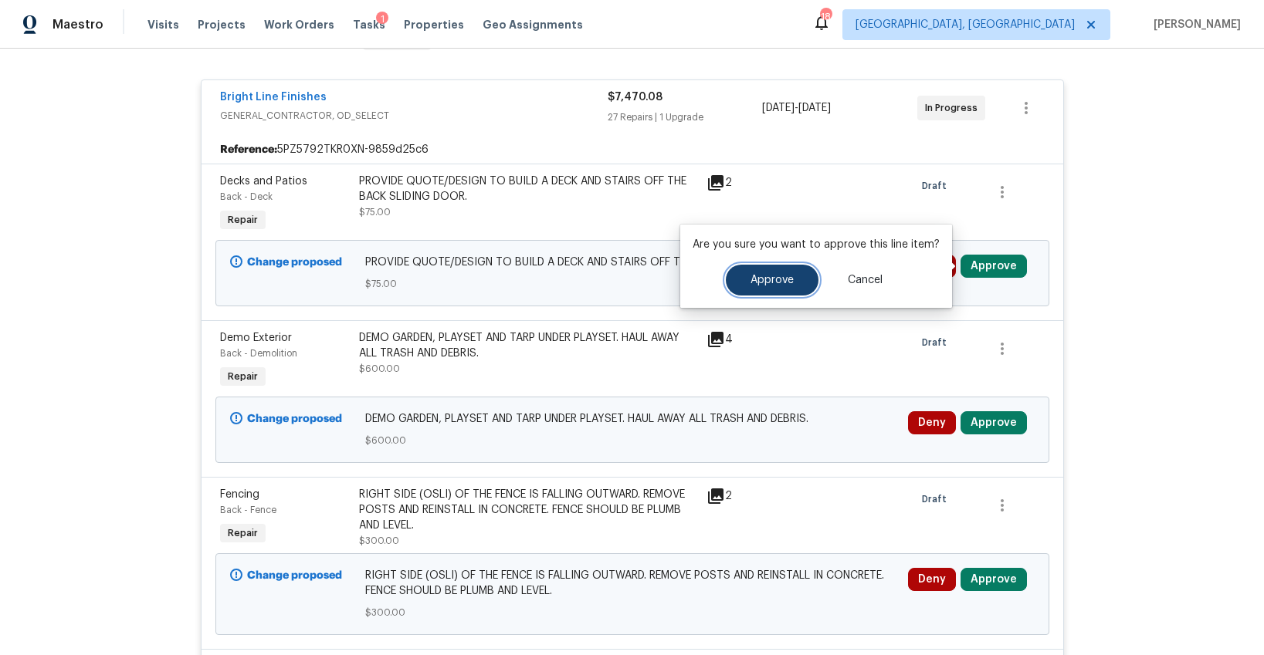
click at [784, 275] on span "Approve" at bounding box center [771, 281] width 43 height 12
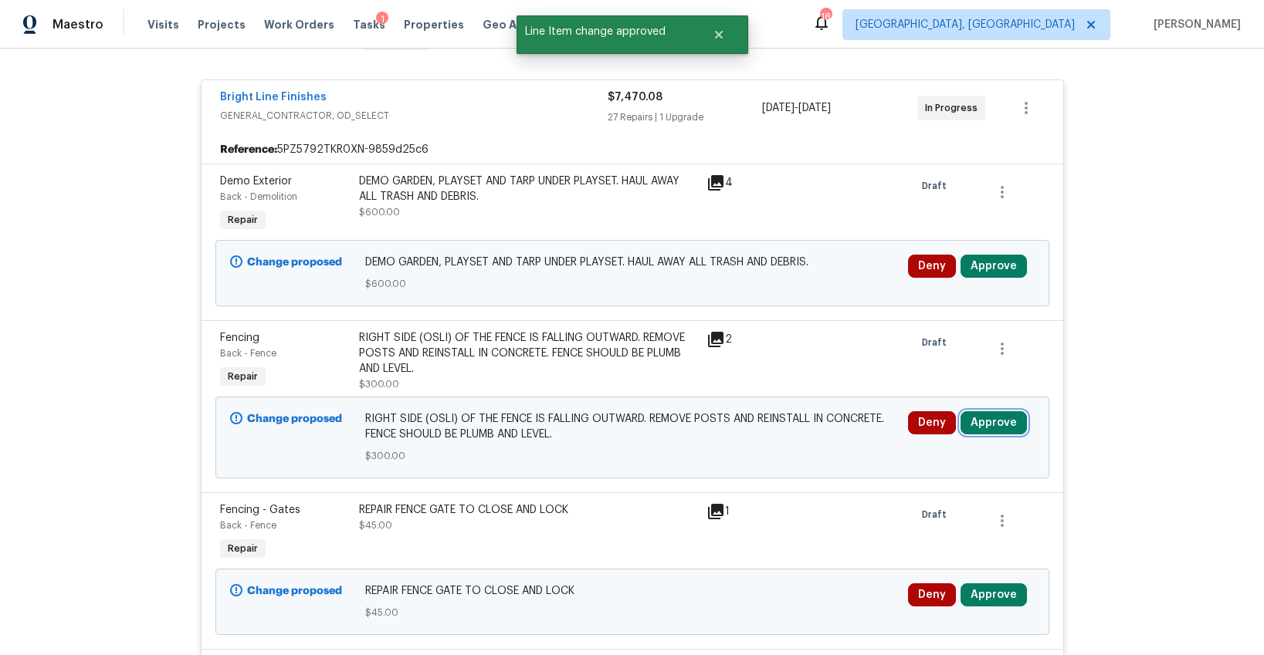
click at [983, 418] on button "Approve" at bounding box center [993, 423] width 66 height 23
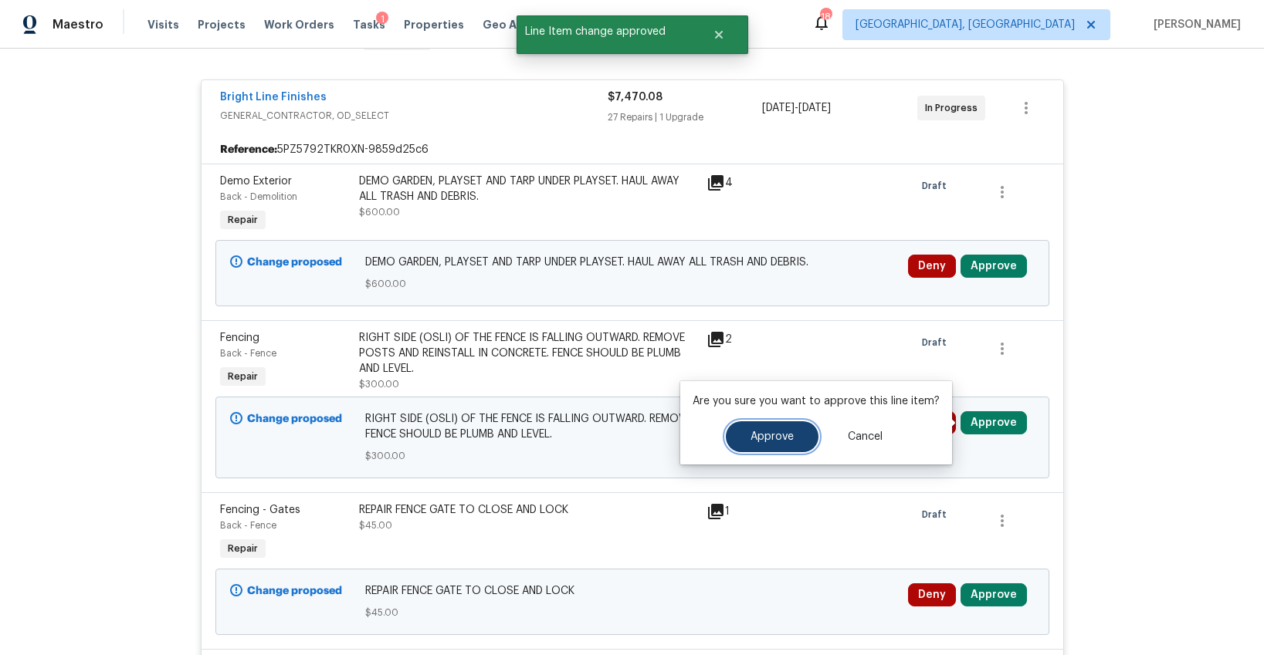
click at [761, 432] on span "Approve" at bounding box center [771, 438] width 43 height 12
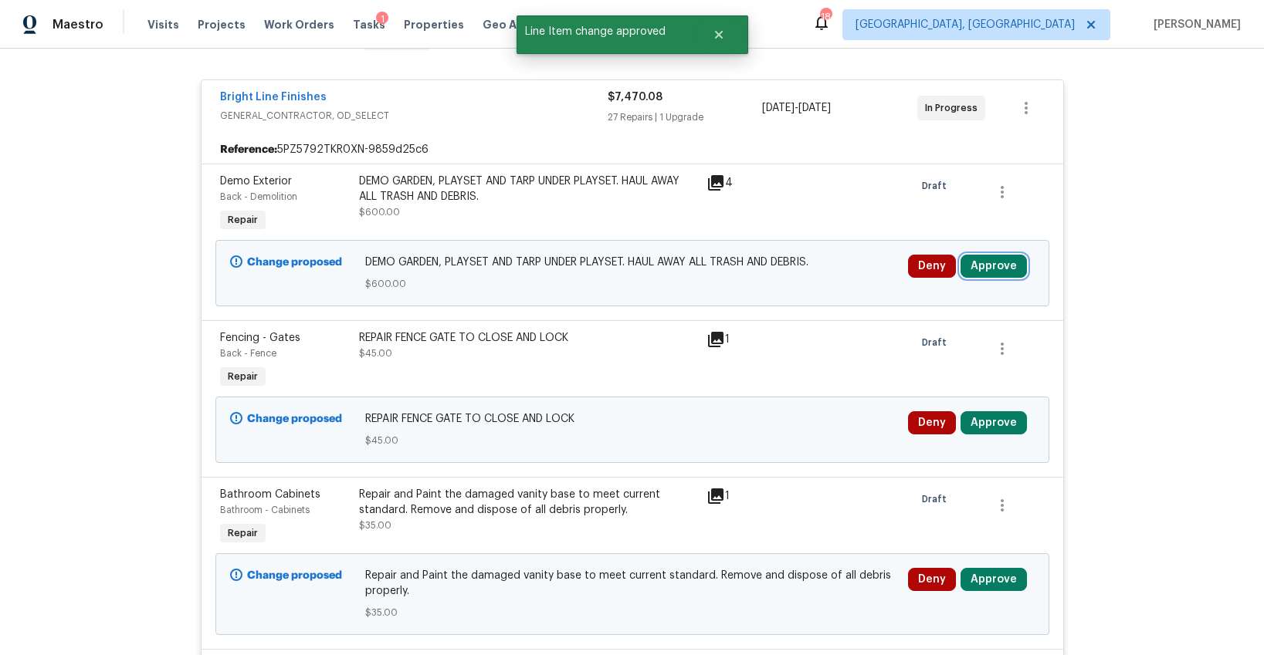
click at [977, 269] on button "Approve" at bounding box center [993, 266] width 66 height 23
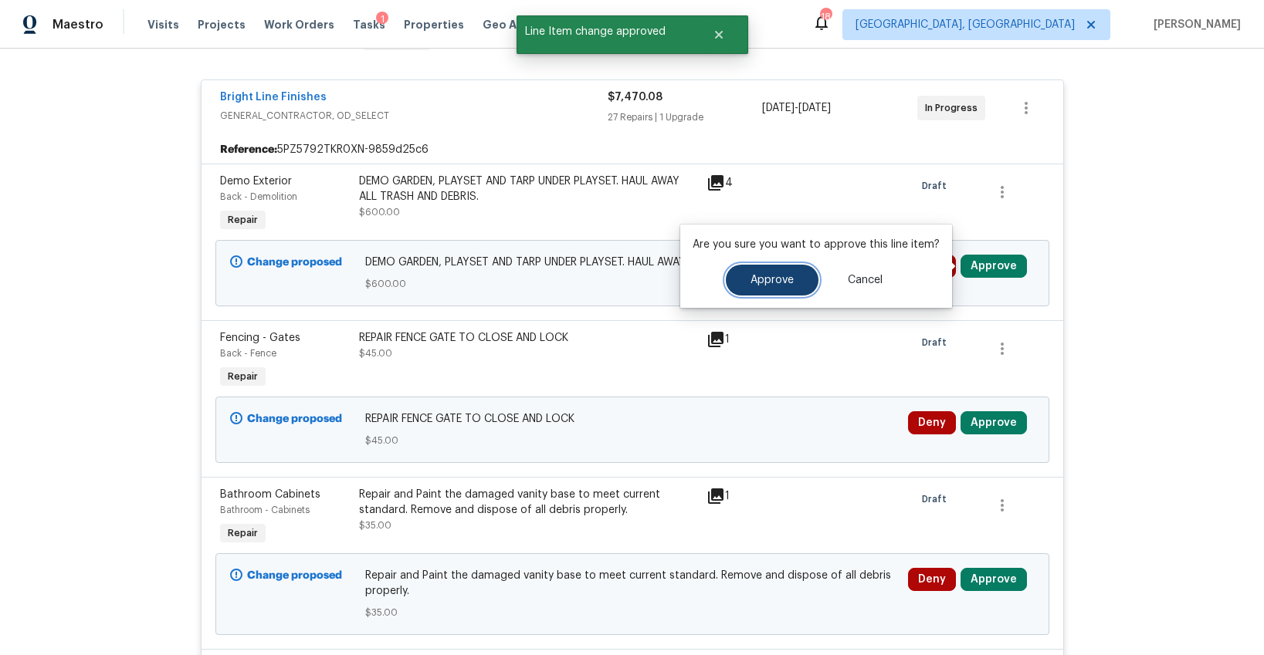
click at [760, 279] on span "Approve" at bounding box center [771, 281] width 43 height 12
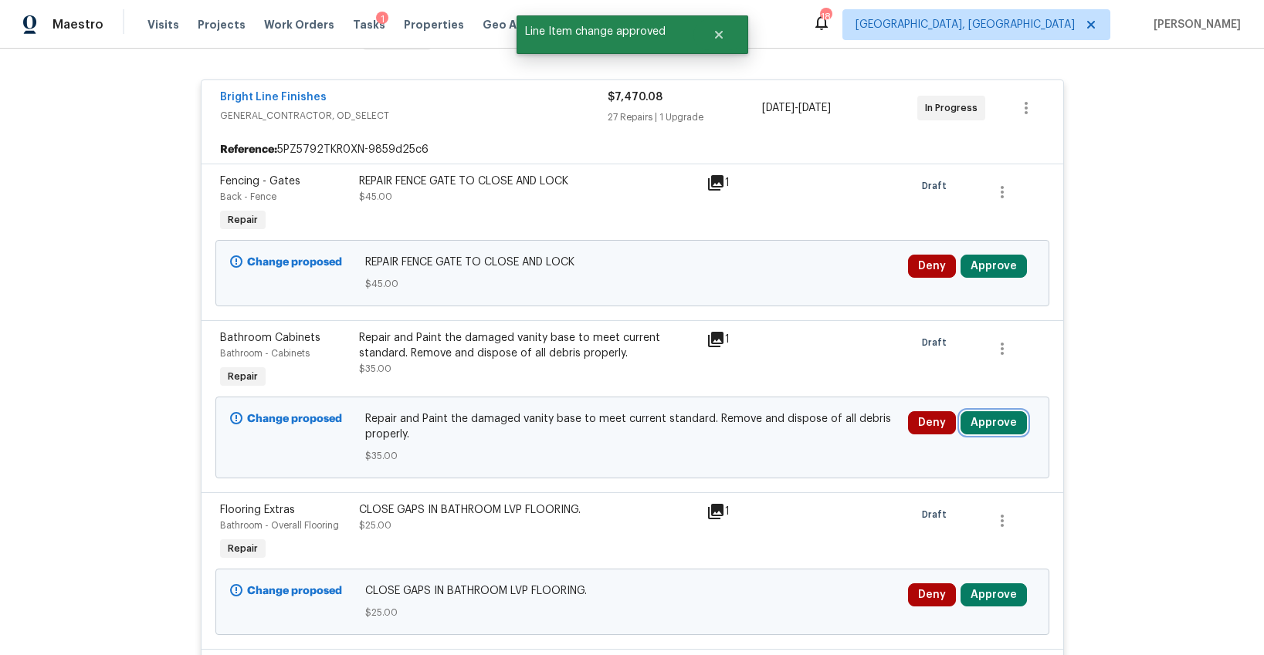
drag, startPoint x: 994, startPoint y: 425, endPoint x: 980, endPoint y: 425, distance: 14.7
click at [994, 425] on button "Approve" at bounding box center [993, 423] width 66 height 23
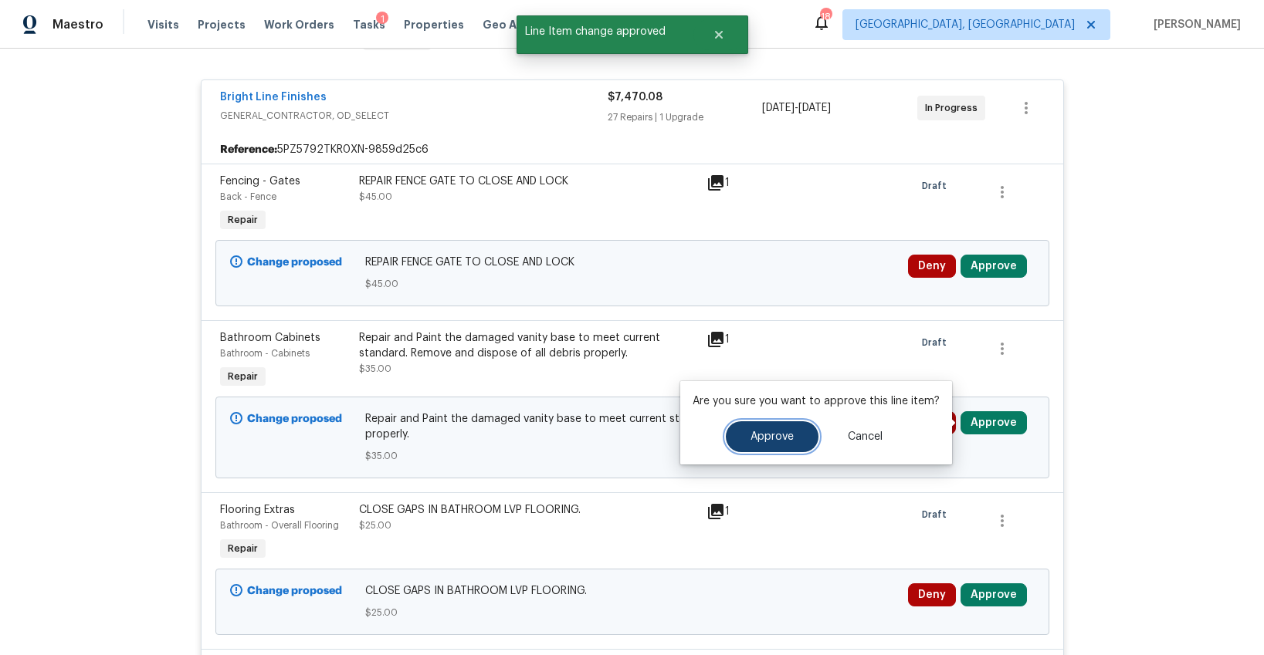
click at [787, 438] on span "Approve" at bounding box center [771, 438] width 43 height 12
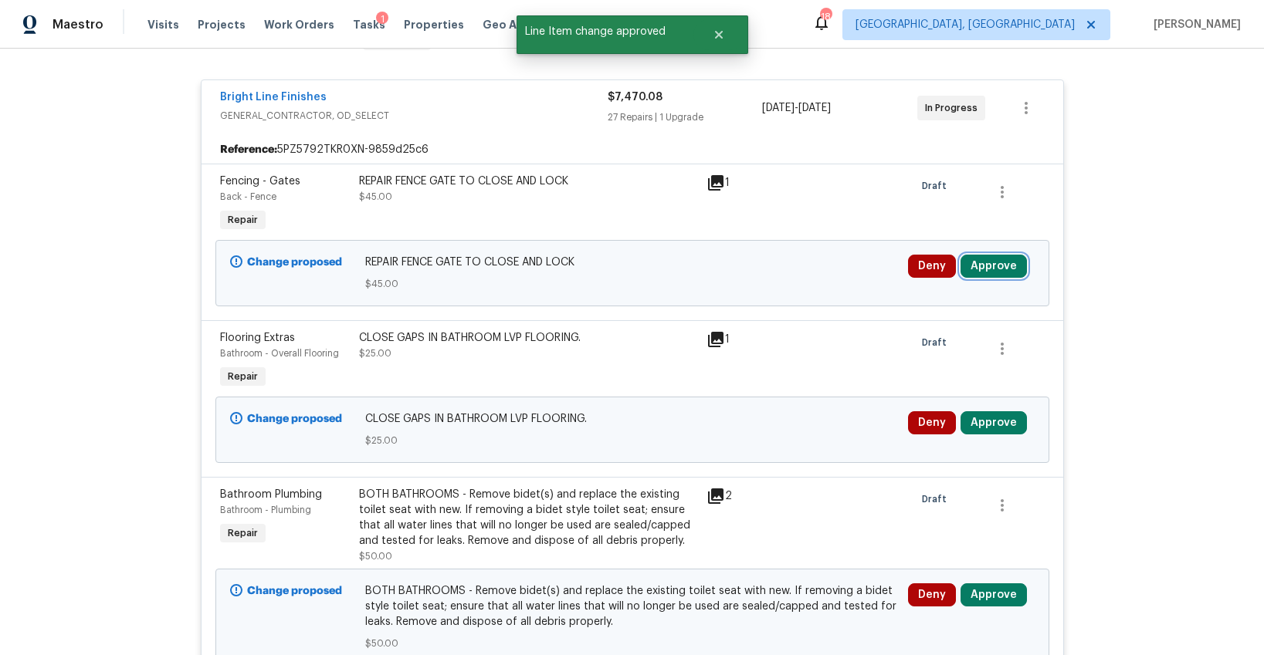
click at [987, 264] on button "Approve" at bounding box center [993, 266] width 66 height 23
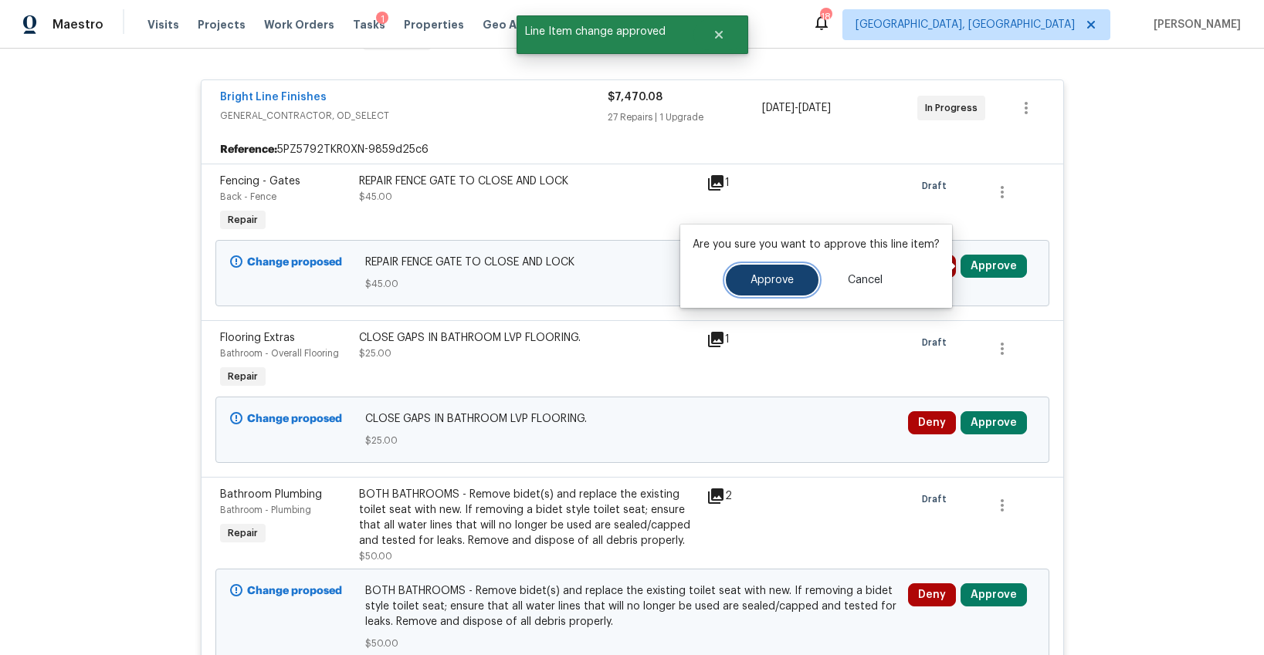
click at [791, 277] on button "Approve" at bounding box center [772, 280] width 93 height 31
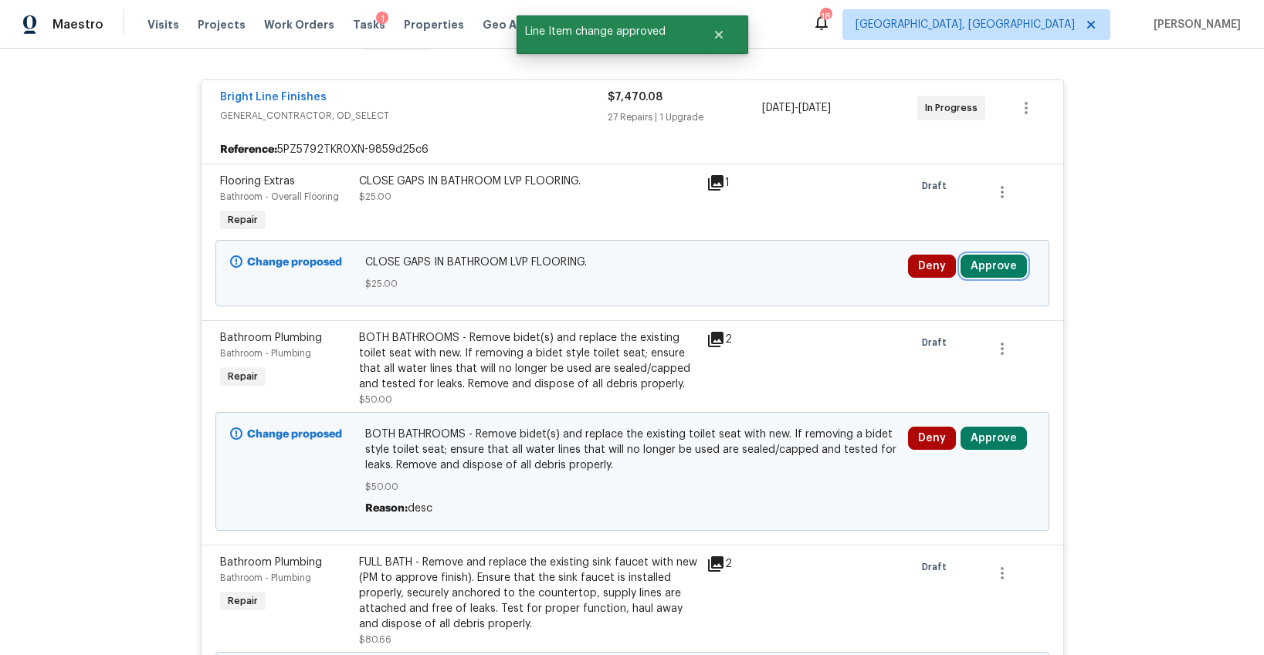
click at [984, 271] on button "Approve" at bounding box center [993, 266] width 66 height 23
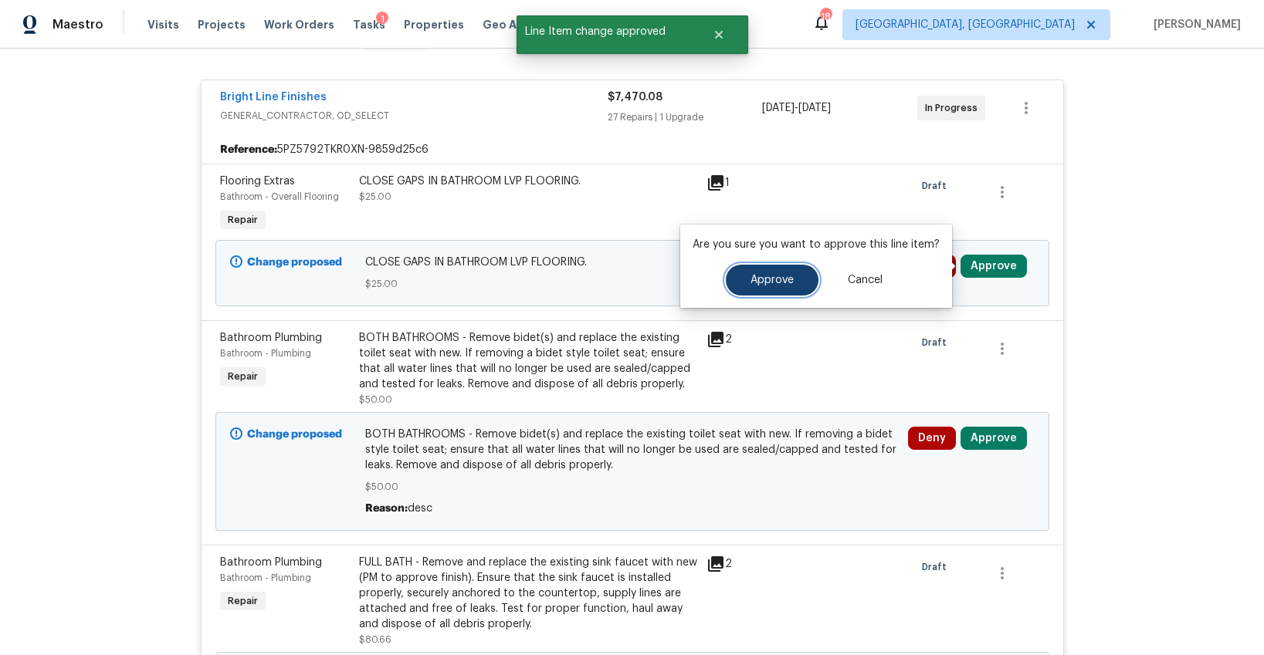
click at [791, 279] on button "Approve" at bounding box center [772, 280] width 93 height 31
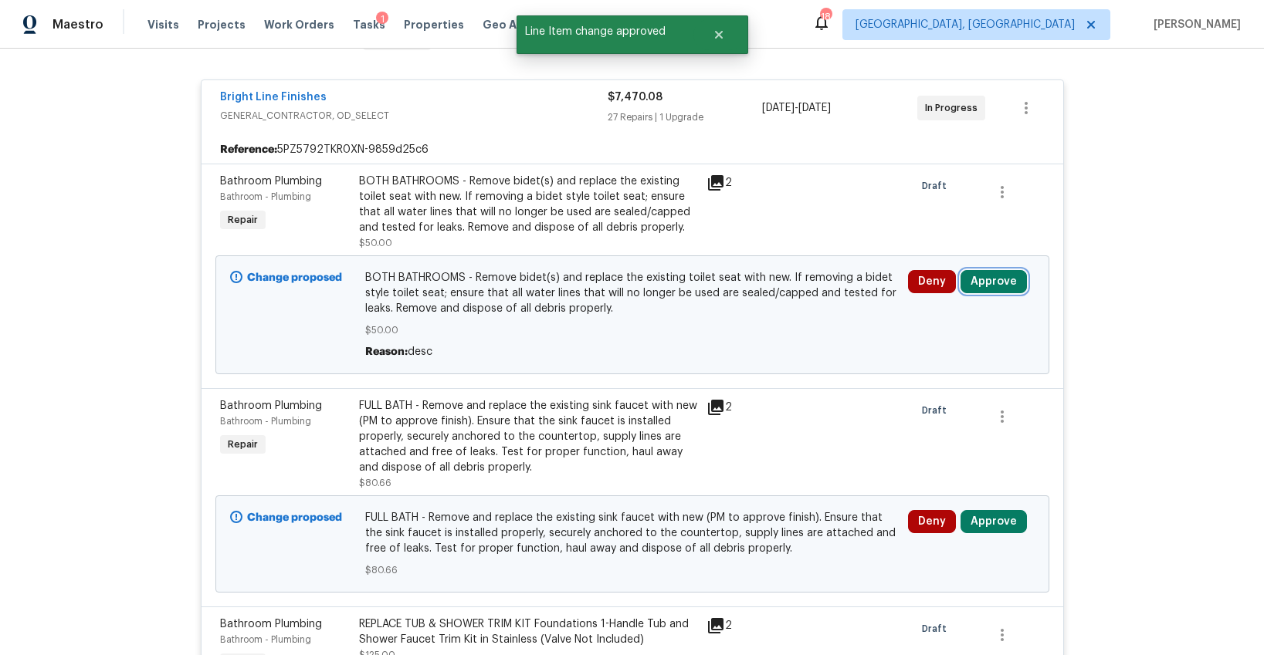
click at [977, 283] on button "Approve" at bounding box center [993, 281] width 66 height 23
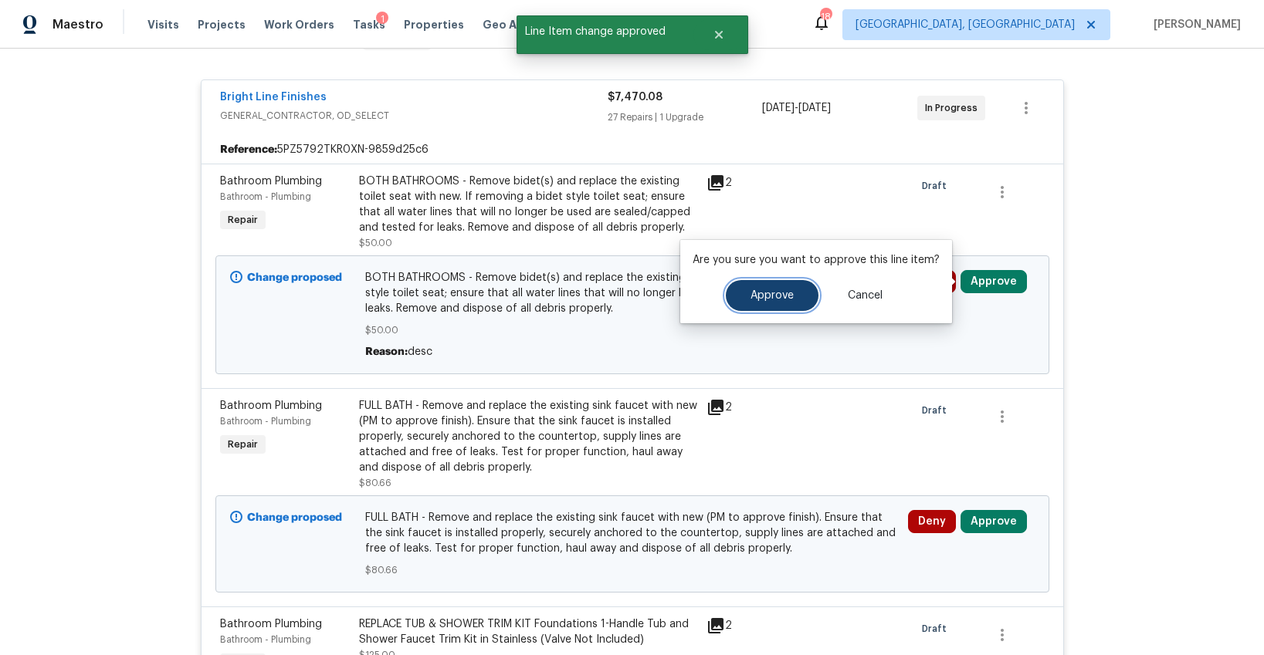
click at [782, 290] on span "Approve" at bounding box center [771, 296] width 43 height 12
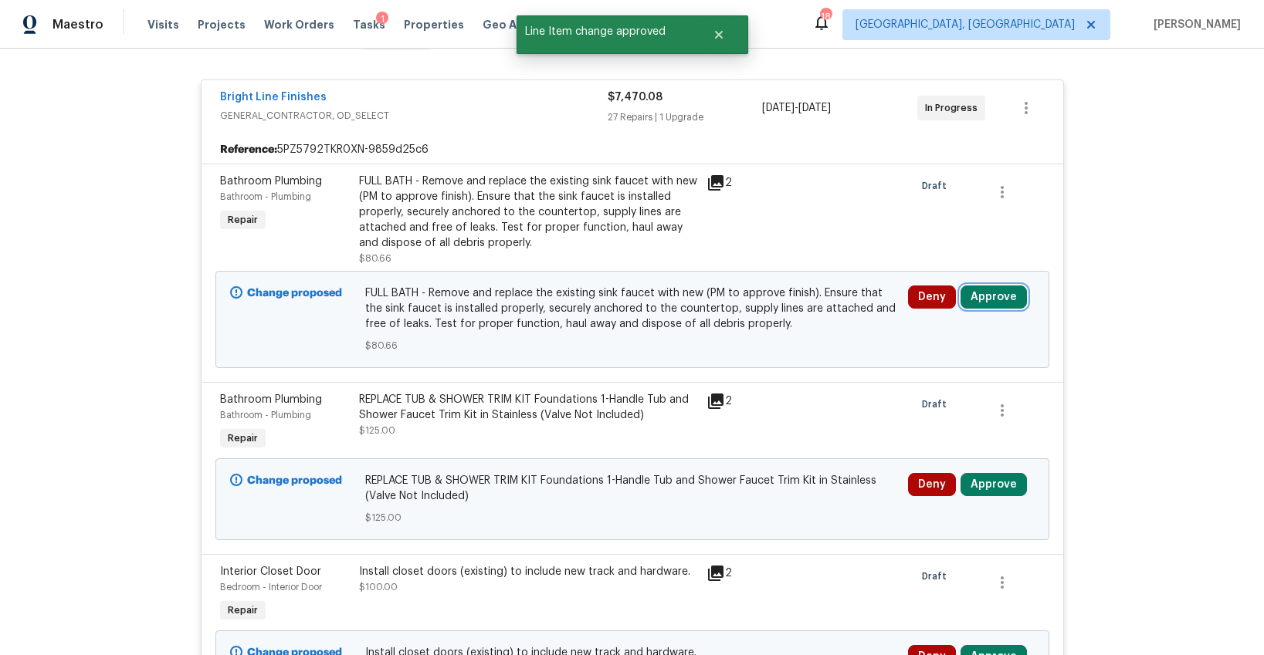
click at [979, 300] on button "Approve" at bounding box center [993, 297] width 66 height 23
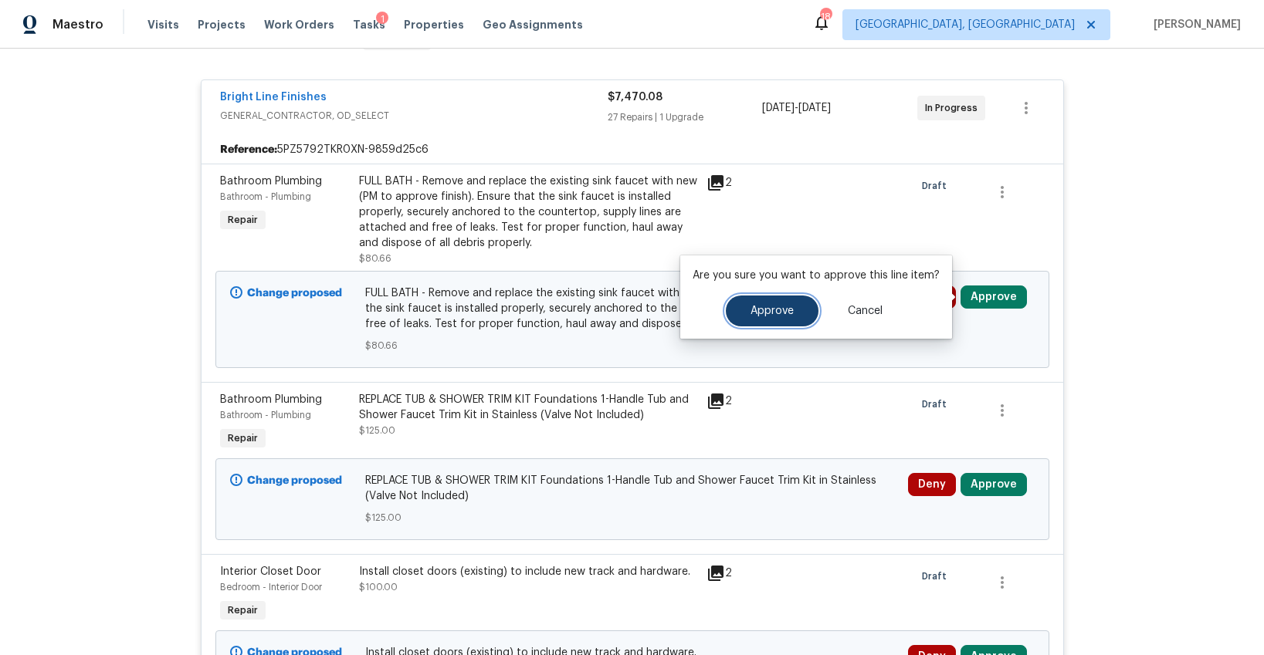
click at [766, 307] on span "Approve" at bounding box center [771, 312] width 43 height 12
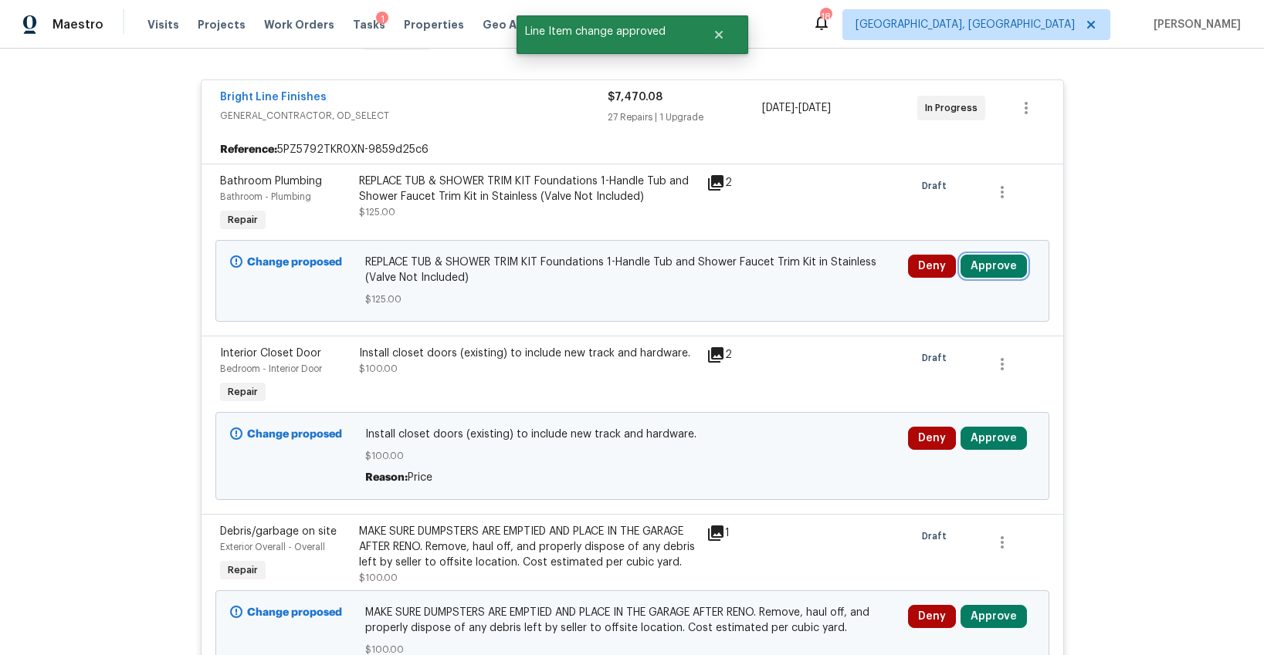
click at [974, 265] on button "Approve" at bounding box center [993, 266] width 66 height 23
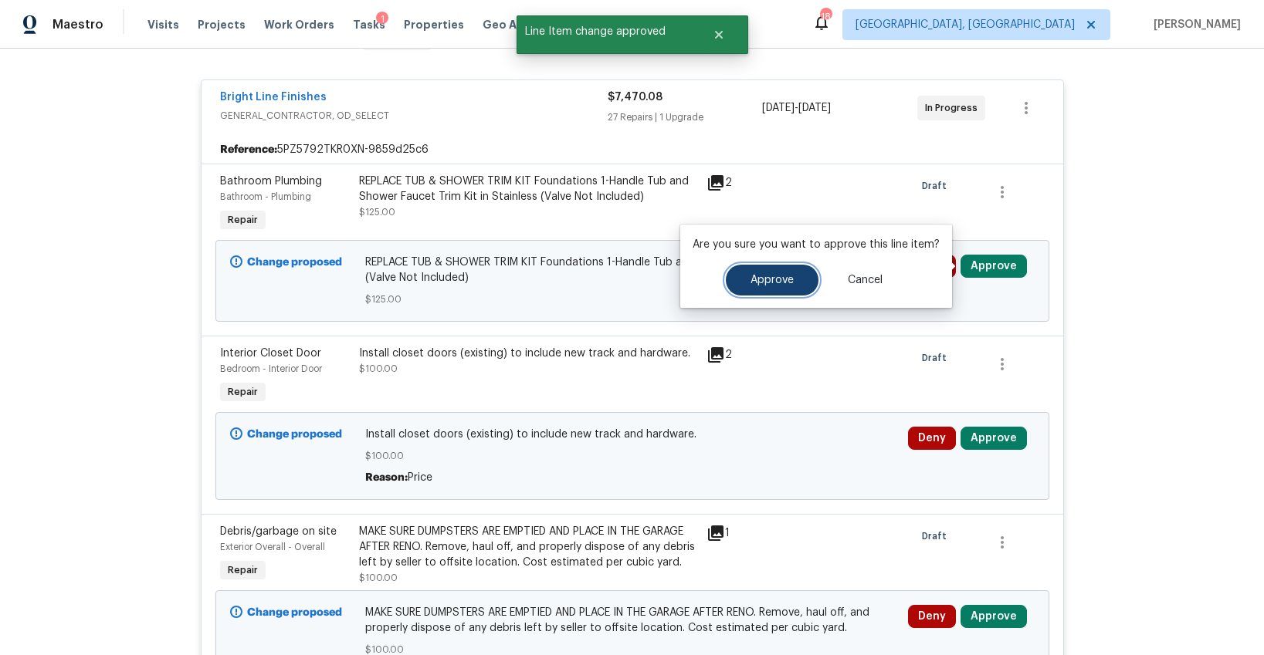
click at [774, 271] on button "Approve" at bounding box center [772, 280] width 93 height 31
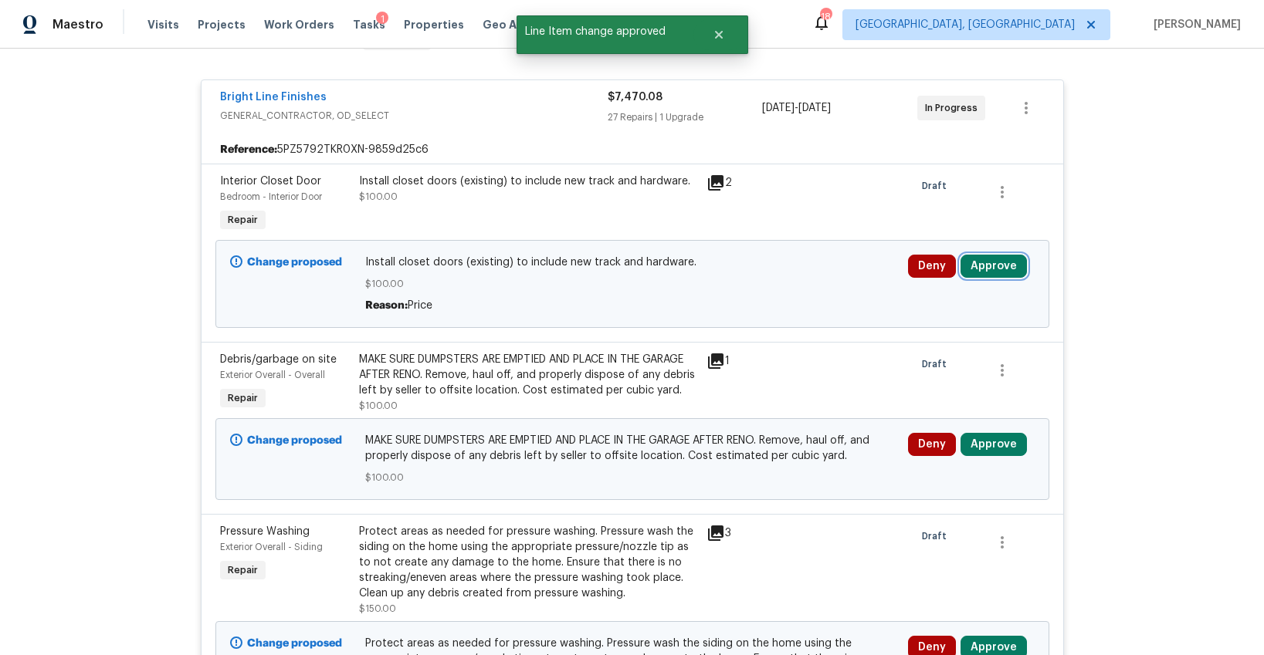
click at [992, 264] on button "Approve" at bounding box center [993, 266] width 66 height 23
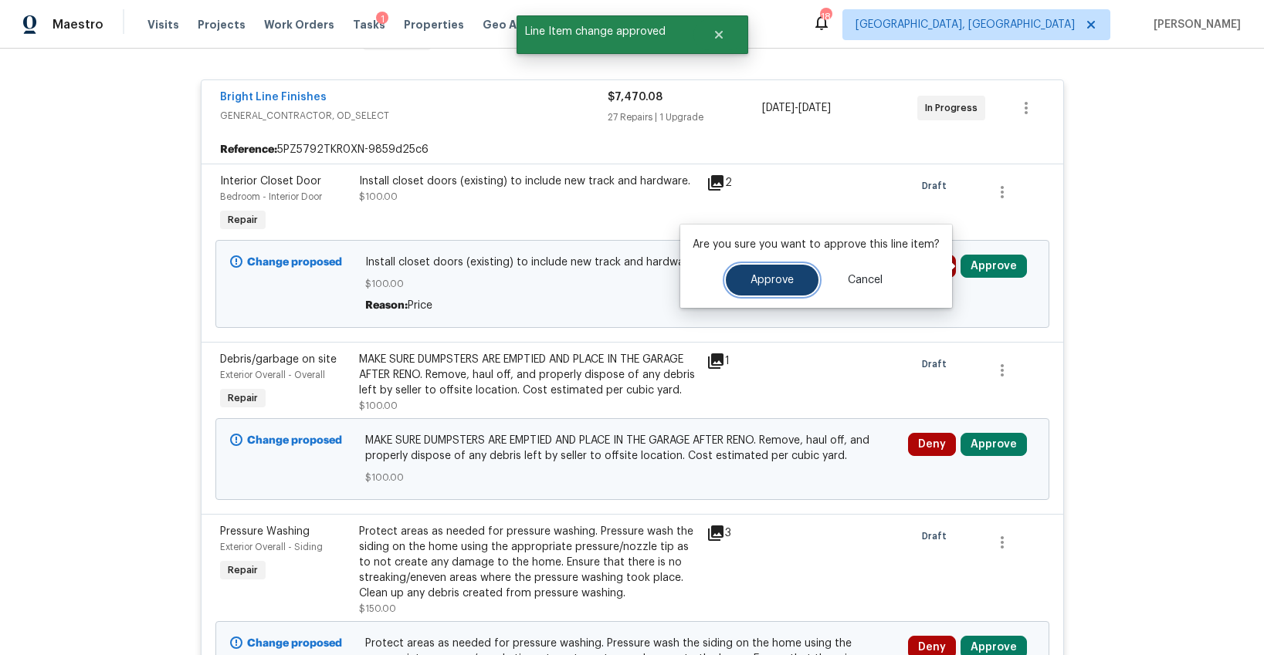
click at [774, 277] on span "Approve" at bounding box center [771, 281] width 43 height 12
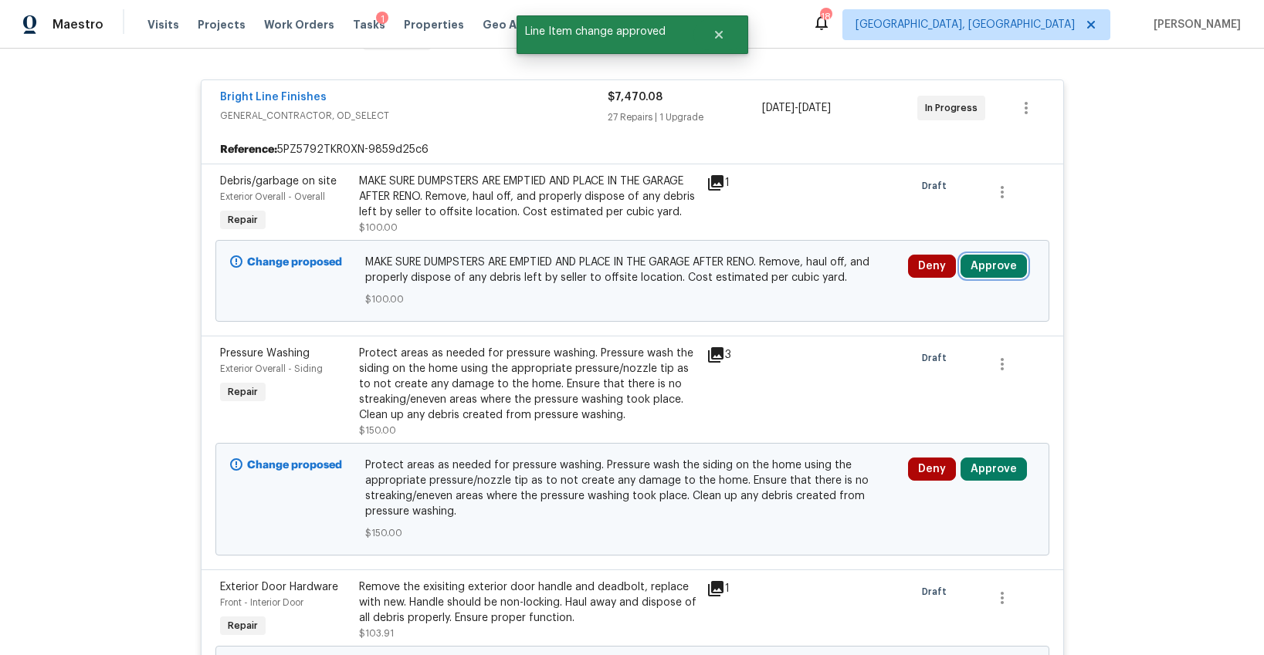
click at [996, 278] on button "Approve" at bounding box center [993, 266] width 66 height 23
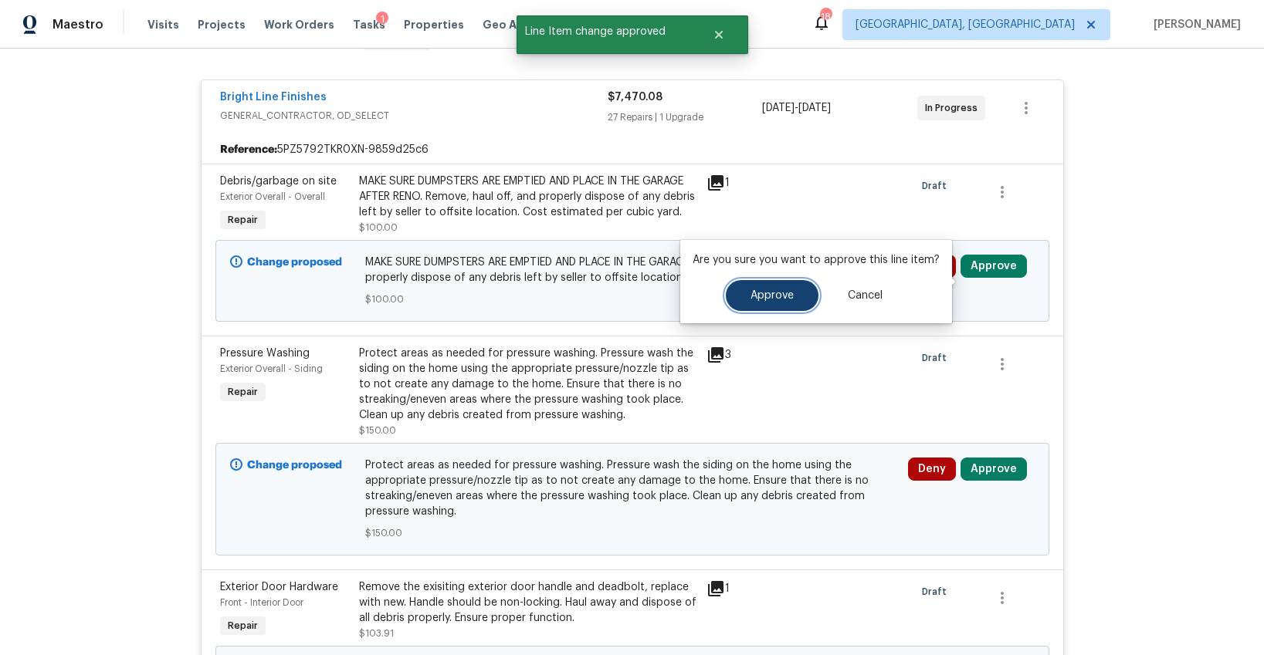
click at [765, 294] on span "Approve" at bounding box center [771, 296] width 43 height 12
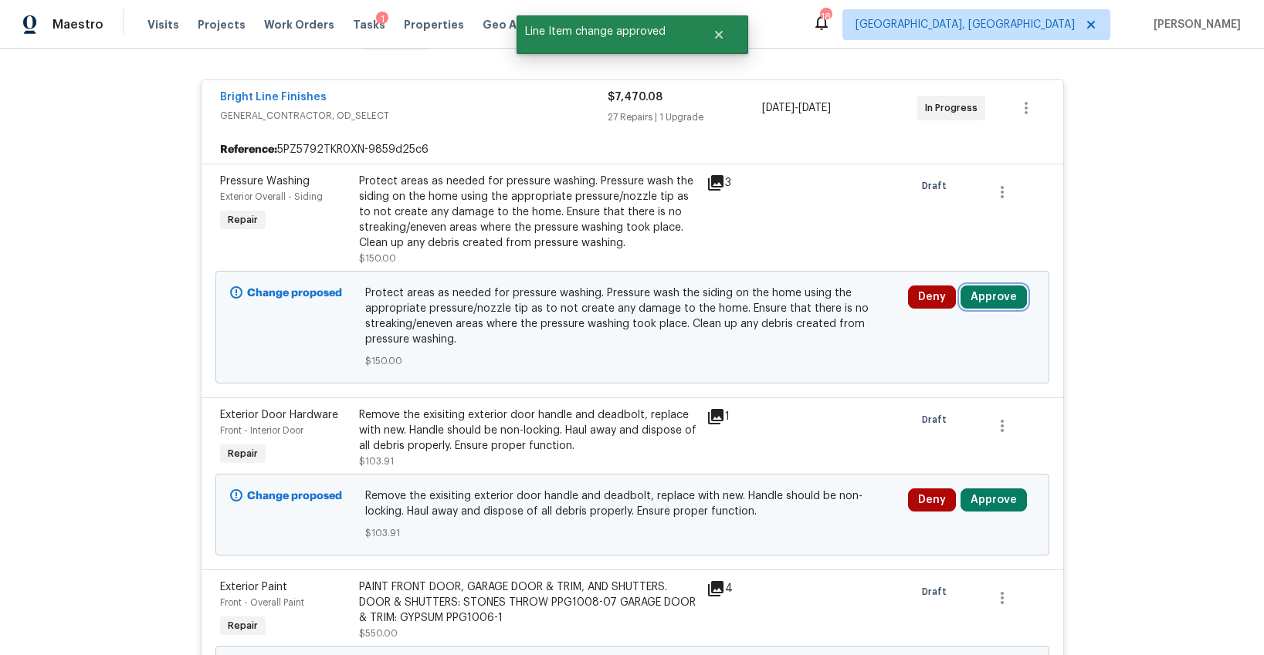
click at [987, 300] on button "Approve" at bounding box center [993, 297] width 66 height 23
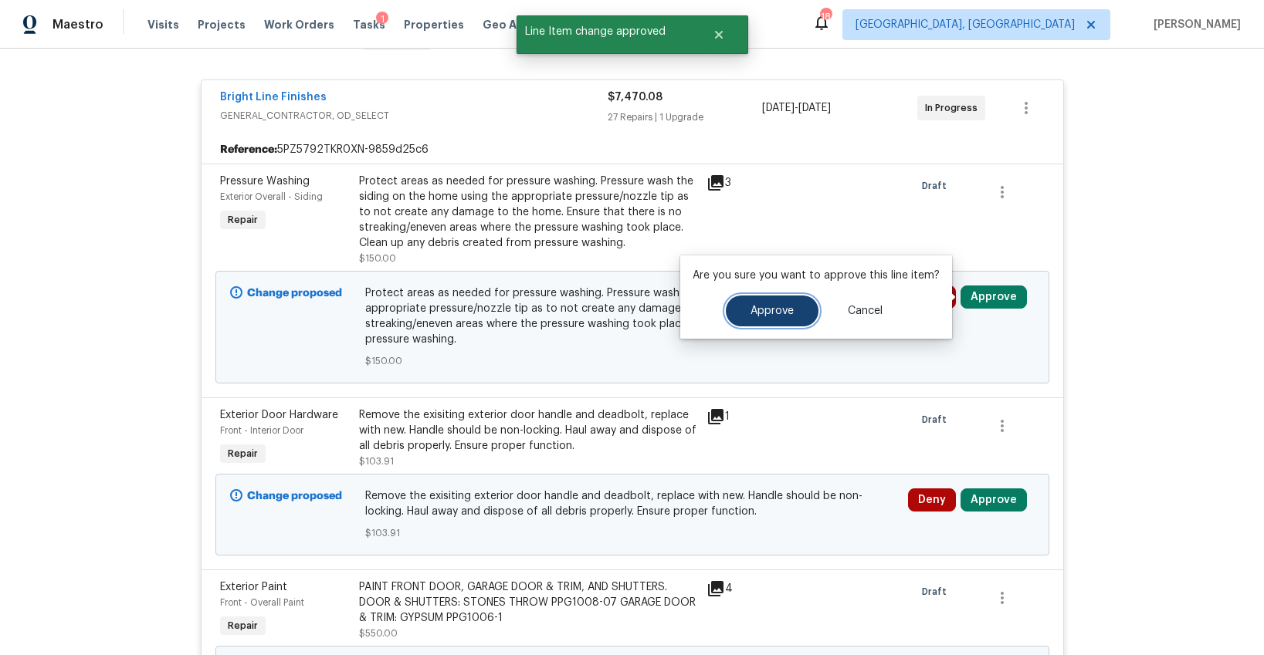
click at [761, 318] on button "Approve" at bounding box center [772, 311] width 93 height 31
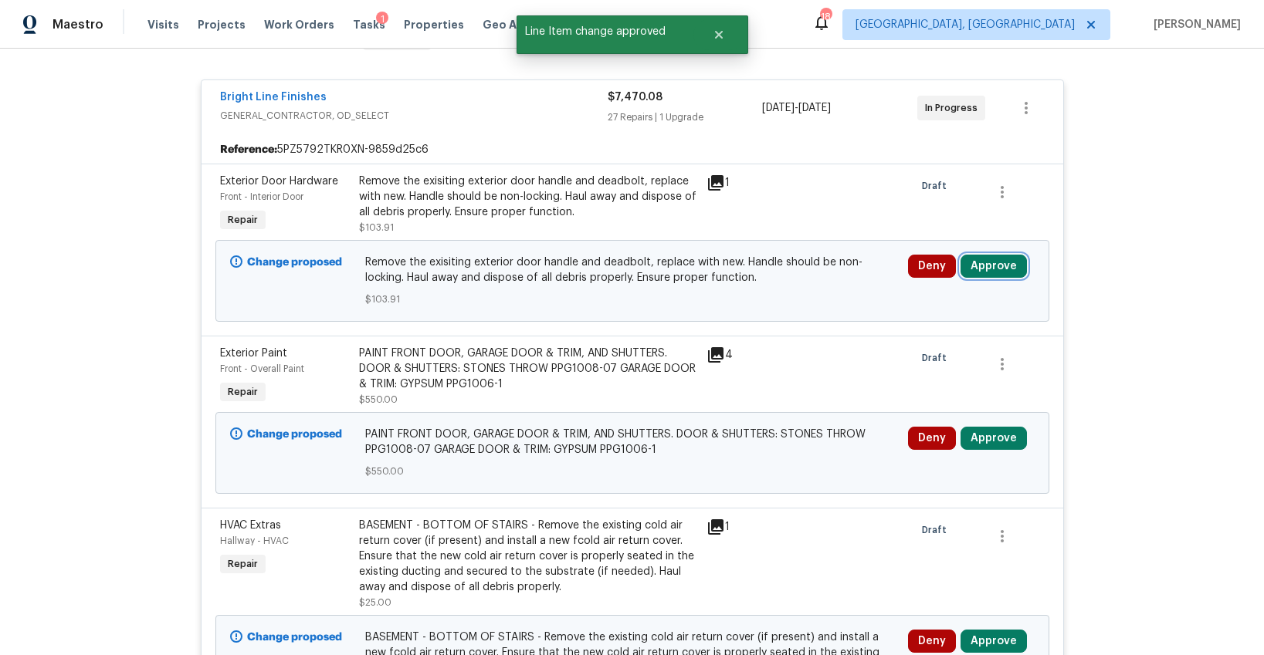
click at [982, 272] on button "Approve" at bounding box center [993, 266] width 66 height 23
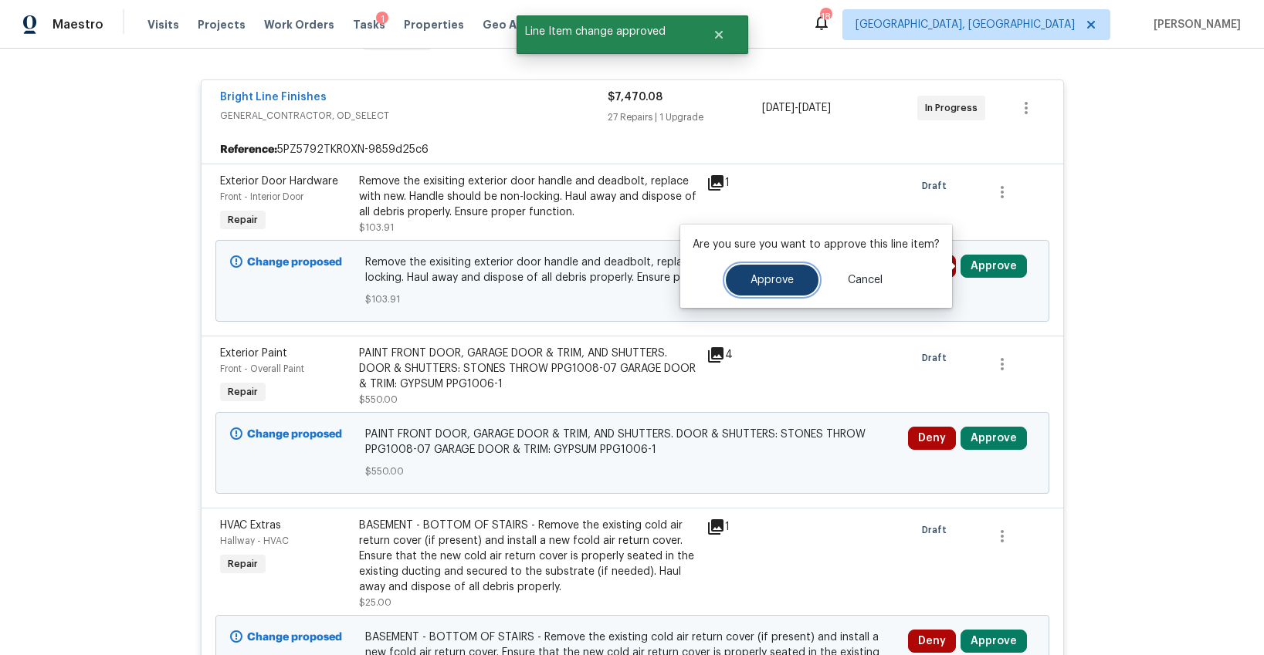
click at [776, 285] on span "Approve" at bounding box center [771, 281] width 43 height 12
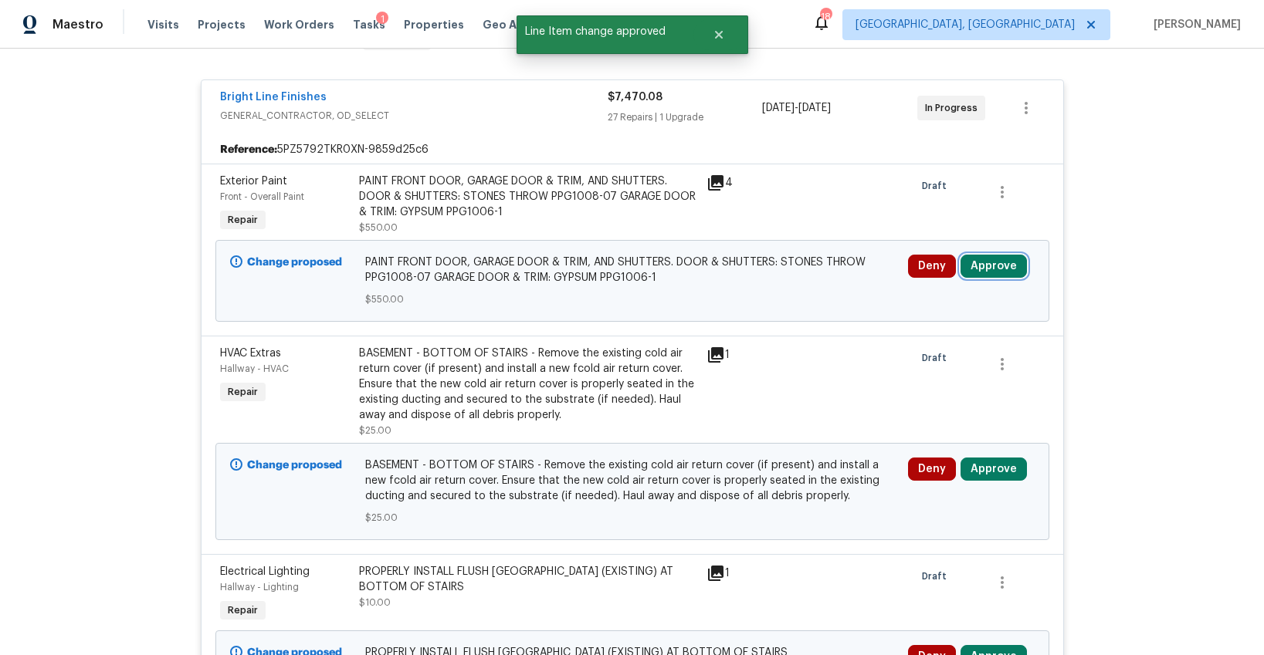
click at [995, 260] on button "Approve" at bounding box center [993, 266] width 66 height 23
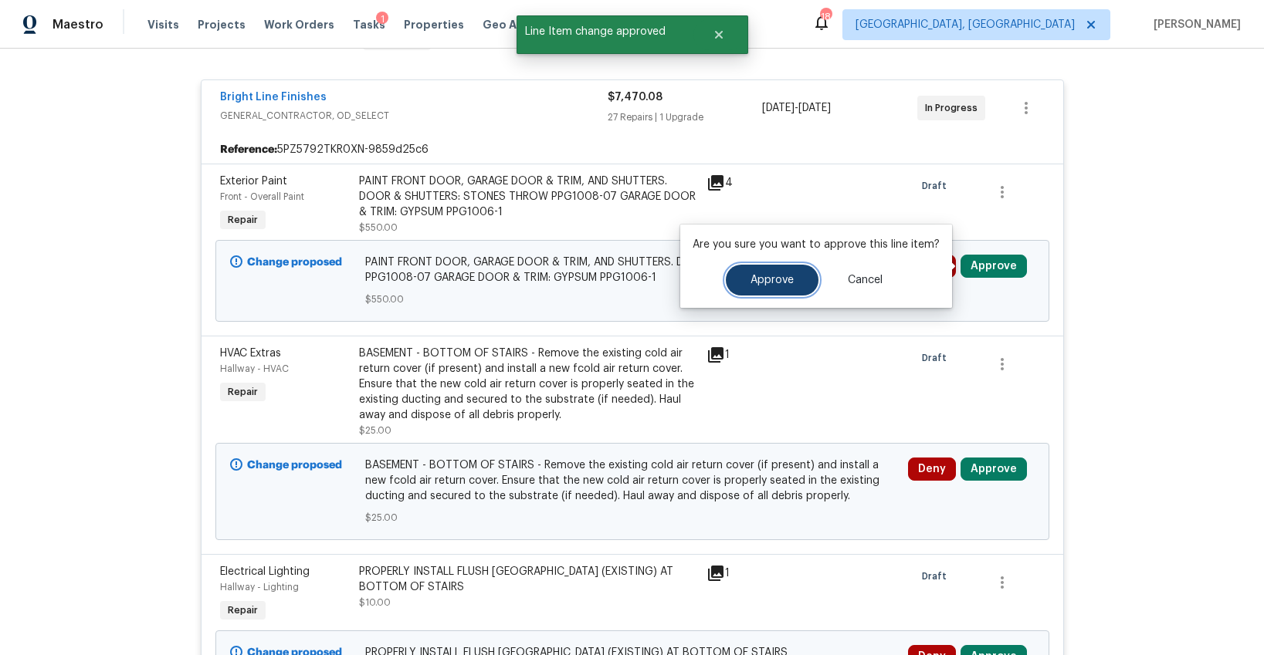
click at [769, 273] on button "Approve" at bounding box center [772, 280] width 93 height 31
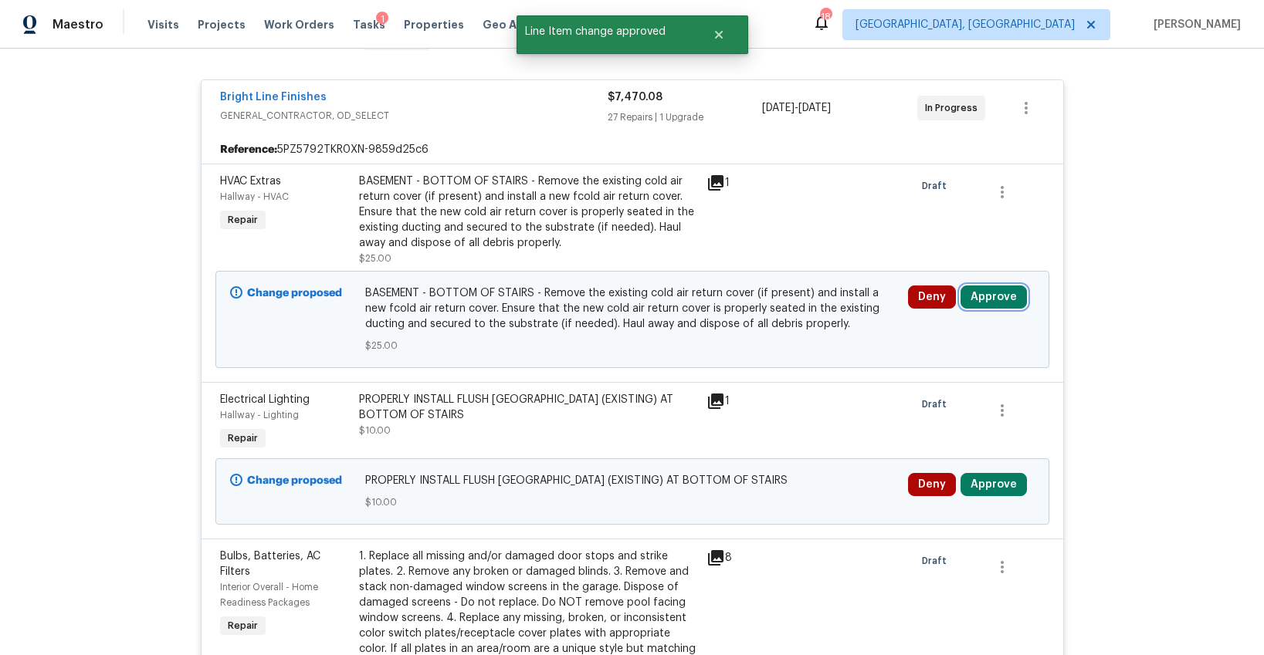
click at [989, 296] on button "Approve" at bounding box center [993, 297] width 66 height 23
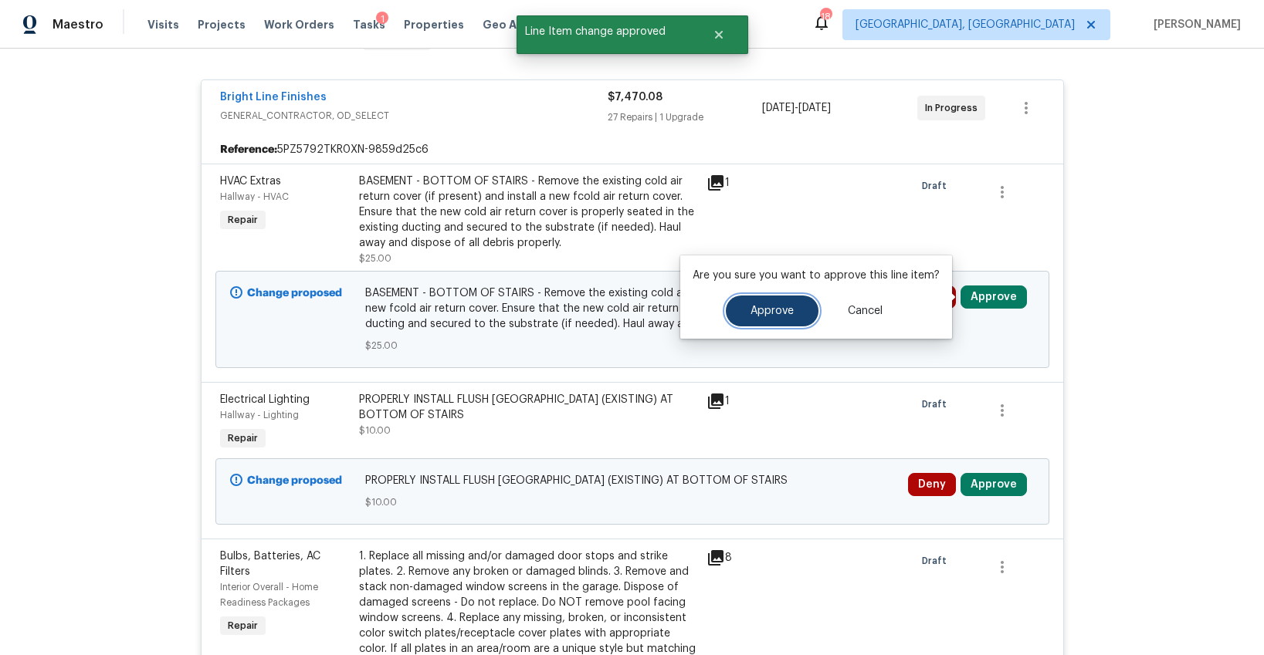
click at [768, 307] on span "Approve" at bounding box center [771, 312] width 43 height 12
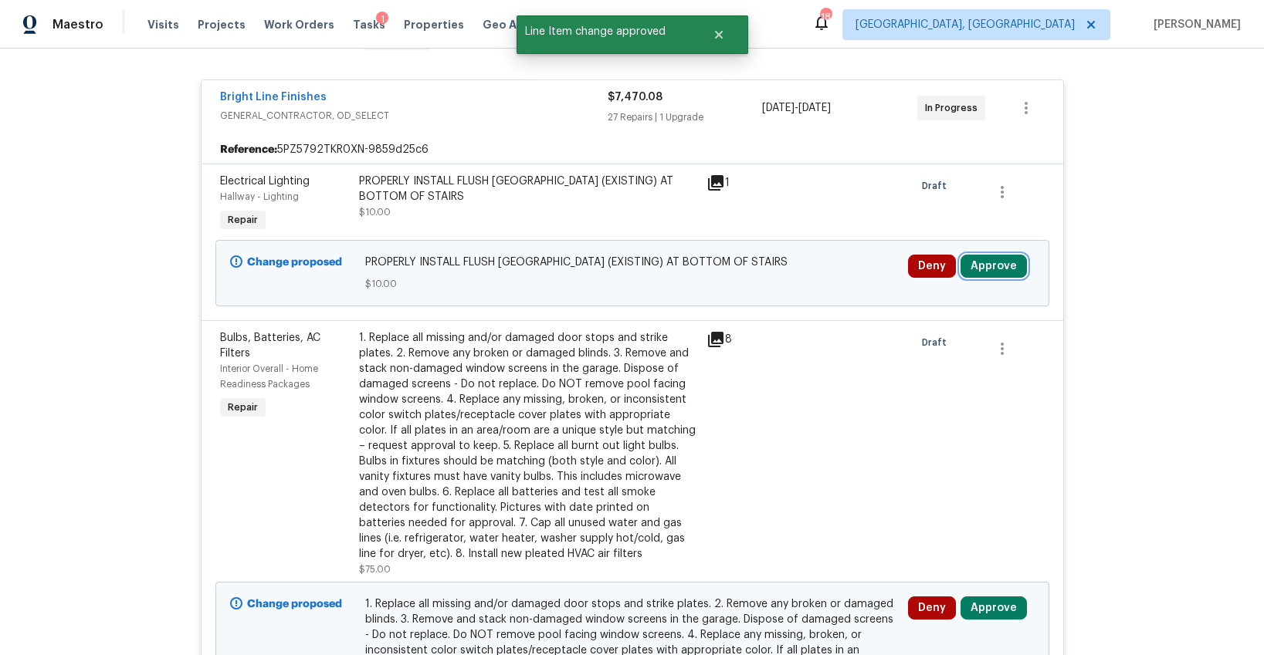
click at [978, 264] on button "Approve" at bounding box center [993, 266] width 66 height 23
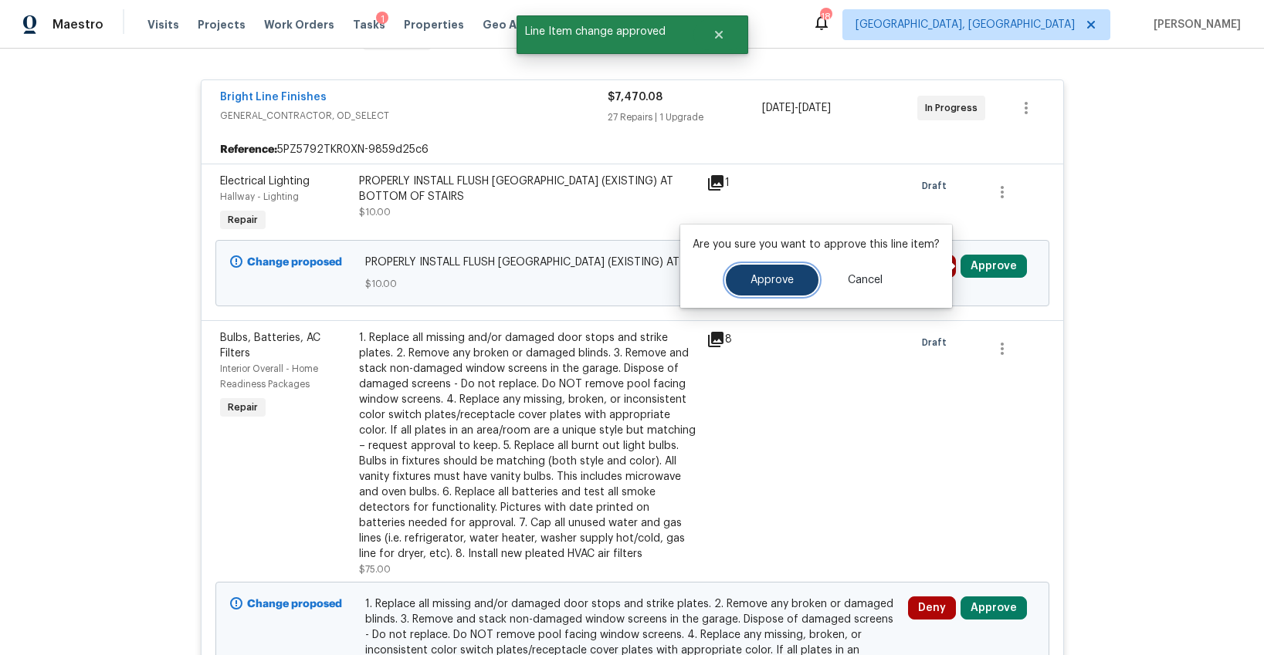
click at [770, 282] on span "Approve" at bounding box center [771, 281] width 43 height 12
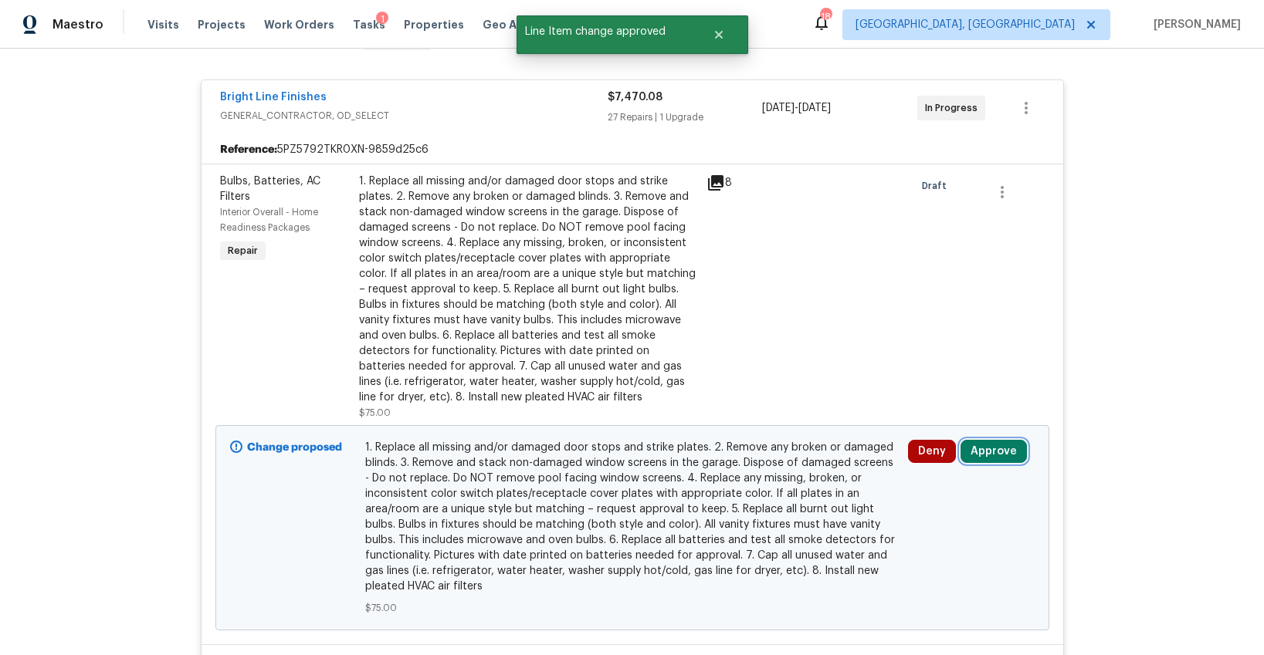
click at [976, 456] on button "Approve" at bounding box center [993, 451] width 66 height 23
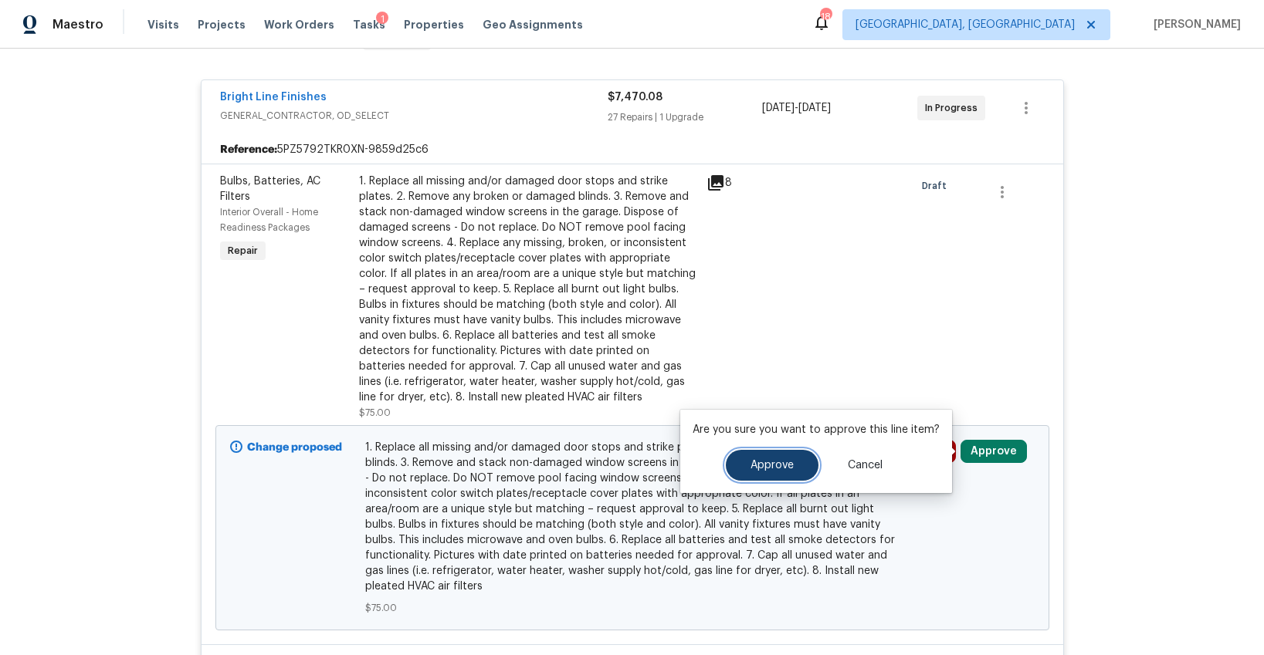
click at [782, 466] on span "Approve" at bounding box center [771, 466] width 43 height 12
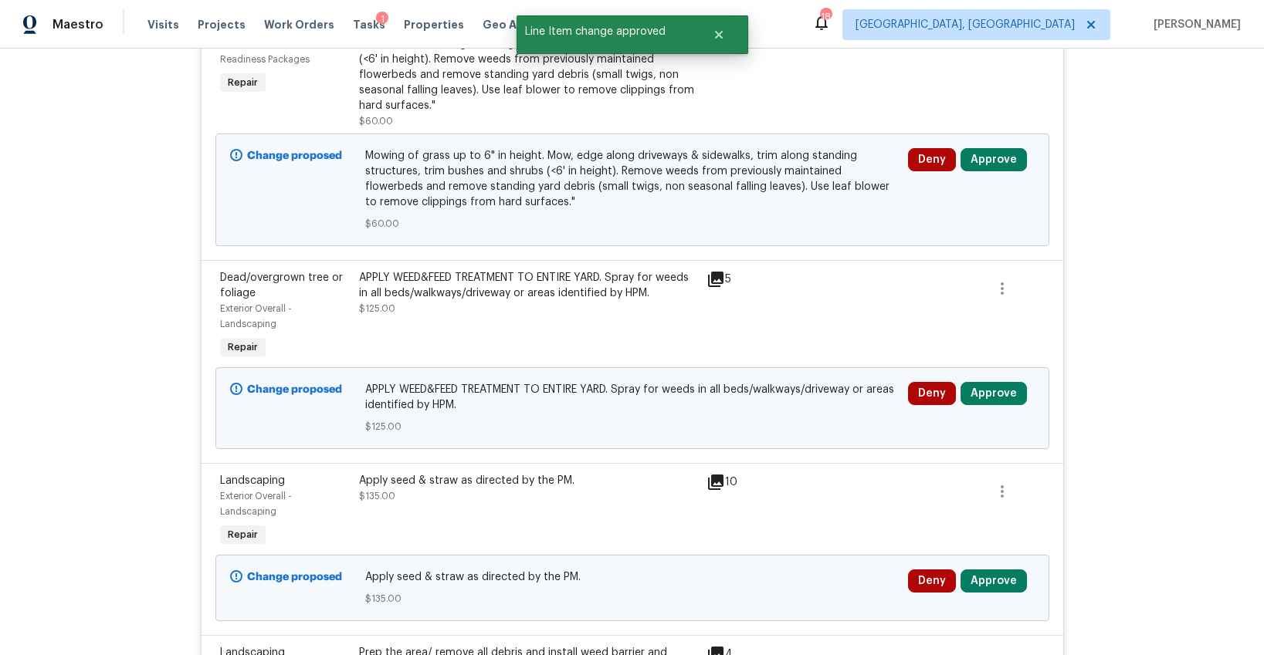
scroll to position [6130, 0]
click at [996, 171] on button "Approve" at bounding box center [993, 158] width 66 height 23
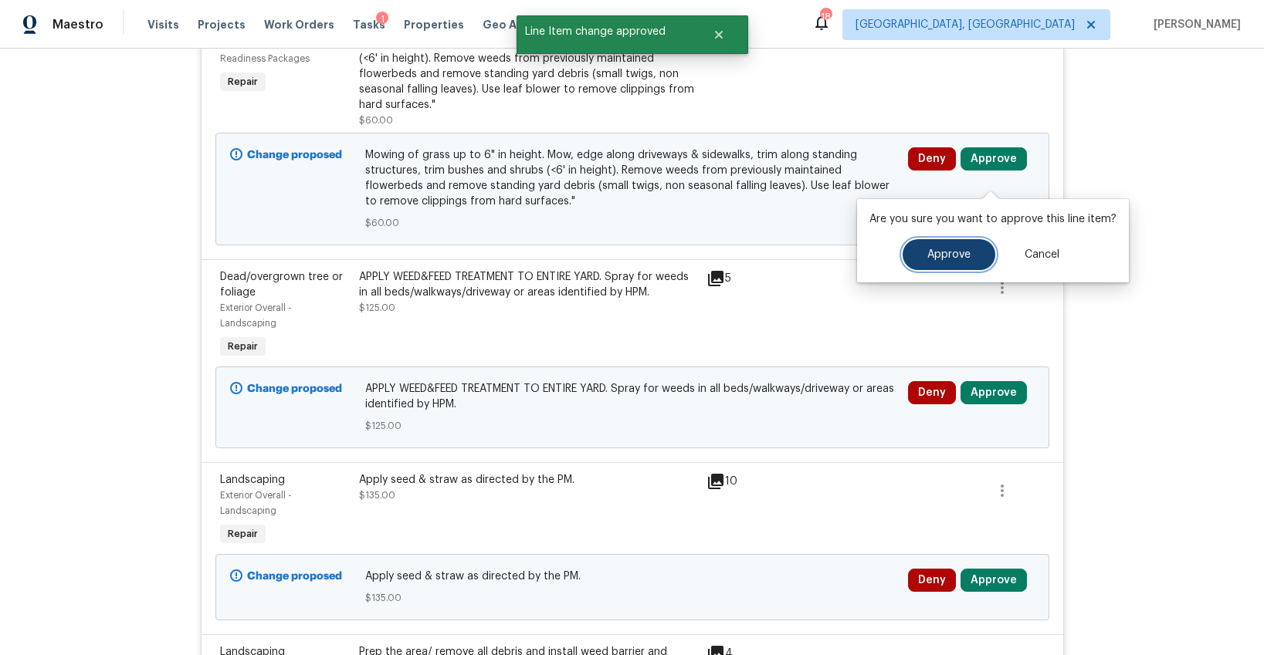
click at [928, 255] on span "Approve" at bounding box center [948, 255] width 43 height 12
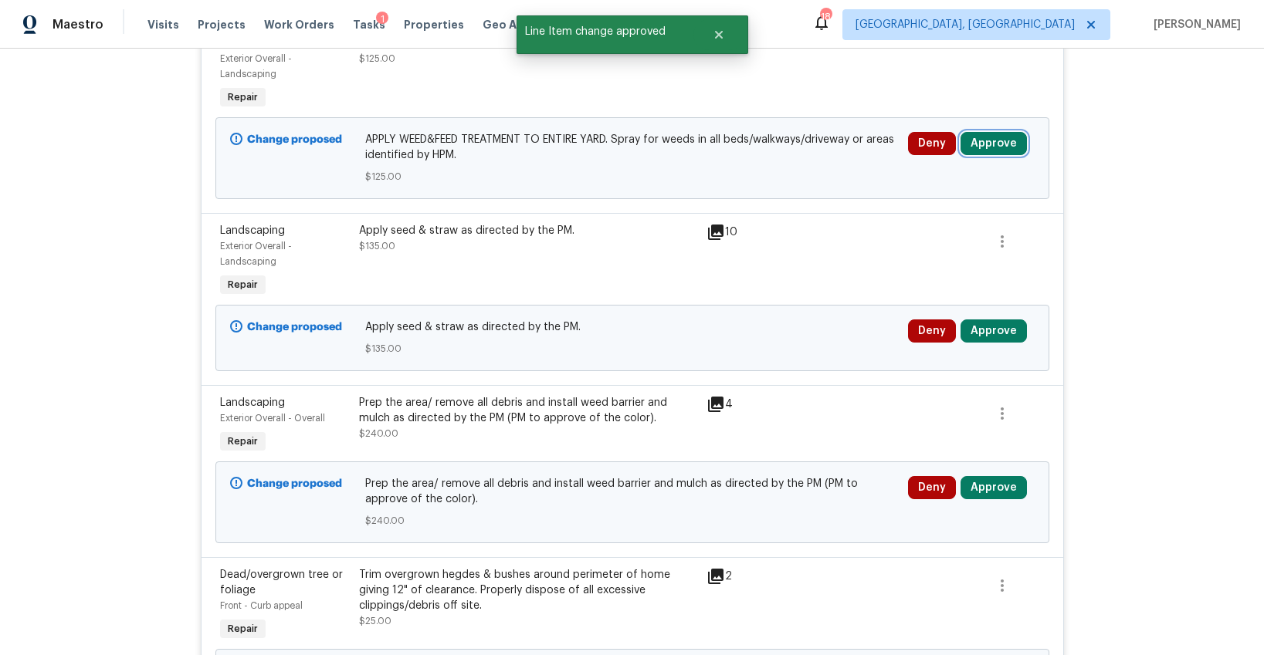
click at [995, 155] on button "Approve" at bounding box center [993, 143] width 66 height 23
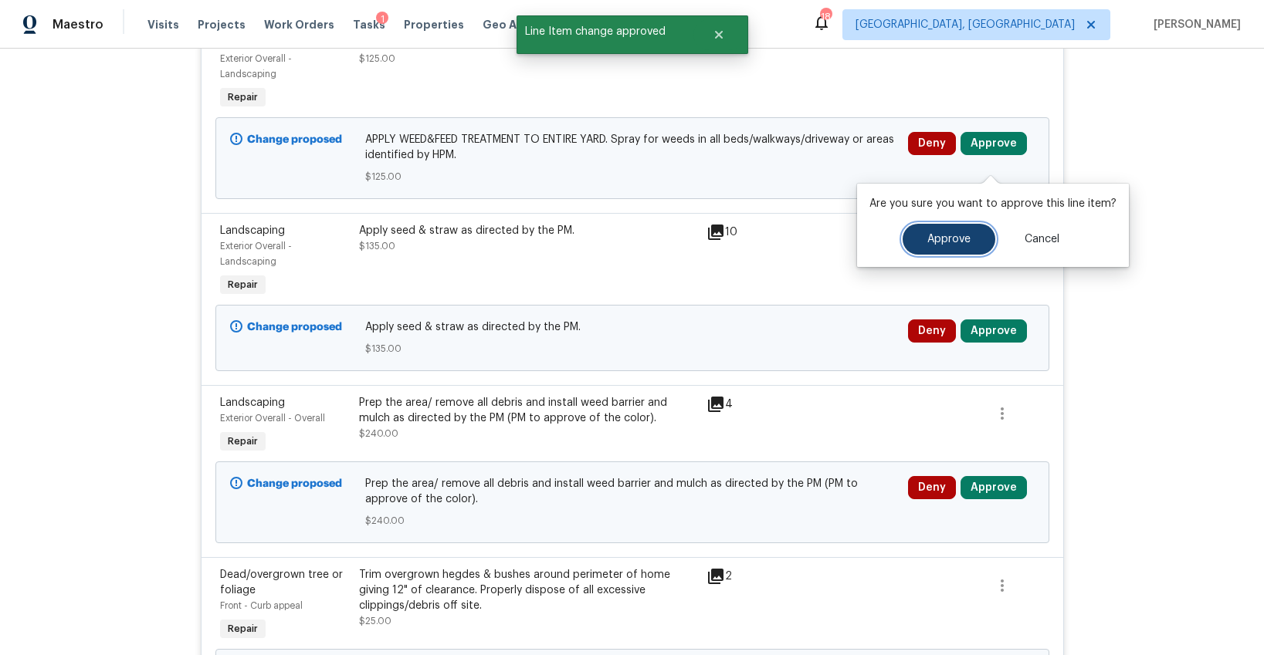
click at [929, 232] on button "Approve" at bounding box center [949, 239] width 93 height 31
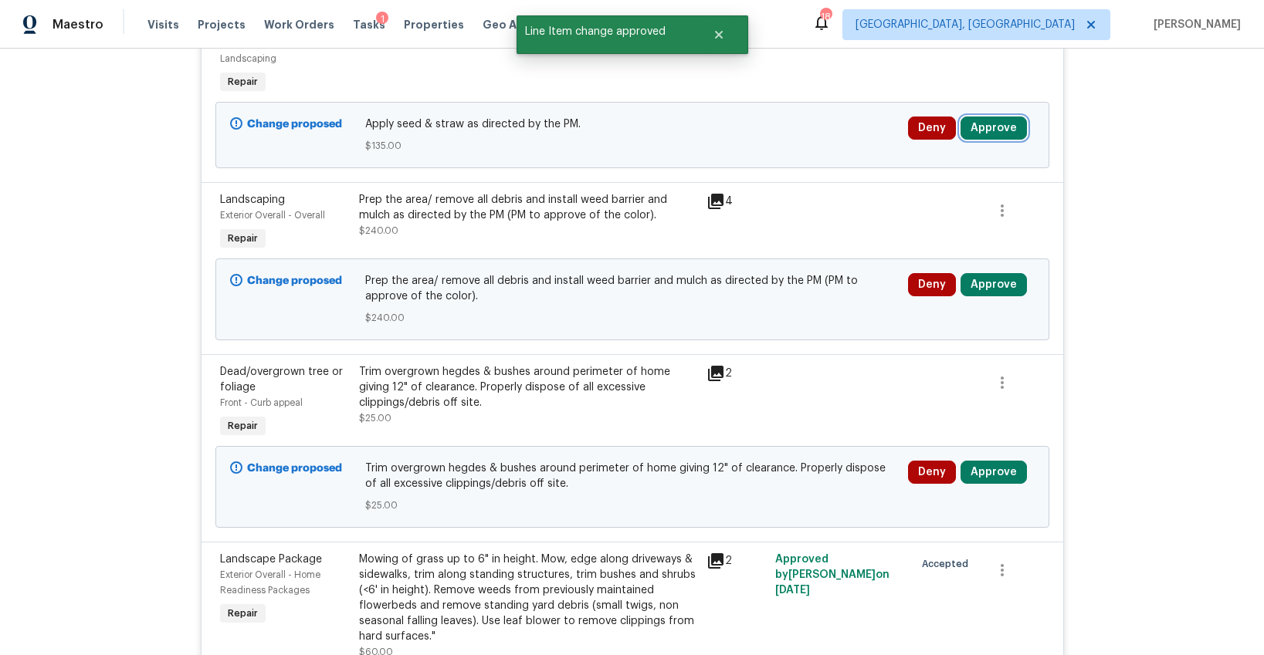
click at [995, 140] on button "Approve" at bounding box center [993, 128] width 66 height 23
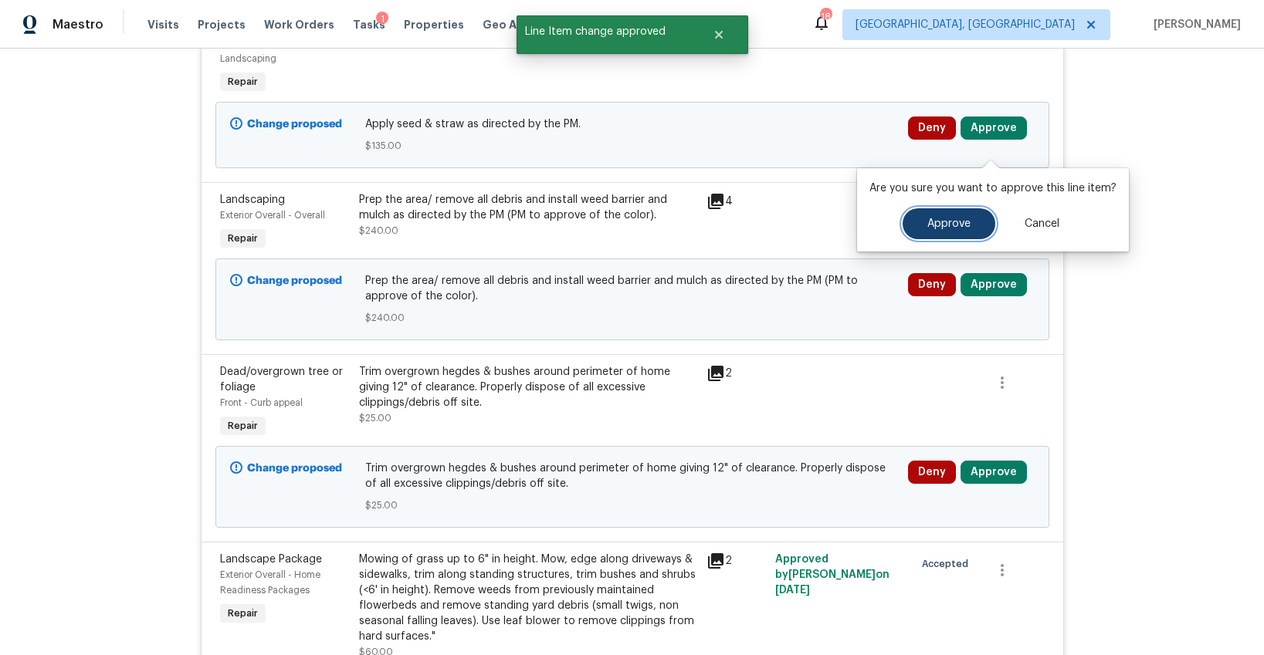
click at [917, 221] on button "Approve" at bounding box center [949, 223] width 93 height 31
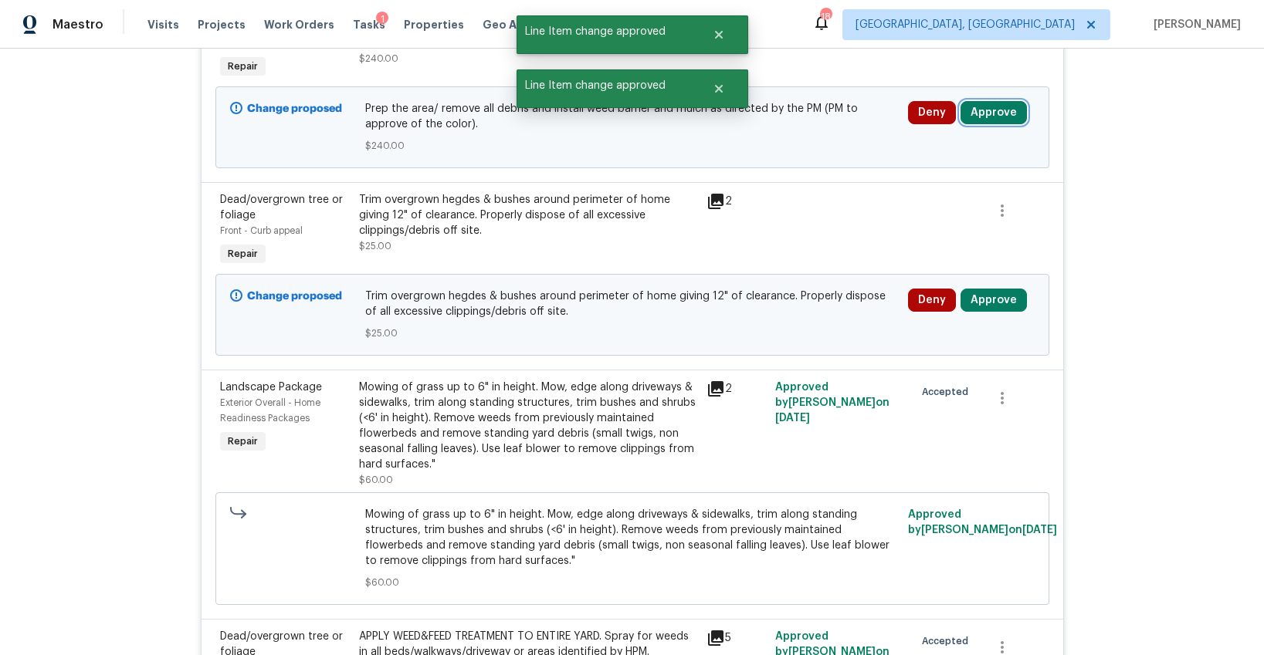
click at [992, 124] on button "Approve" at bounding box center [993, 112] width 66 height 23
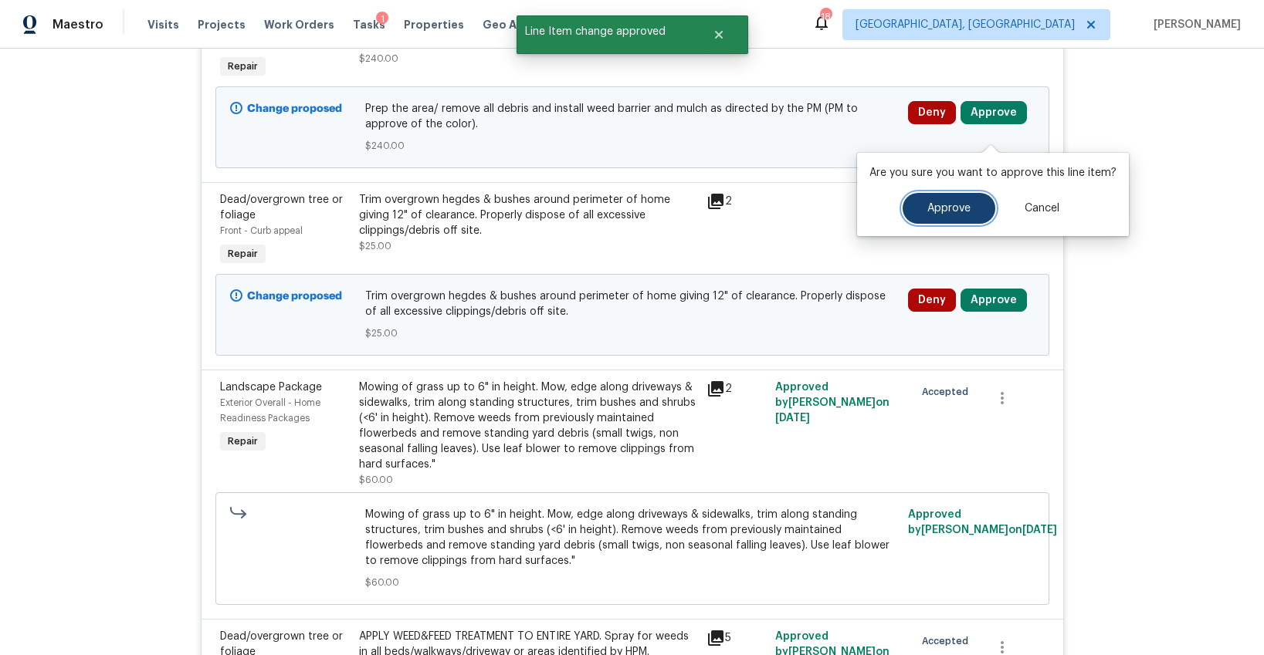
click at [919, 212] on button "Approve" at bounding box center [949, 208] width 93 height 31
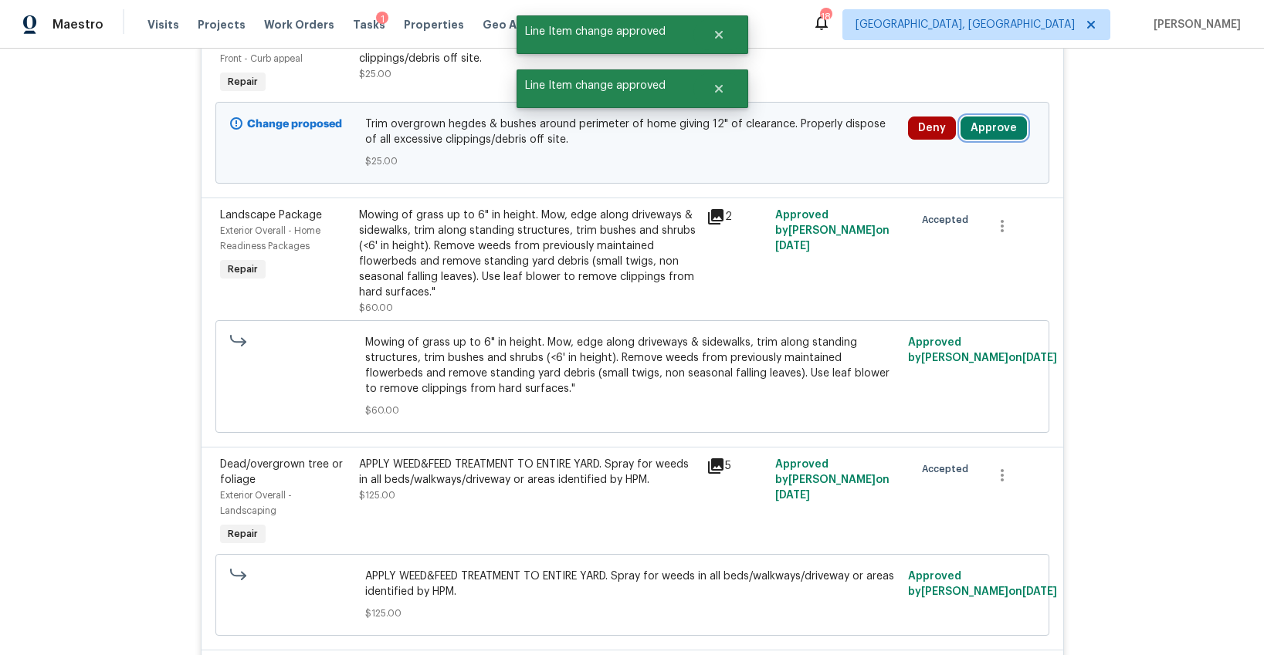
click at [990, 138] on button "Approve" at bounding box center [993, 128] width 66 height 23
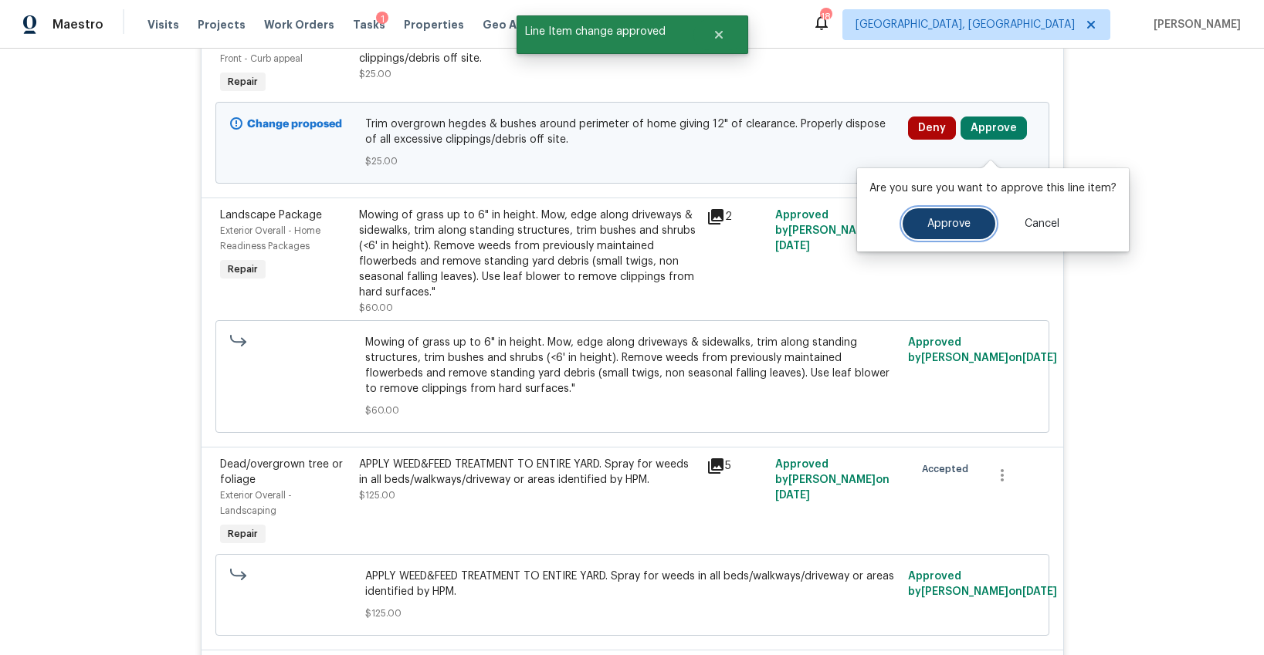
click at [929, 235] on button "Approve" at bounding box center [949, 223] width 93 height 31
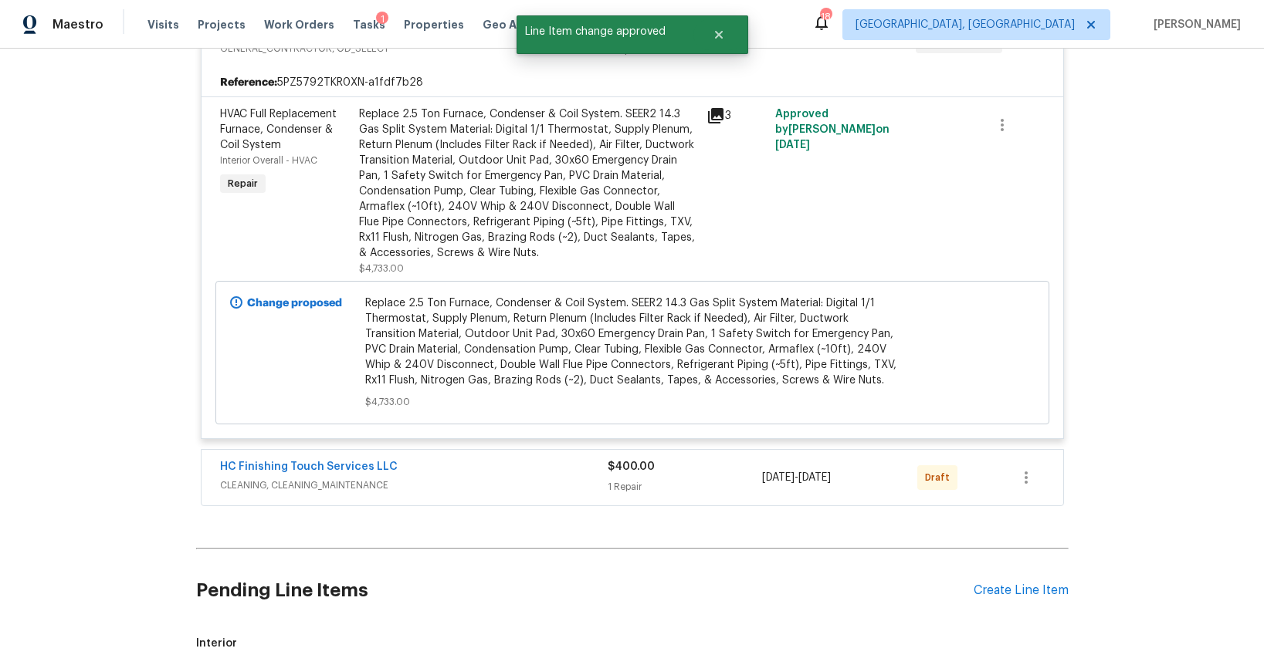
scroll to position [7466, 0]
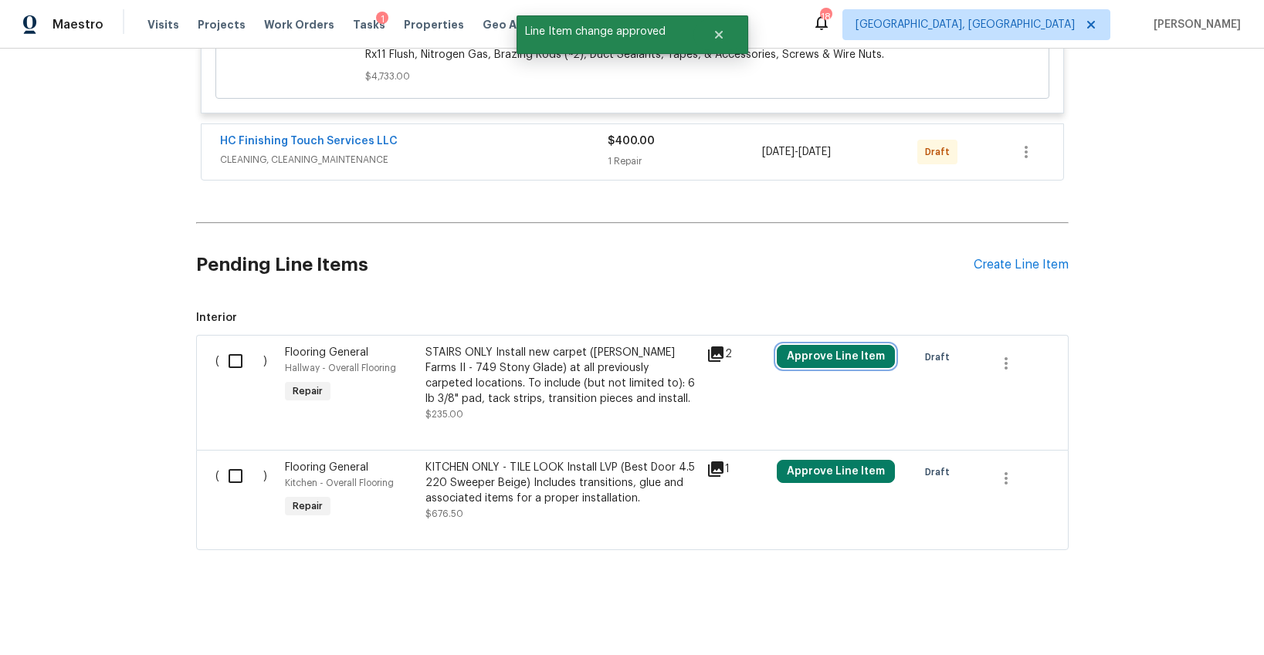
click at [826, 361] on button "Approve Line Item" at bounding box center [836, 356] width 118 height 23
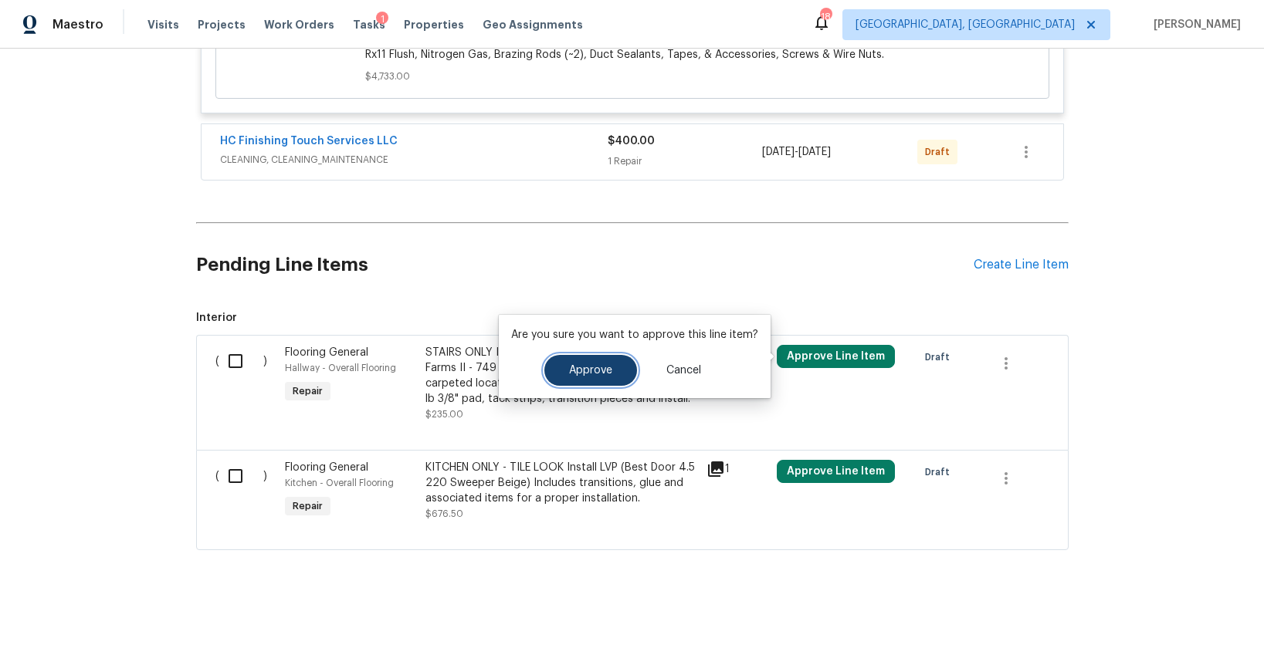
click at [582, 374] on span "Approve" at bounding box center [590, 371] width 43 height 12
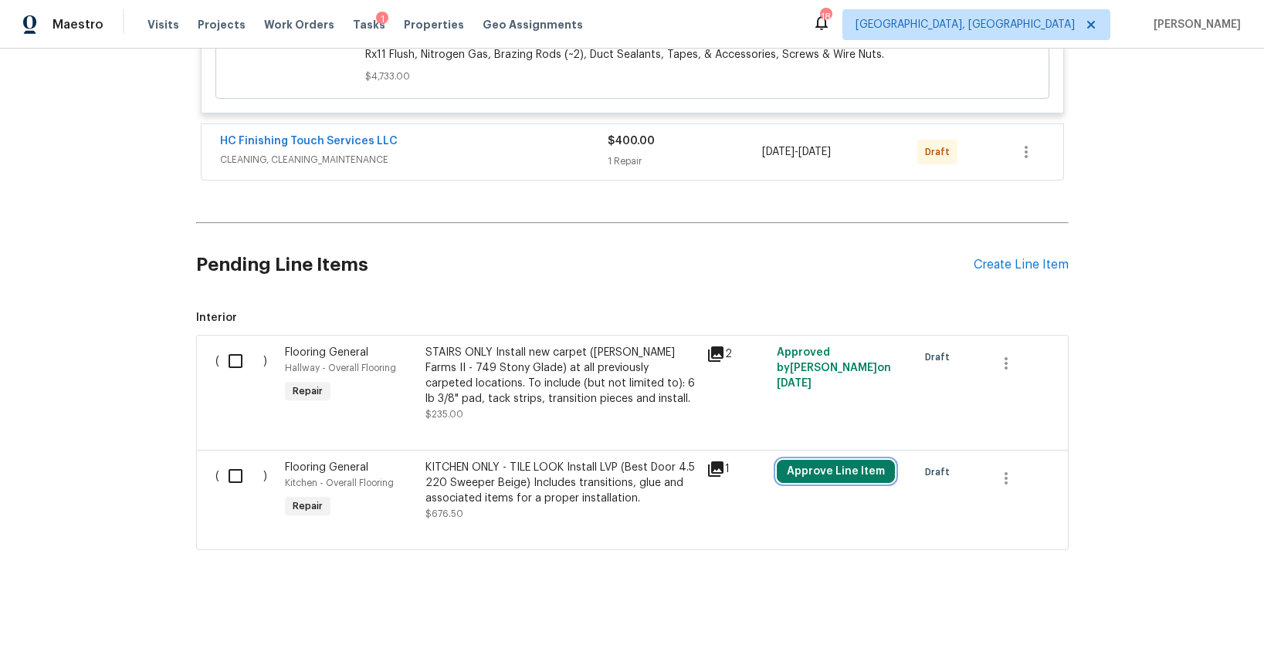
click at [810, 469] on button "Approve Line Item" at bounding box center [836, 471] width 118 height 23
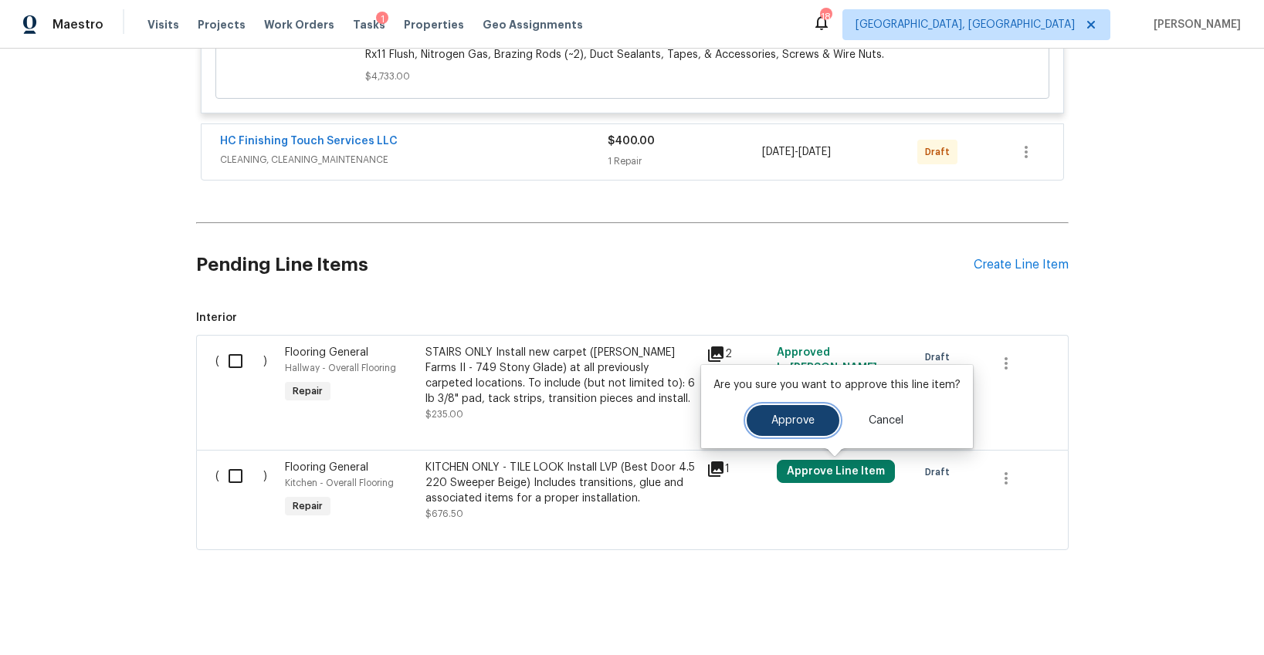
click at [749, 420] on button "Approve" at bounding box center [793, 420] width 93 height 31
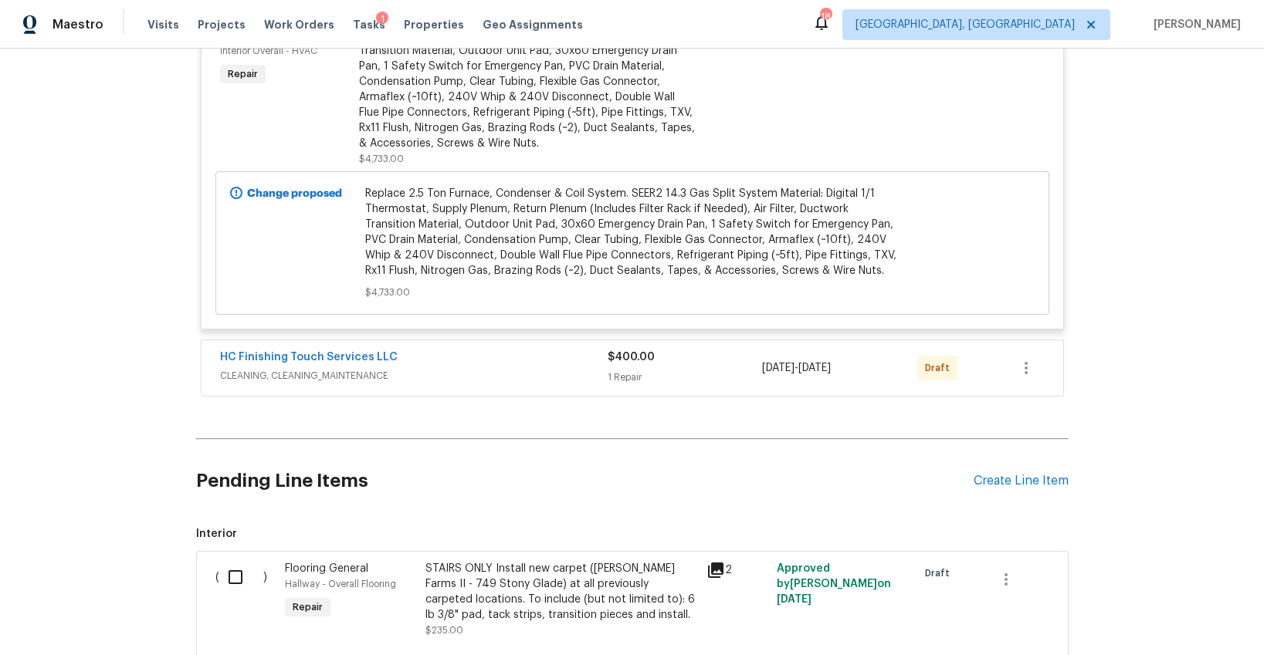
scroll to position [7193, 0]
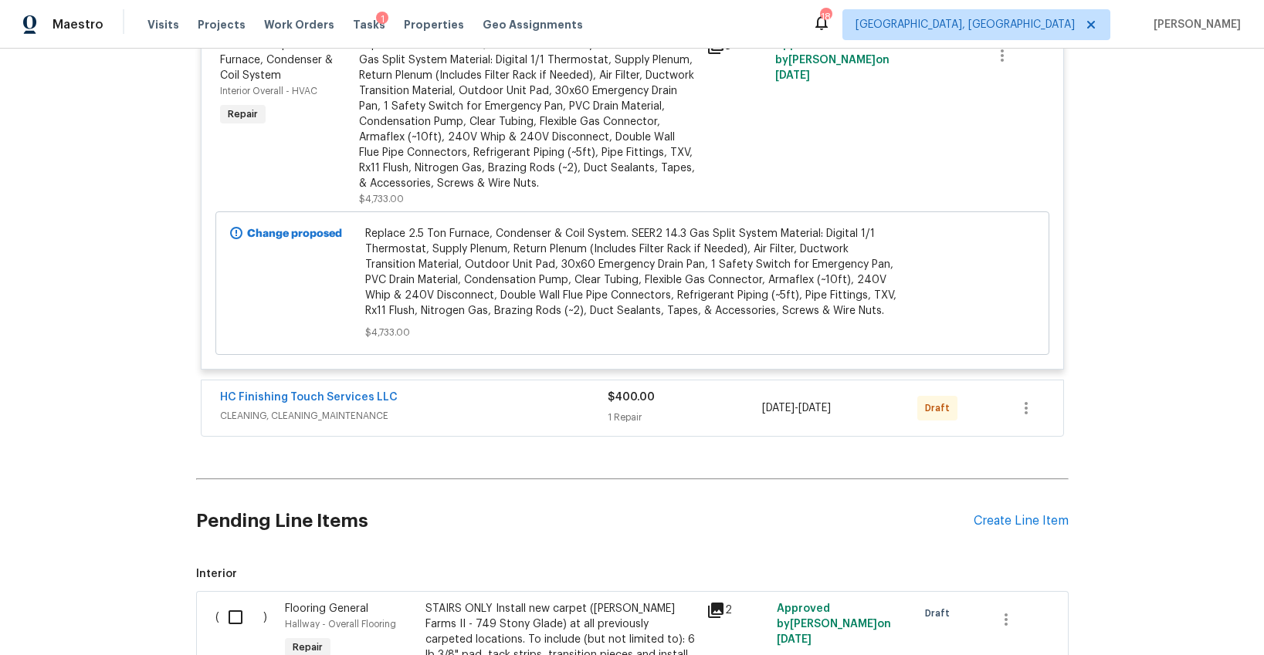
click at [473, 408] on div "HC Finishing Touch Services LLC" at bounding box center [414, 399] width 388 height 19
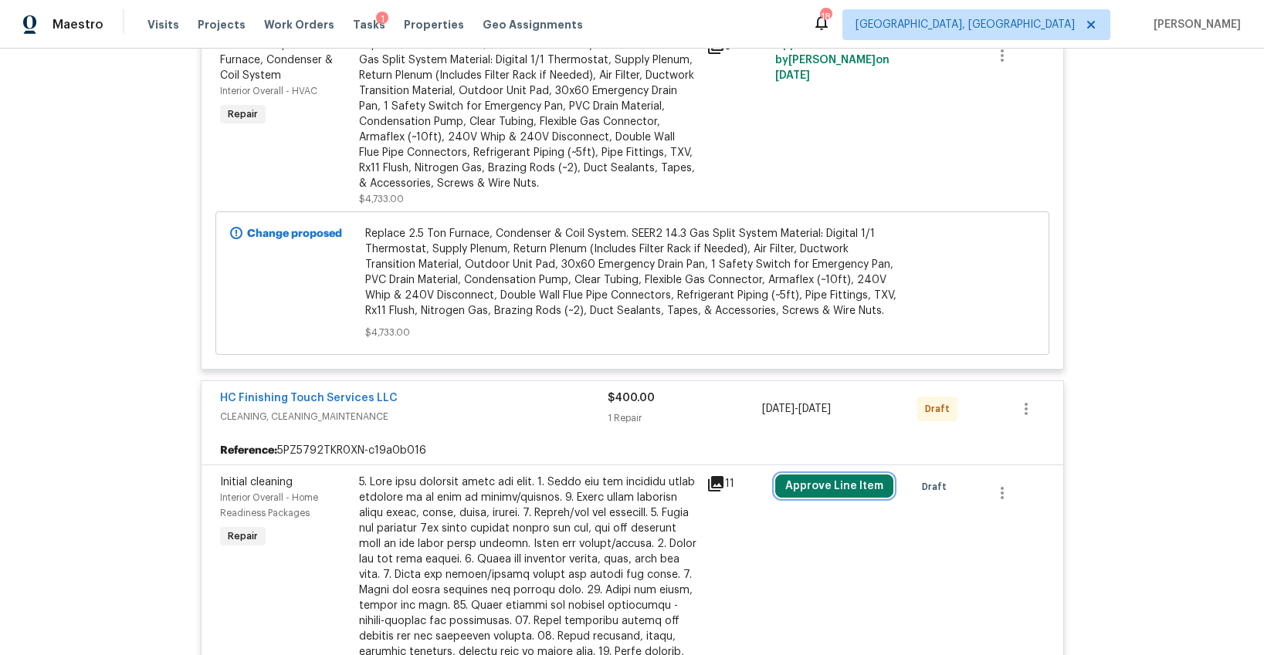
click at [826, 495] on button "Approve Line Item" at bounding box center [834, 486] width 118 height 23
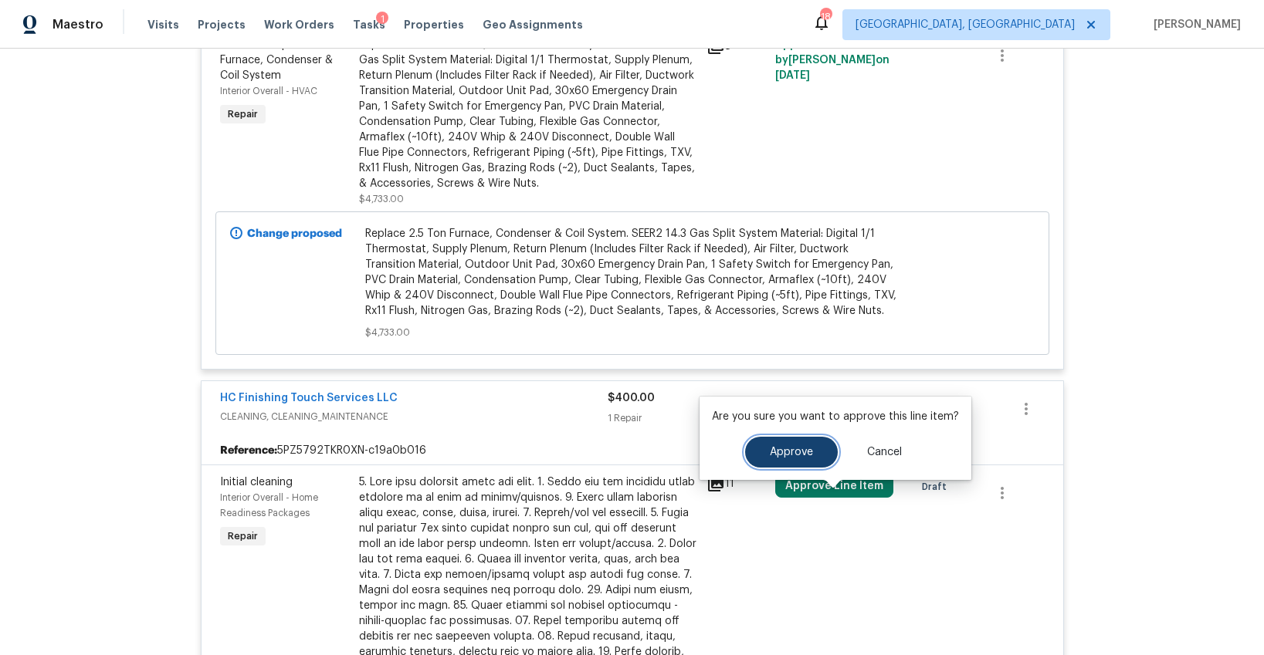
click at [778, 454] on span "Approve" at bounding box center [791, 453] width 43 height 12
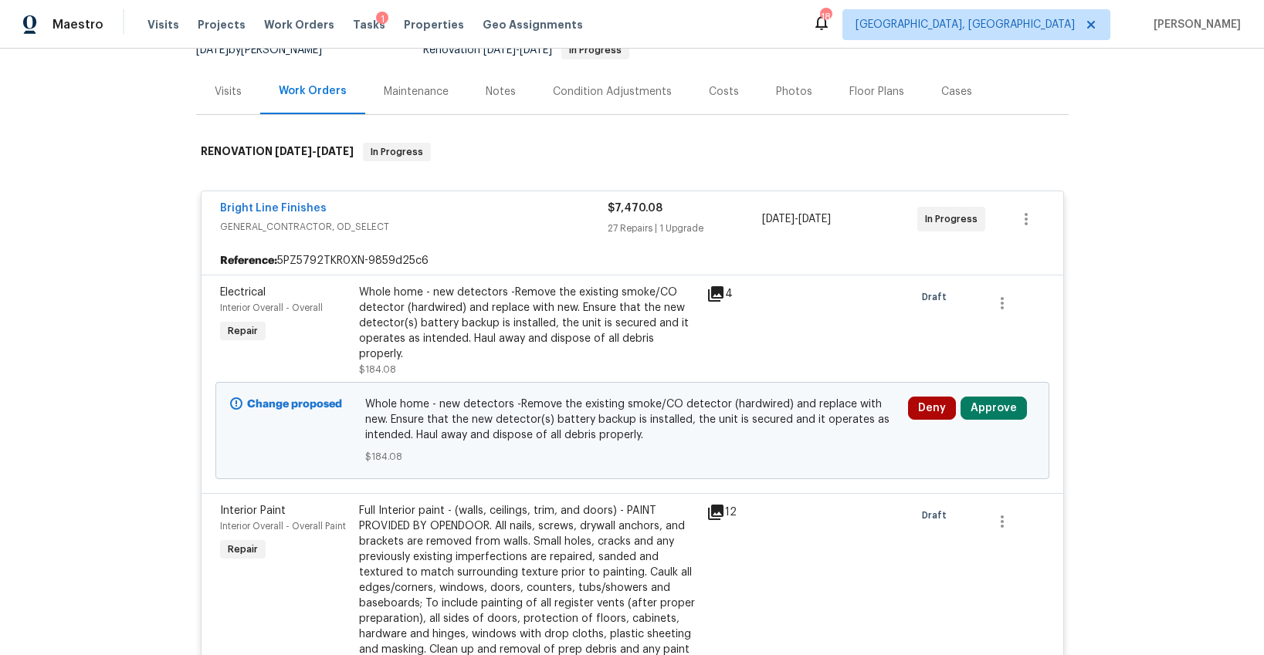
scroll to position [0, 0]
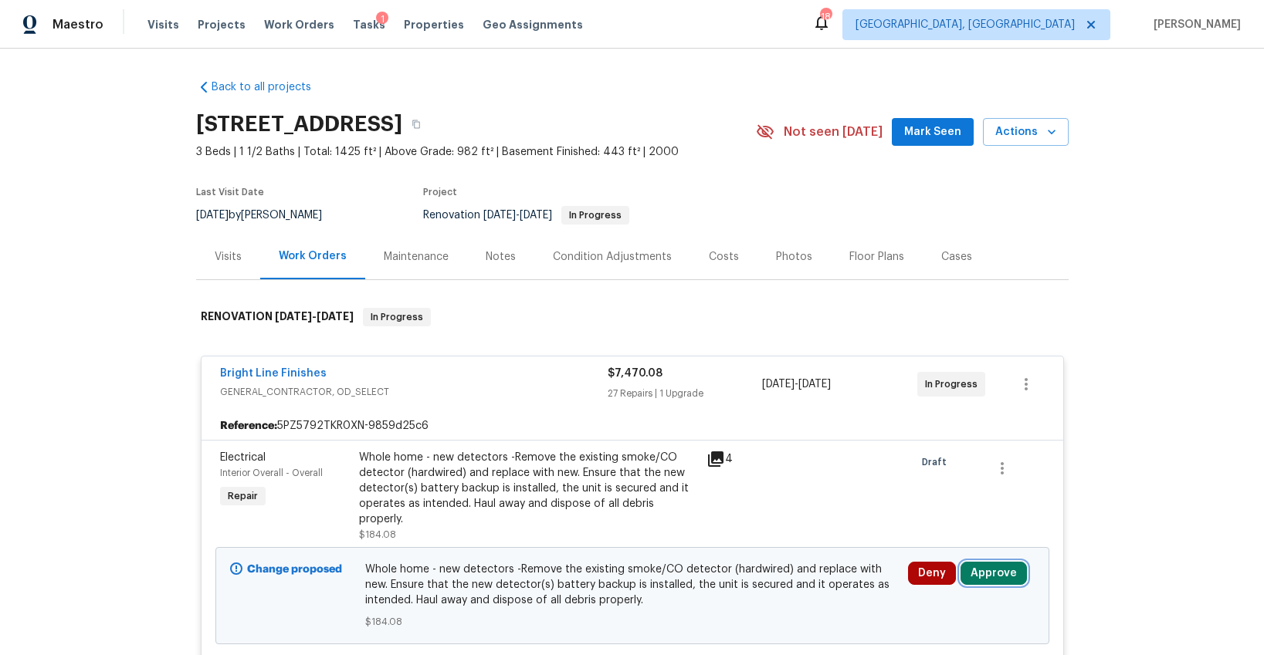
click at [987, 562] on button "Approve" at bounding box center [993, 573] width 66 height 23
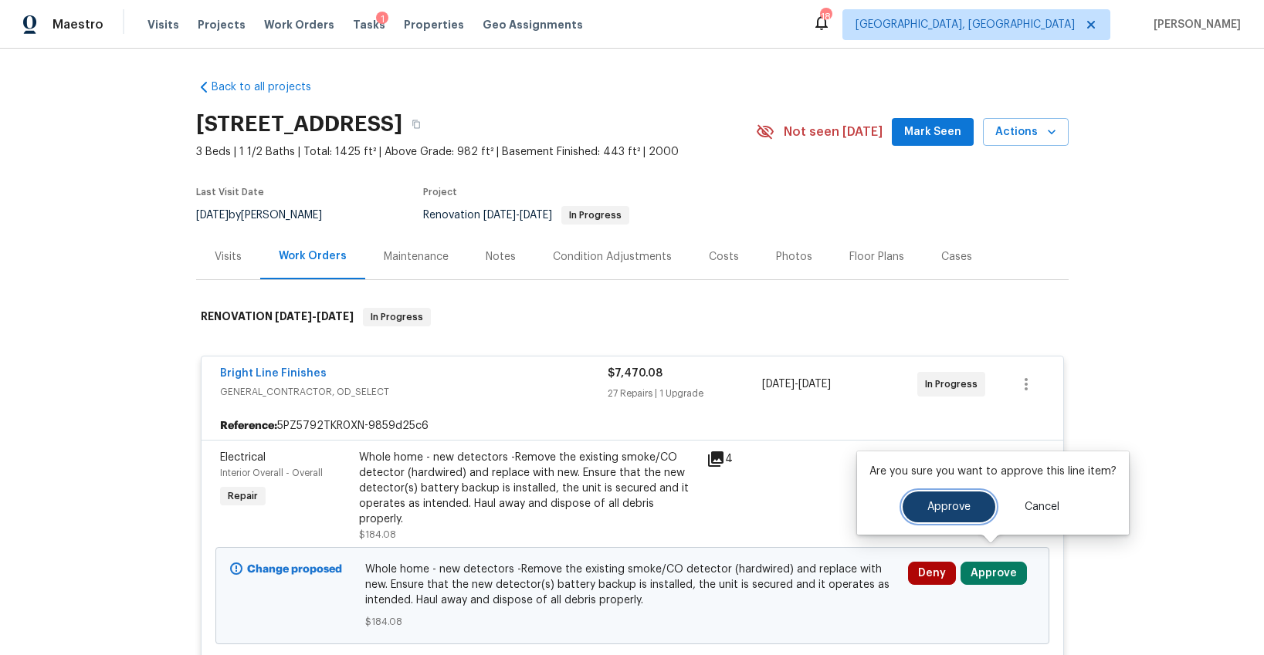
click at [922, 517] on button "Approve" at bounding box center [949, 507] width 93 height 31
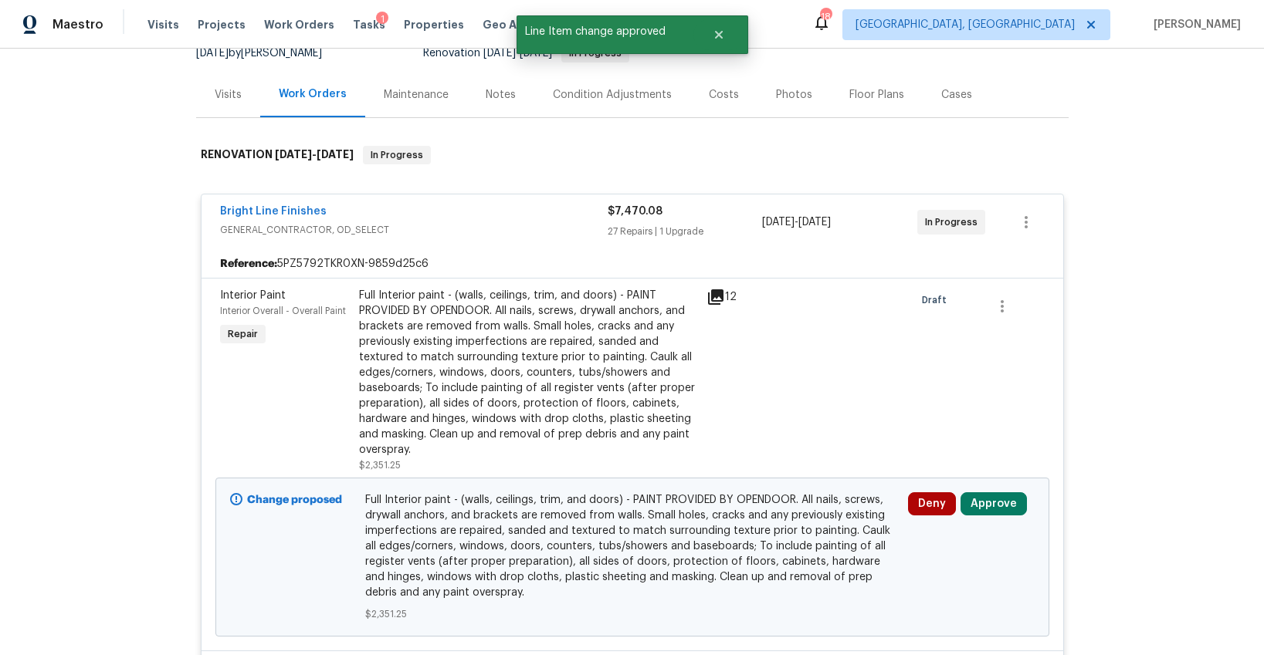
scroll to position [144, 0]
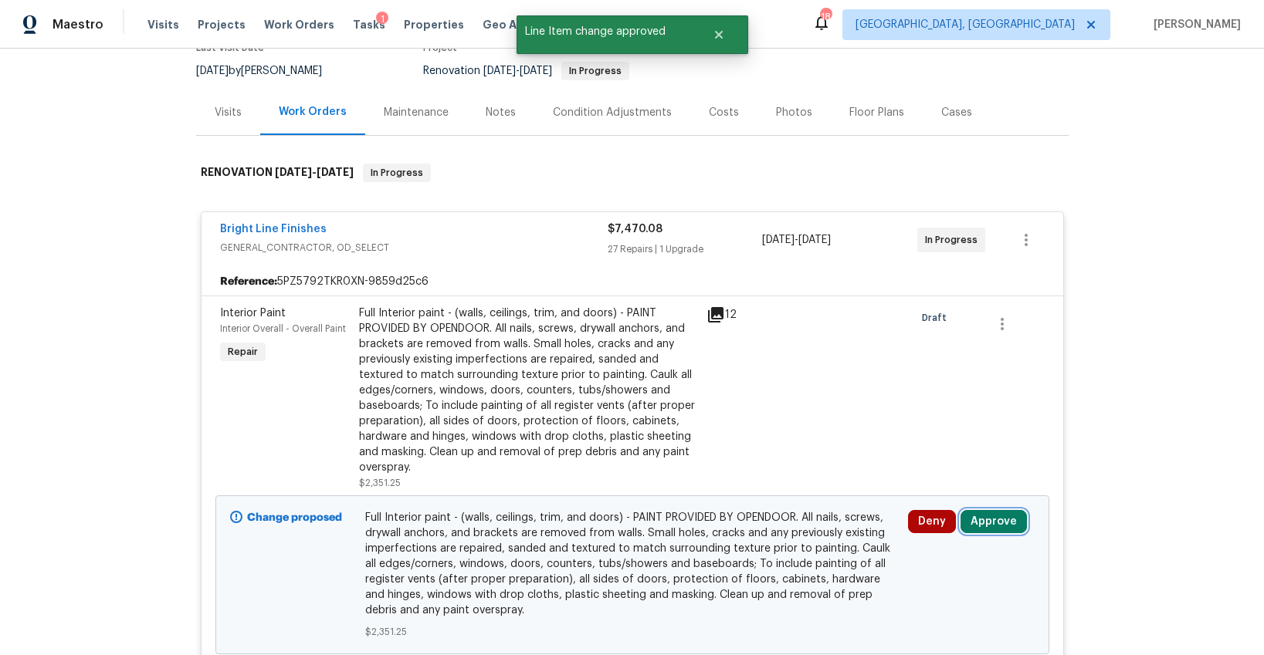
click at [989, 520] on button "Approve" at bounding box center [993, 521] width 66 height 23
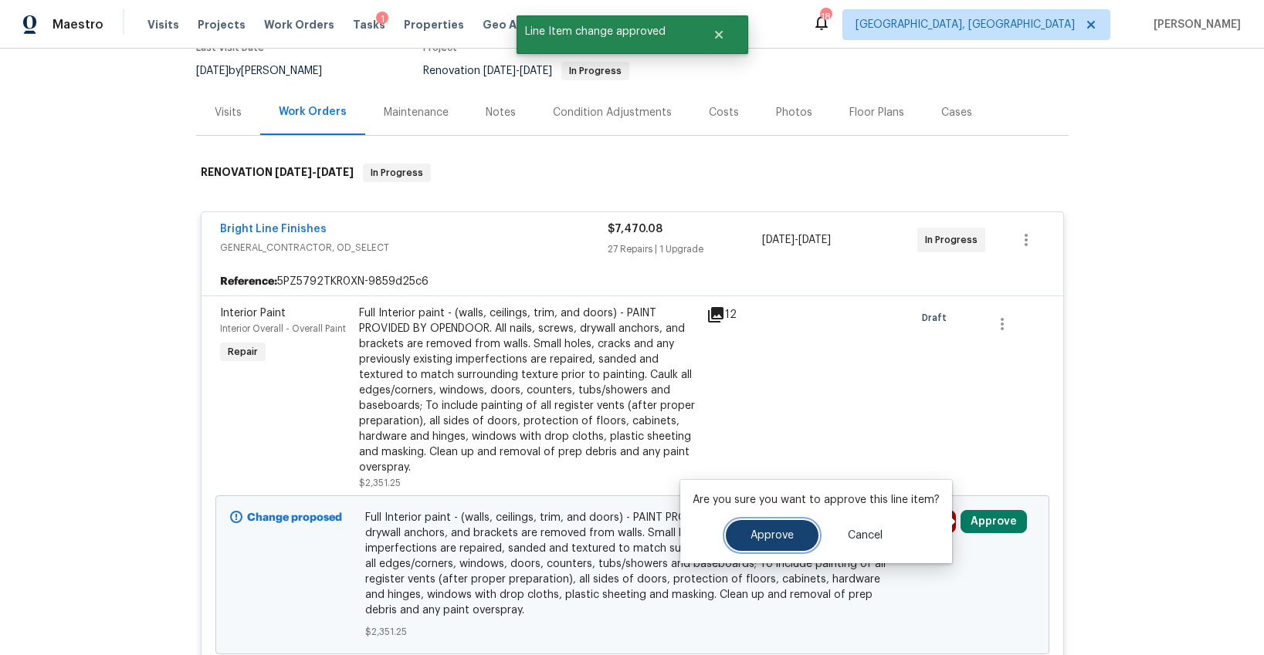
click at [760, 534] on span "Approve" at bounding box center [771, 536] width 43 height 12
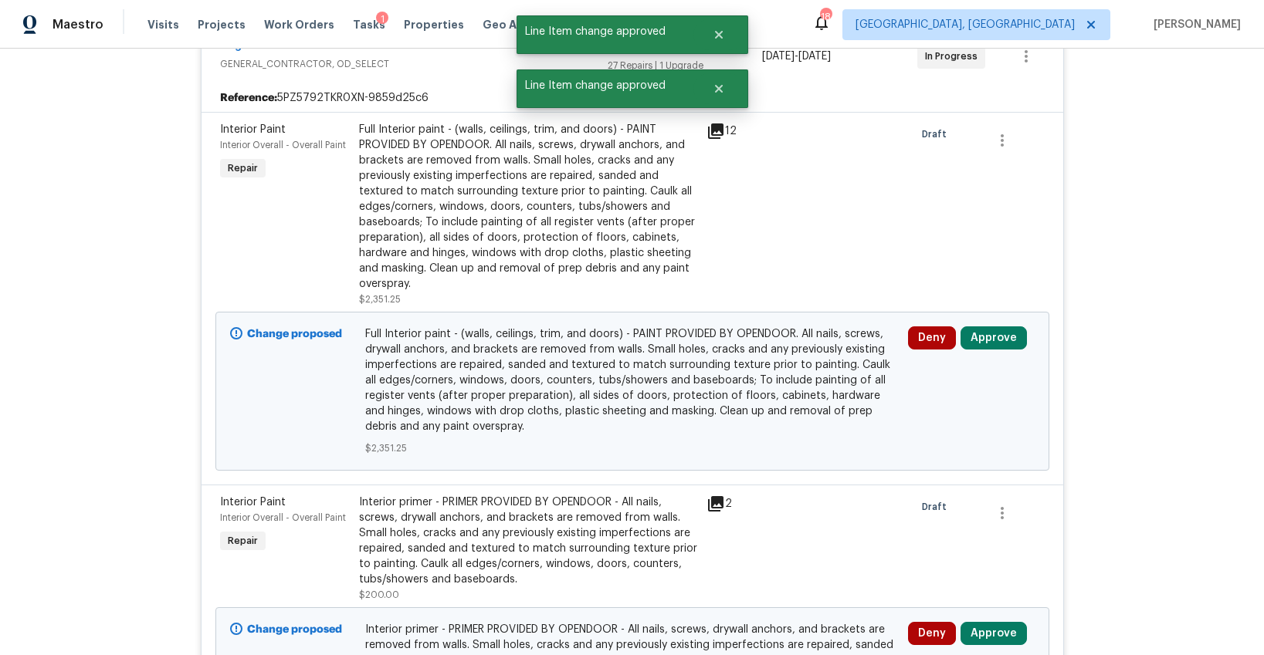
scroll to position [376, 0]
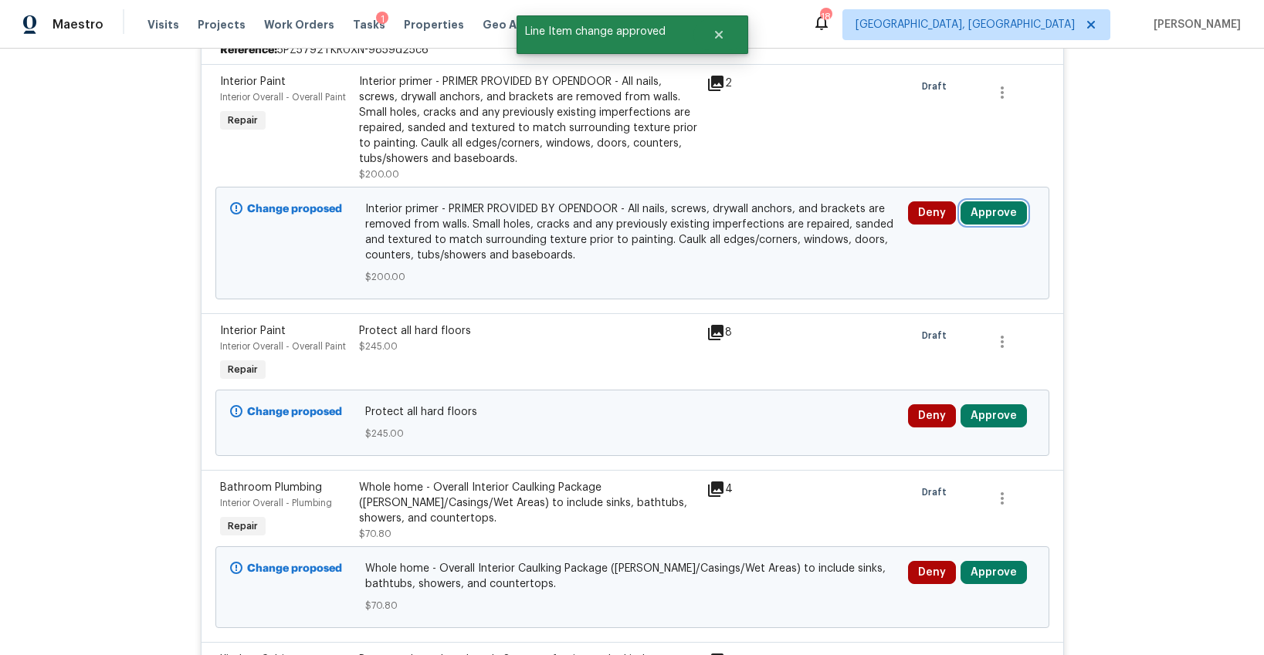
click at [984, 211] on button "Approve" at bounding box center [993, 213] width 66 height 23
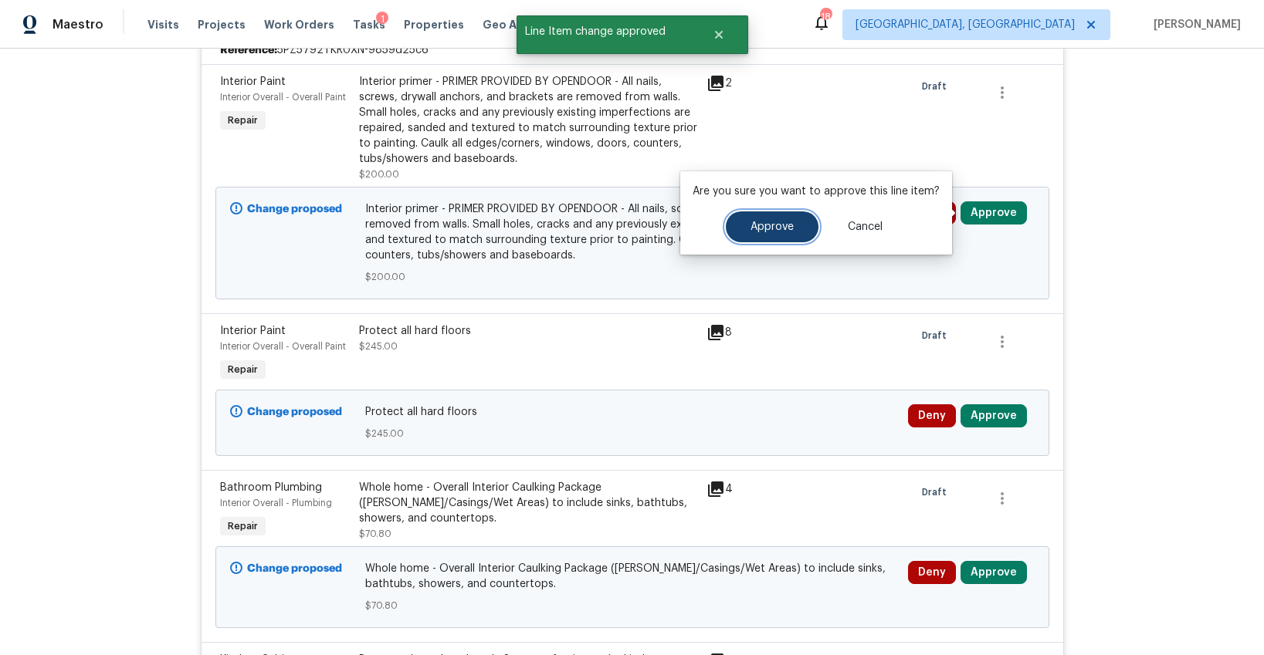
click at [777, 222] on span "Approve" at bounding box center [771, 228] width 43 height 12
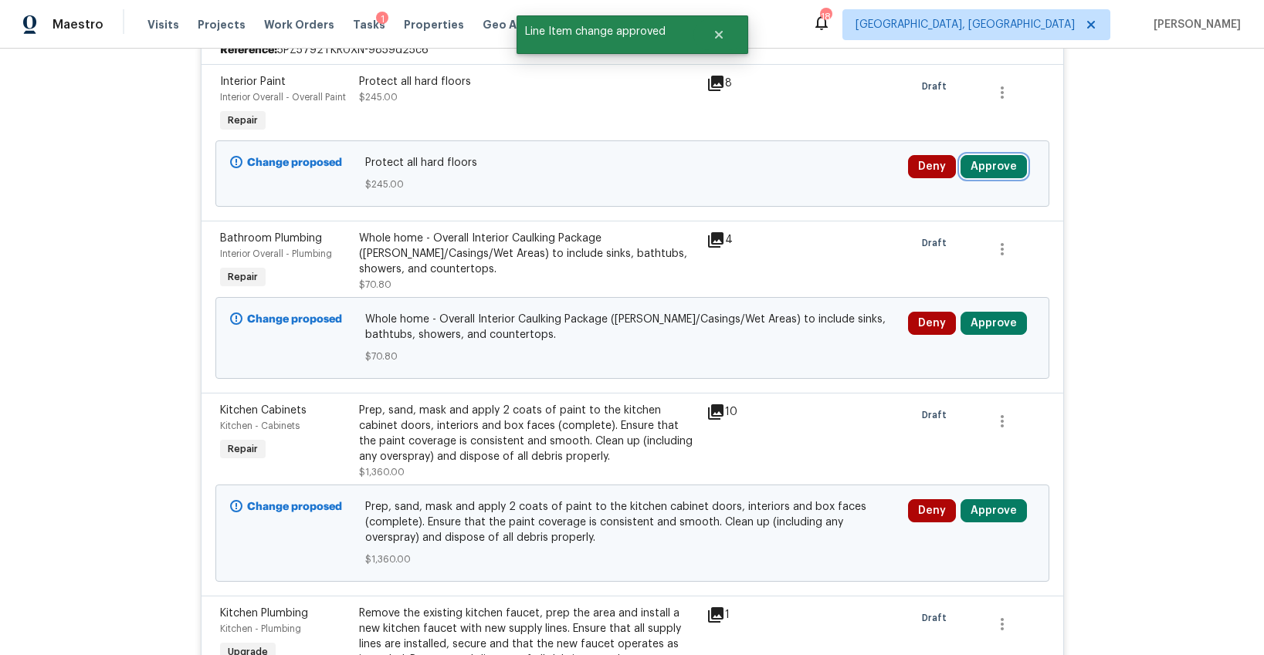
click at [989, 174] on button "Approve" at bounding box center [993, 166] width 66 height 23
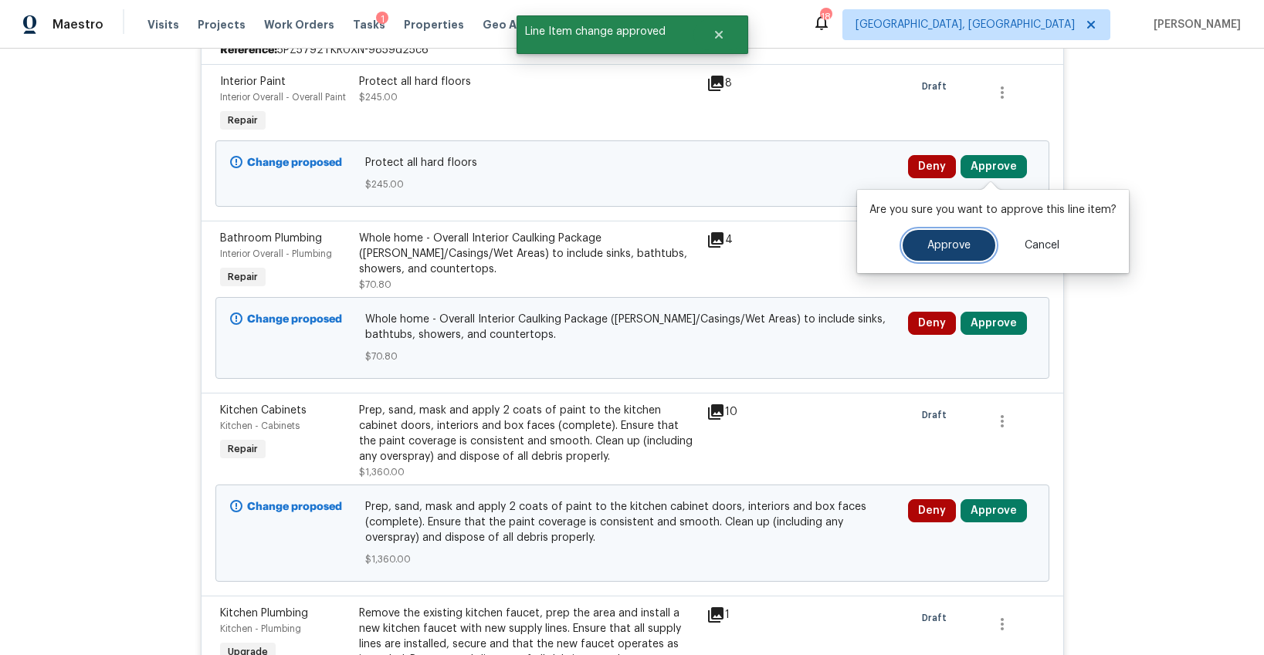
click at [920, 242] on button "Approve" at bounding box center [949, 245] width 93 height 31
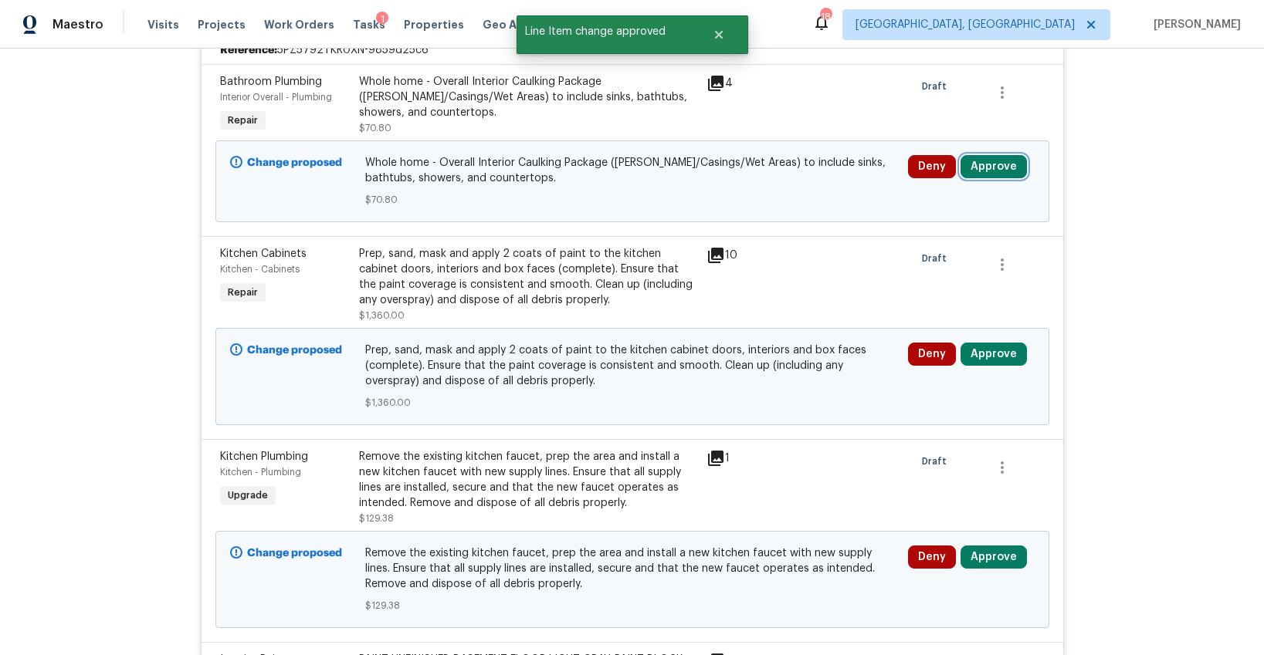
click at [982, 169] on button "Approve" at bounding box center [993, 166] width 66 height 23
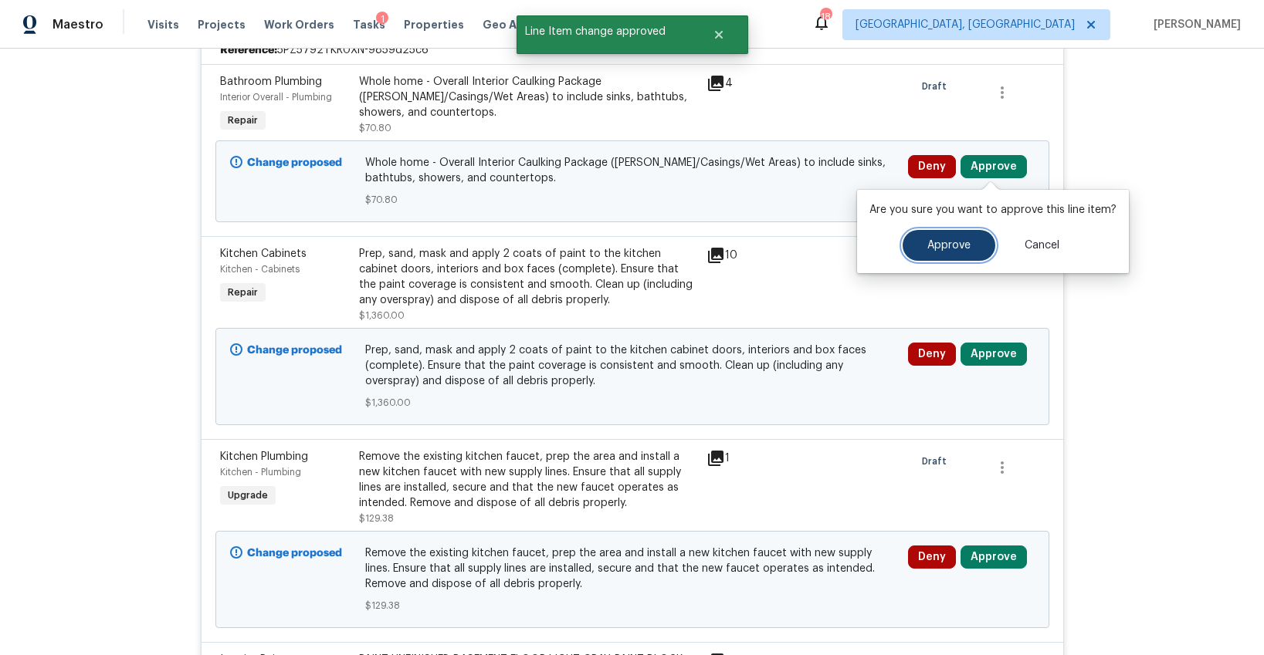
click at [950, 247] on span "Approve" at bounding box center [948, 246] width 43 height 12
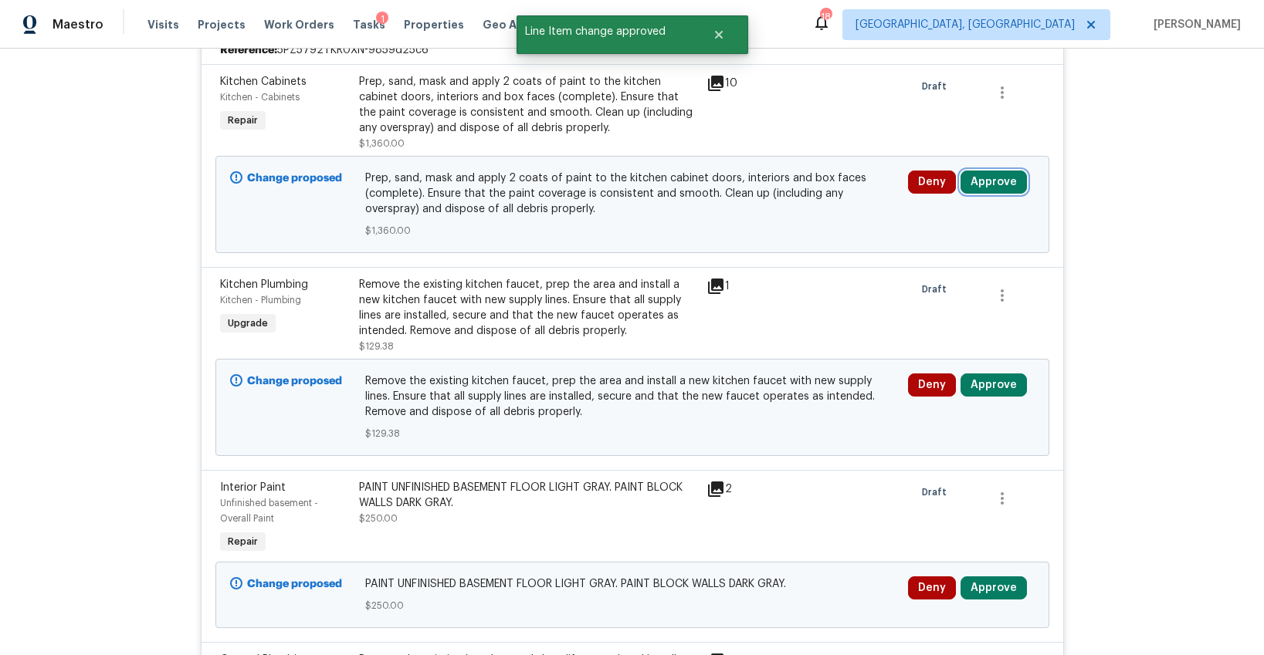
click at [993, 187] on button "Approve" at bounding box center [993, 182] width 66 height 23
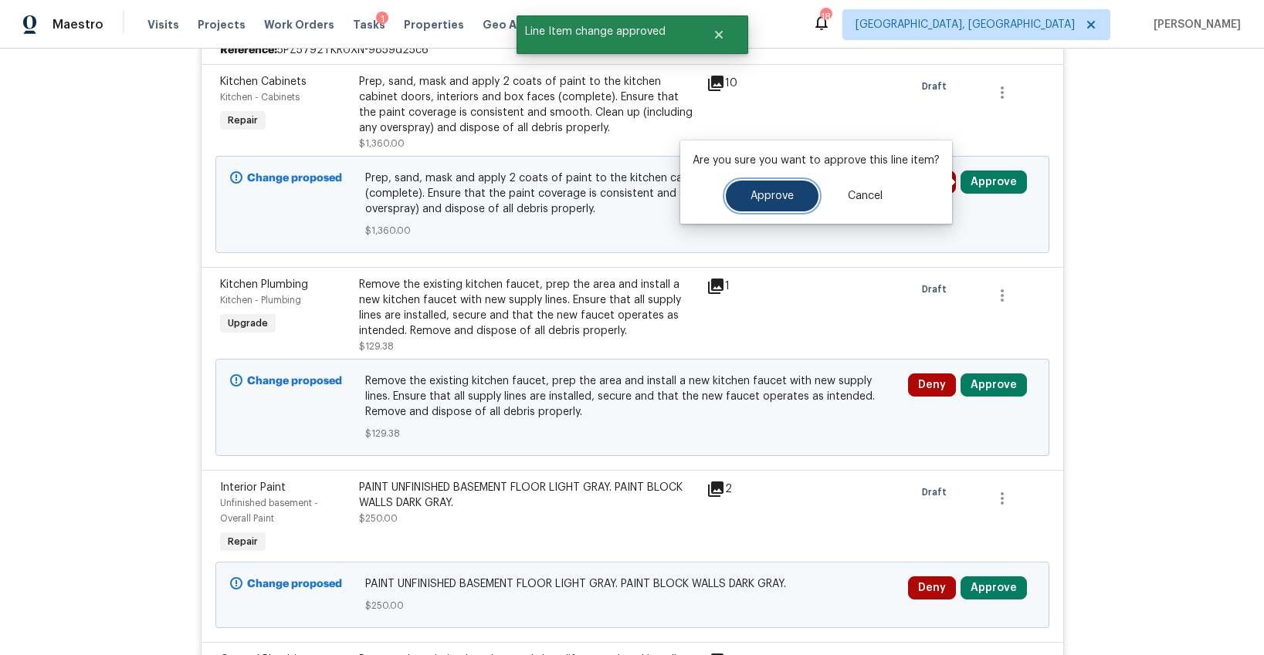
click at [805, 198] on button "Approve" at bounding box center [772, 196] width 93 height 31
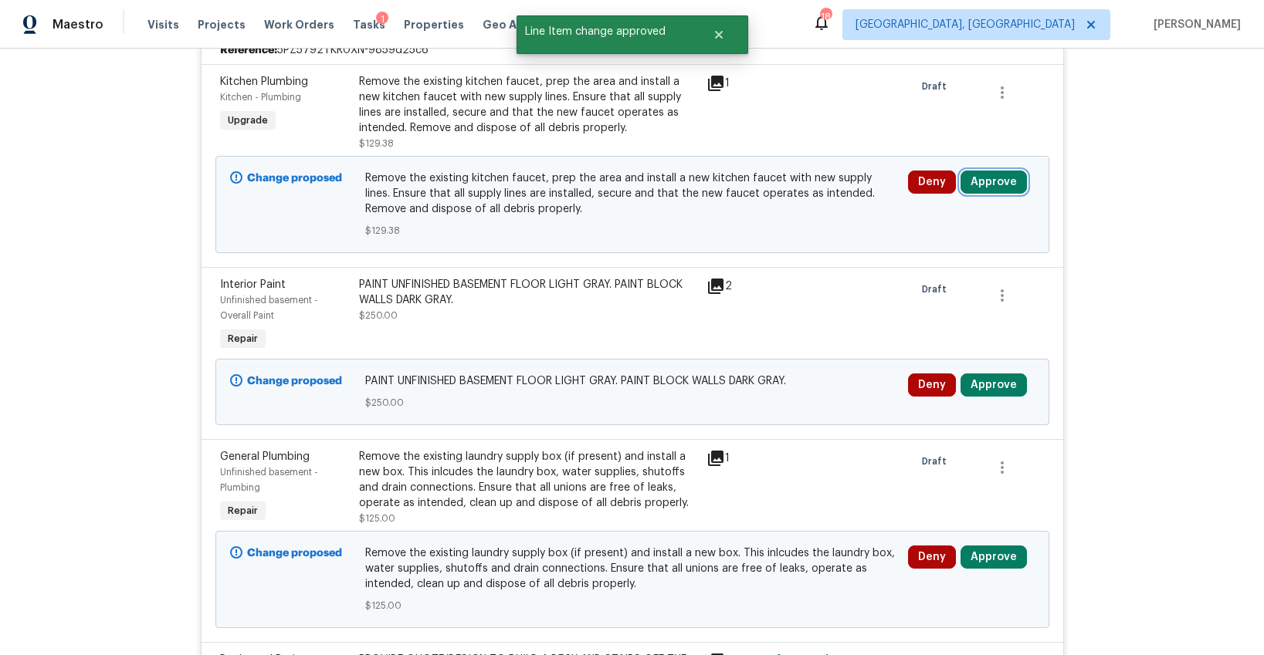
click at [983, 181] on button "Approve" at bounding box center [993, 182] width 66 height 23
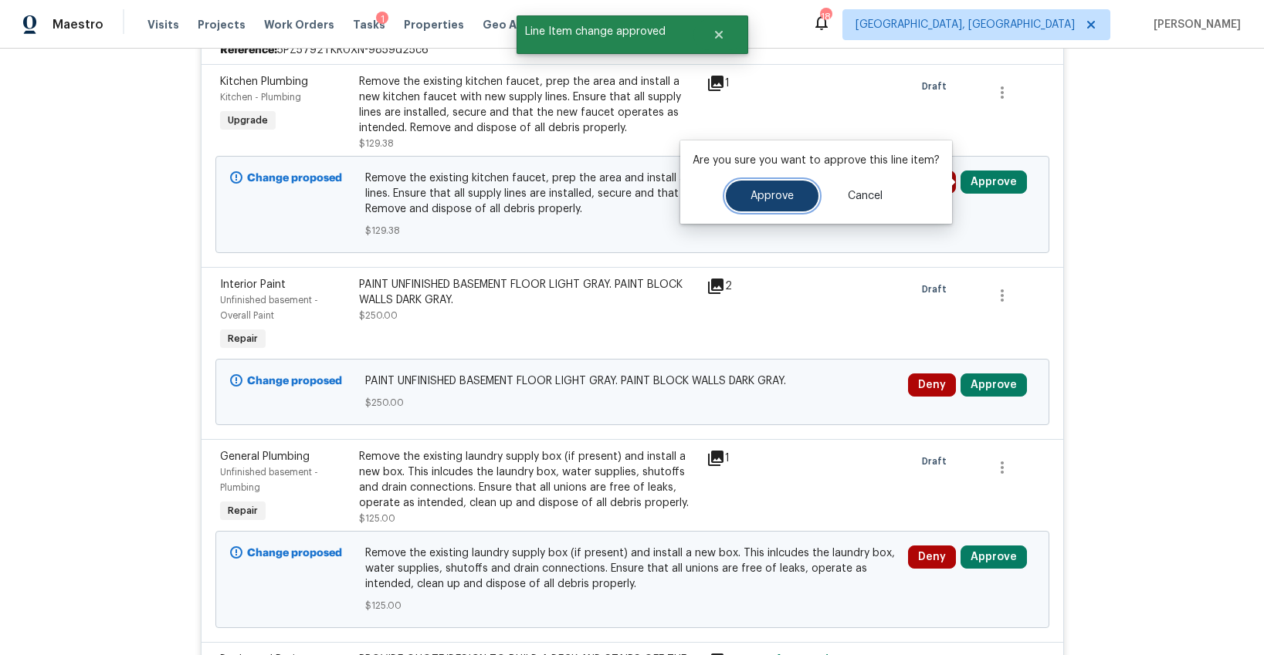
click at [799, 191] on button "Approve" at bounding box center [772, 196] width 93 height 31
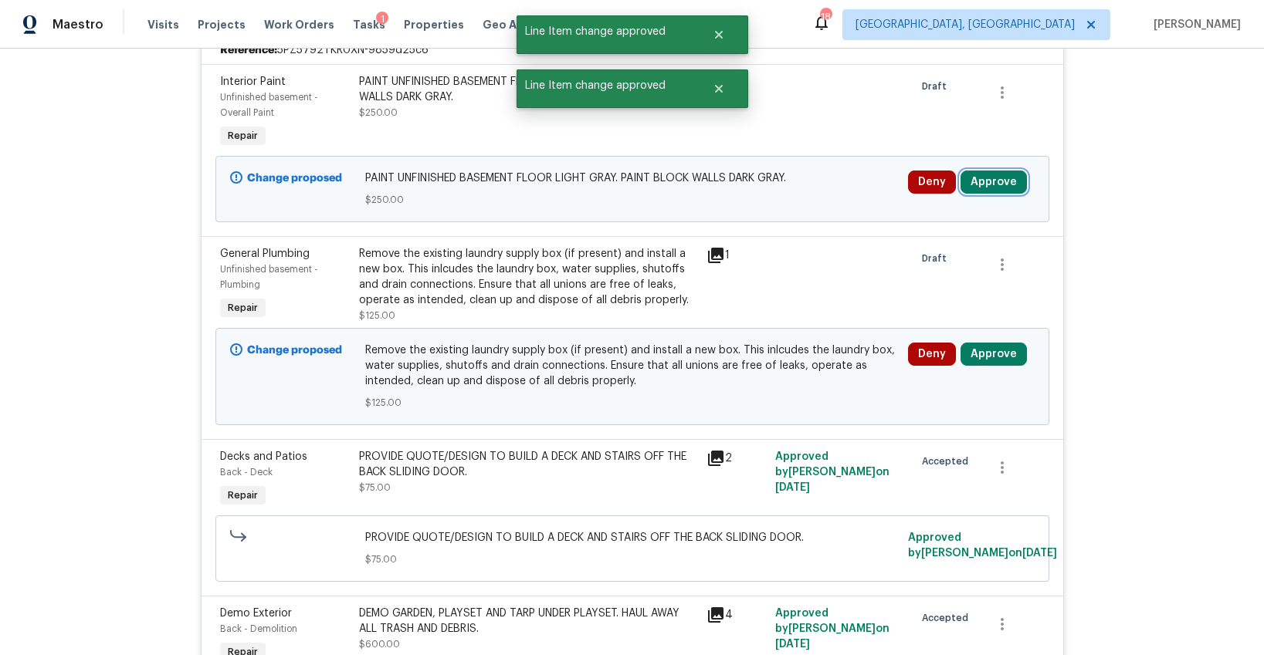
click at [977, 181] on button "Approve" at bounding box center [993, 182] width 66 height 23
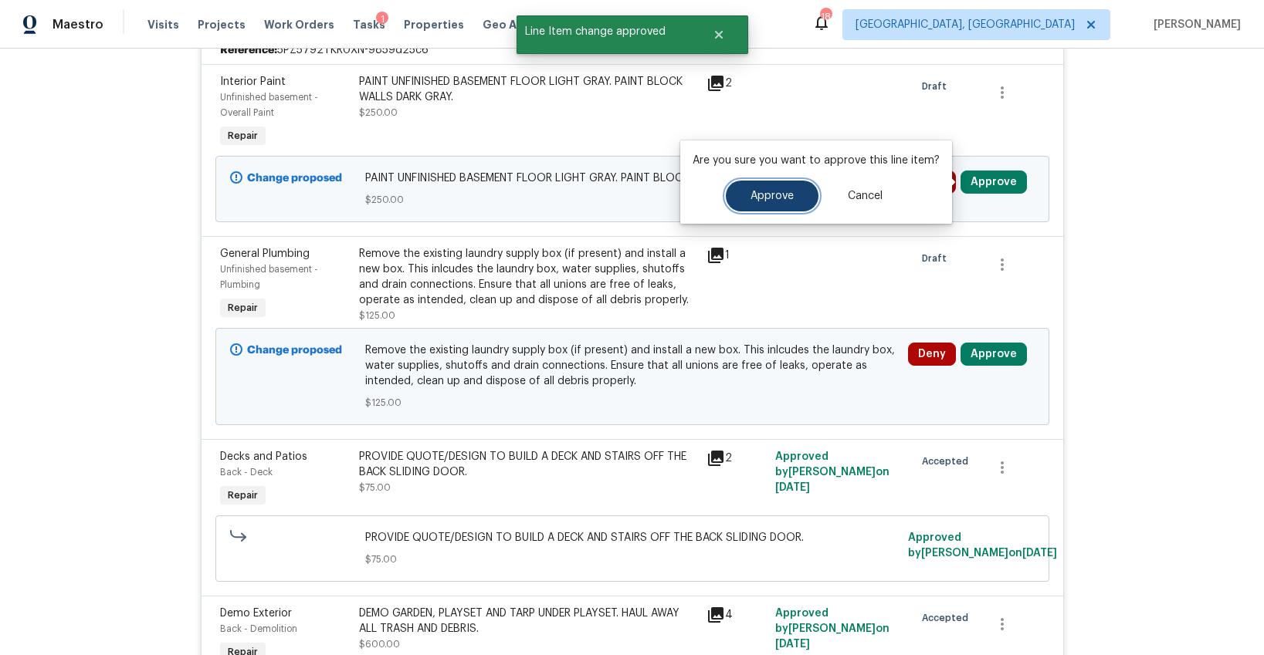
click at [795, 195] on button "Approve" at bounding box center [772, 196] width 93 height 31
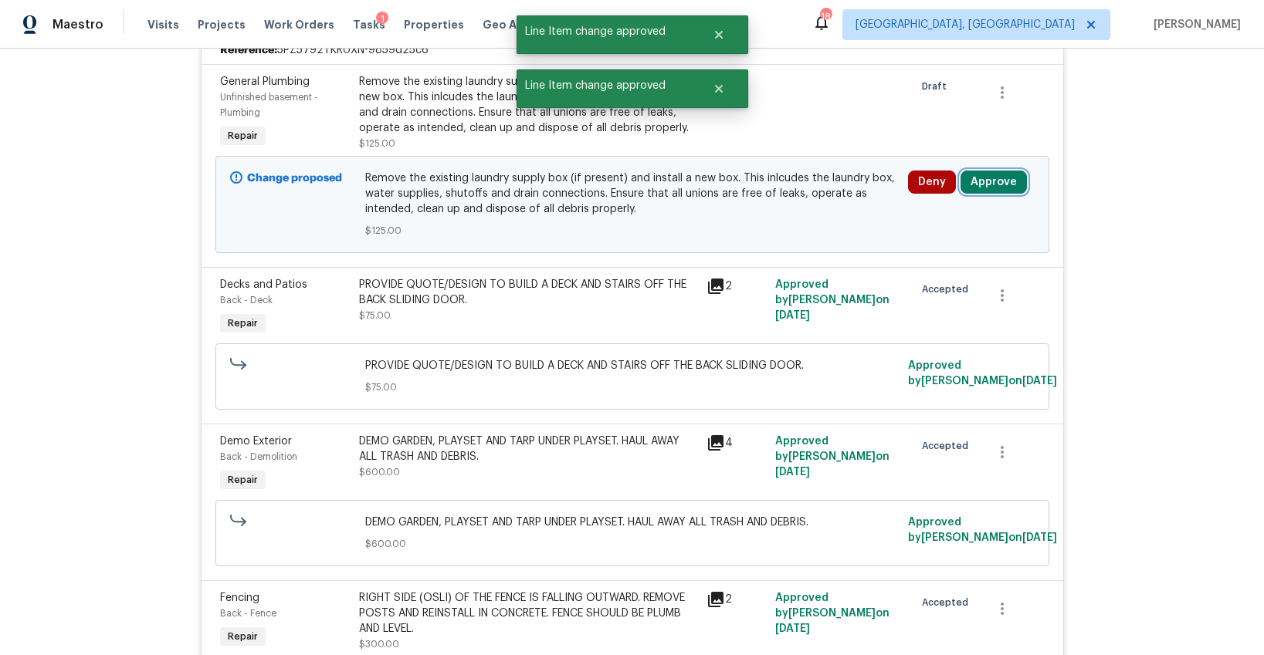
click at [981, 181] on button "Approve" at bounding box center [993, 182] width 66 height 23
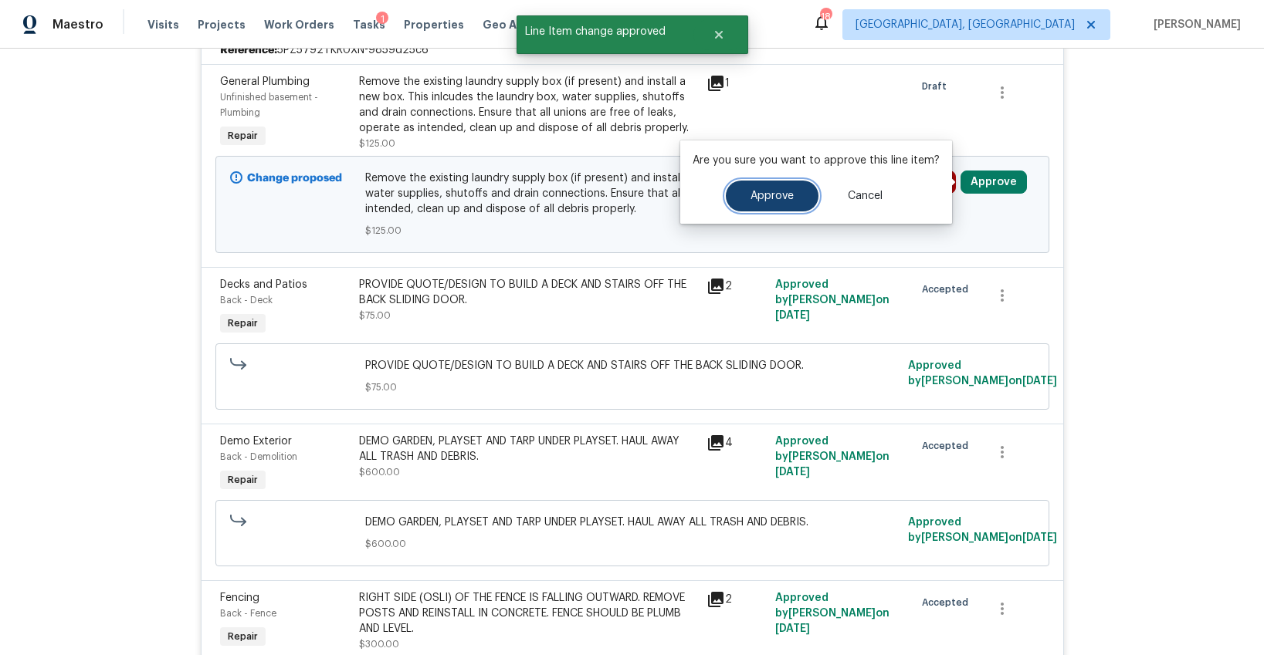
click at [789, 197] on span "Approve" at bounding box center [771, 197] width 43 height 12
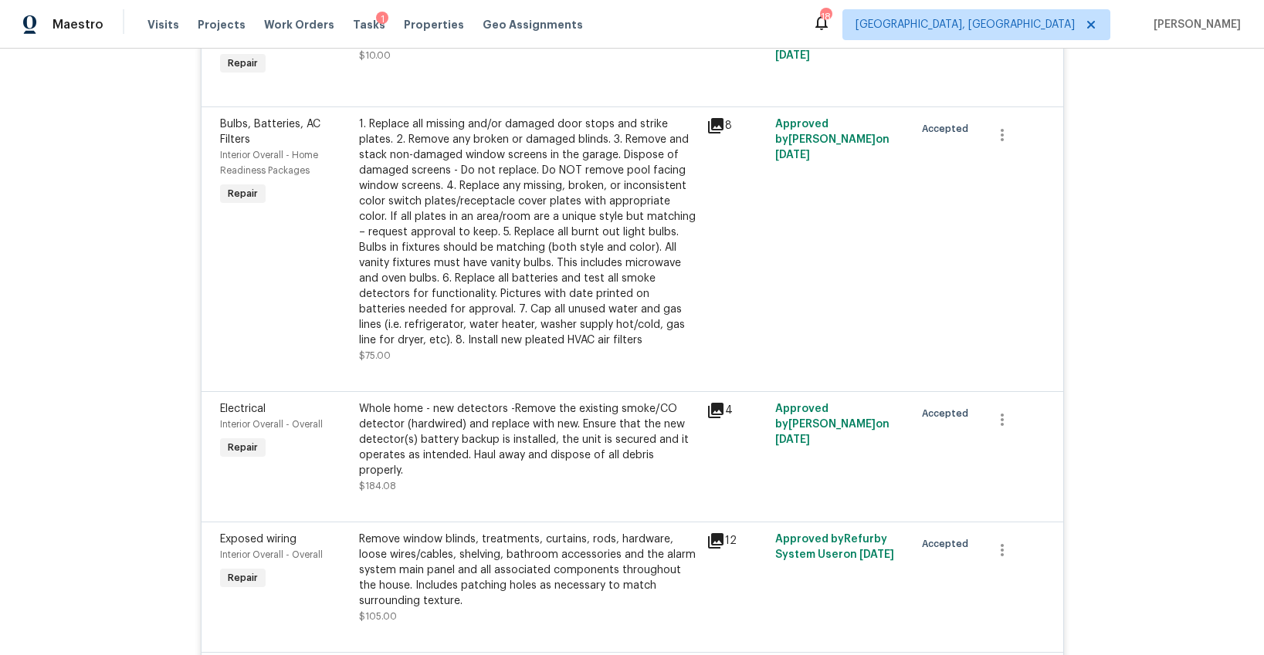
scroll to position [1990, 0]
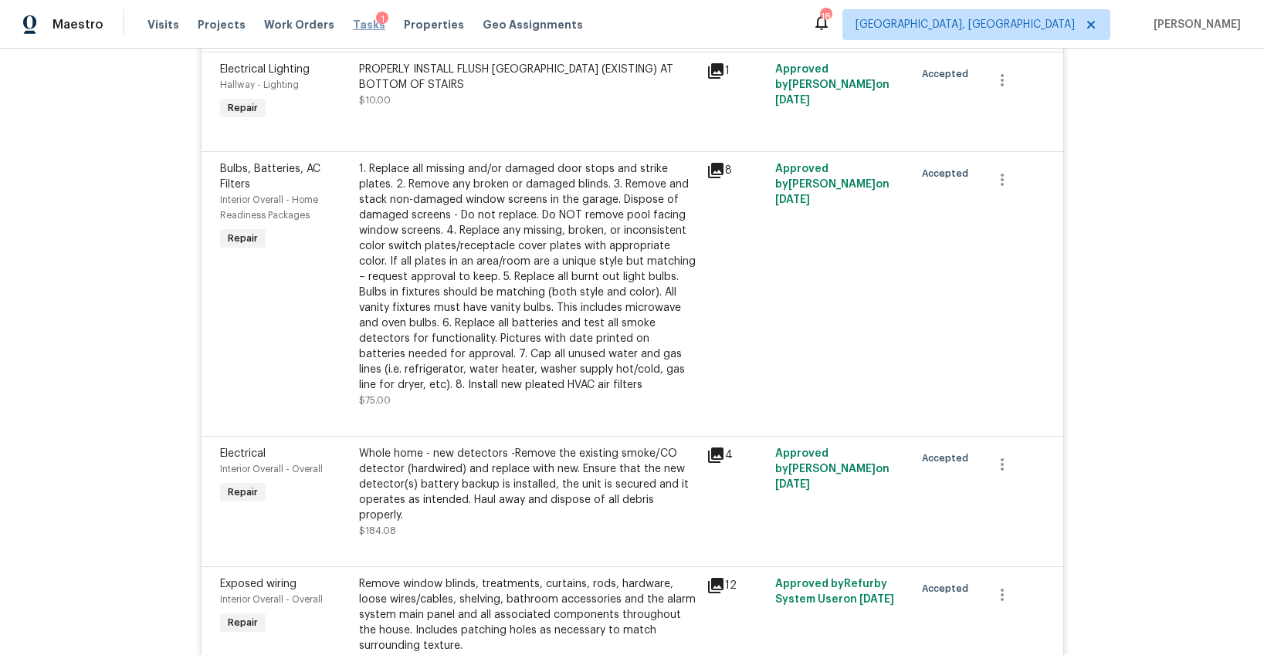
click at [364, 27] on span "Tasks" at bounding box center [369, 24] width 32 height 11
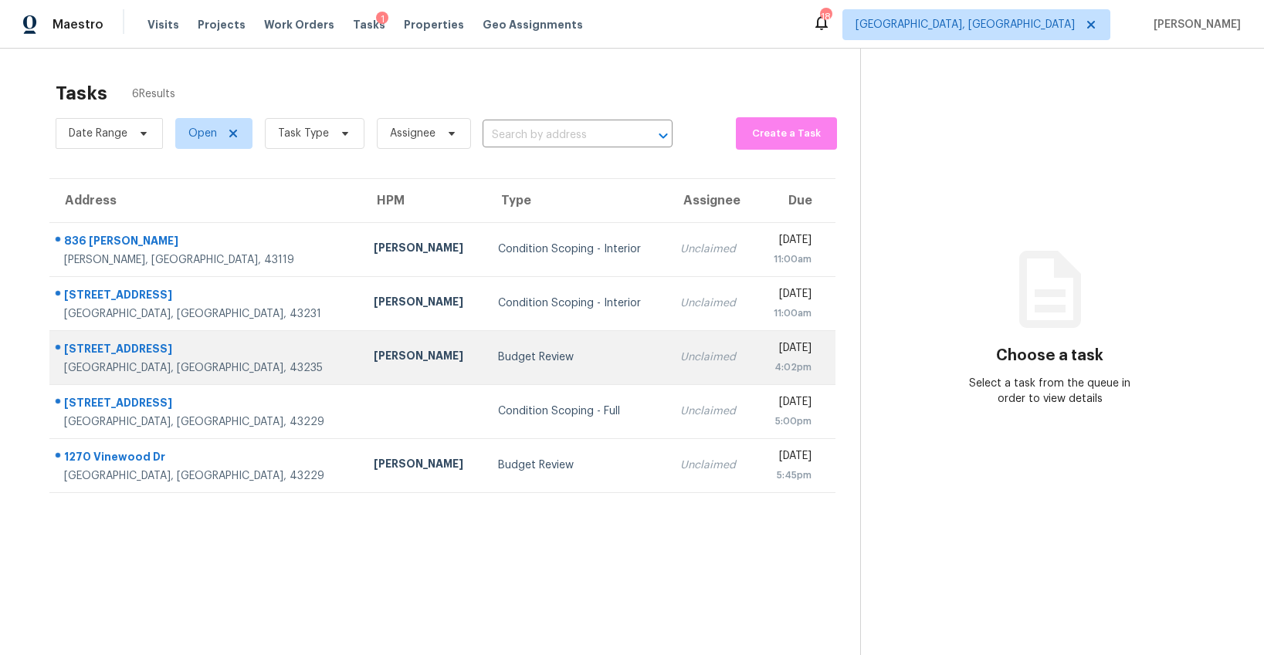
click at [498, 360] on div "Budget Review" at bounding box center [577, 357] width 158 height 15
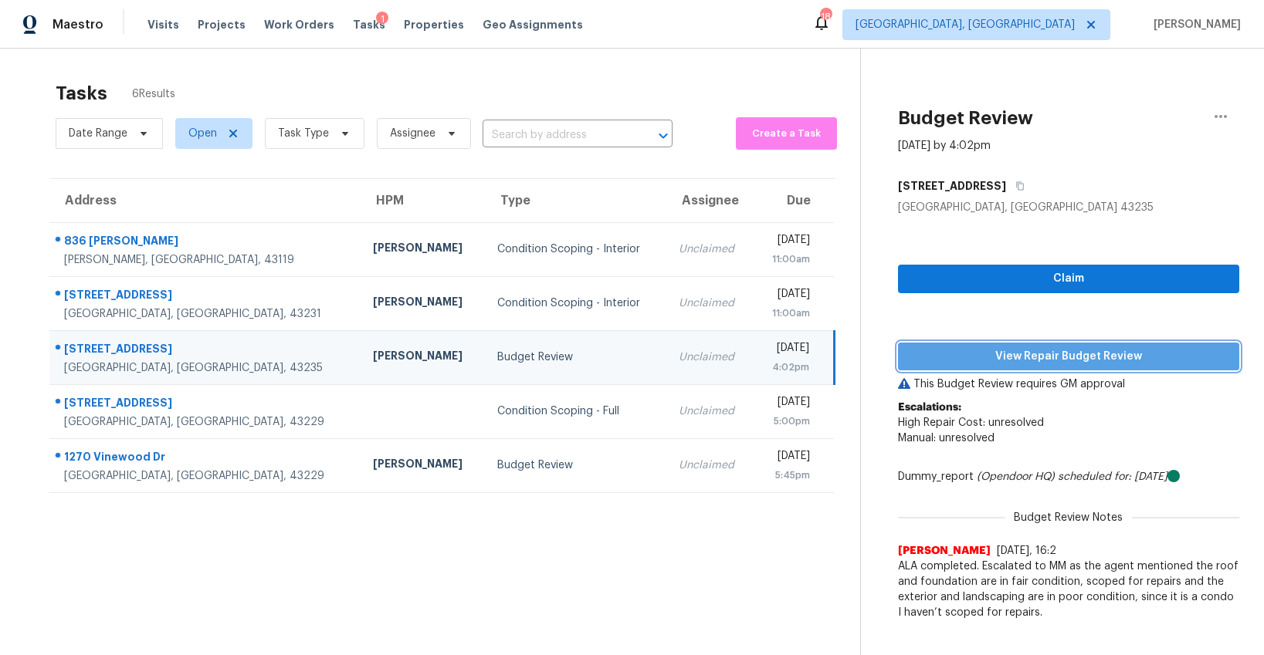
click at [1045, 349] on span "View Repair Budget Review" at bounding box center [1068, 356] width 317 height 19
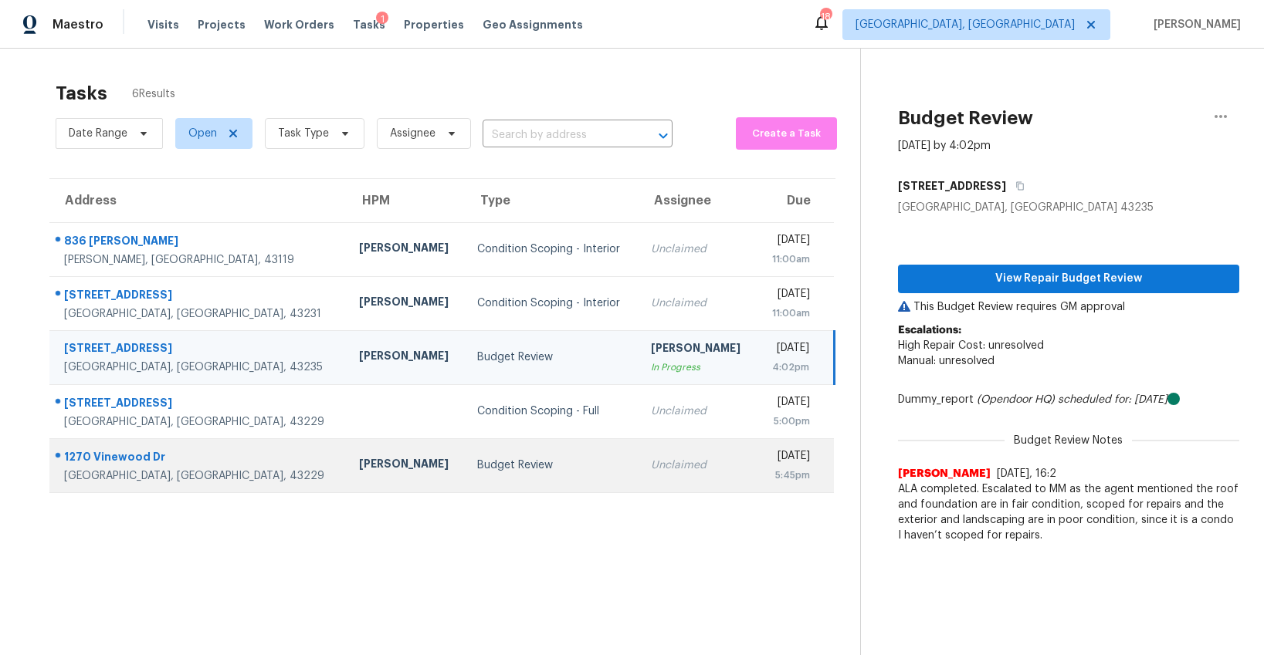
click at [465, 449] on td "Budget Review" at bounding box center [552, 466] width 174 height 54
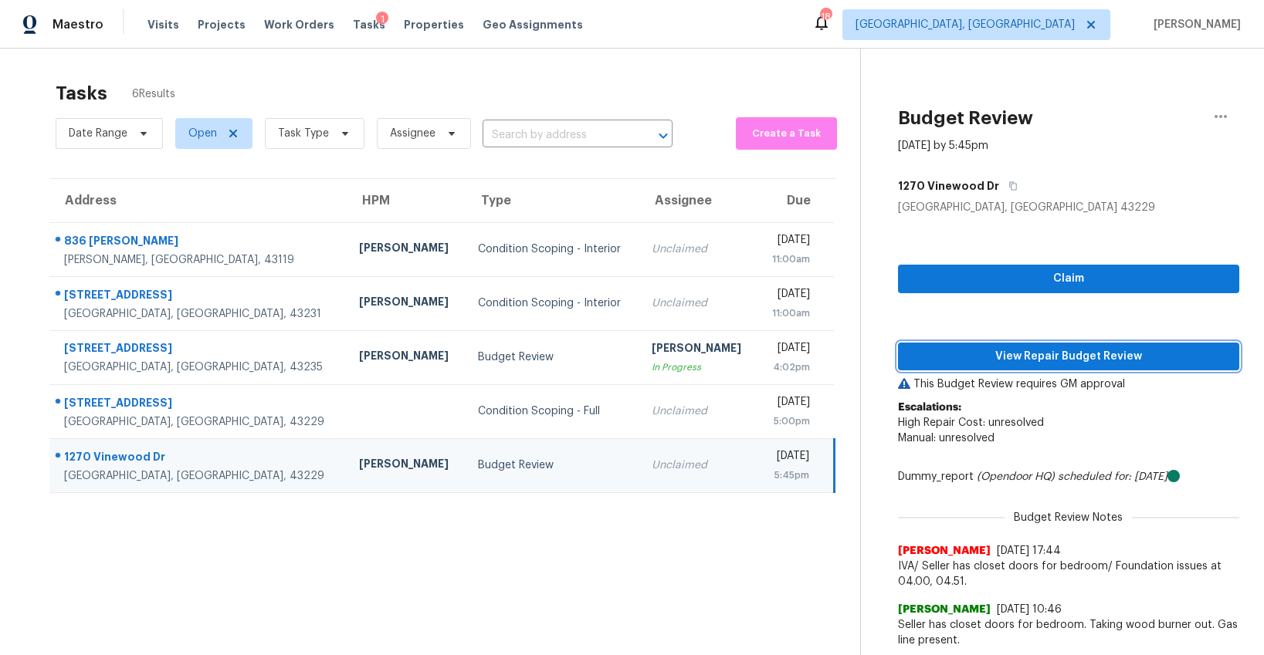
click at [1094, 353] on span "View Repair Budget Review" at bounding box center [1068, 356] width 317 height 19
